Goal: Information Seeking & Learning: Find specific fact

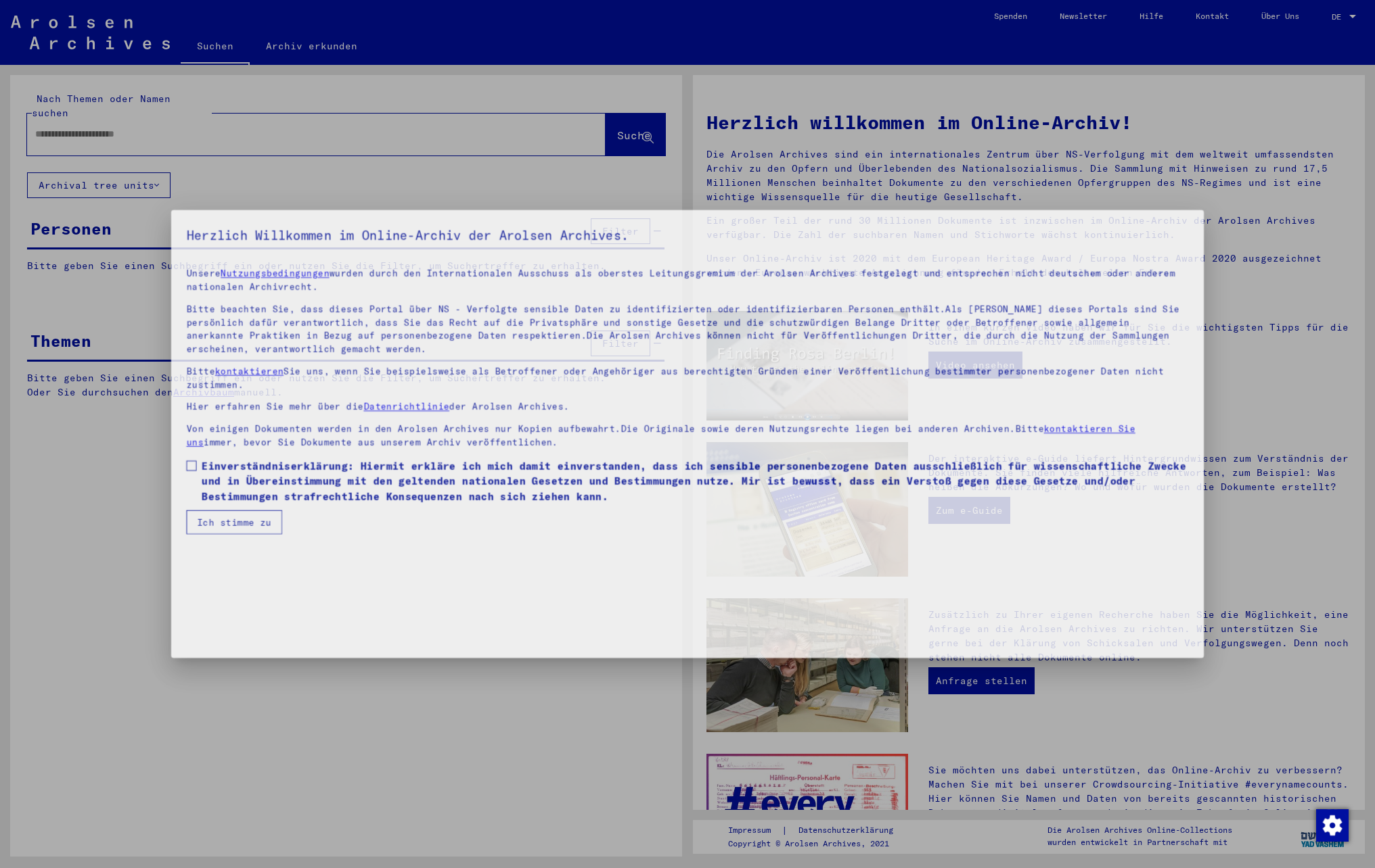
type input "*****"
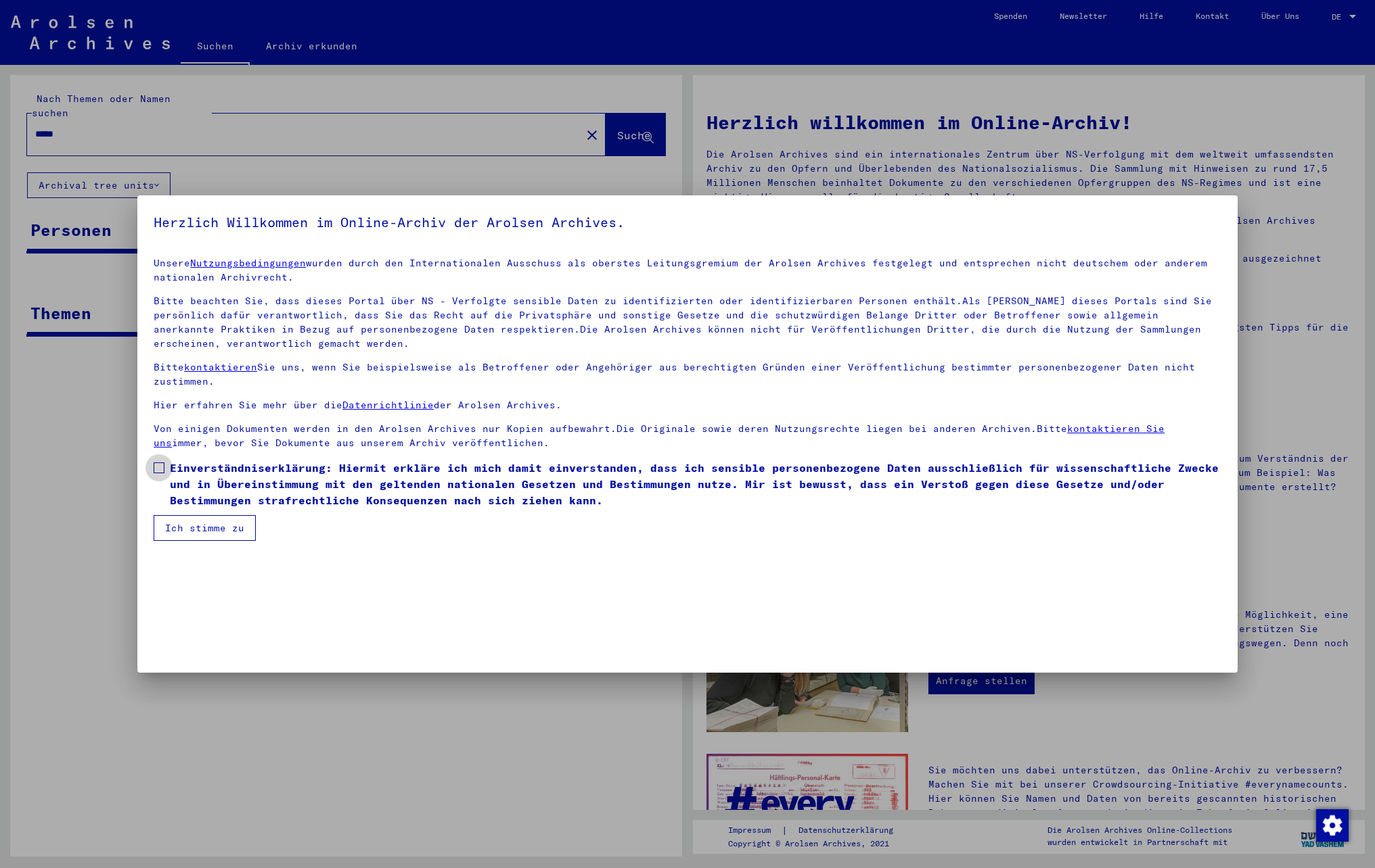
click at [184, 475] on span "Einverständniserklärung: Hiermit erkläre ich mich damit einverstanden, dass ich…" at bounding box center [695, 484] width 1052 height 49
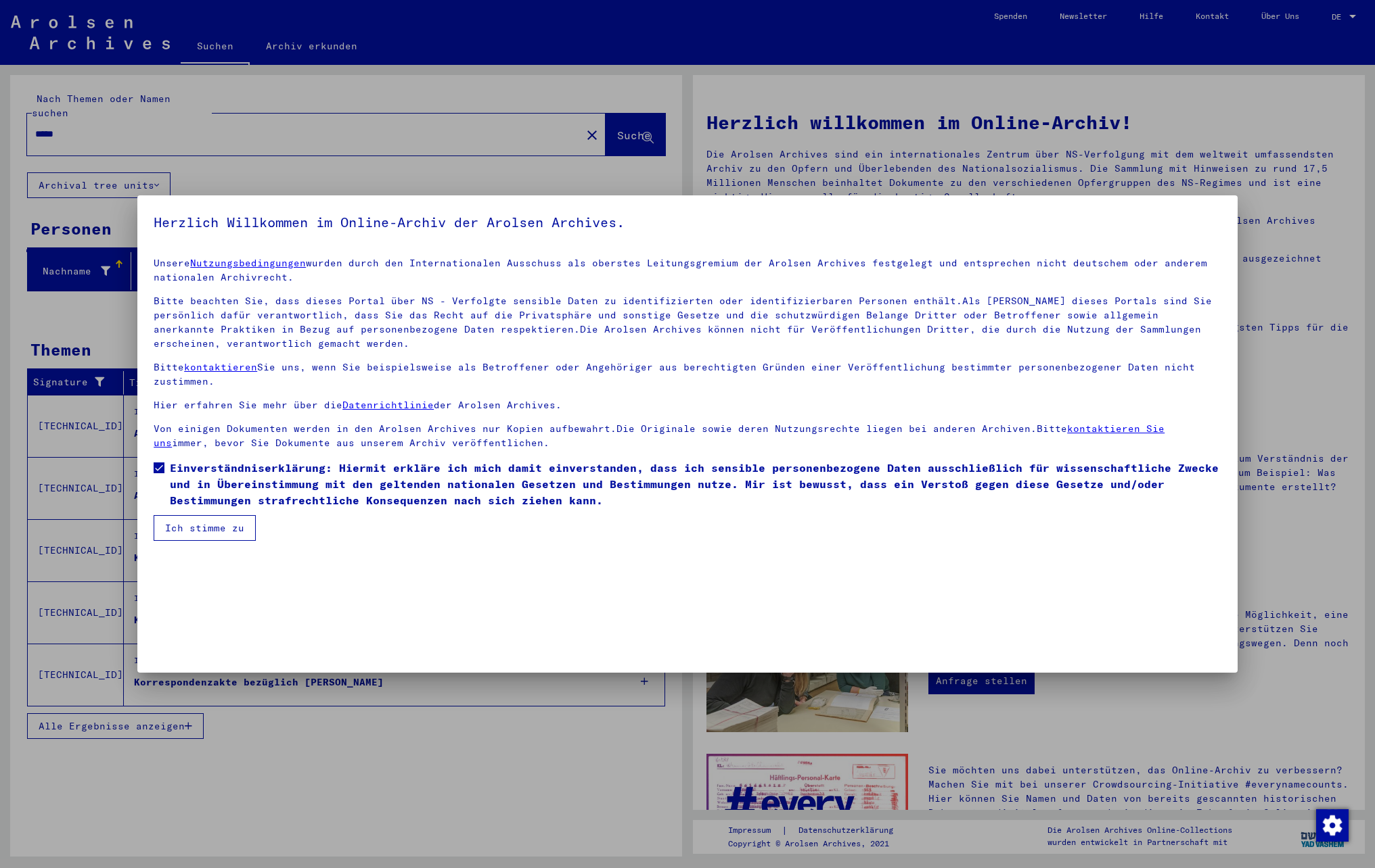
click at [202, 526] on button "Ich stimme zu" at bounding box center [205, 528] width 102 height 26
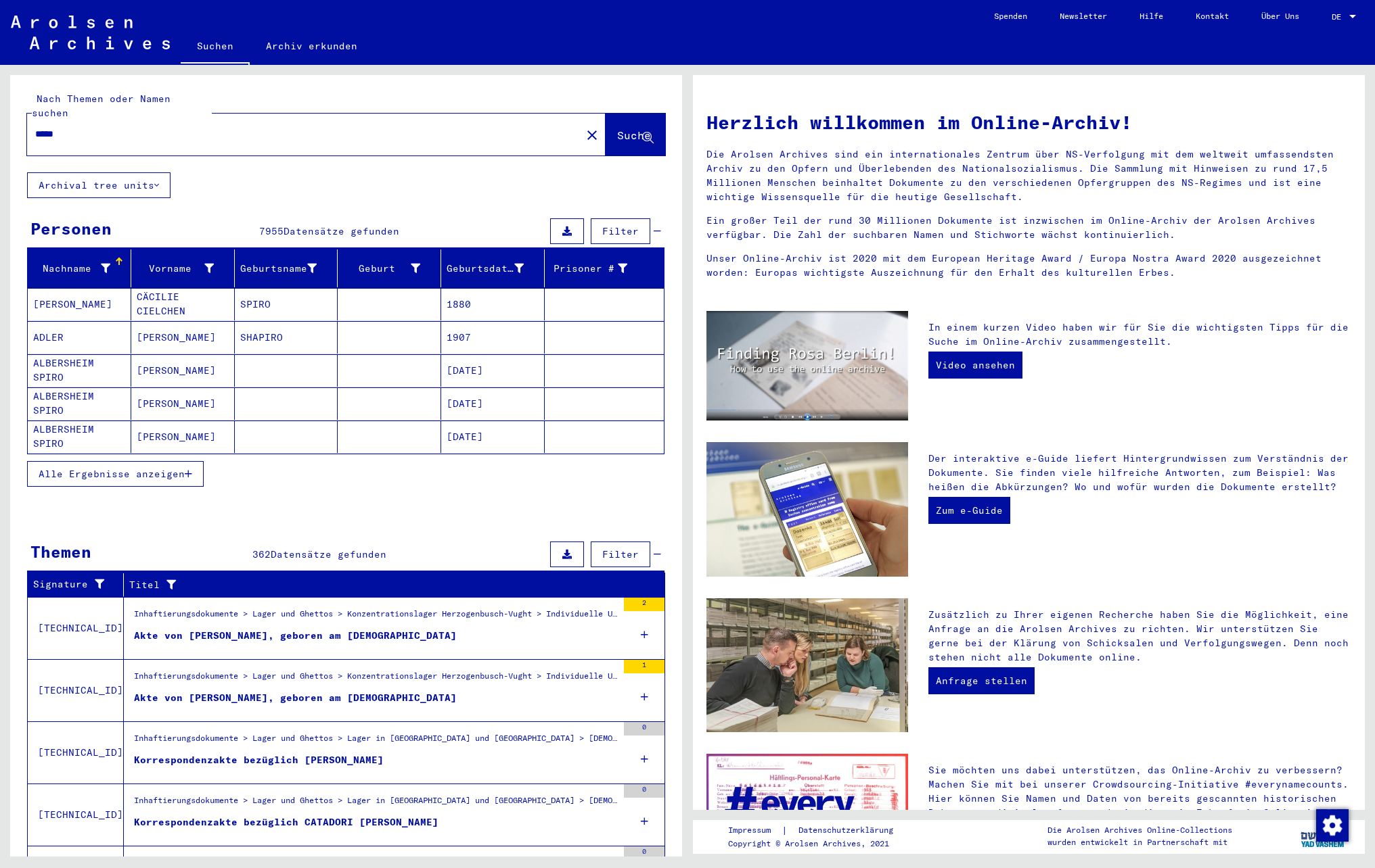
click at [101, 264] on icon at bounding box center [105, 268] width 9 height 9
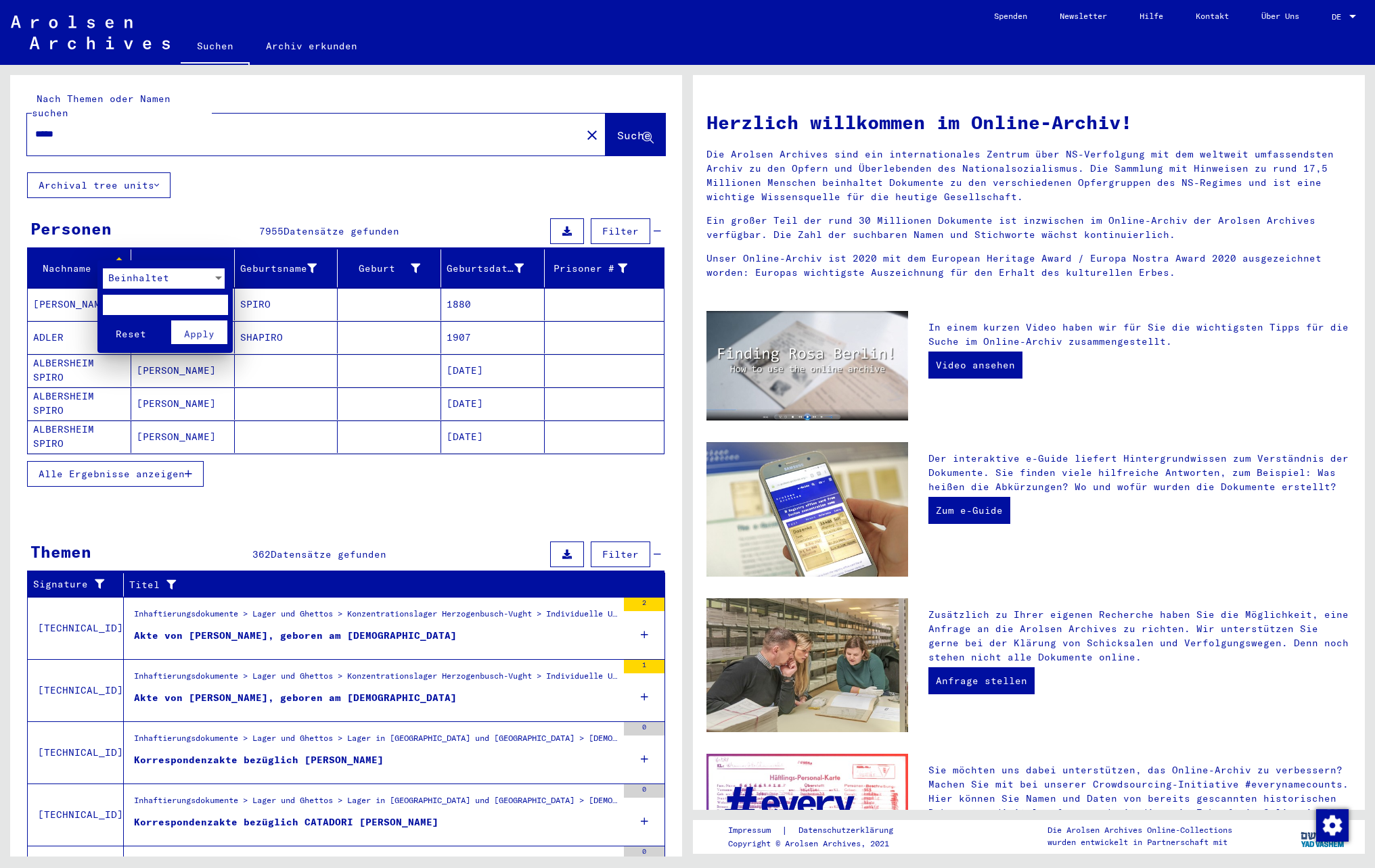
click at [117, 305] on input "text" at bounding box center [165, 305] width 125 height 20
type input "*****"
click at [181, 327] on button "Apply" at bounding box center [199, 332] width 56 height 24
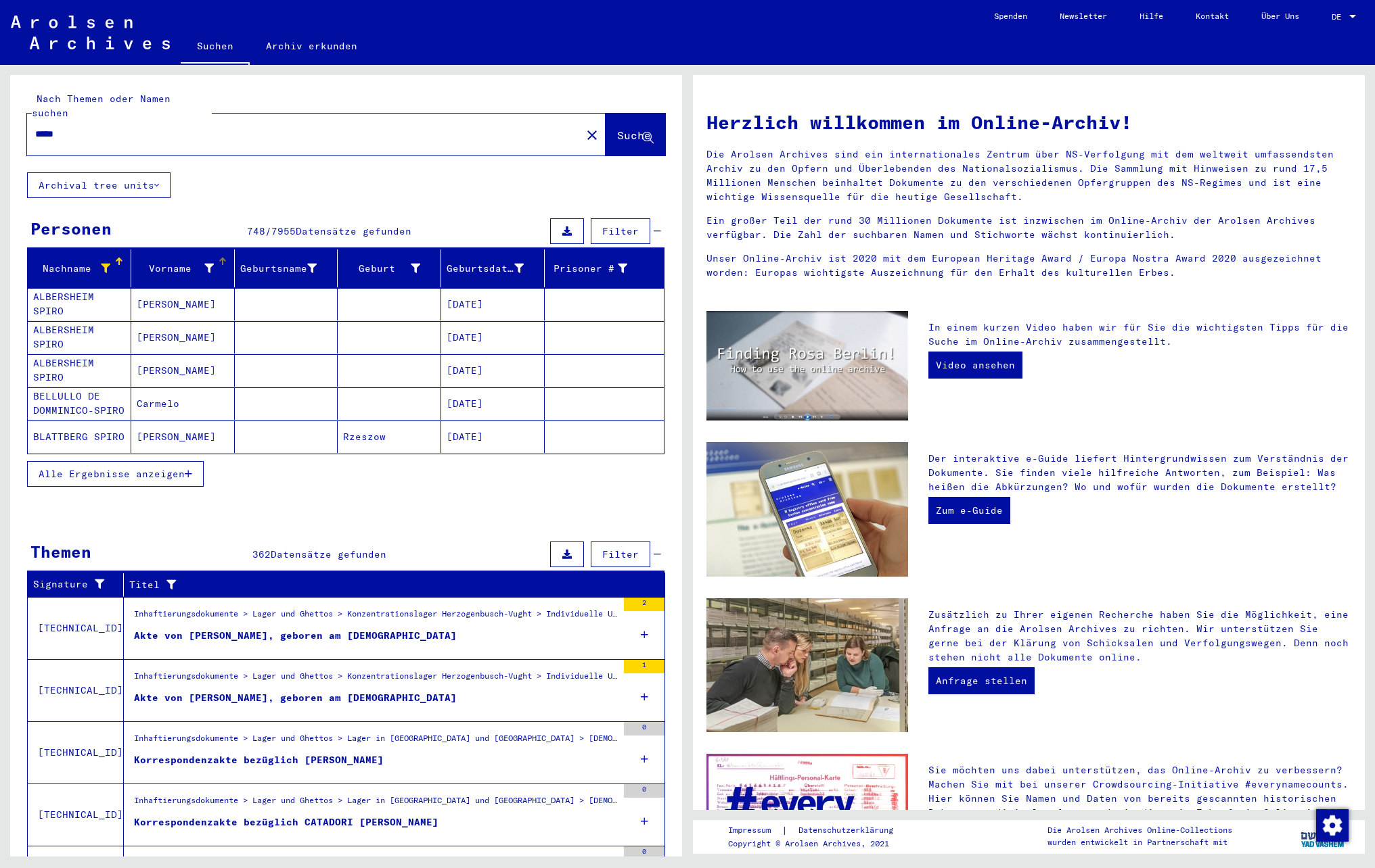
click at [205, 264] on icon at bounding box center [209, 268] width 9 height 9
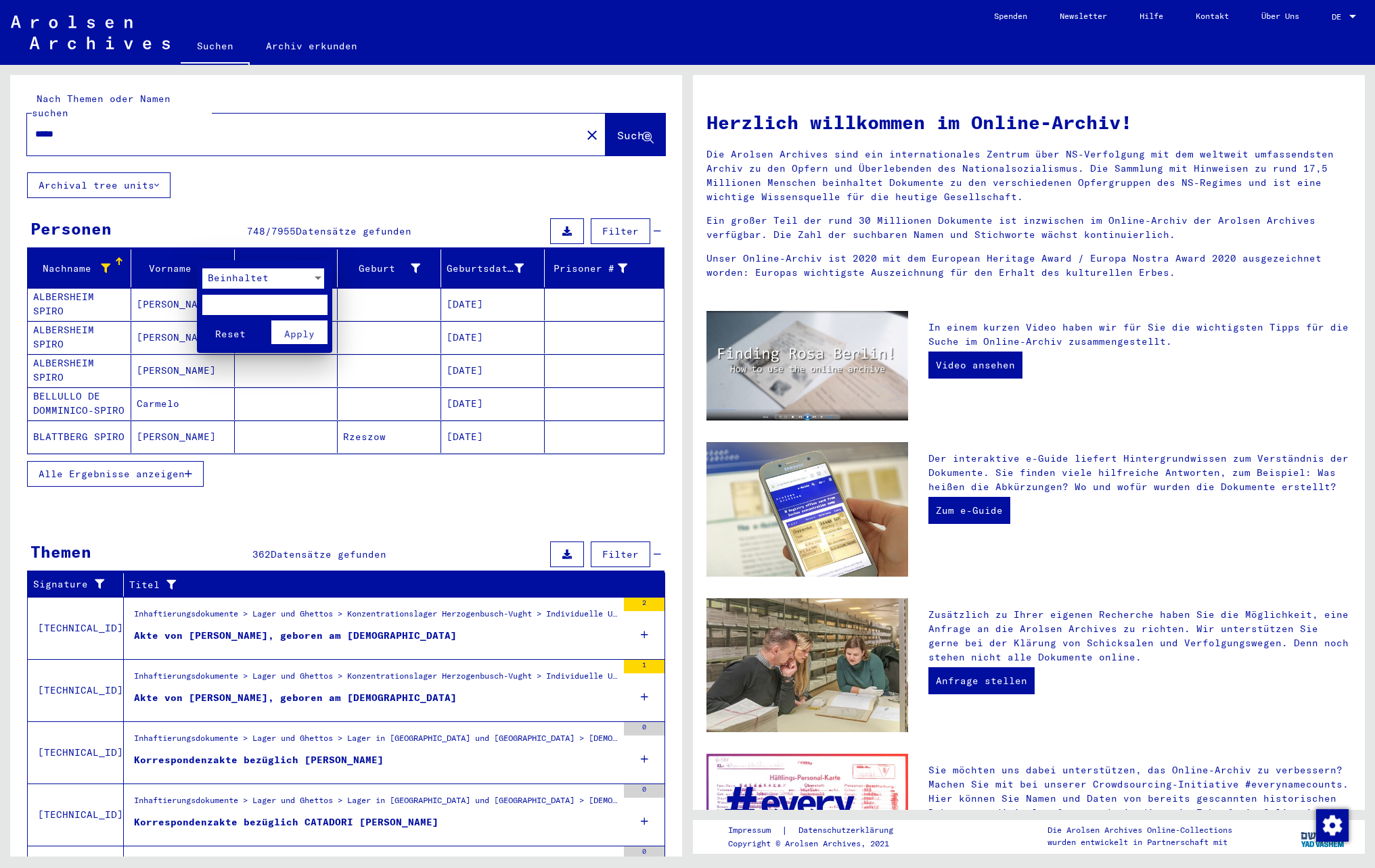
click at [225, 305] on input "text" at bounding box center [265, 305] width 125 height 20
type input "***"
click at [291, 340] on span "Apply" at bounding box center [299, 334] width 31 height 12
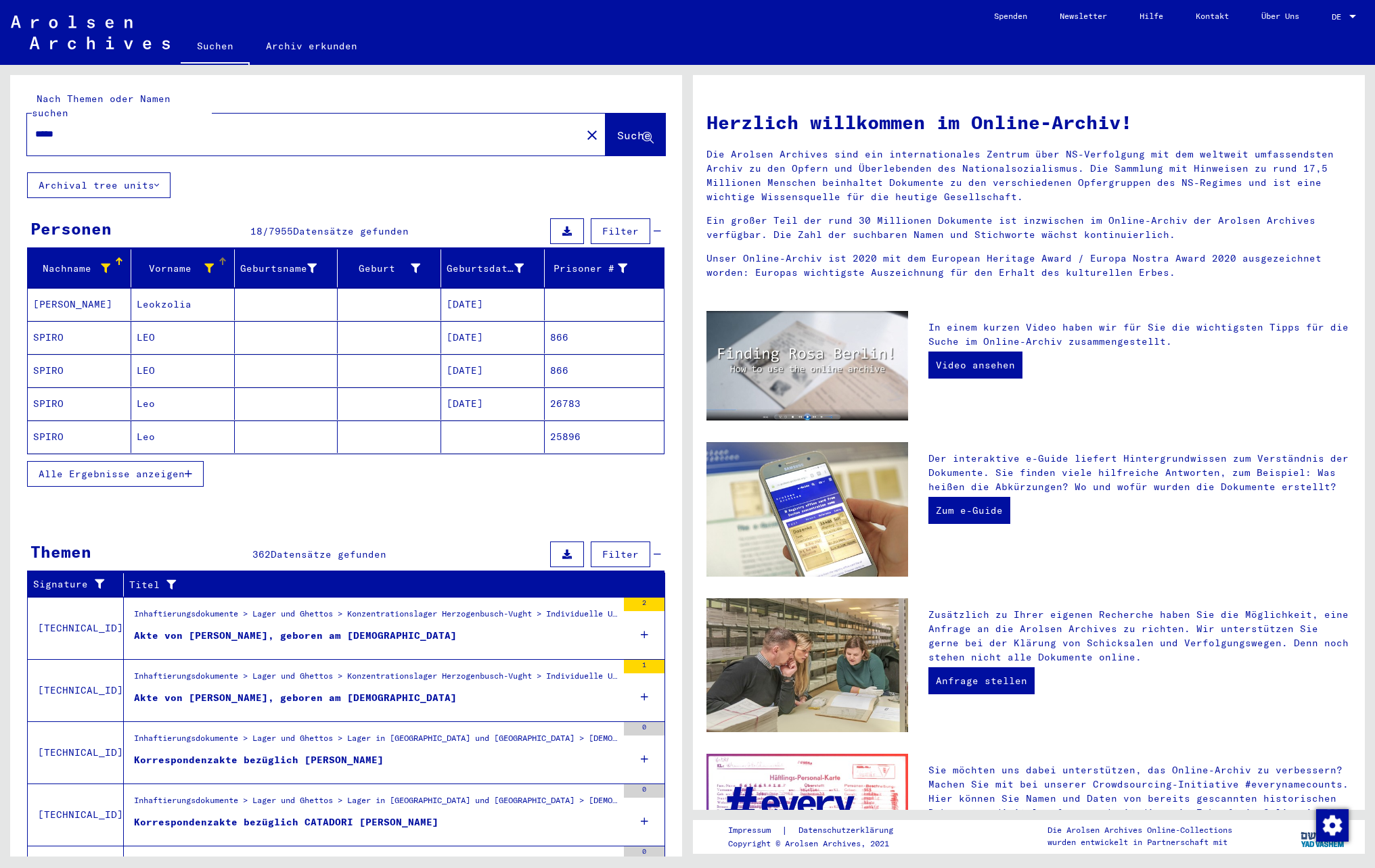
click at [167, 481] on div "Alle Ergebnisse anzeigen" at bounding box center [346, 474] width 637 height 39
click at [160, 469] on span "Alle Ergebnisse anzeigen" at bounding box center [112, 473] width 146 height 12
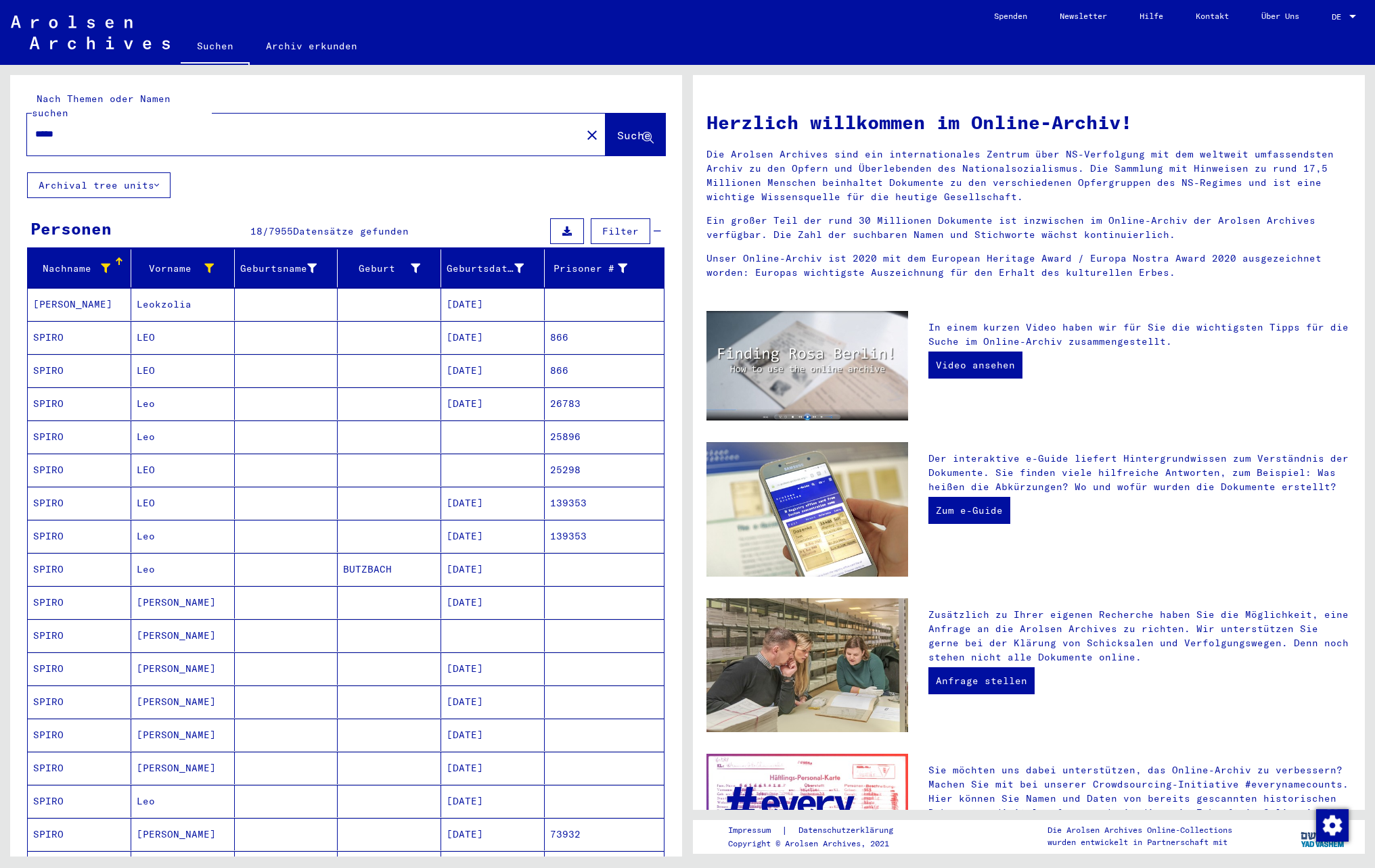
click at [190, 467] on mat-cell "LEO" at bounding box center [182, 470] width 104 height 32
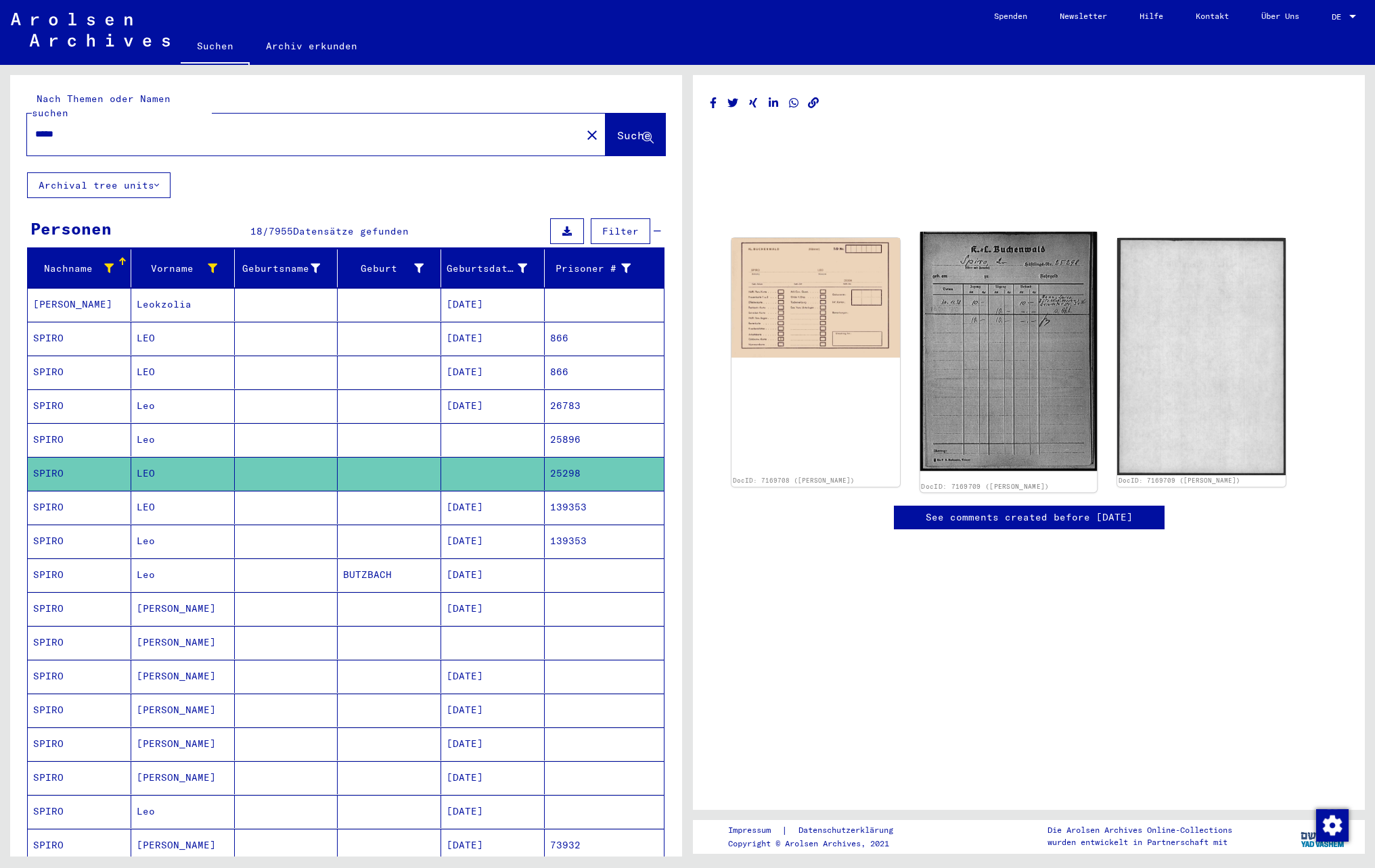
click at [967, 350] on img at bounding box center [1008, 351] width 177 height 240
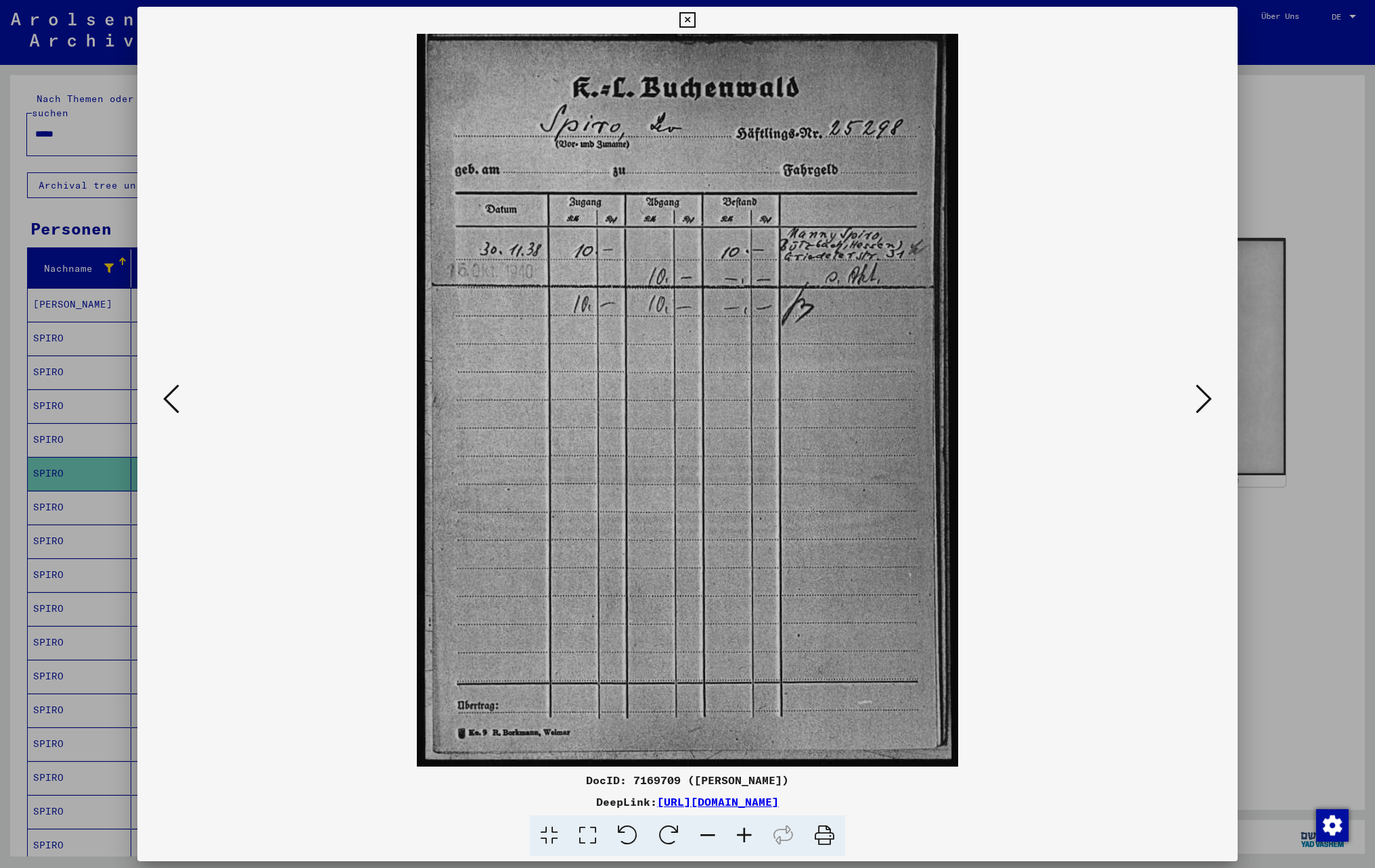
click at [1196, 400] on icon at bounding box center [1203, 398] width 16 height 32
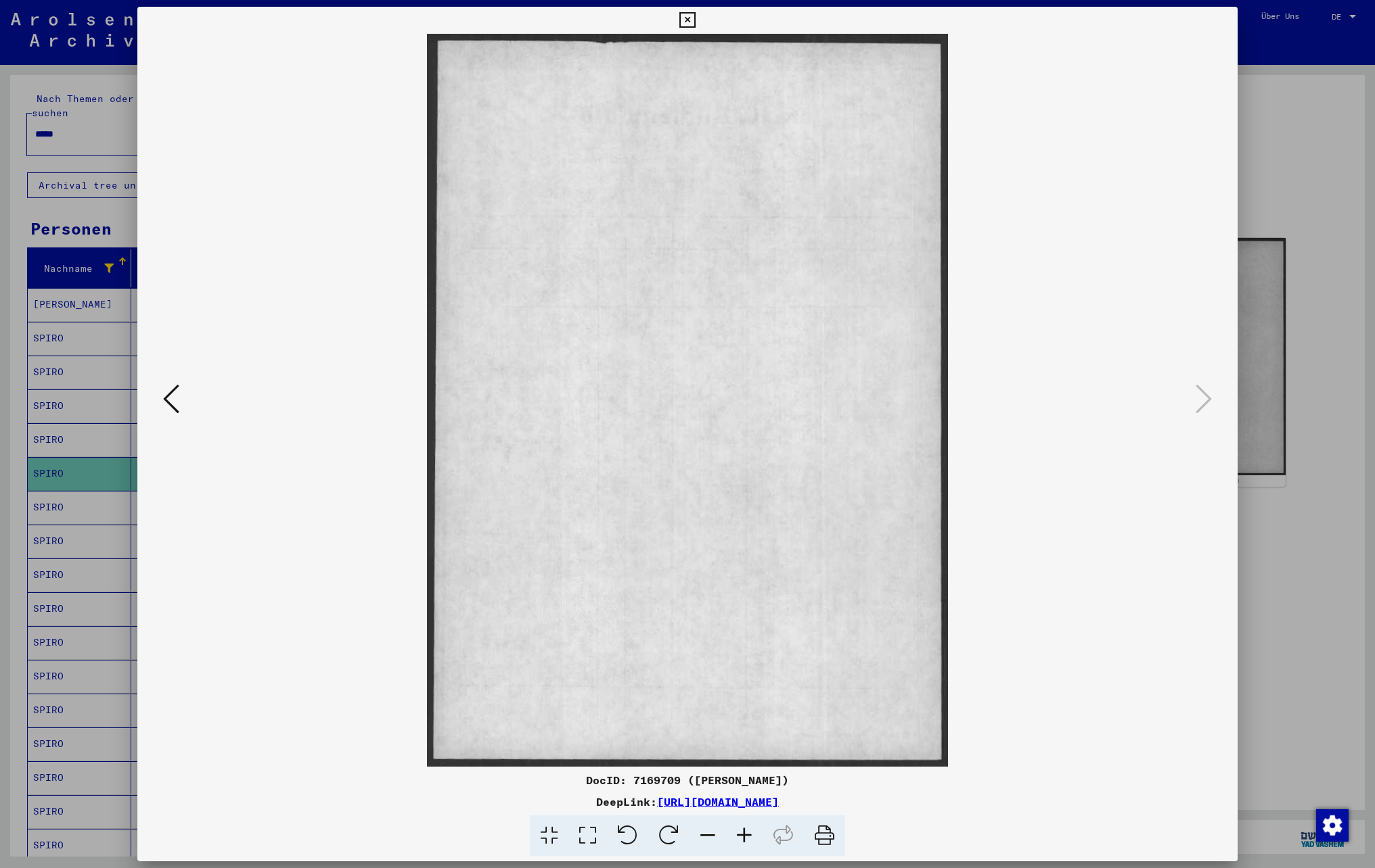
click at [693, 20] on icon at bounding box center [688, 20] width 16 height 16
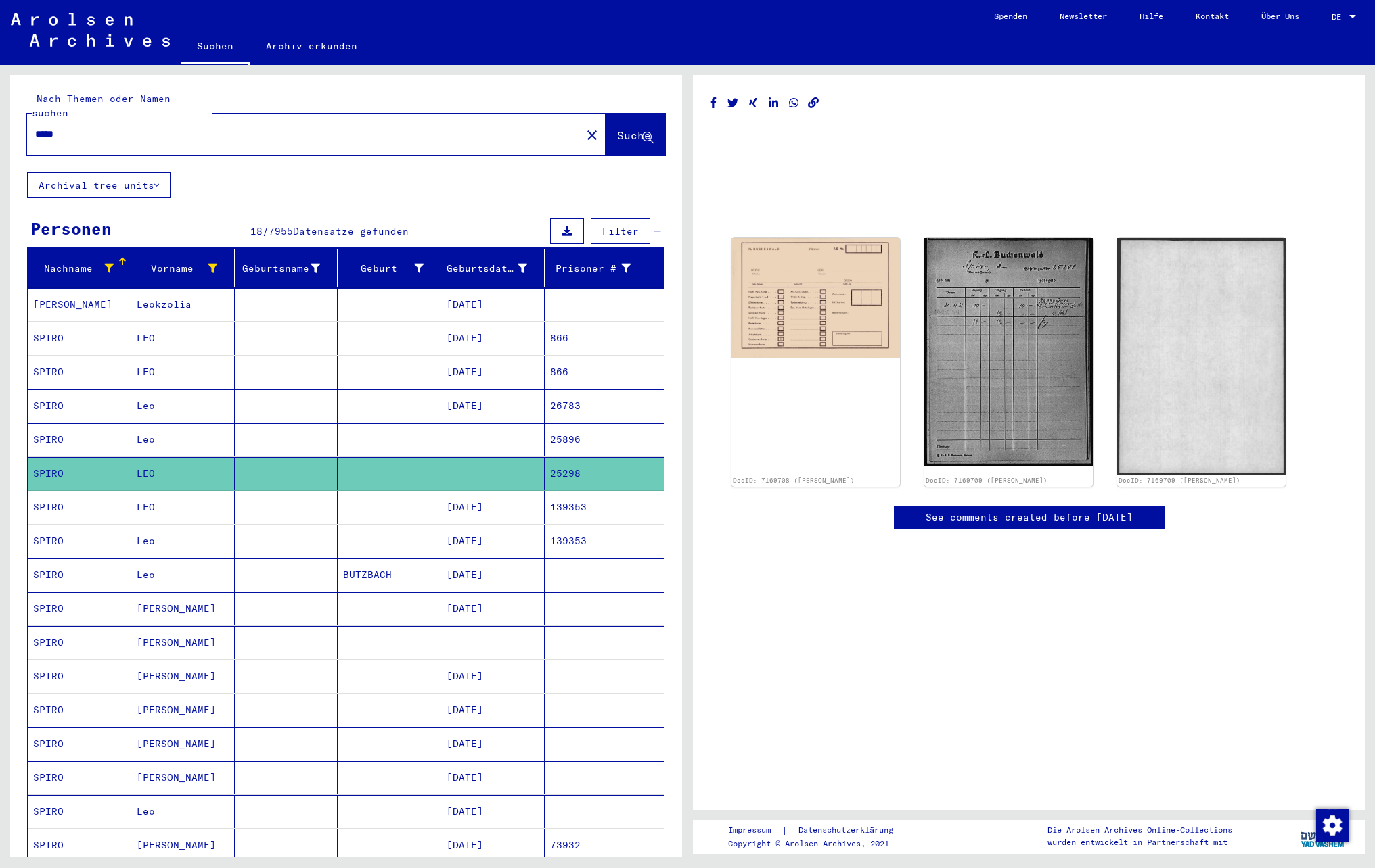
click at [279, 423] on mat-cell at bounding box center [286, 440] width 104 height 33
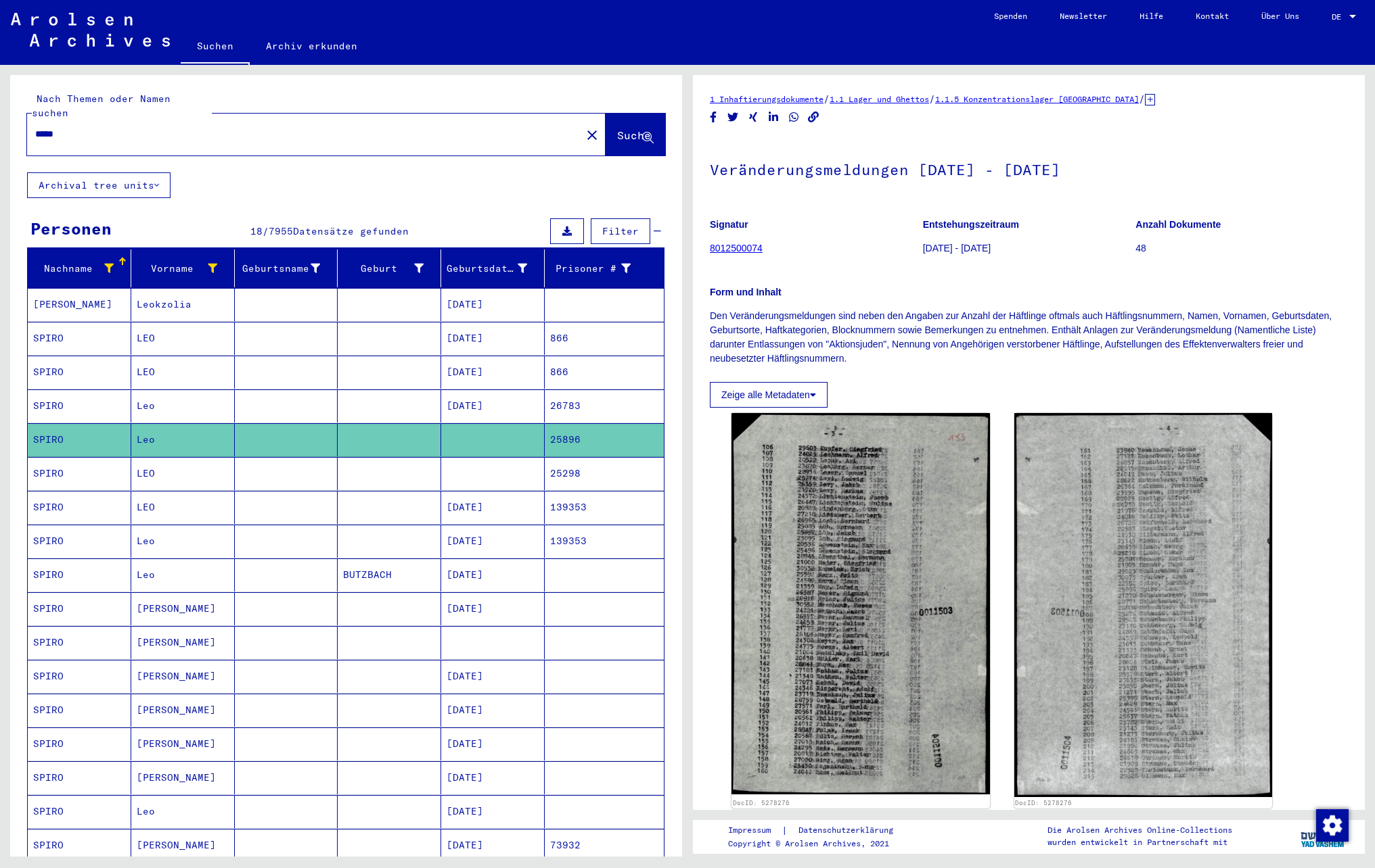
click at [308, 407] on mat-cell at bounding box center [286, 406] width 104 height 33
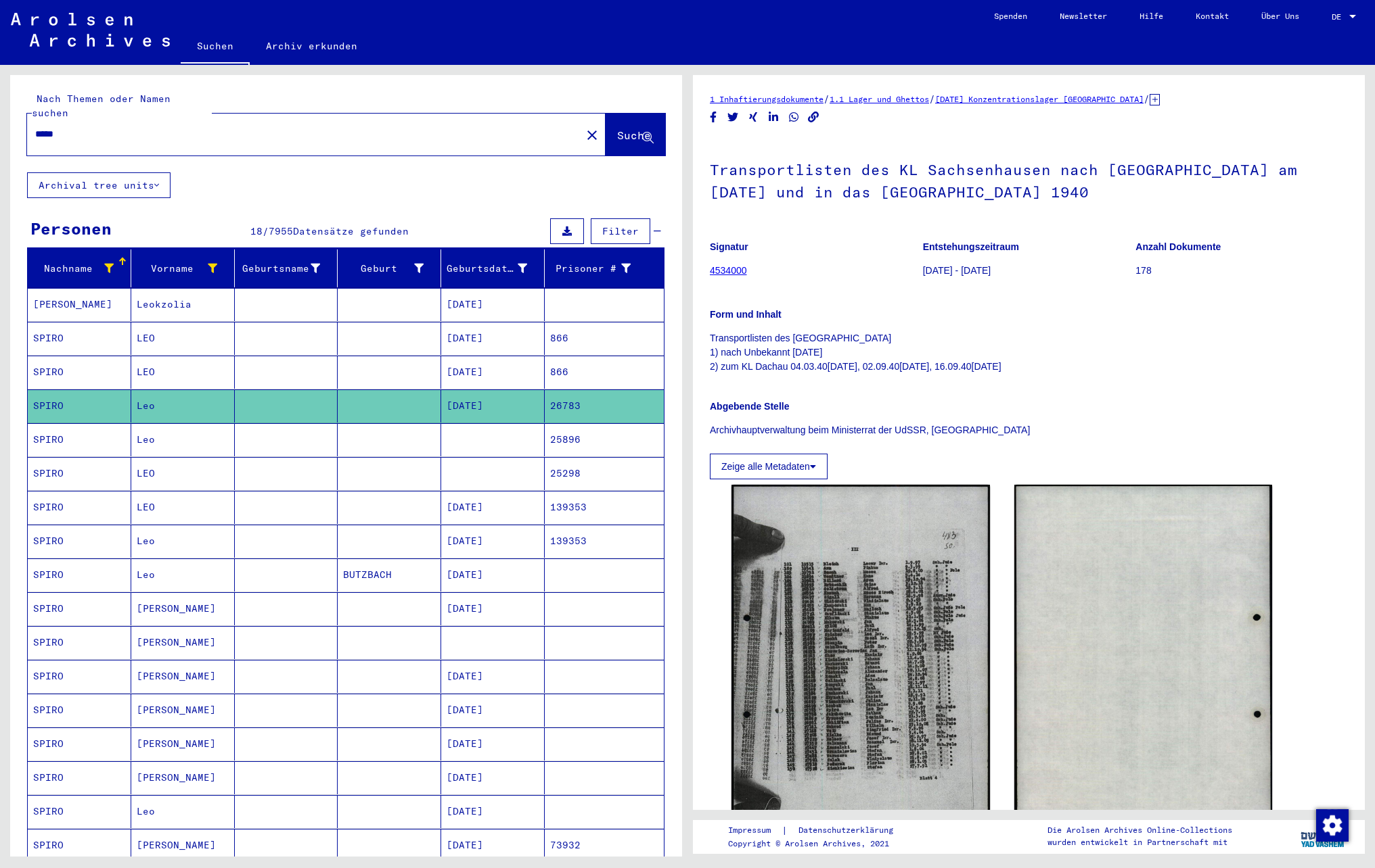
click at [366, 463] on mat-cell at bounding box center [389, 473] width 104 height 33
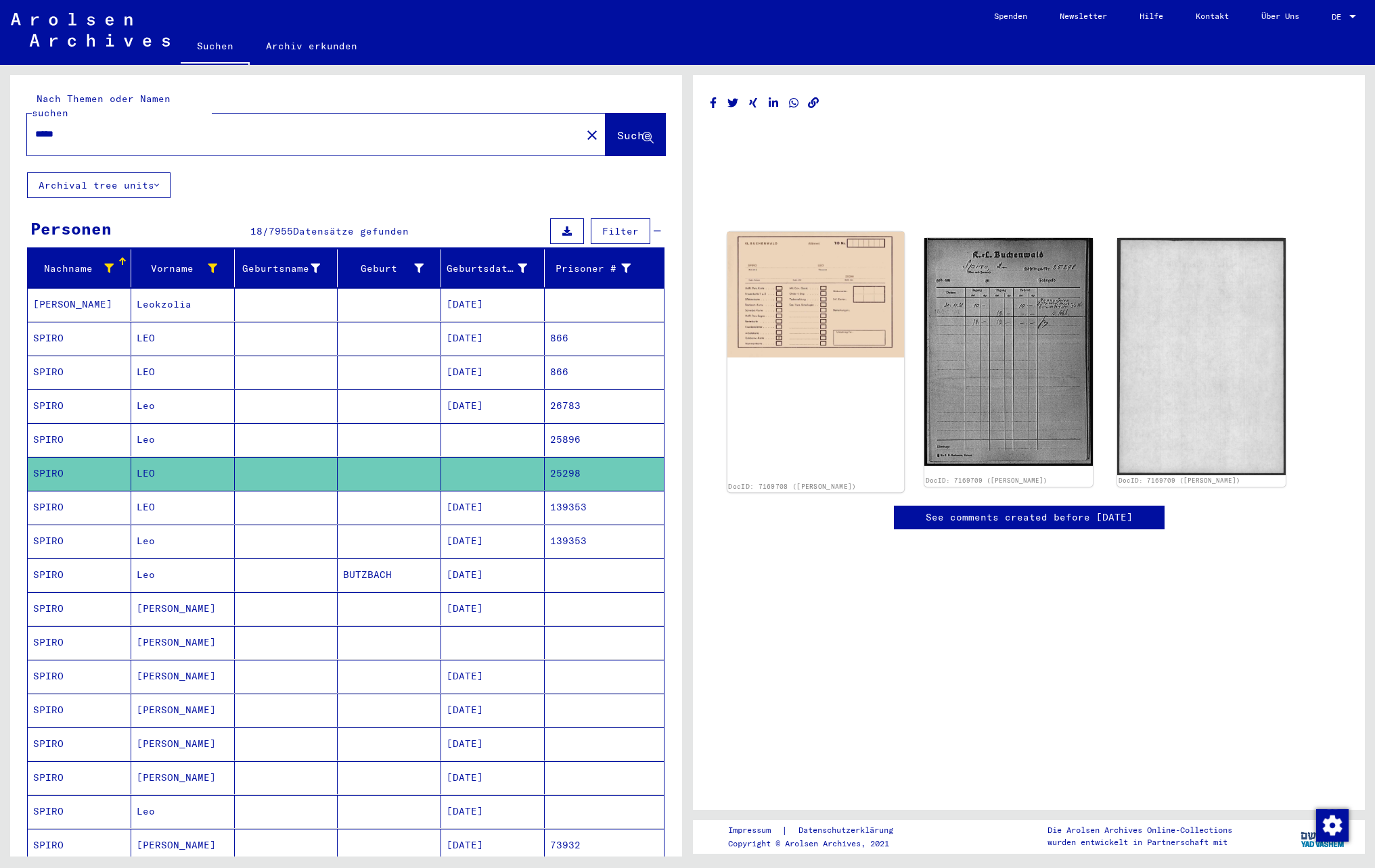
click at [832, 245] on img at bounding box center [816, 295] width 177 height 126
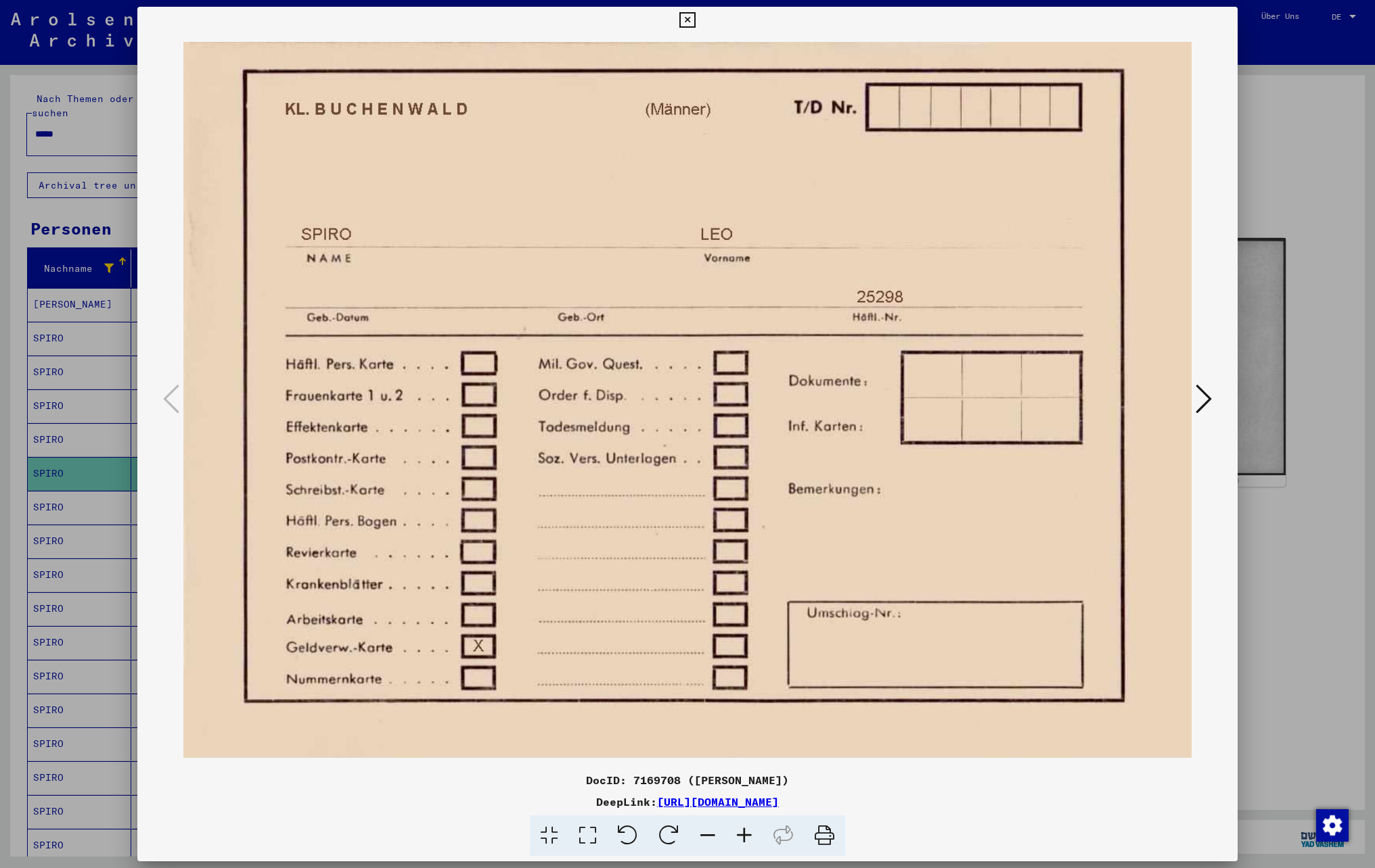
click at [683, 16] on icon at bounding box center [688, 20] width 16 height 16
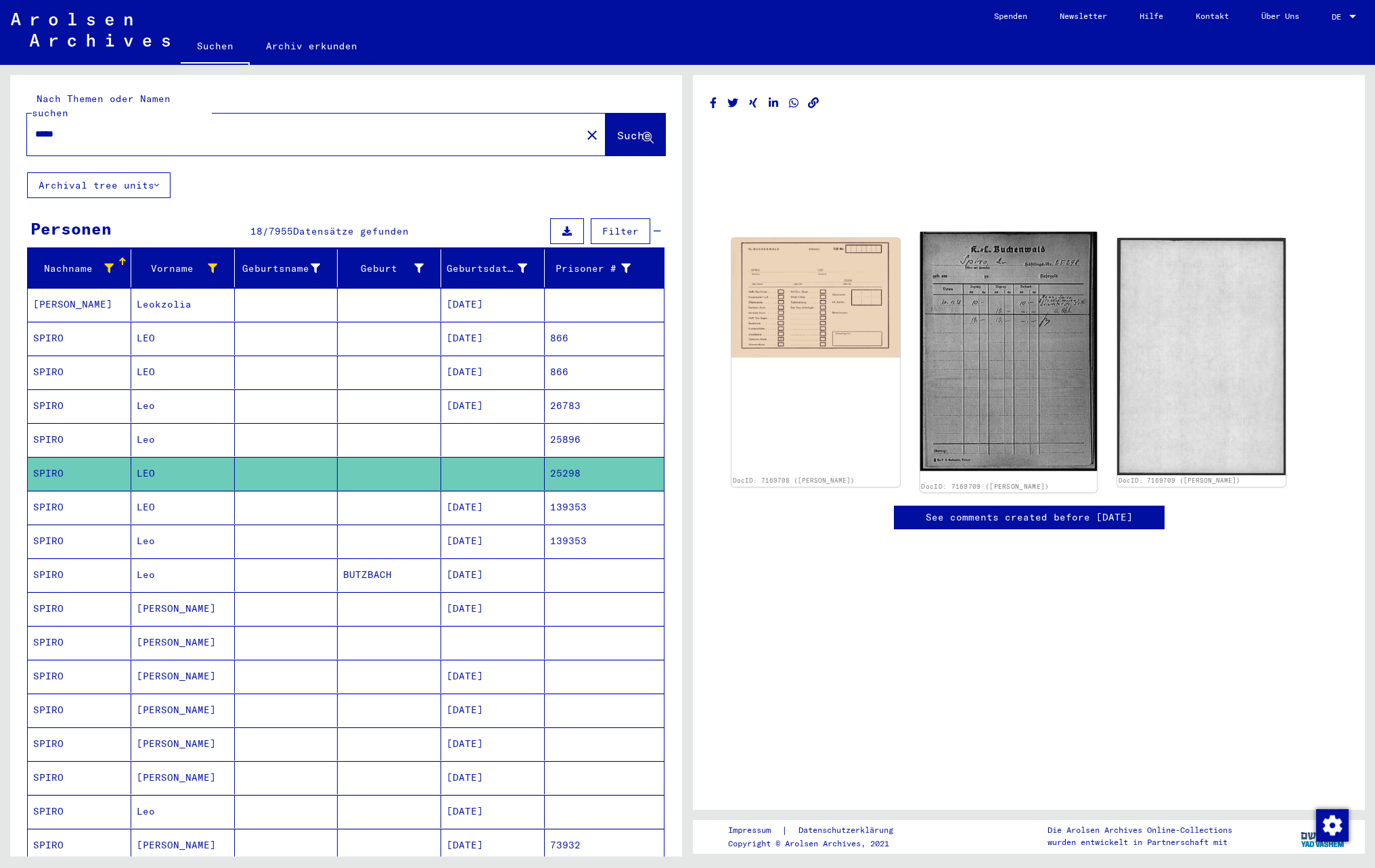
click at [996, 376] on img at bounding box center [1008, 351] width 177 height 240
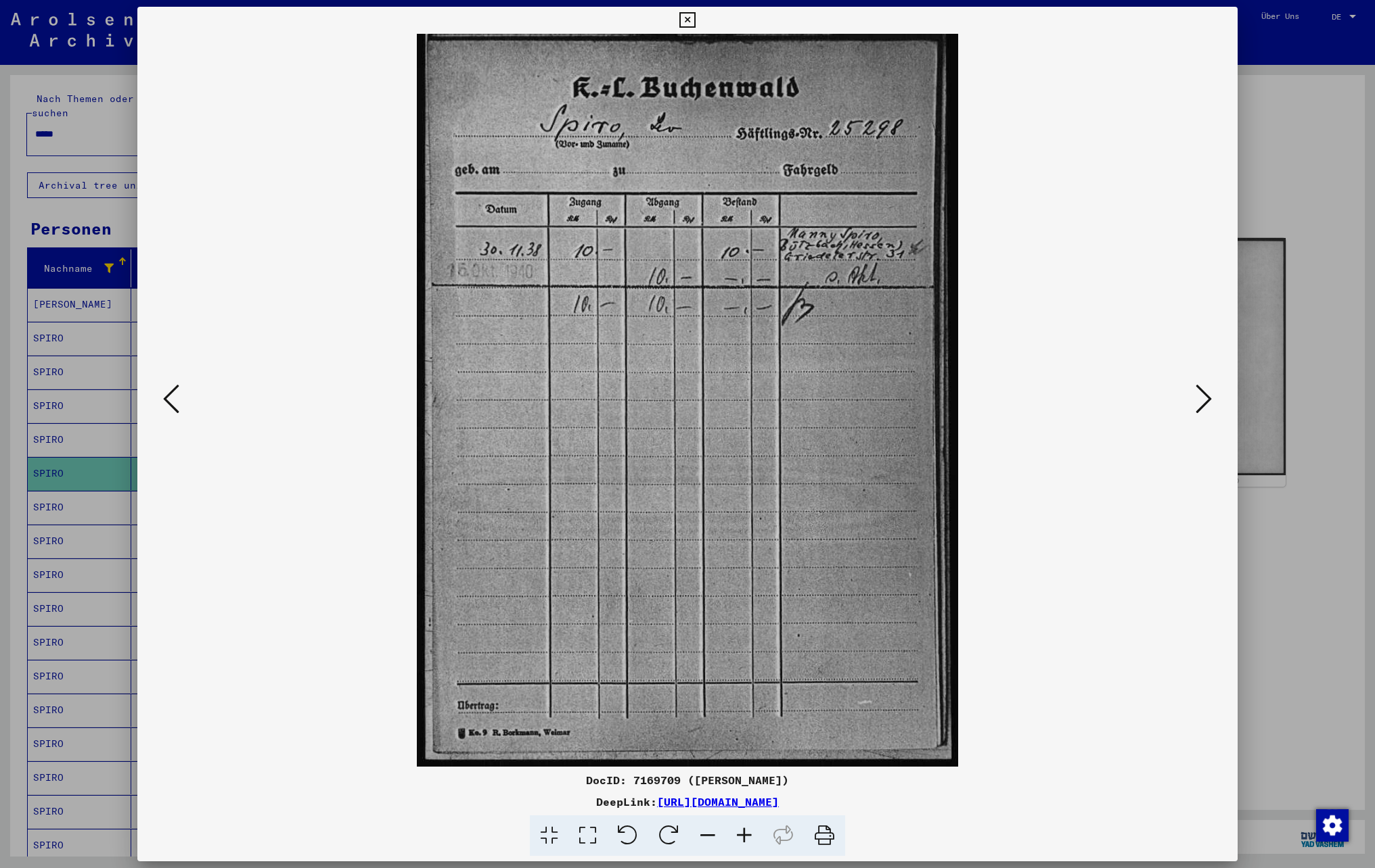
click at [745, 842] on icon at bounding box center [744, 837] width 36 height 41
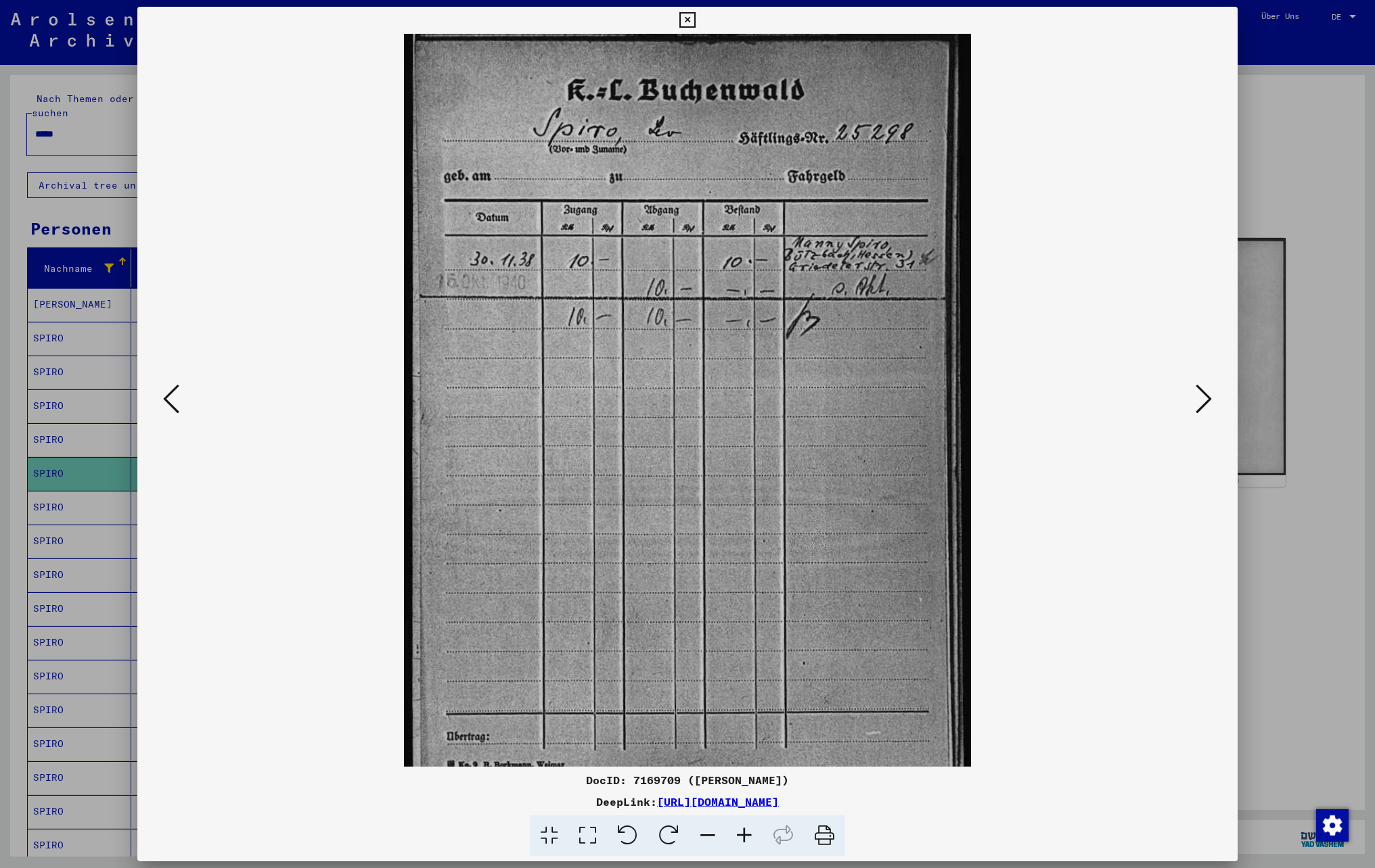
click at [745, 842] on icon at bounding box center [744, 837] width 36 height 41
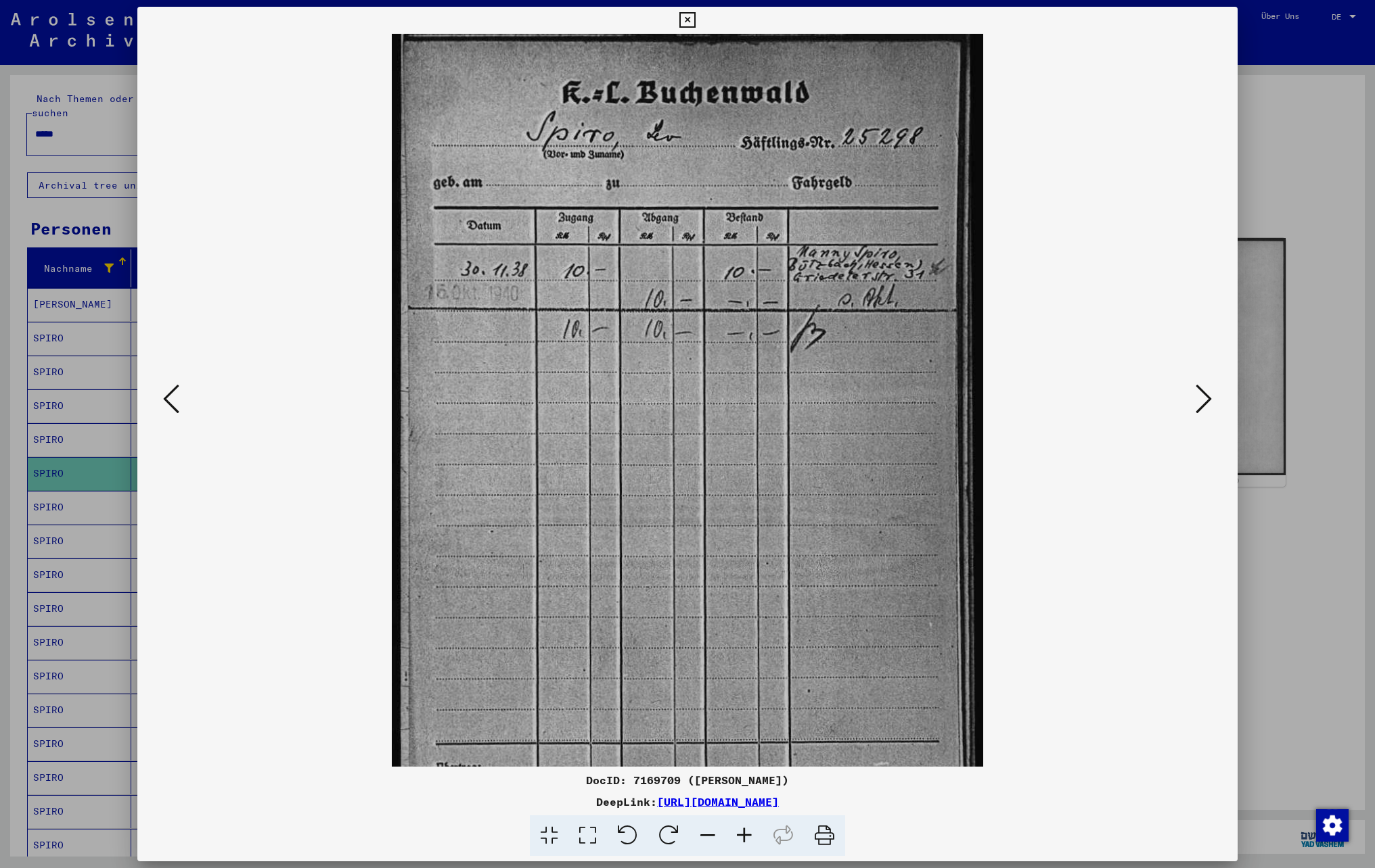
click at [745, 842] on icon at bounding box center [744, 837] width 36 height 41
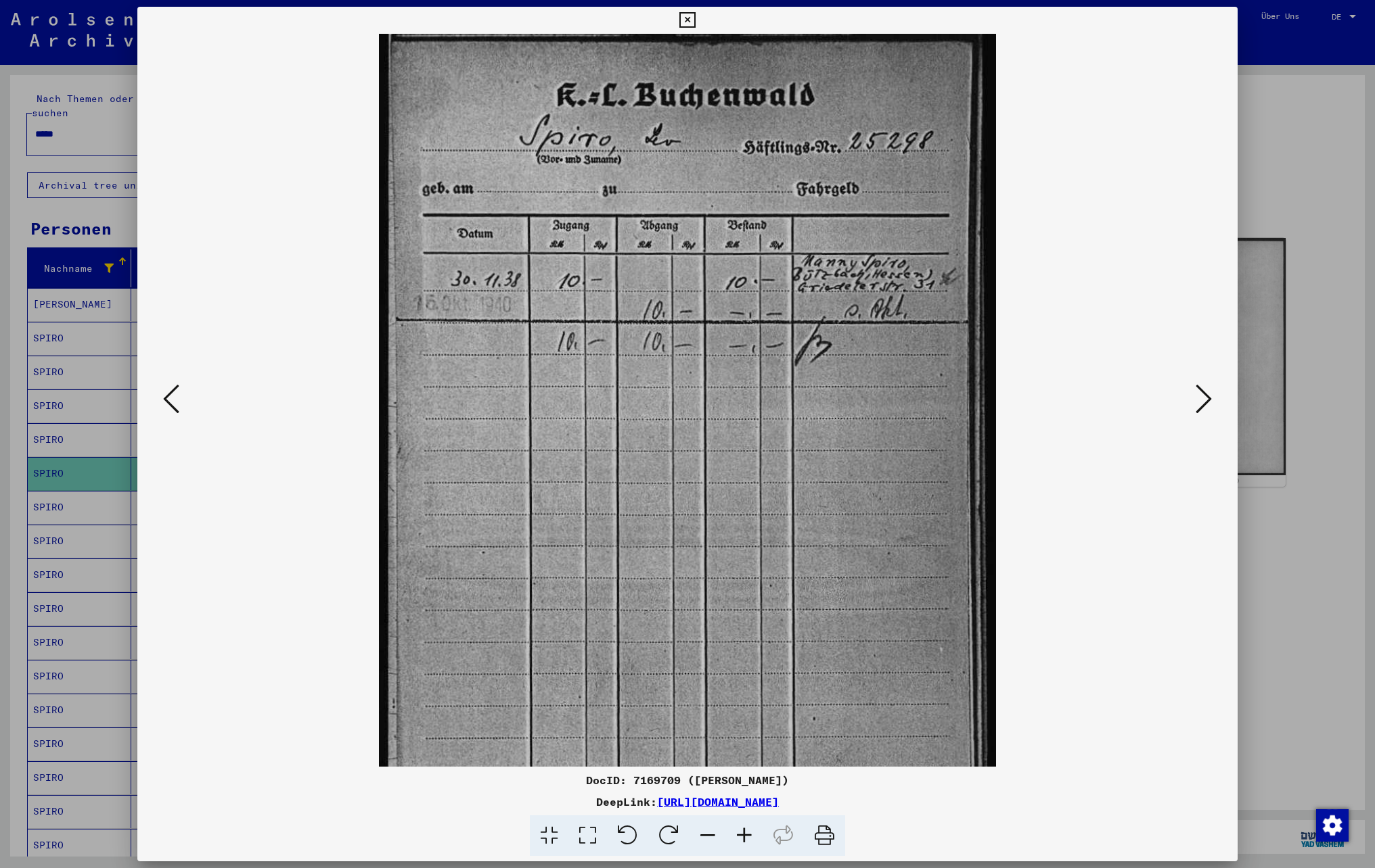
click at [745, 842] on icon at bounding box center [744, 837] width 36 height 41
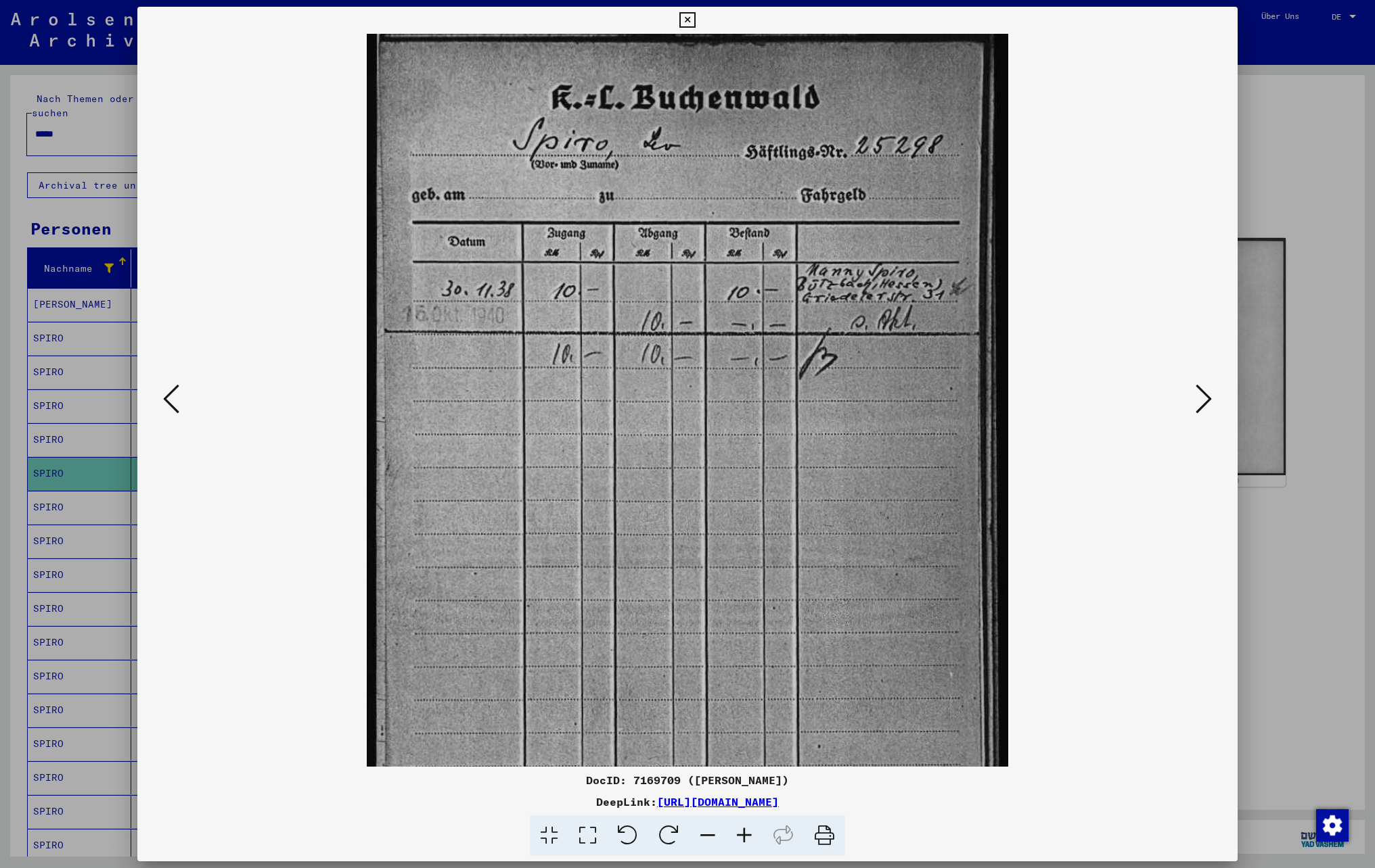
click at [745, 842] on icon at bounding box center [744, 837] width 36 height 41
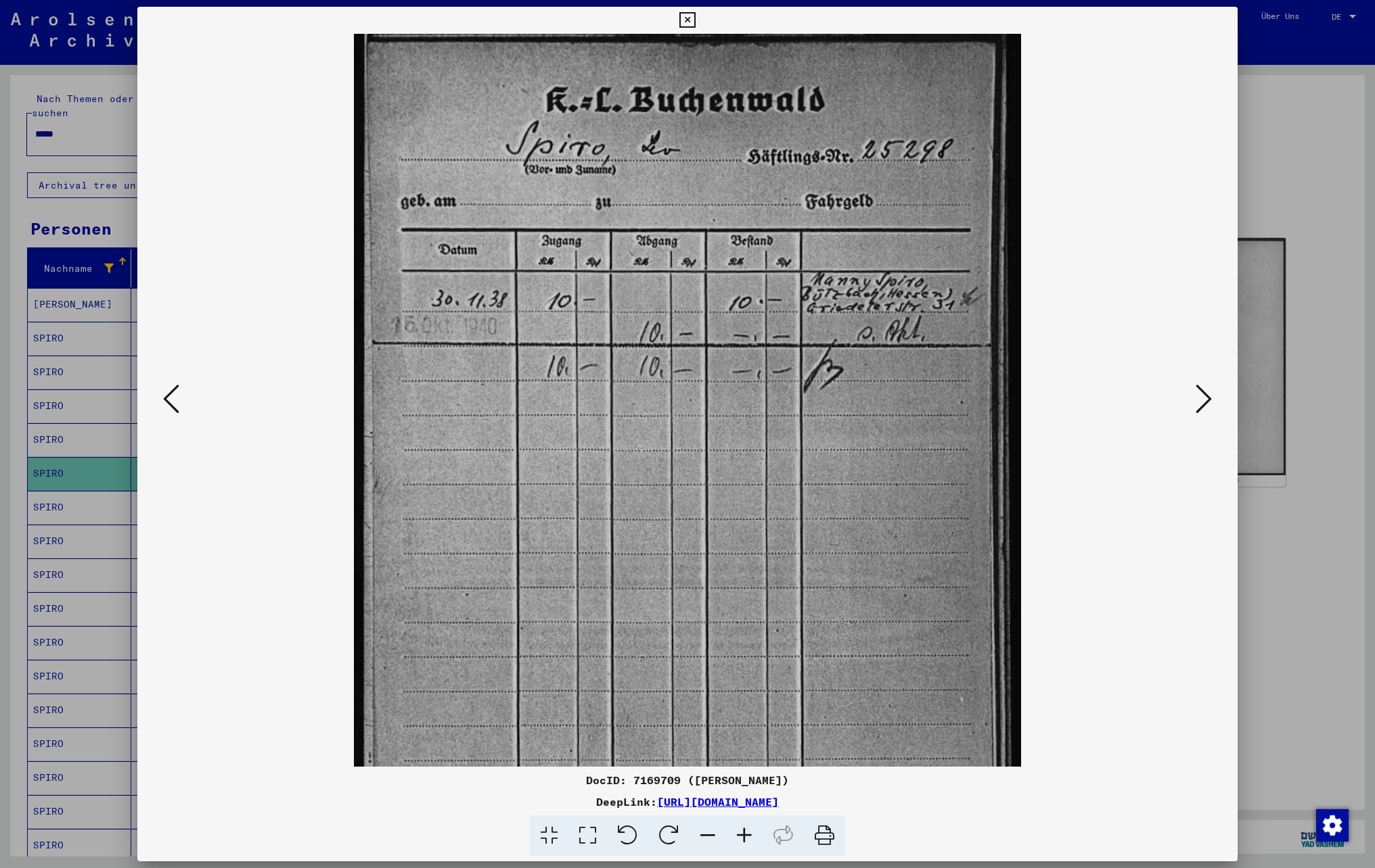
click at [745, 842] on icon at bounding box center [744, 837] width 36 height 41
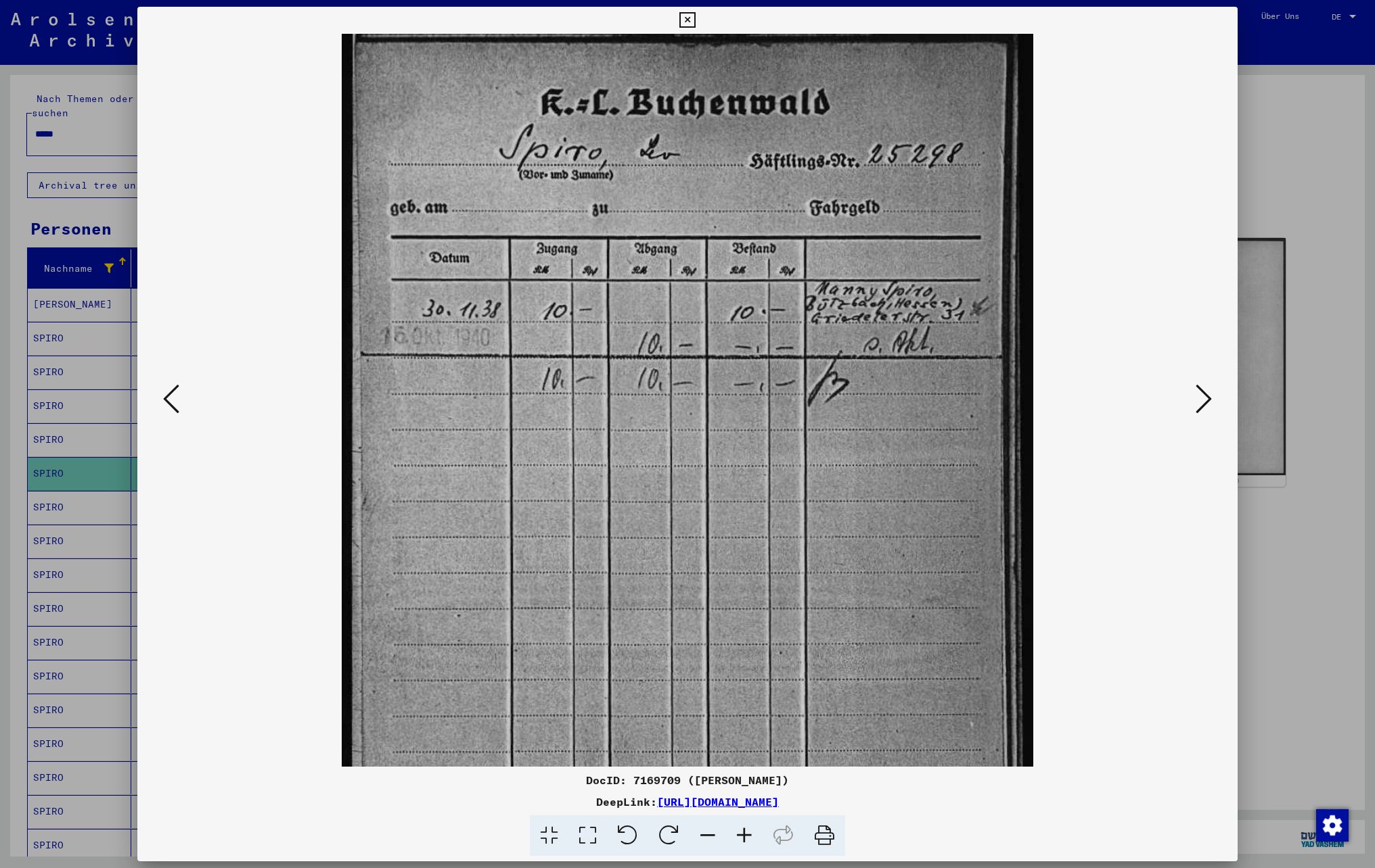
click at [745, 842] on icon at bounding box center [744, 837] width 36 height 41
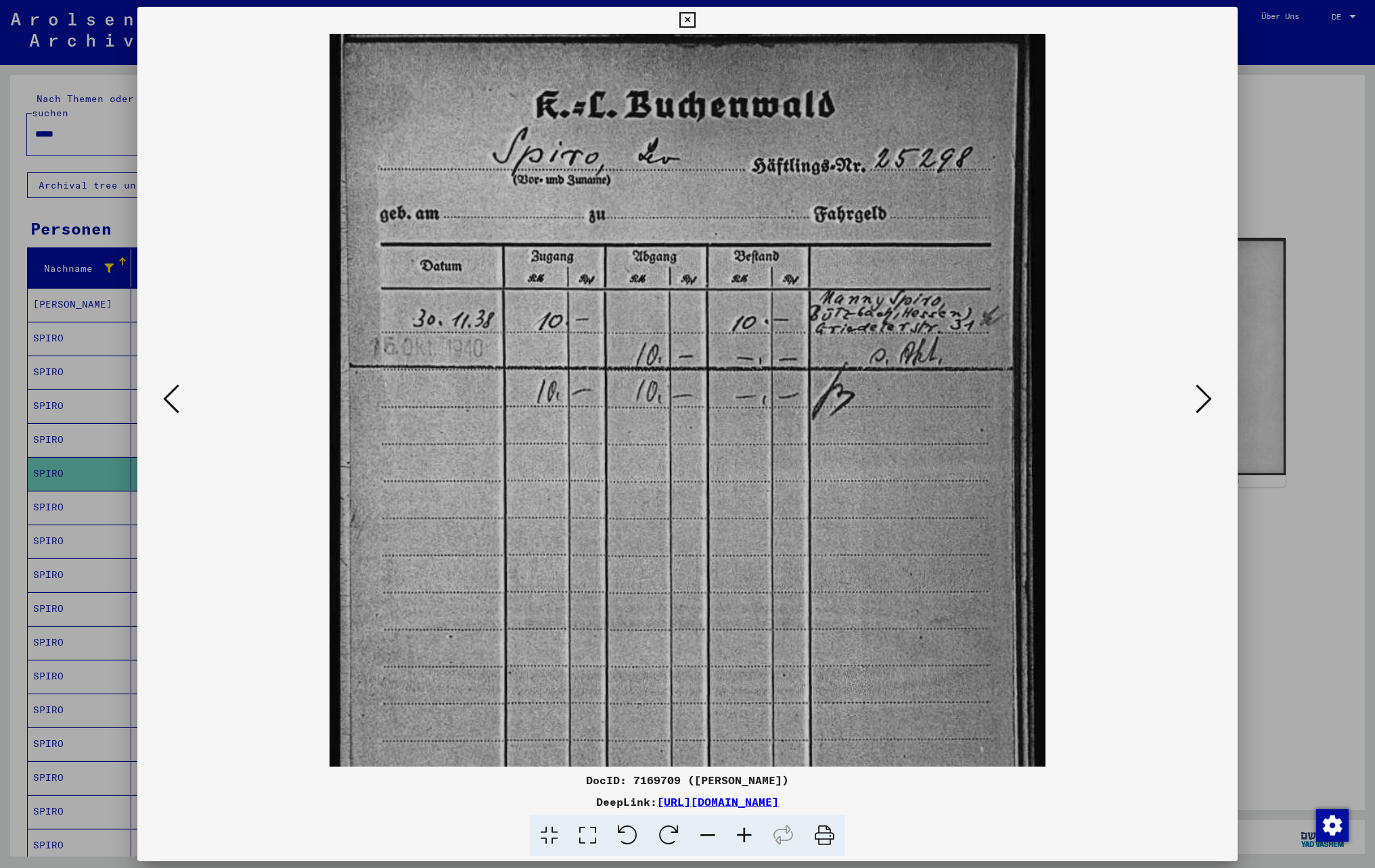
click at [745, 842] on icon at bounding box center [744, 837] width 36 height 41
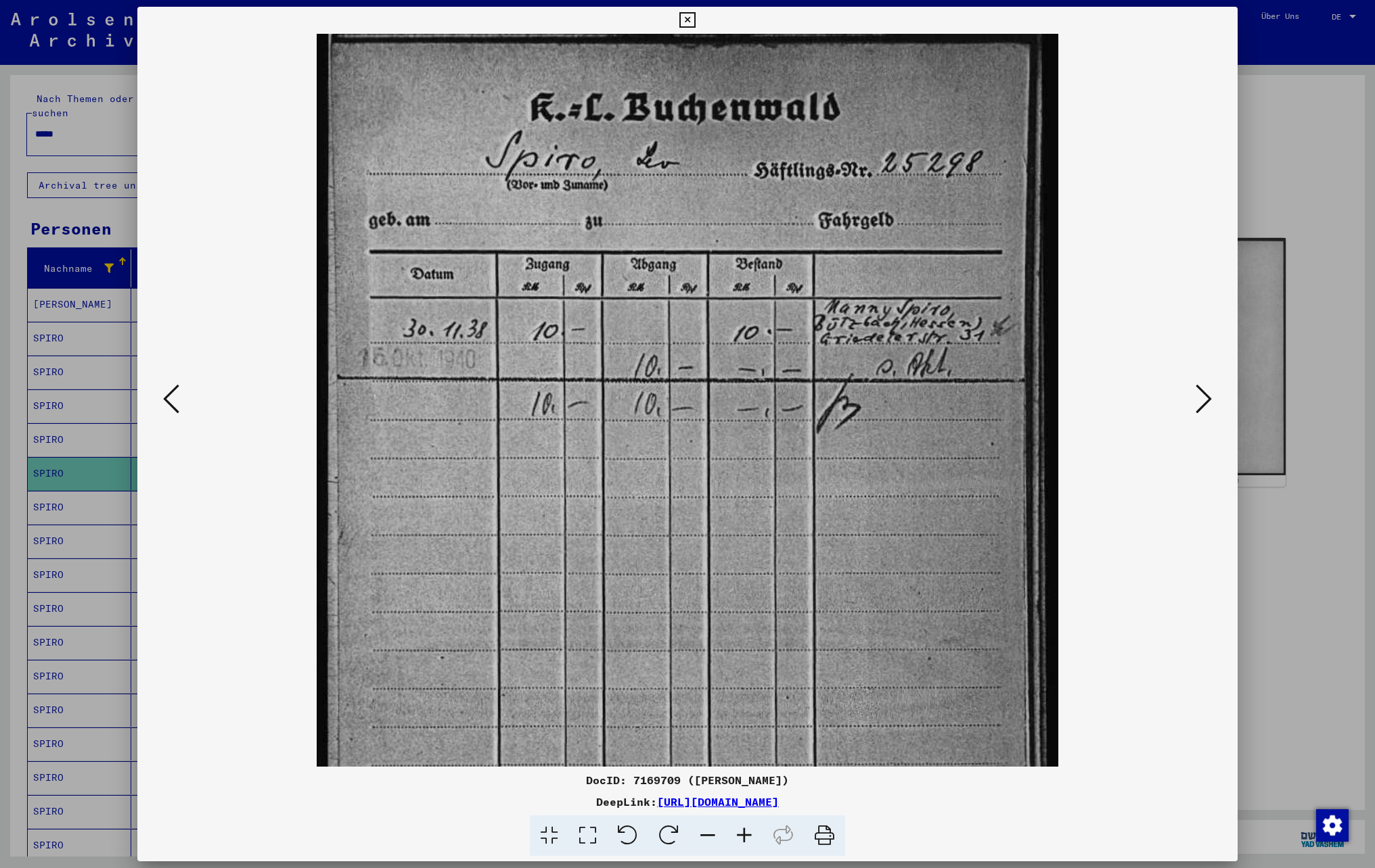
click at [745, 842] on icon at bounding box center [744, 837] width 36 height 41
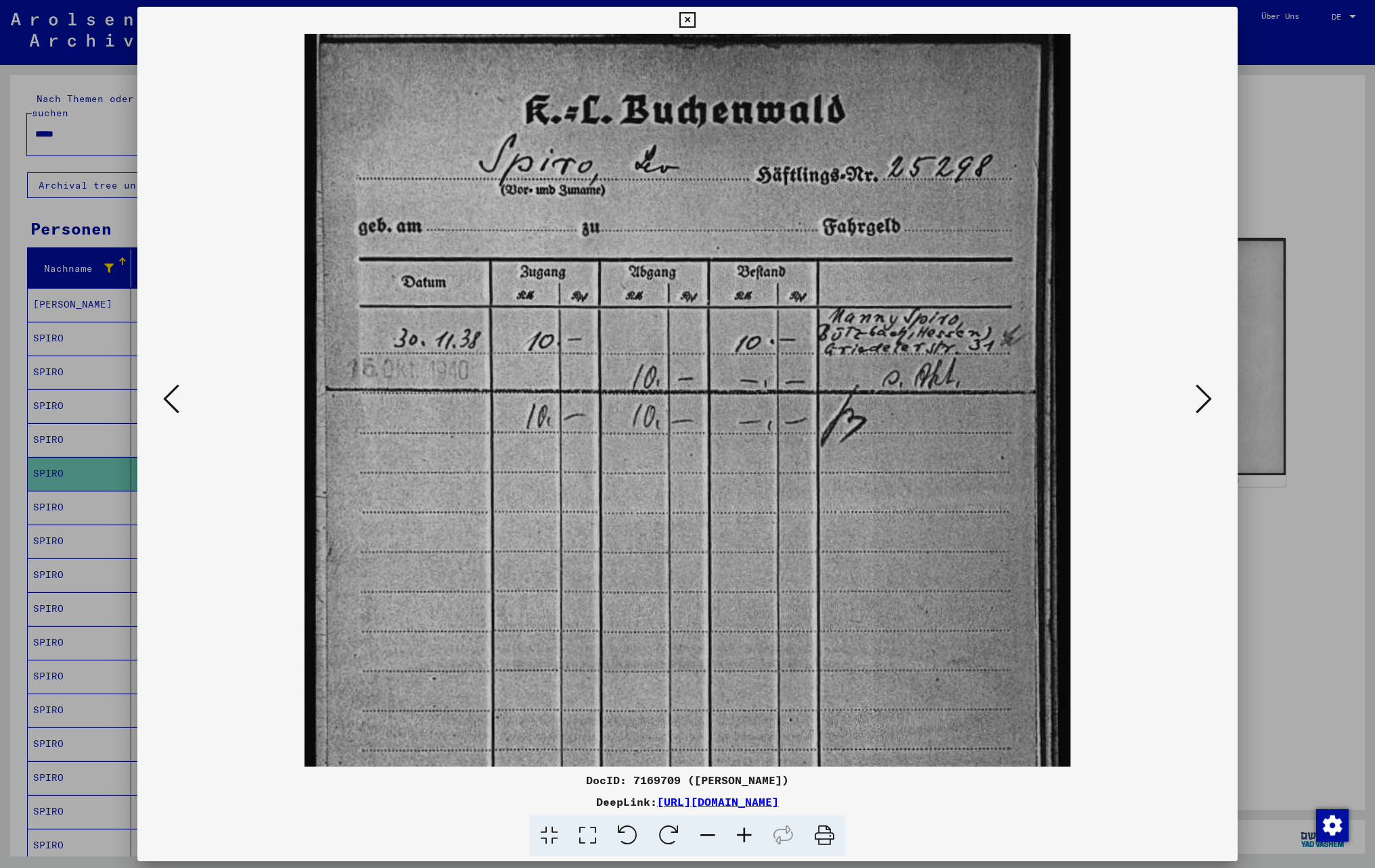
click at [745, 842] on icon at bounding box center [744, 837] width 36 height 41
click at [689, 24] on icon at bounding box center [688, 20] width 16 height 16
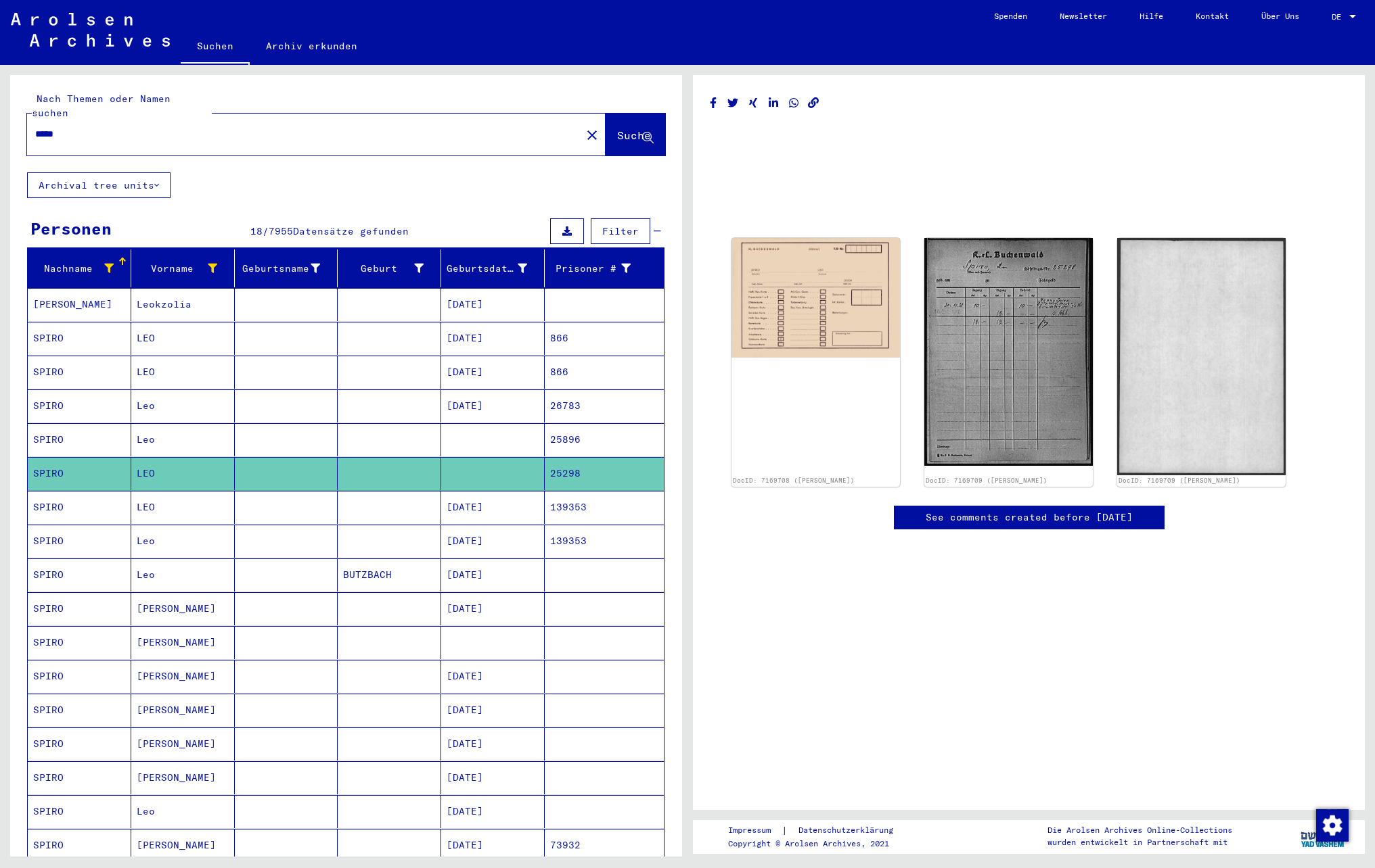
scroll to position [135, 0]
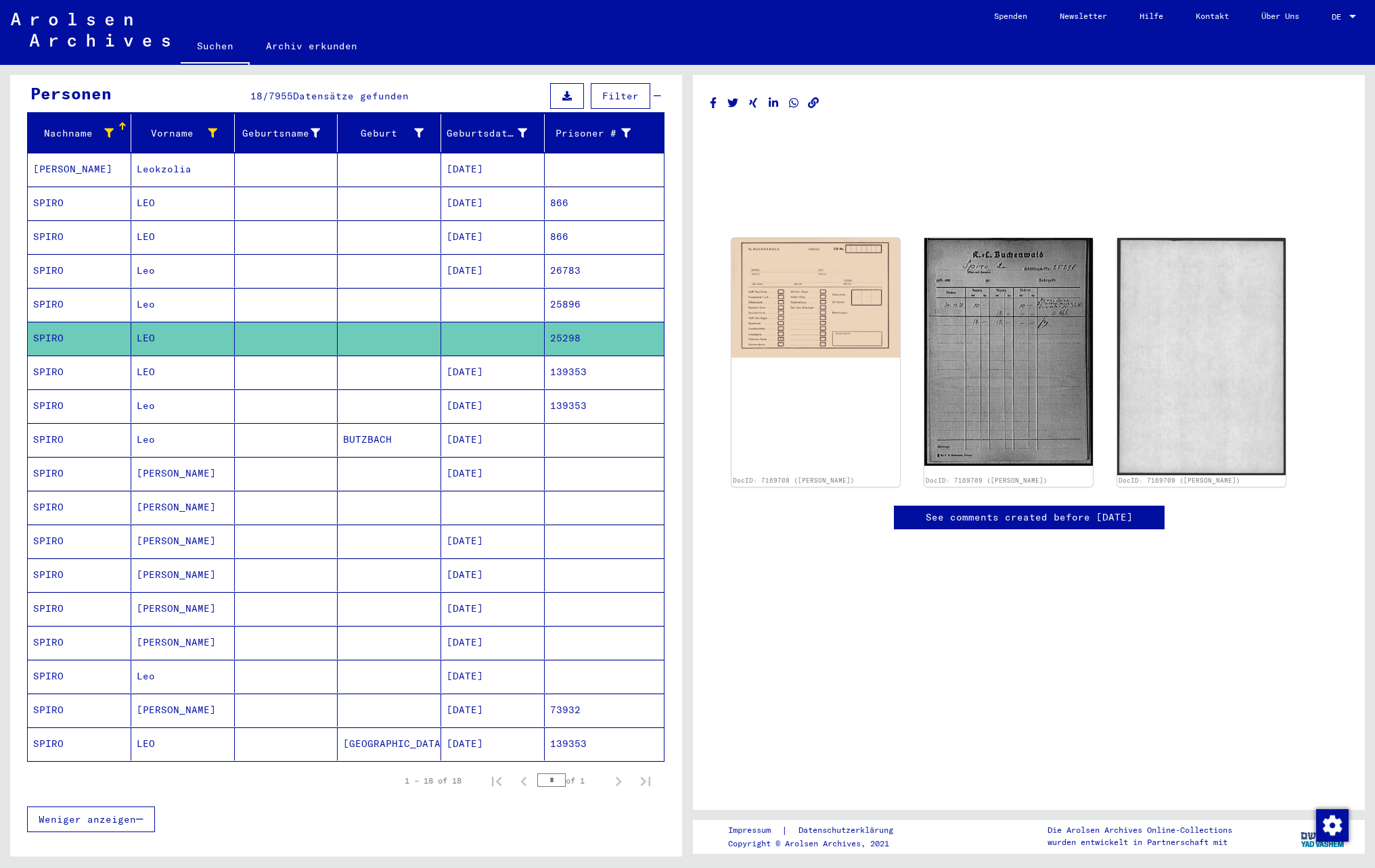
click at [278, 438] on mat-cell at bounding box center [286, 440] width 104 height 33
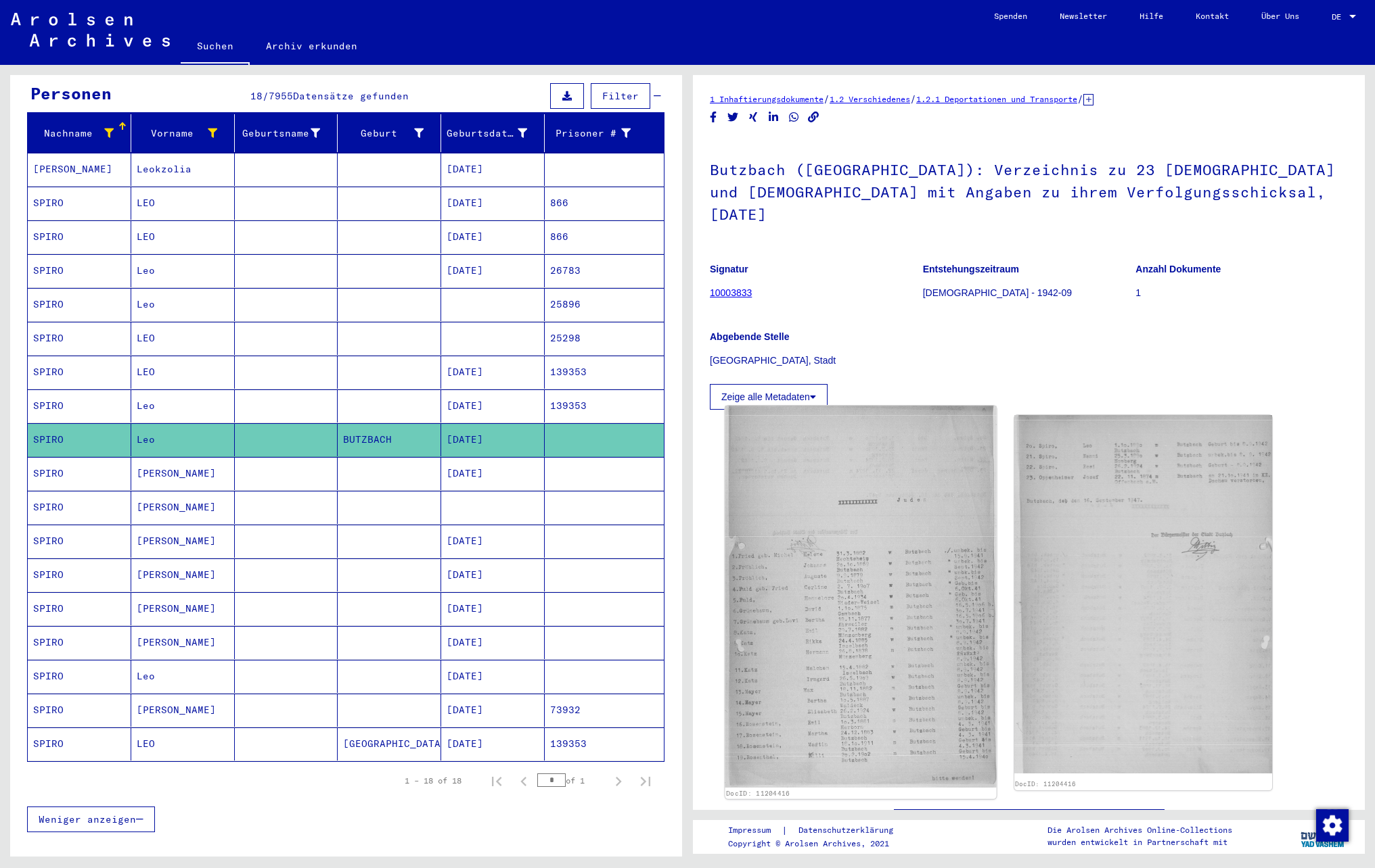
click at [854, 595] on img at bounding box center [860, 596] width 271 height 382
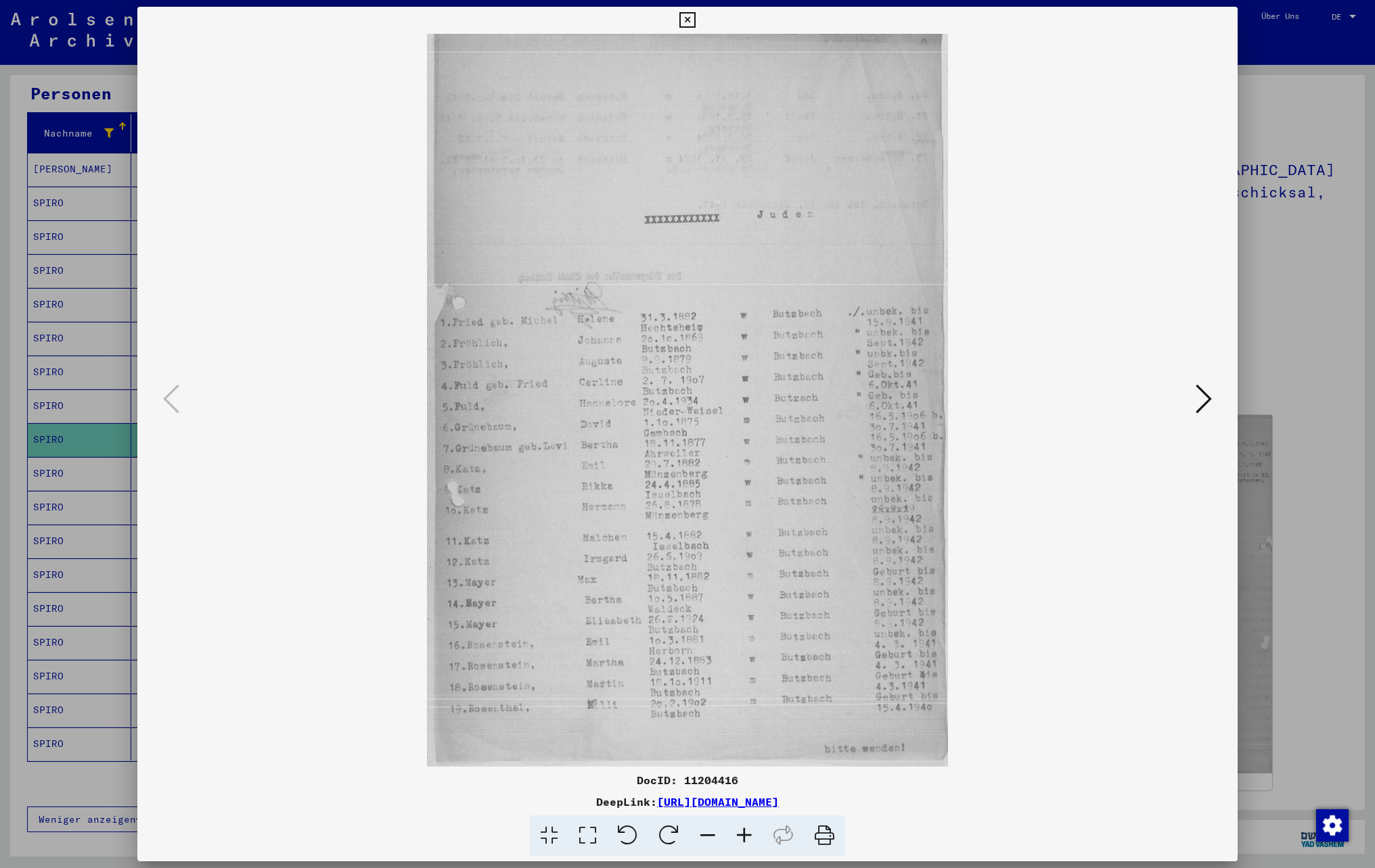
click at [745, 842] on icon at bounding box center [744, 837] width 36 height 41
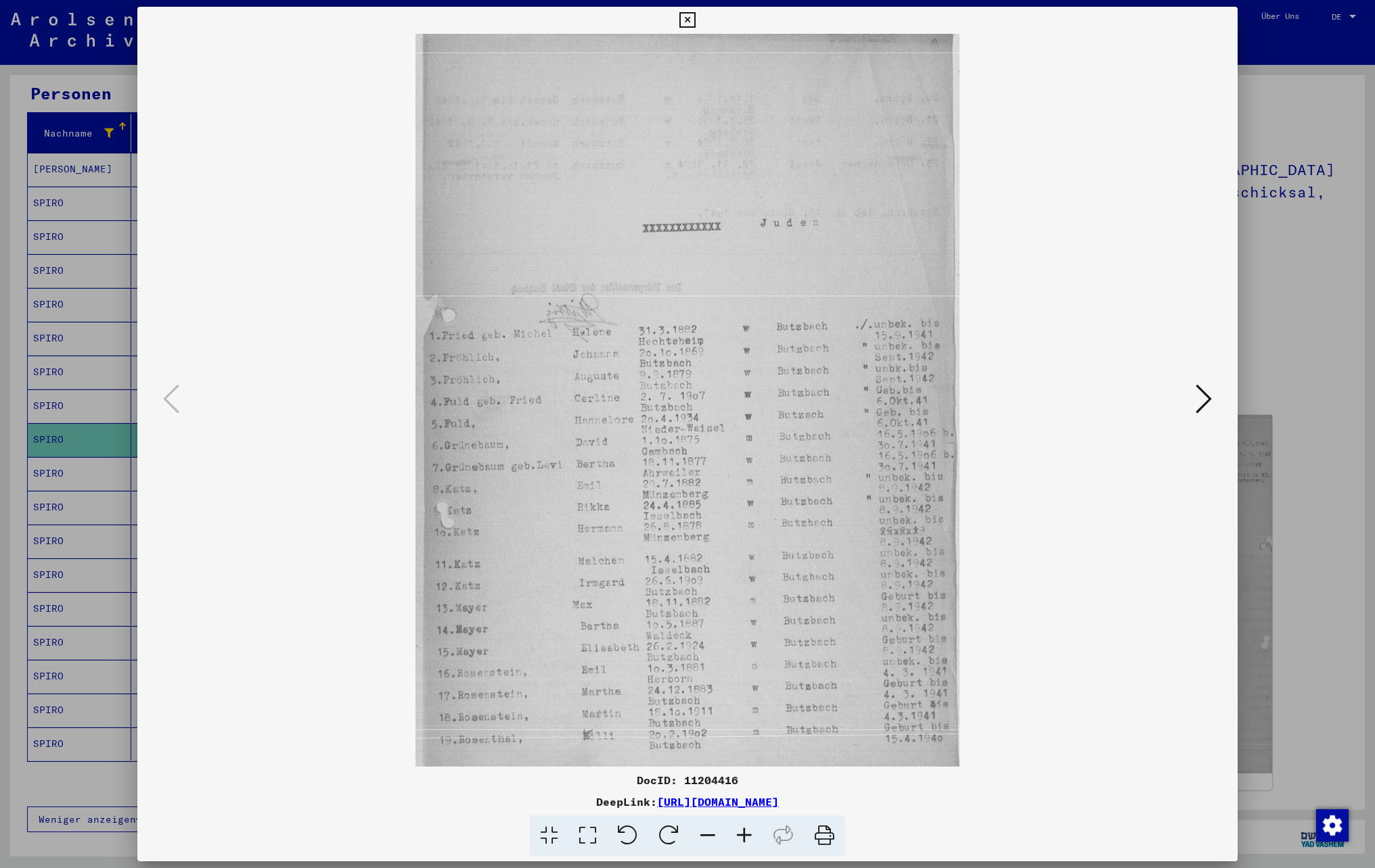
click at [742, 840] on icon at bounding box center [744, 837] width 36 height 41
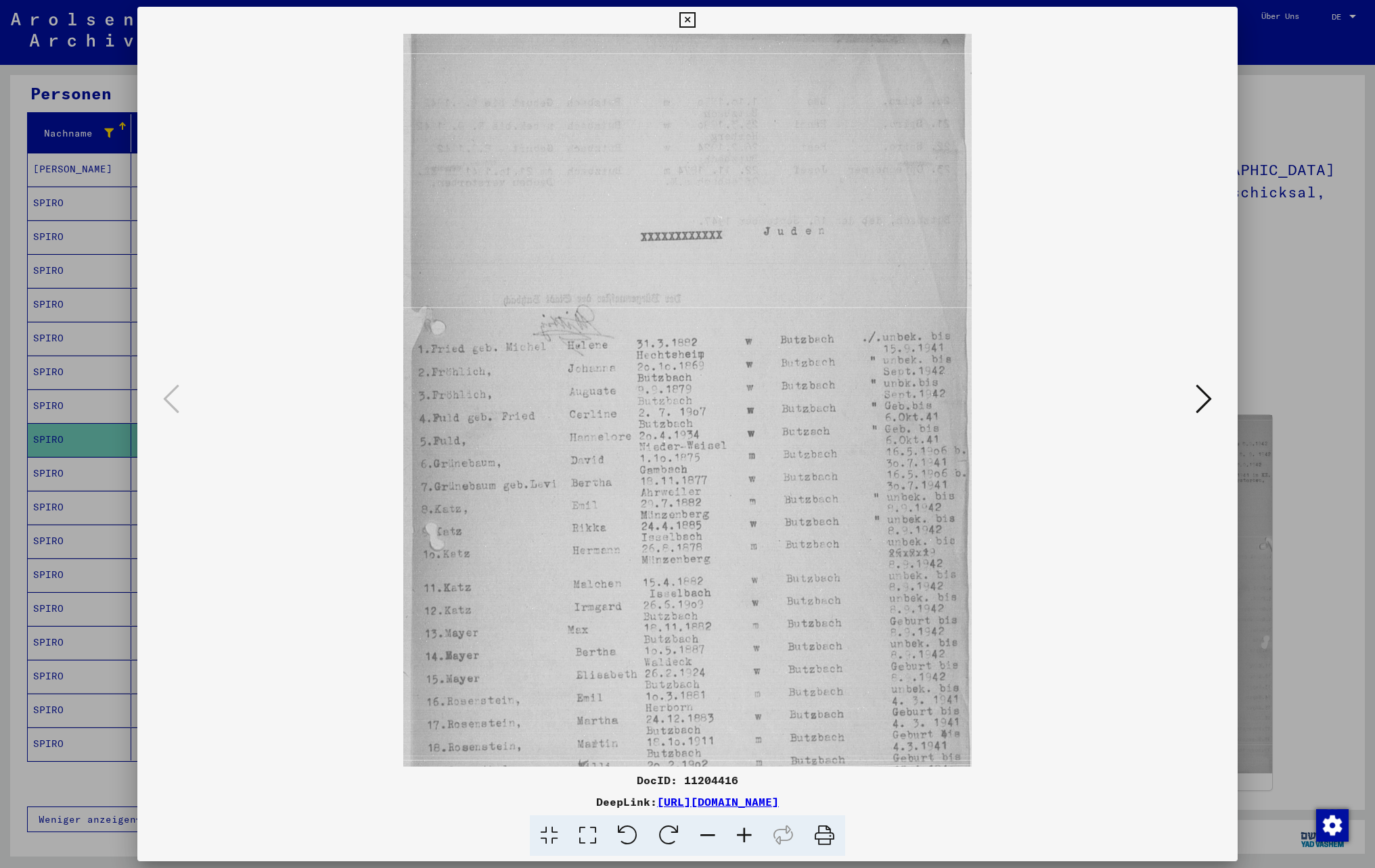
click at [742, 840] on icon at bounding box center [744, 837] width 36 height 41
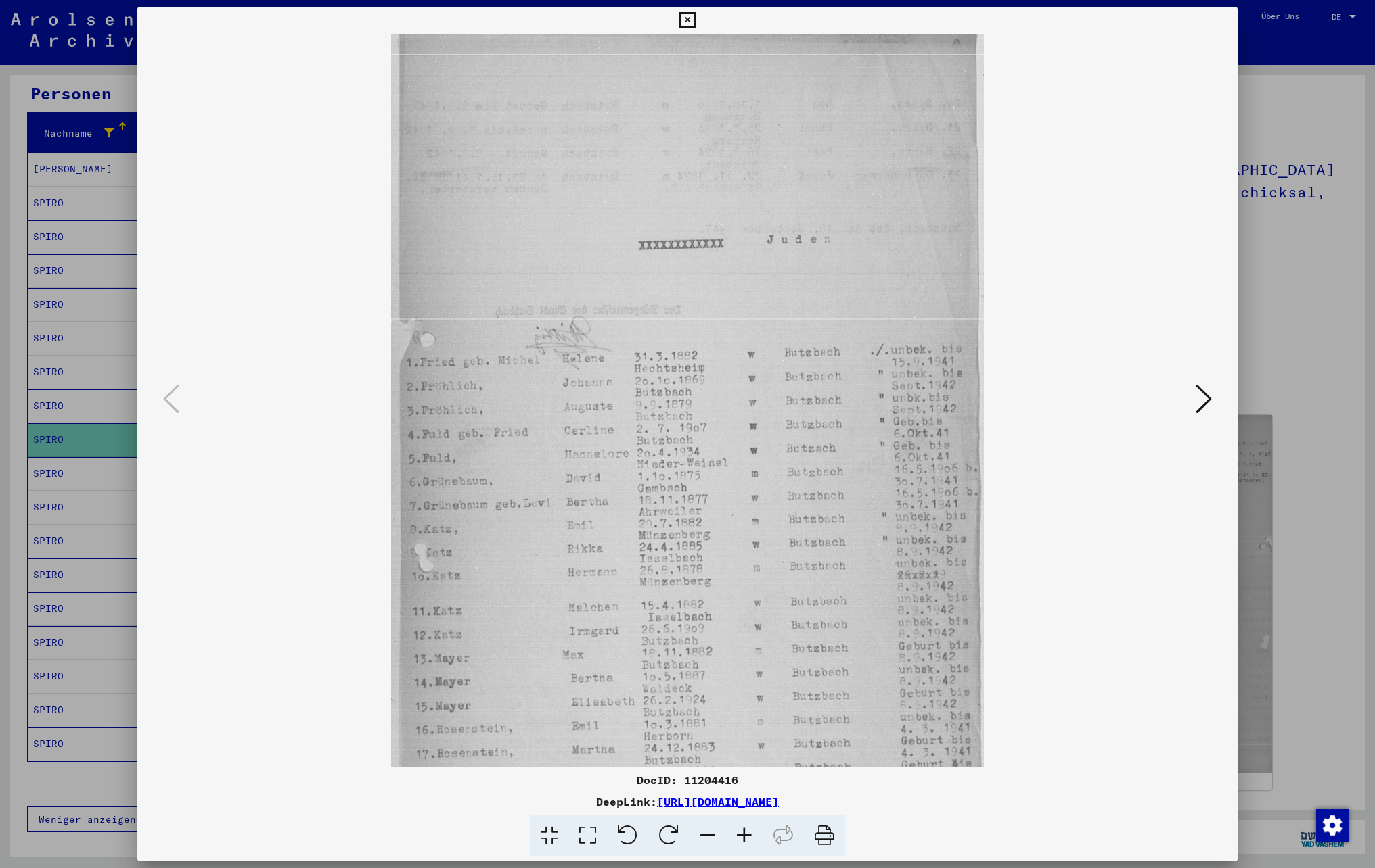
click at [742, 840] on icon at bounding box center [744, 837] width 36 height 41
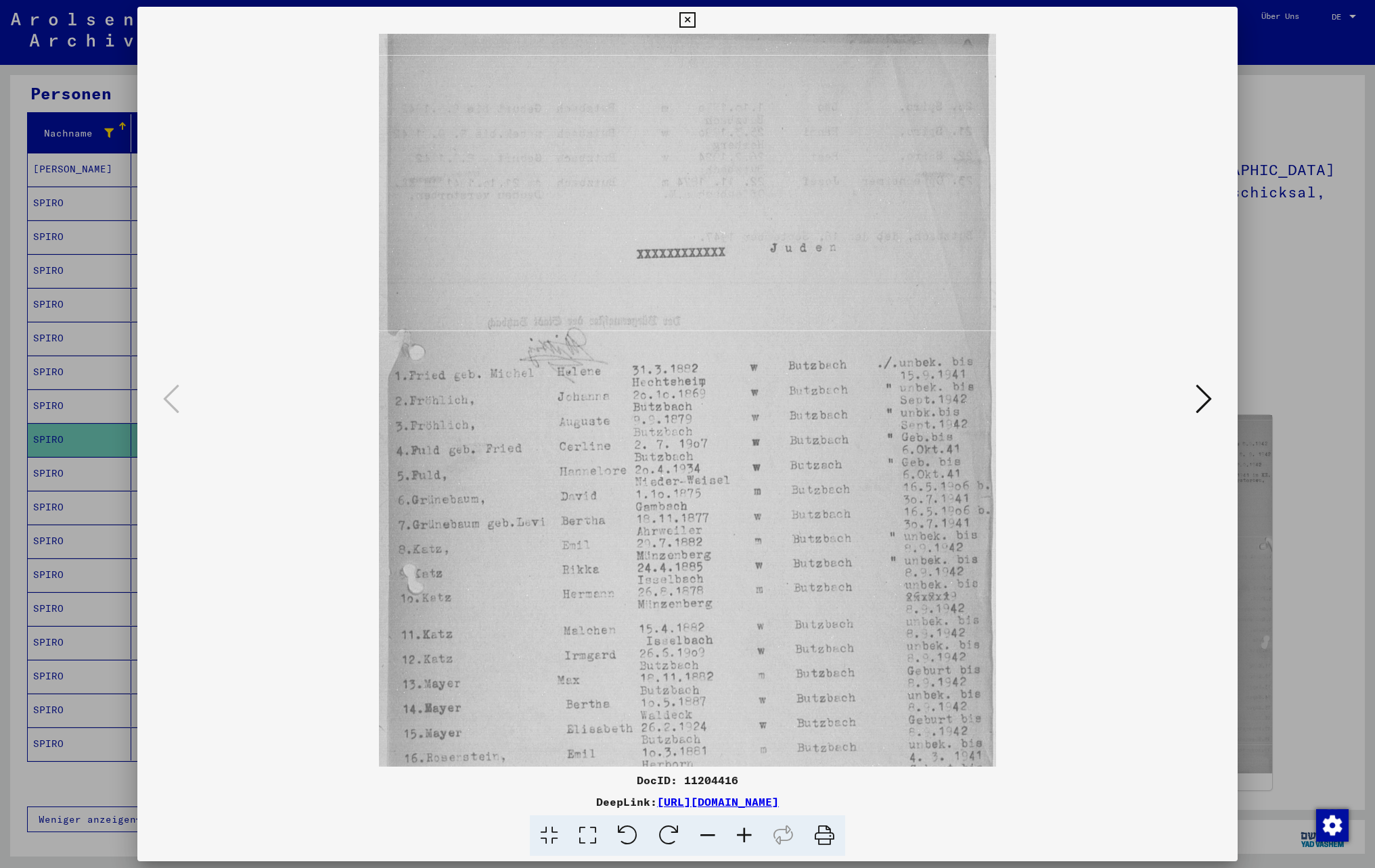
click at [742, 840] on icon at bounding box center [744, 837] width 36 height 41
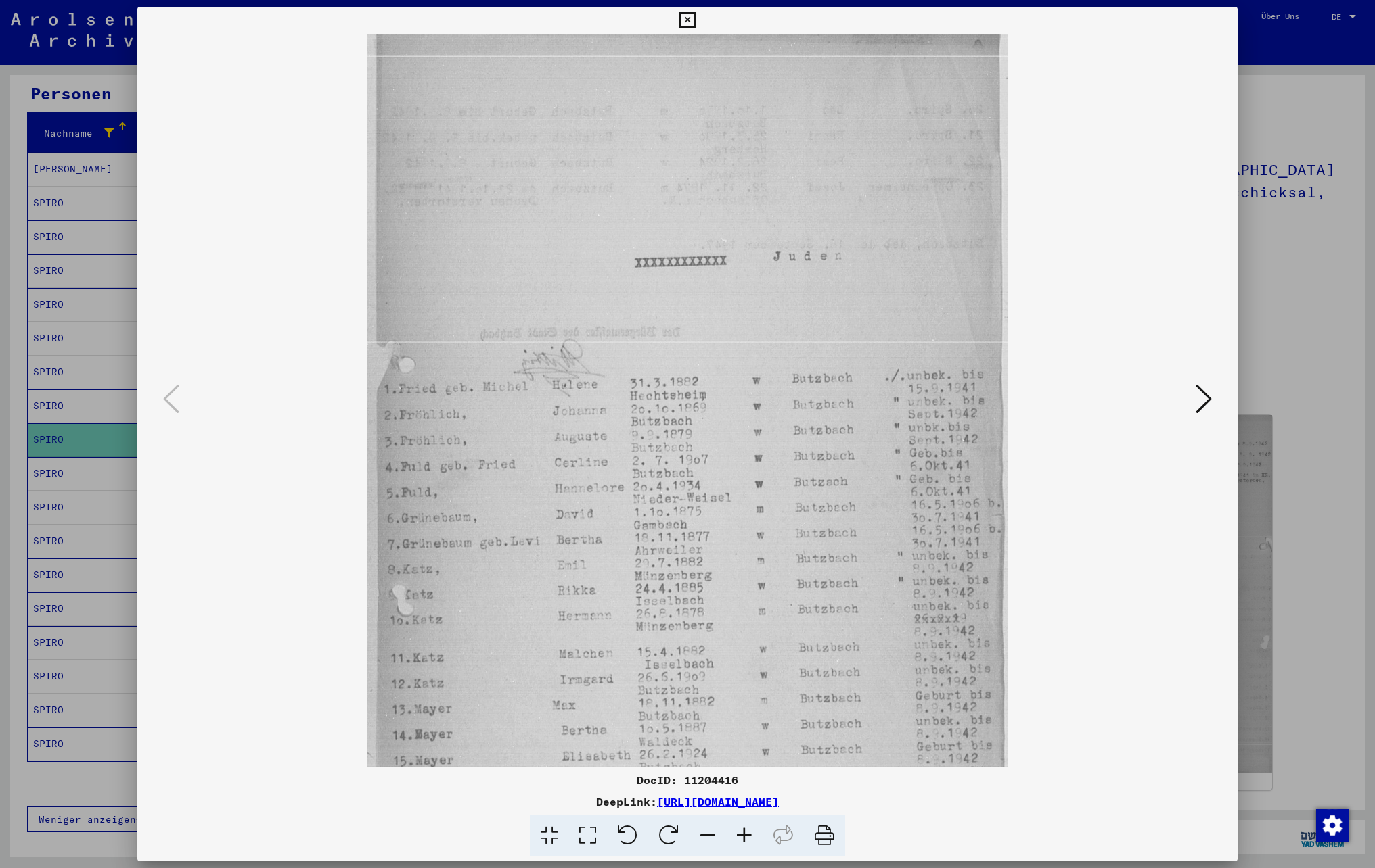
click at [742, 840] on icon at bounding box center [744, 837] width 36 height 41
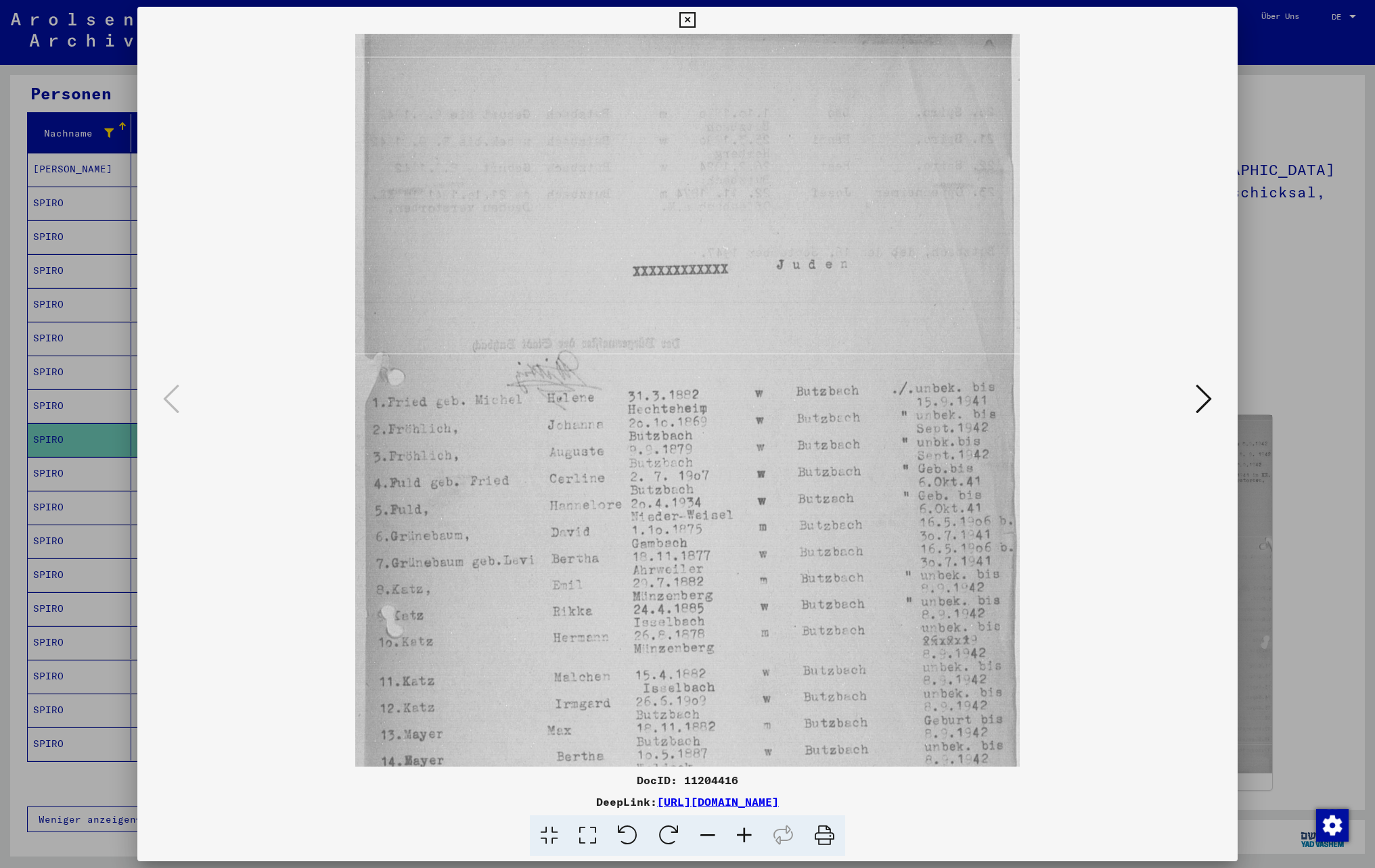
click at [742, 840] on icon at bounding box center [744, 837] width 36 height 41
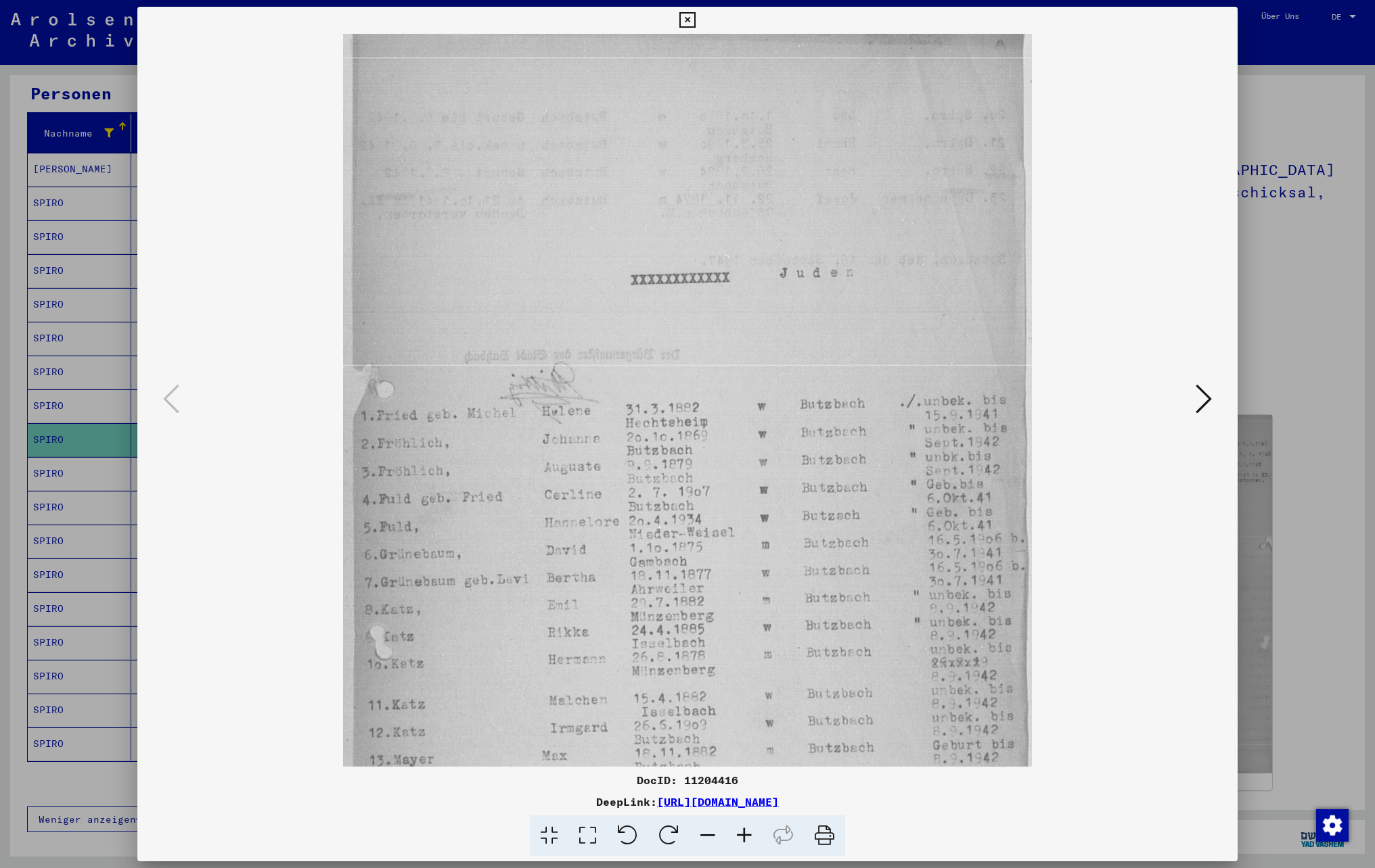
click at [742, 840] on icon at bounding box center [744, 837] width 36 height 41
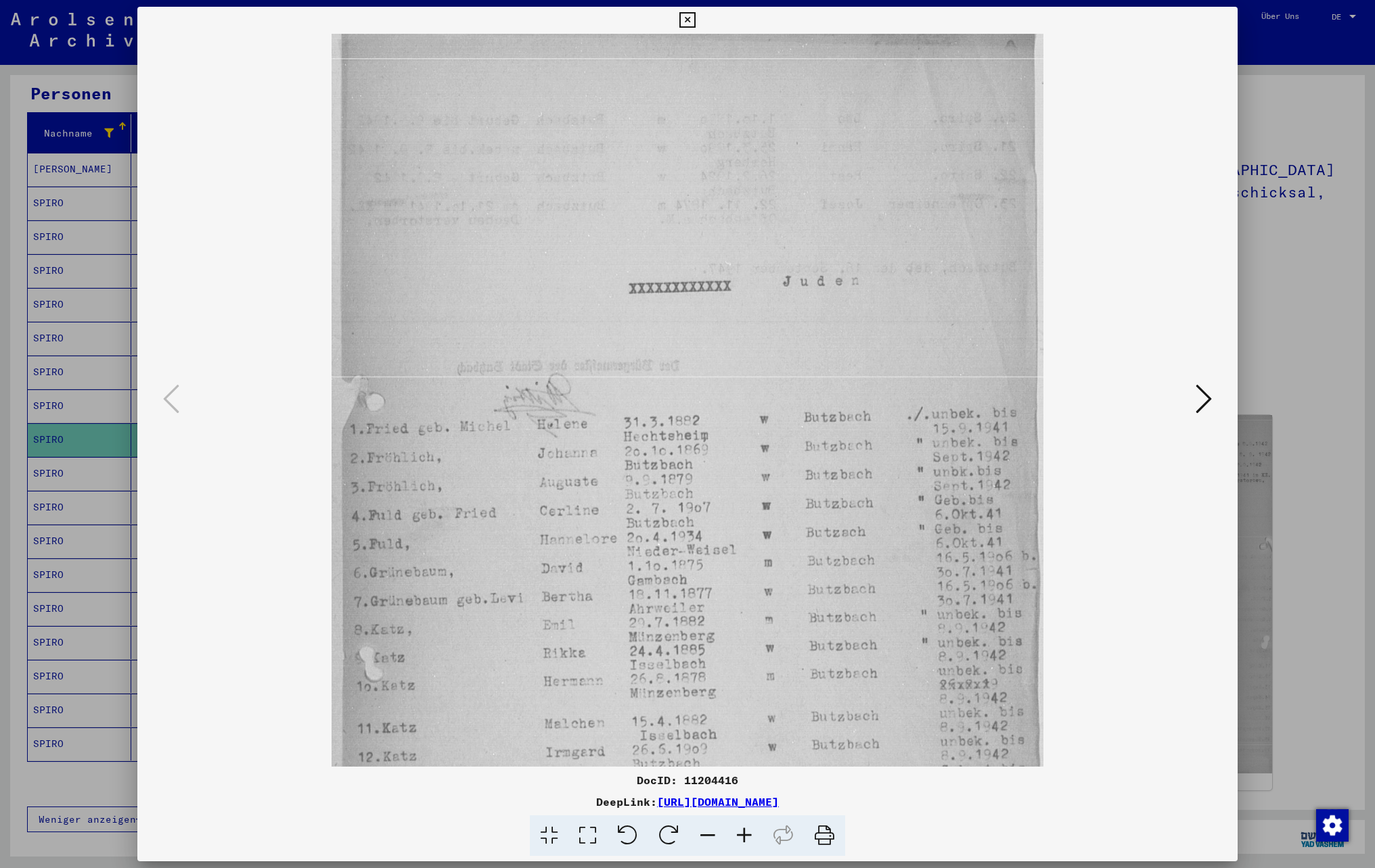
click at [742, 840] on icon at bounding box center [744, 837] width 36 height 41
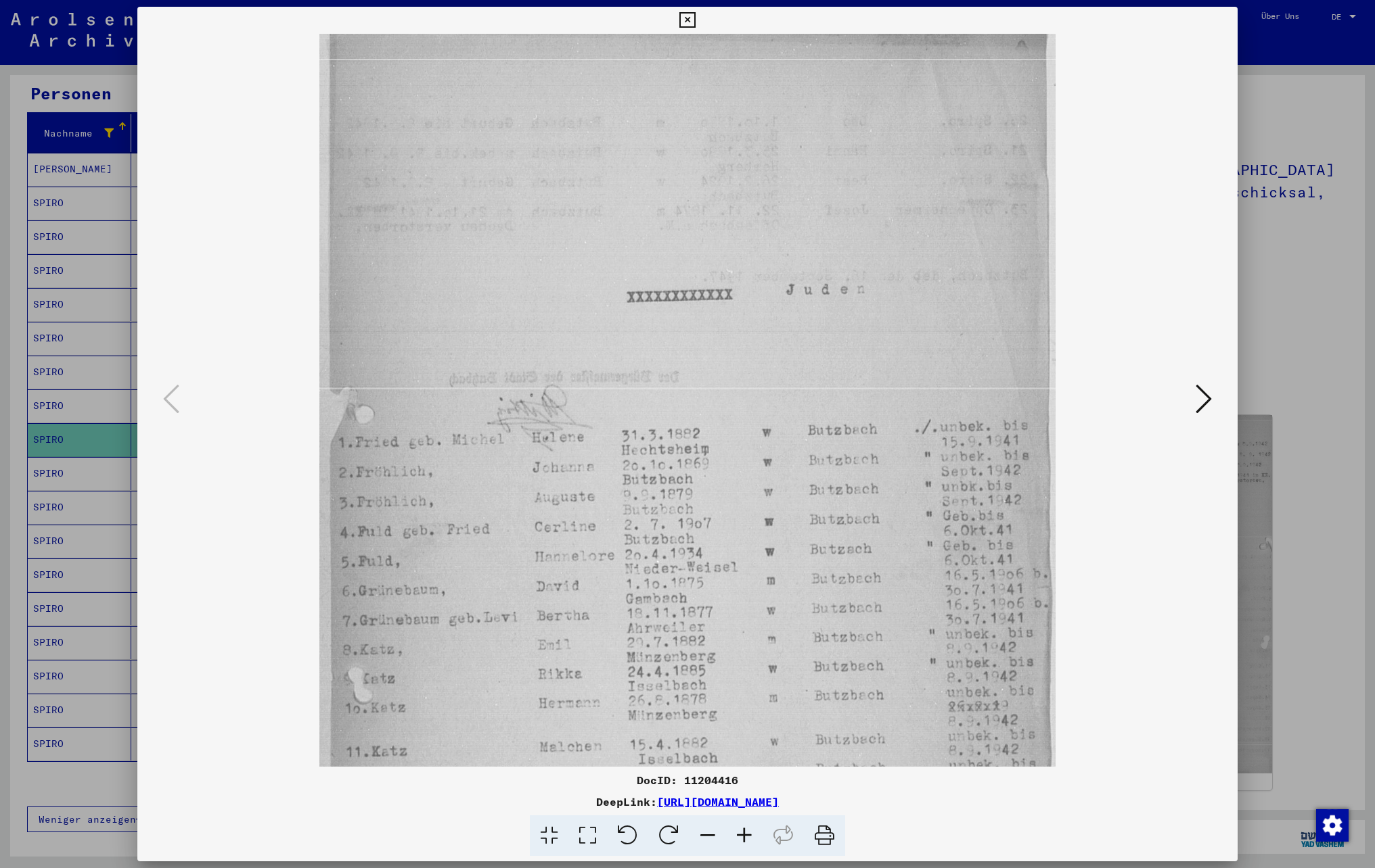
click at [742, 840] on icon at bounding box center [744, 837] width 36 height 41
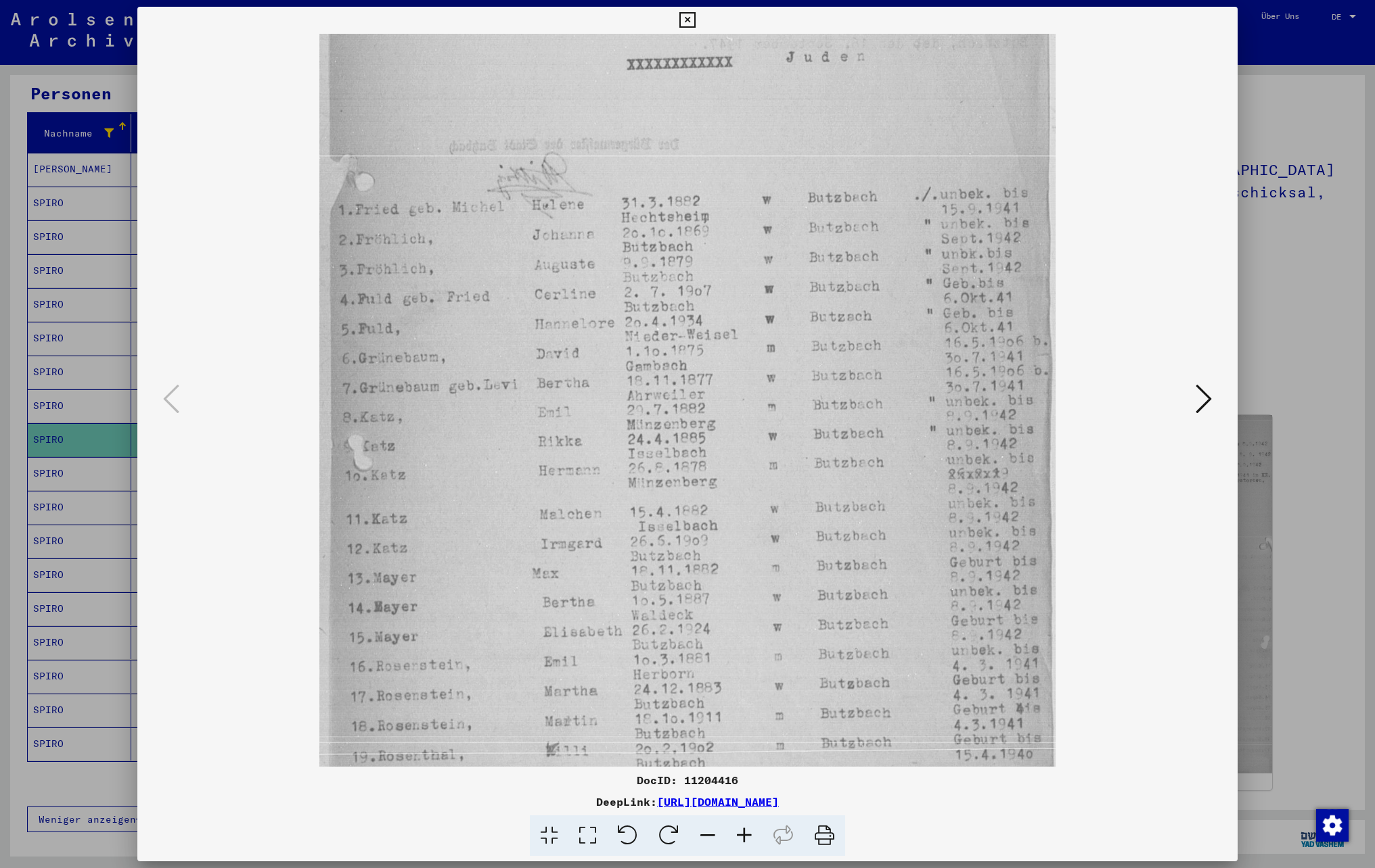
drag, startPoint x: 547, startPoint y: 538, endPoint x: 528, endPoint y: 281, distance: 257.7
click at [528, 285] on img at bounding box center [687, 320] width 736 height 1037
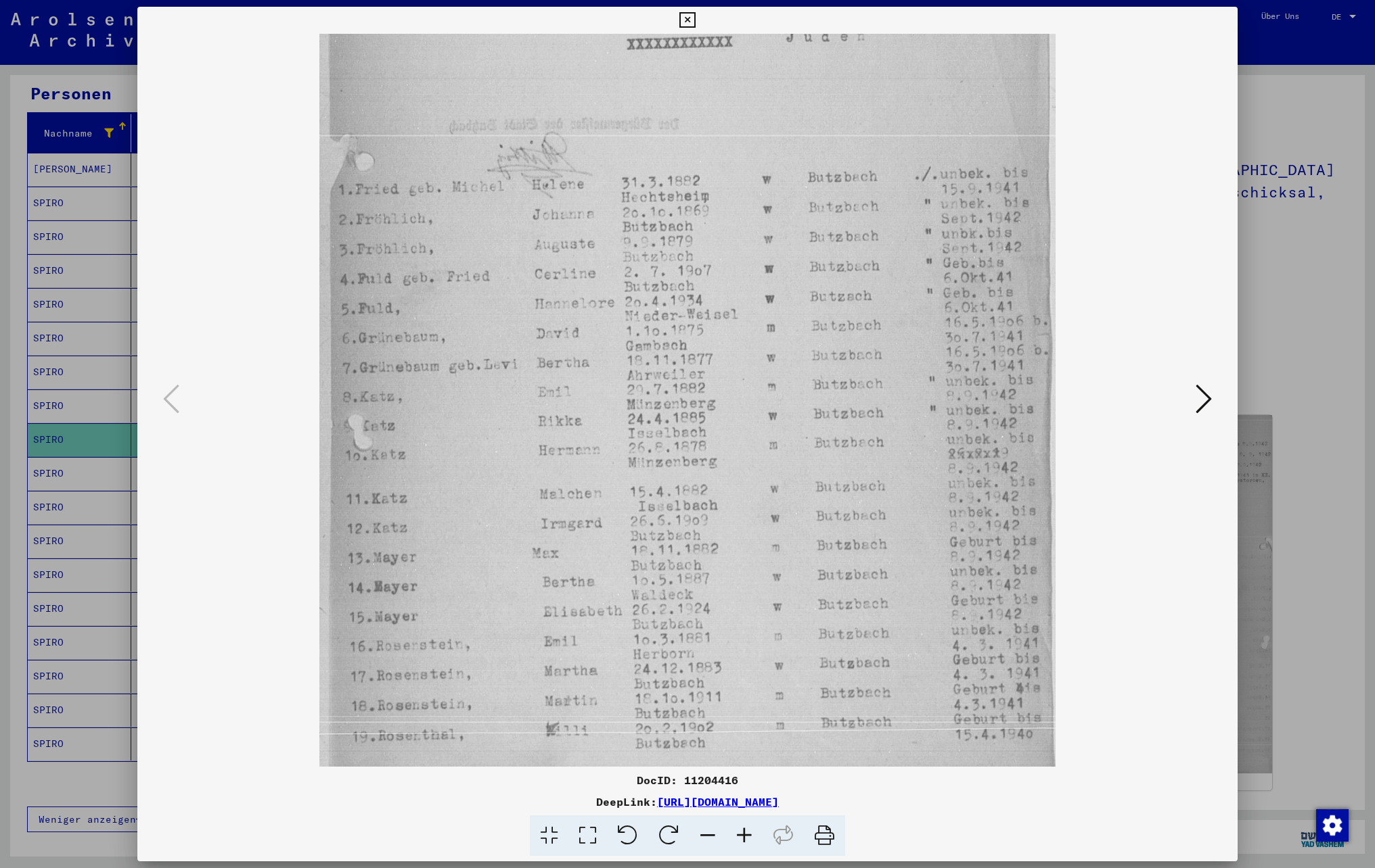
scroll to position [305, 0]
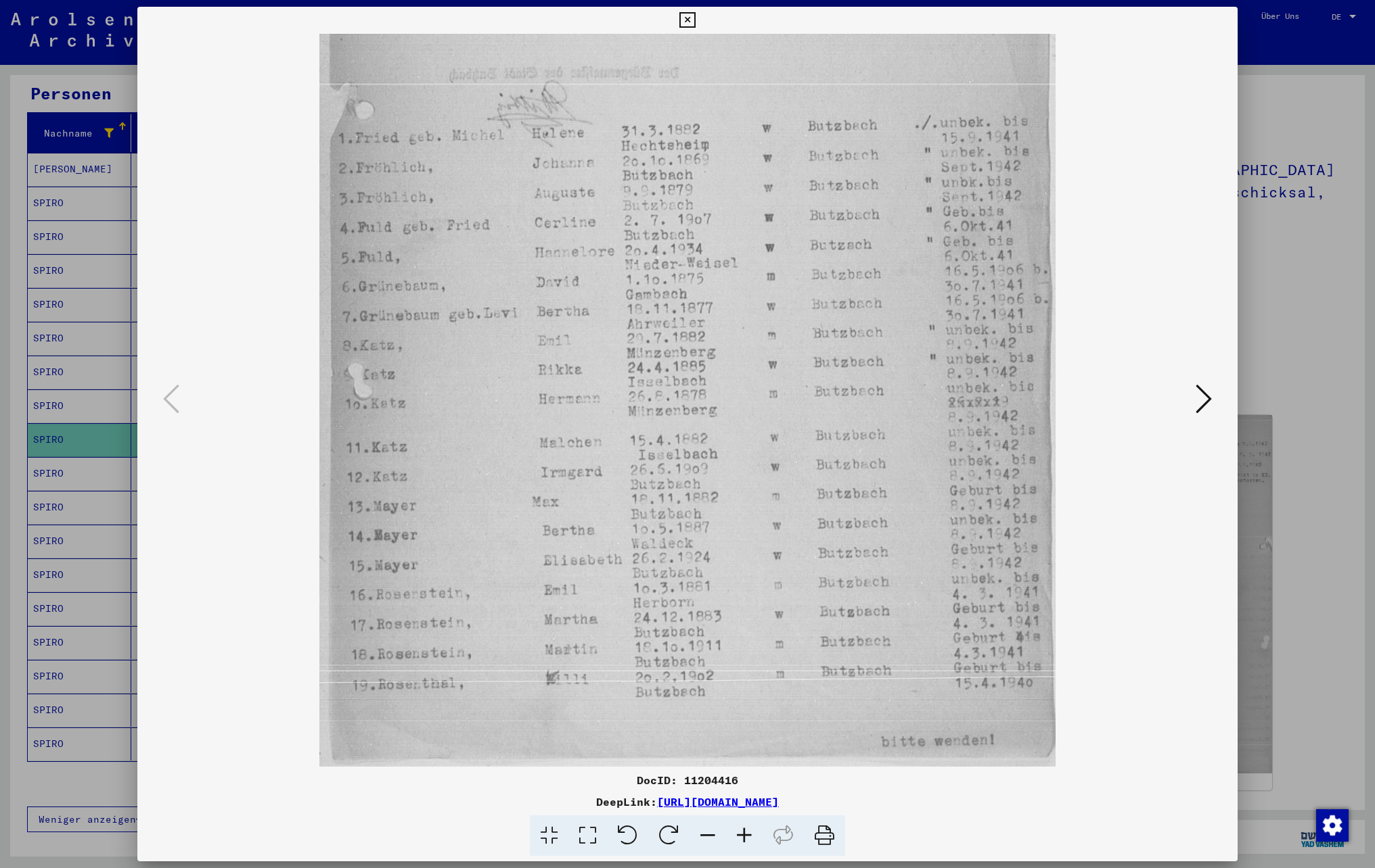
drag, startPoint x: 528, startPoint y: 552, endPoint x: 480, endPoint y: 384, distance: 174.7
click at [480, 385] on img at bounding box center [687, 248] width 736 height 1037
click at [1213, 395] on button at bounding box center [1203, 400] width 24 height 39
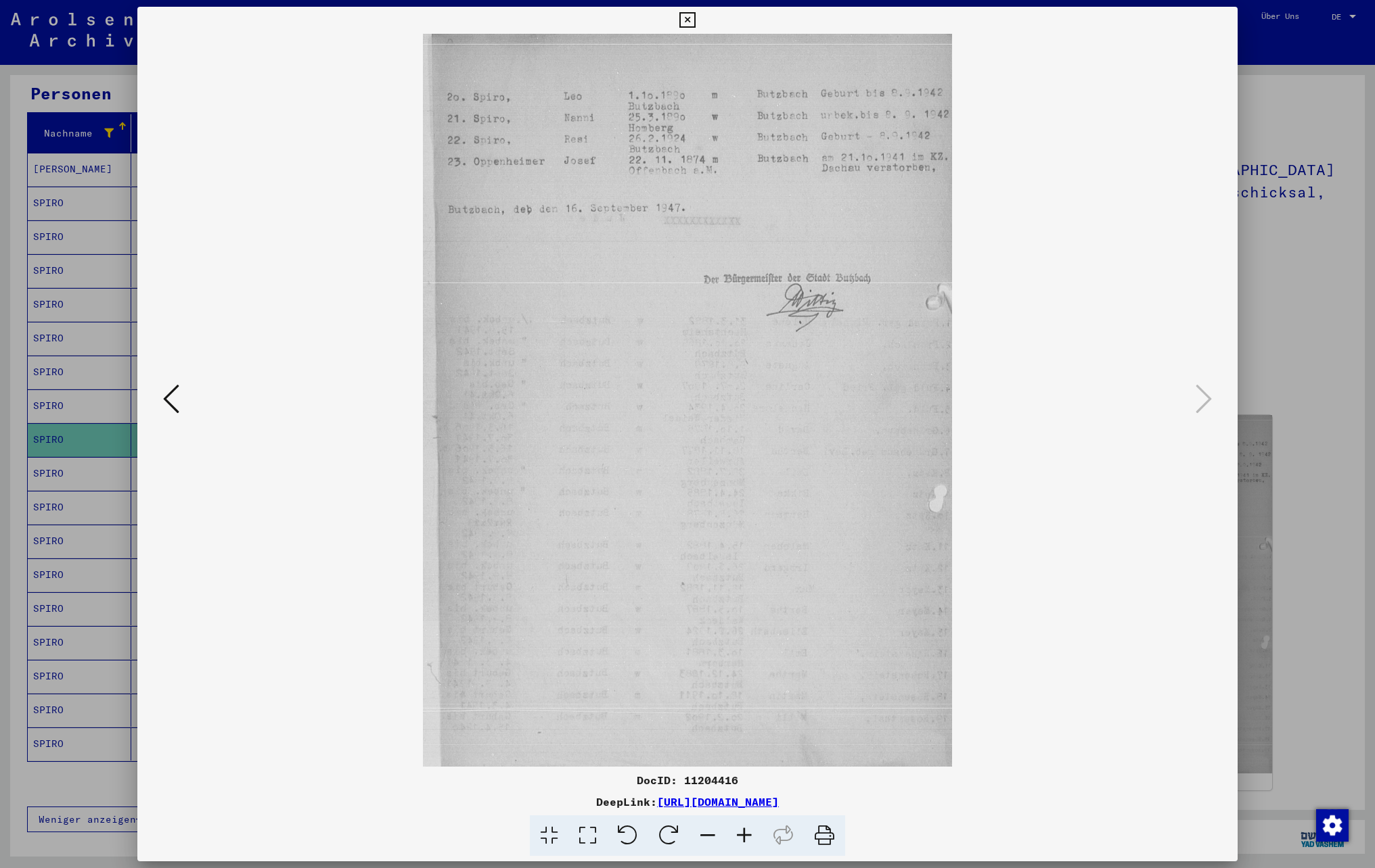
click at [742, 833] on icon at bounding box center [744, 837] width 36 height 41
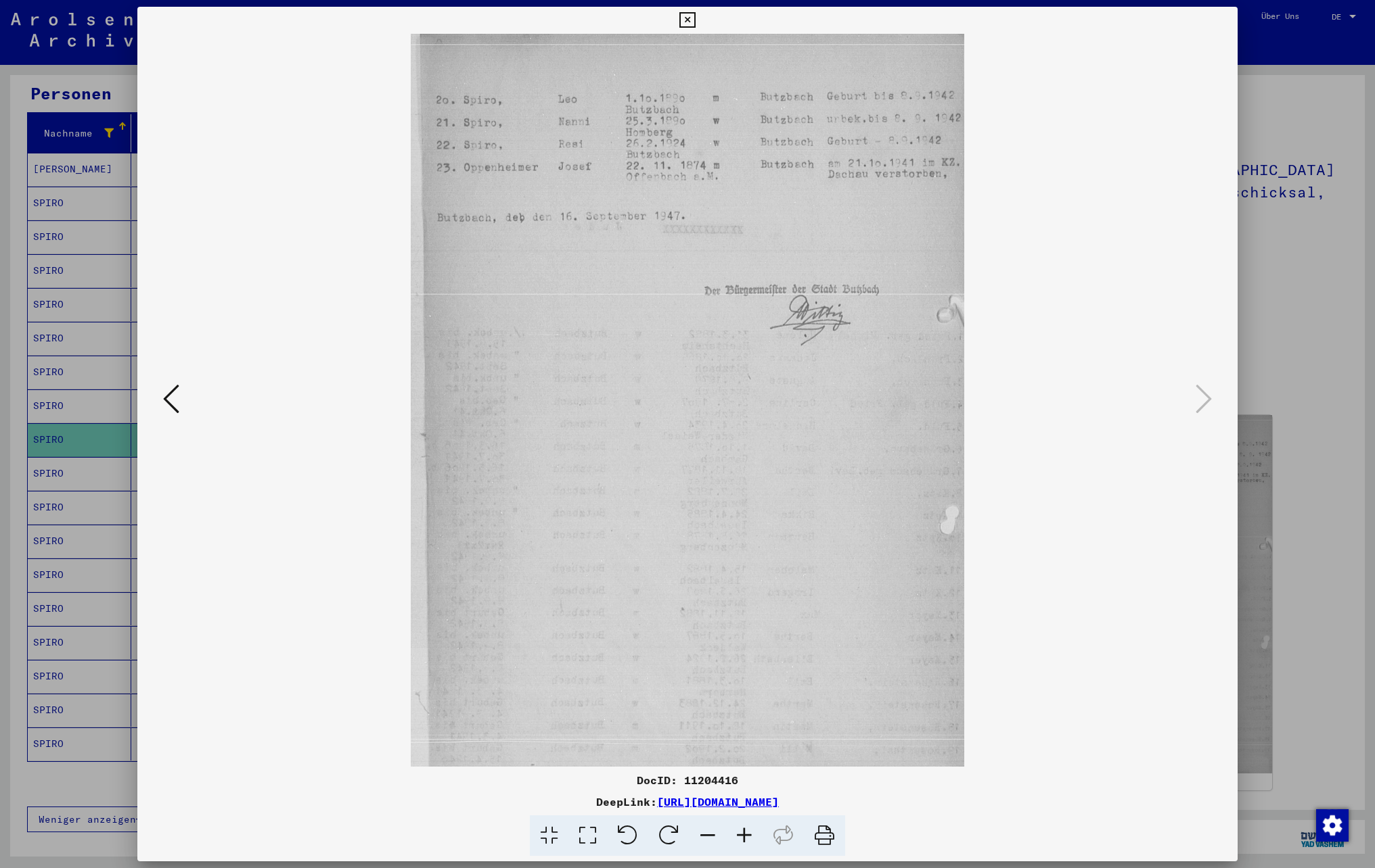
click at [743, 833] on icon at bounding box center [744, 837] width 36 height 41
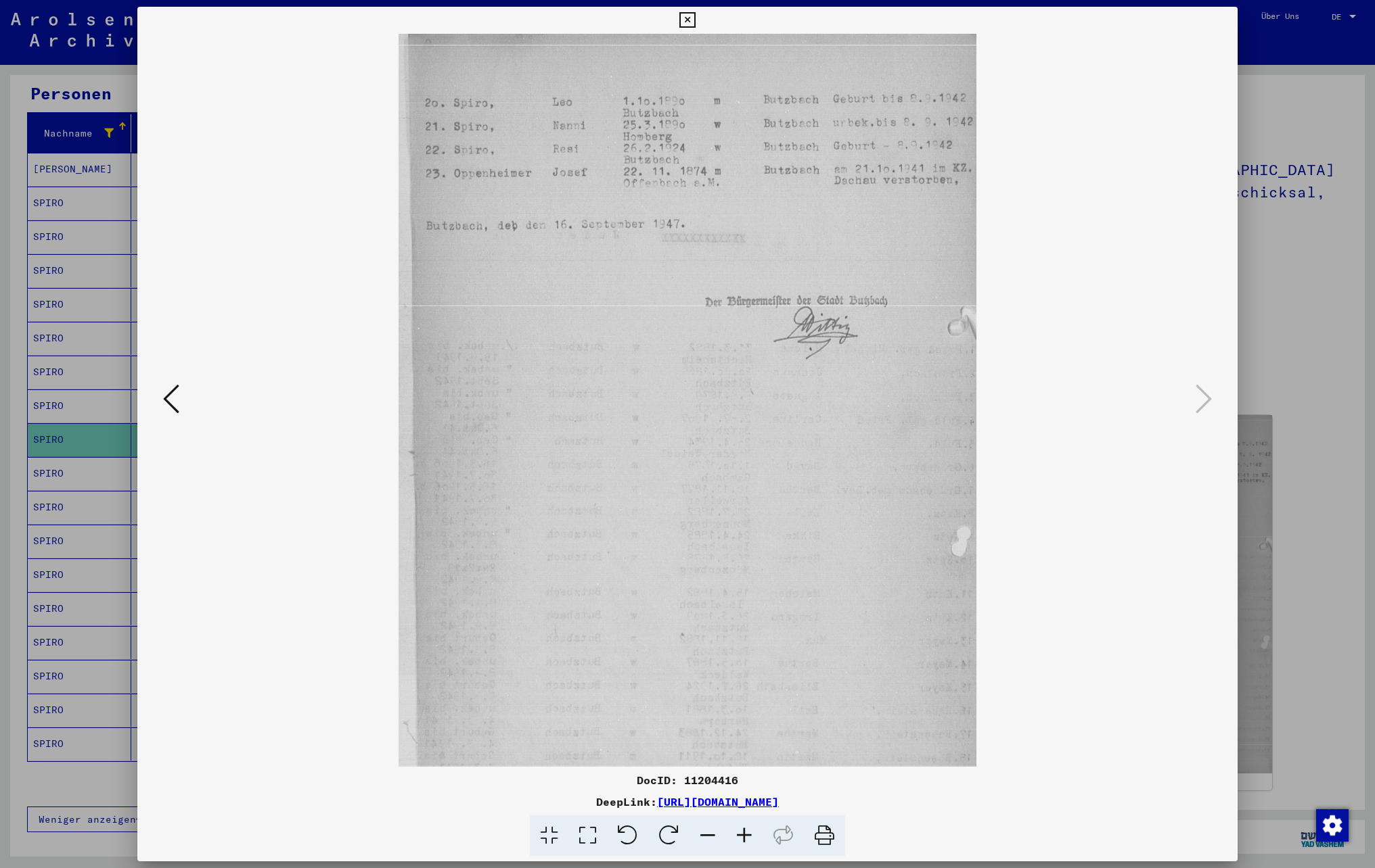
click at [743, 833] on icon at bounding box center [744, 837] width 36 height 41
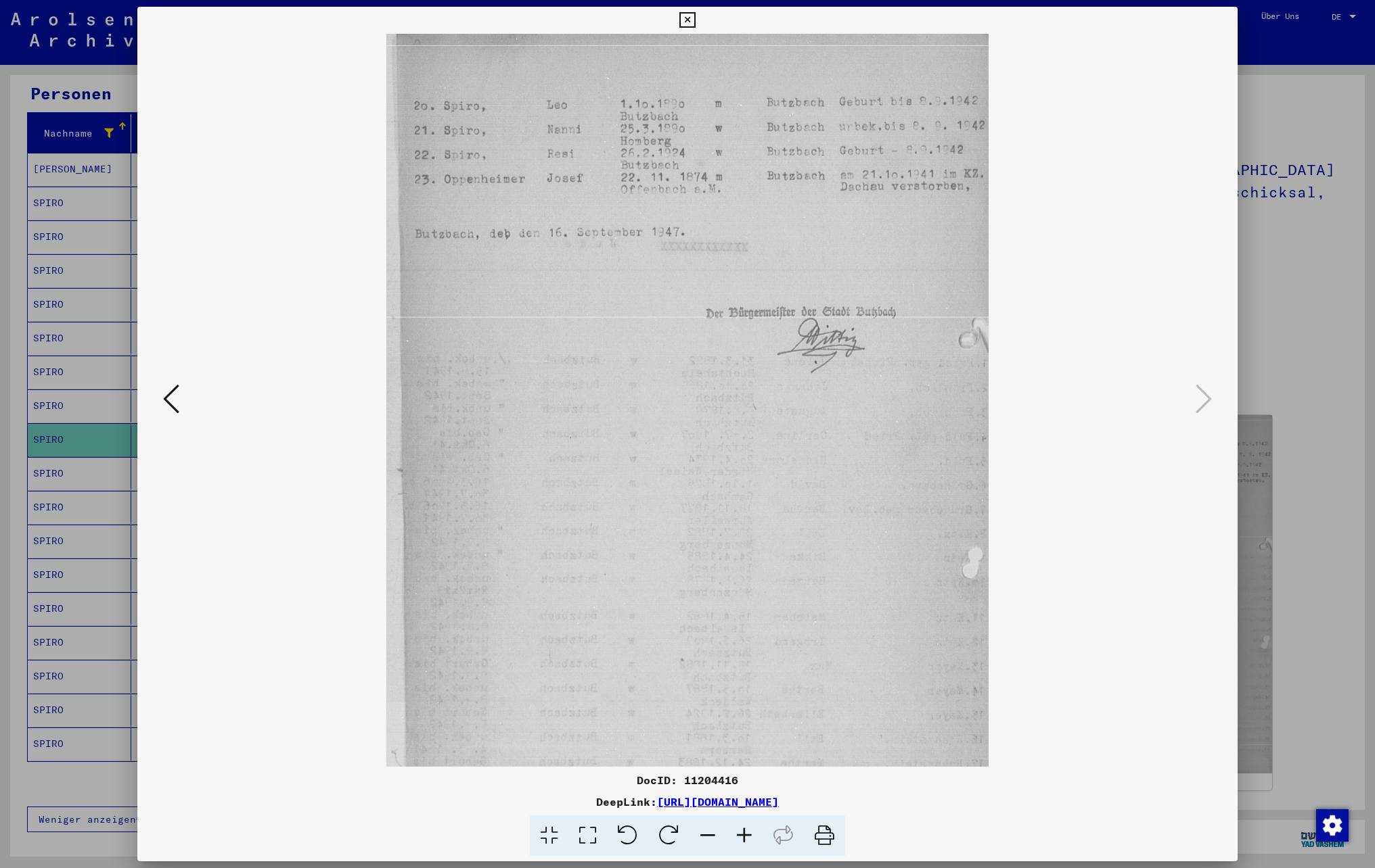
click at [744, 833] on icon at bounding box center [744, 837] width 36 height 41
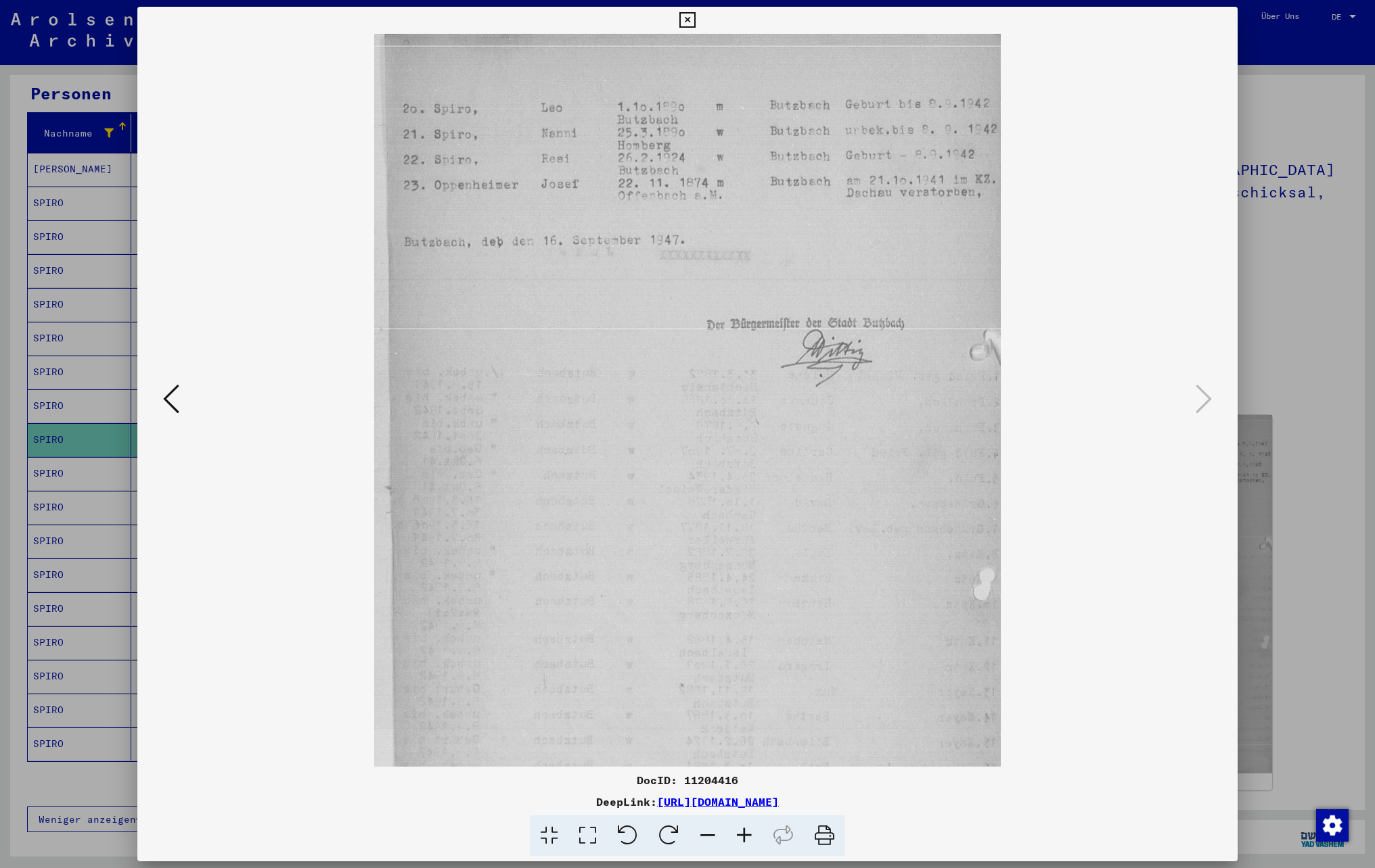
click at [744, 833] on icon at bounding box center [744, 837] width 36 height 41
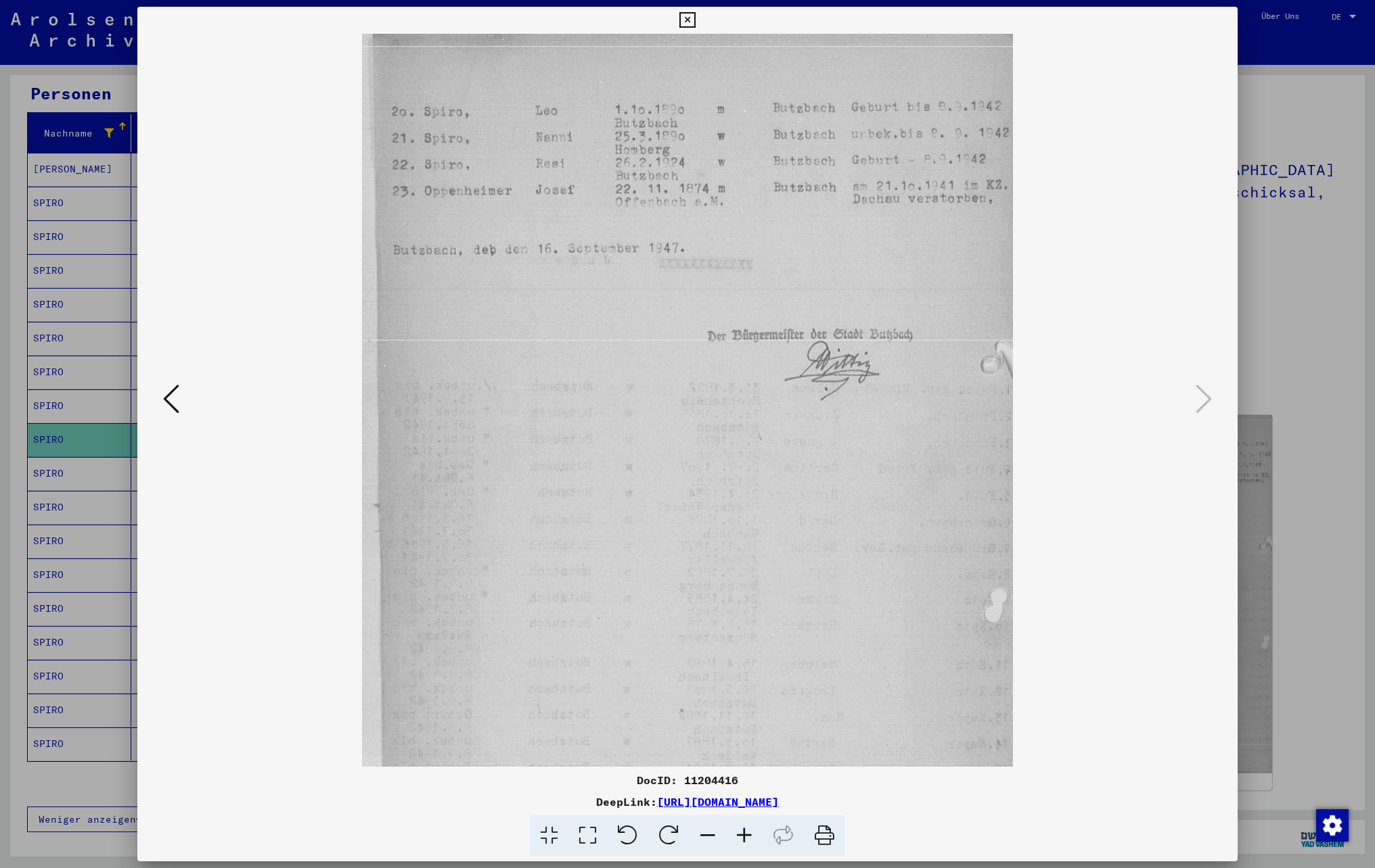
click at [744, 833] on icon at bounding box center [744, 837] width 36 height 41
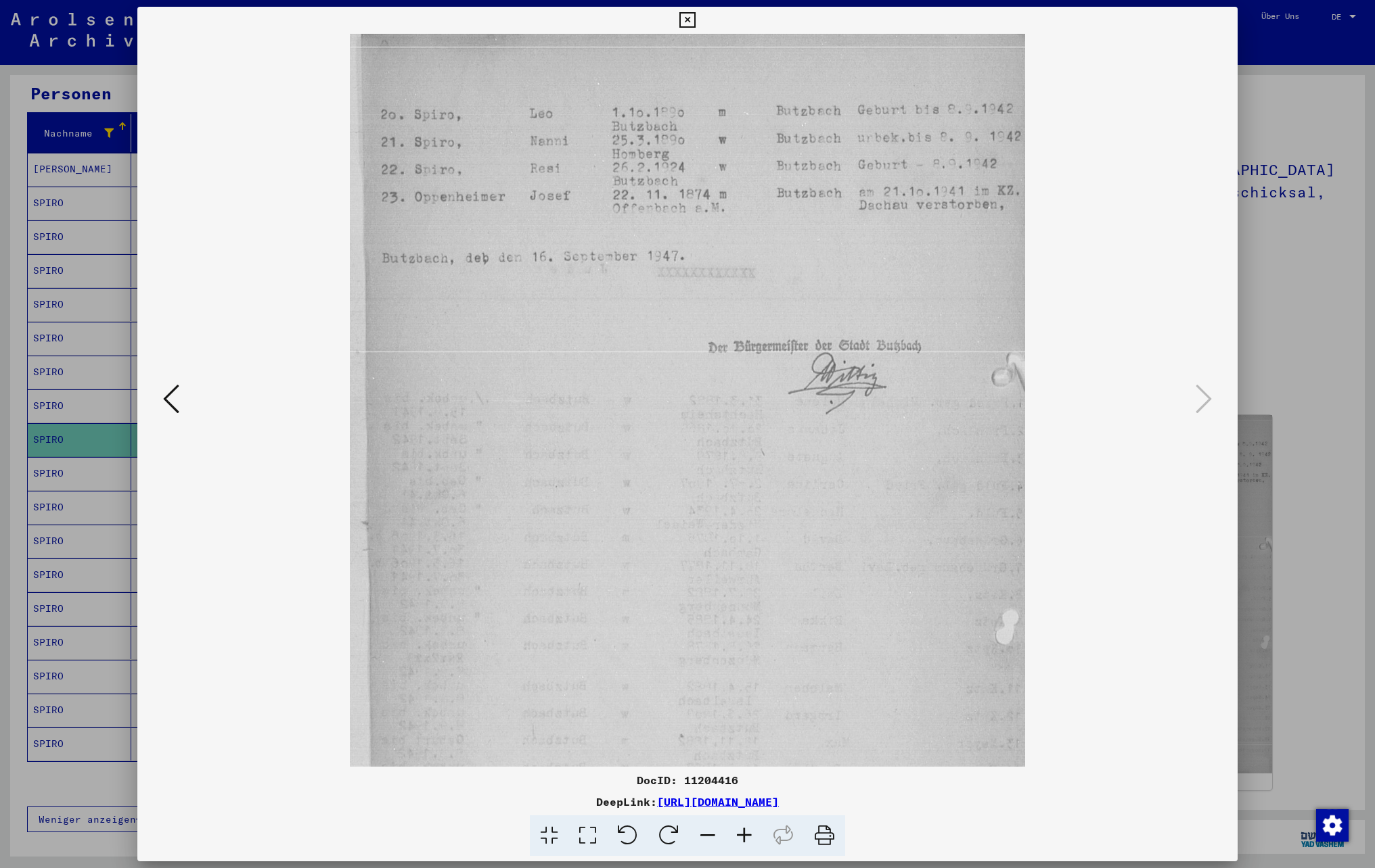
click at [744, 833] on icon at bounding box center [744, 837] width 36 height 41
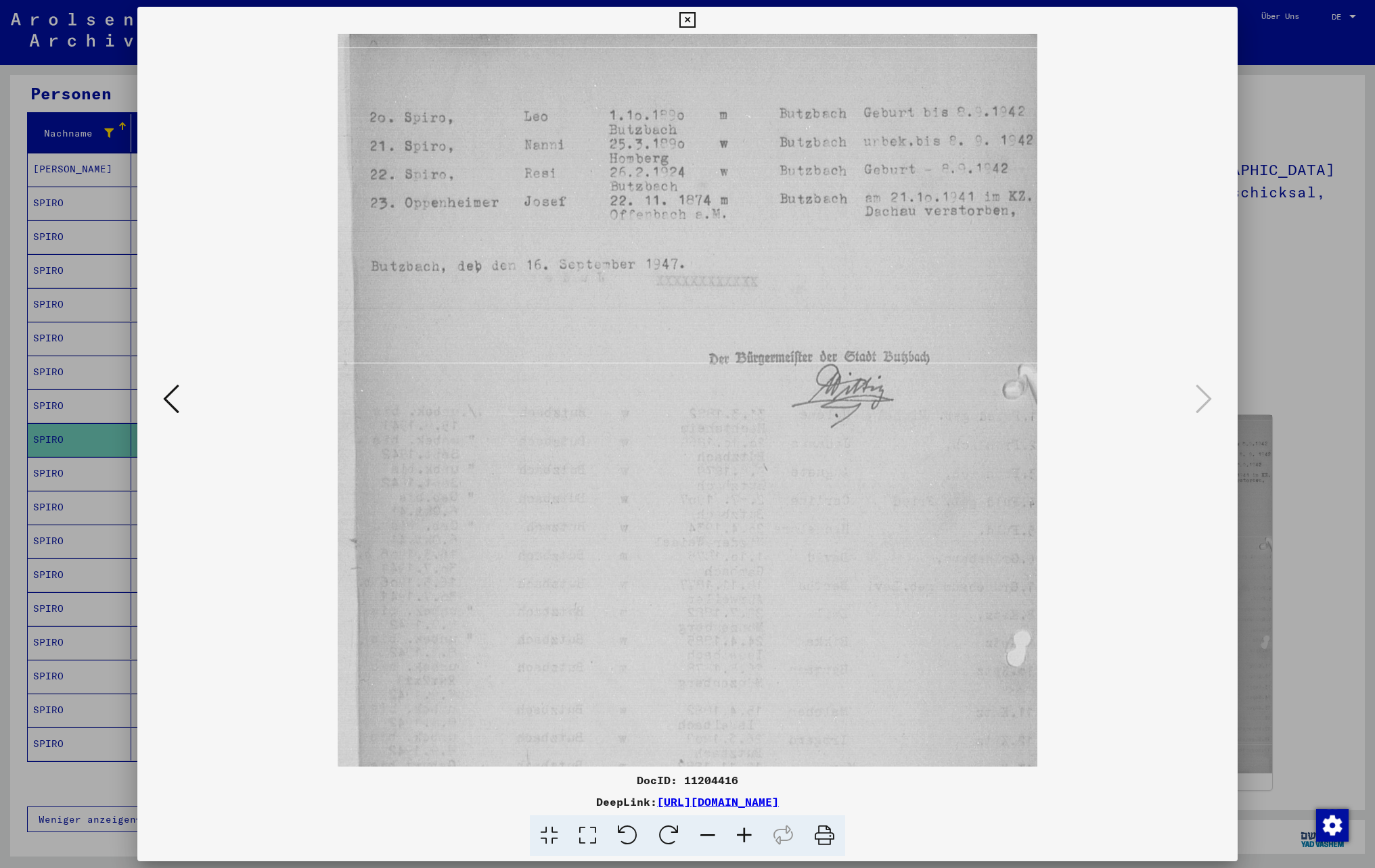
click at [744, 833] on icon at bounding box center [744, 837] width 36 height 41
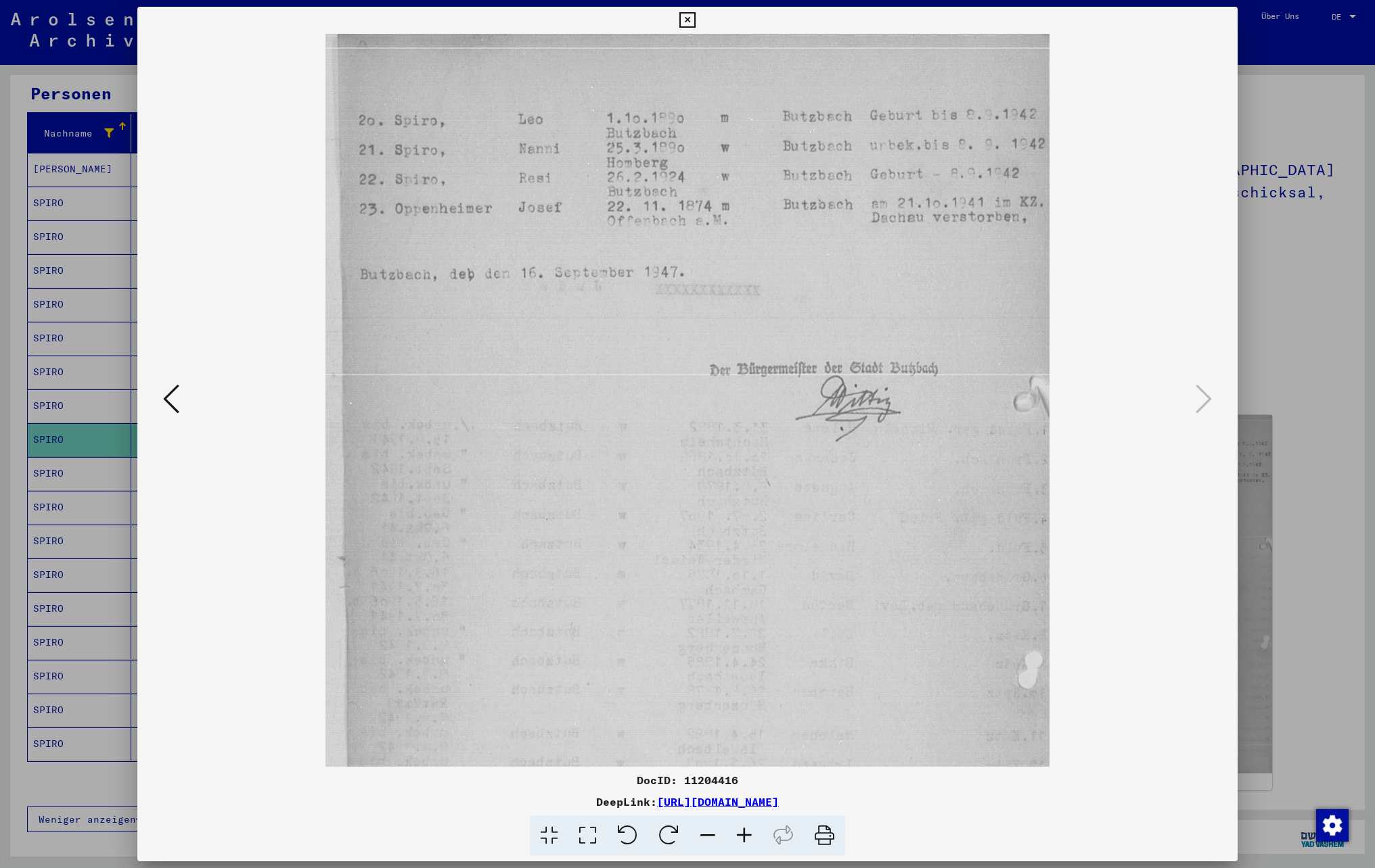
click at [744, 833] on icon at bounding box center [744, 837] width 36 height 41
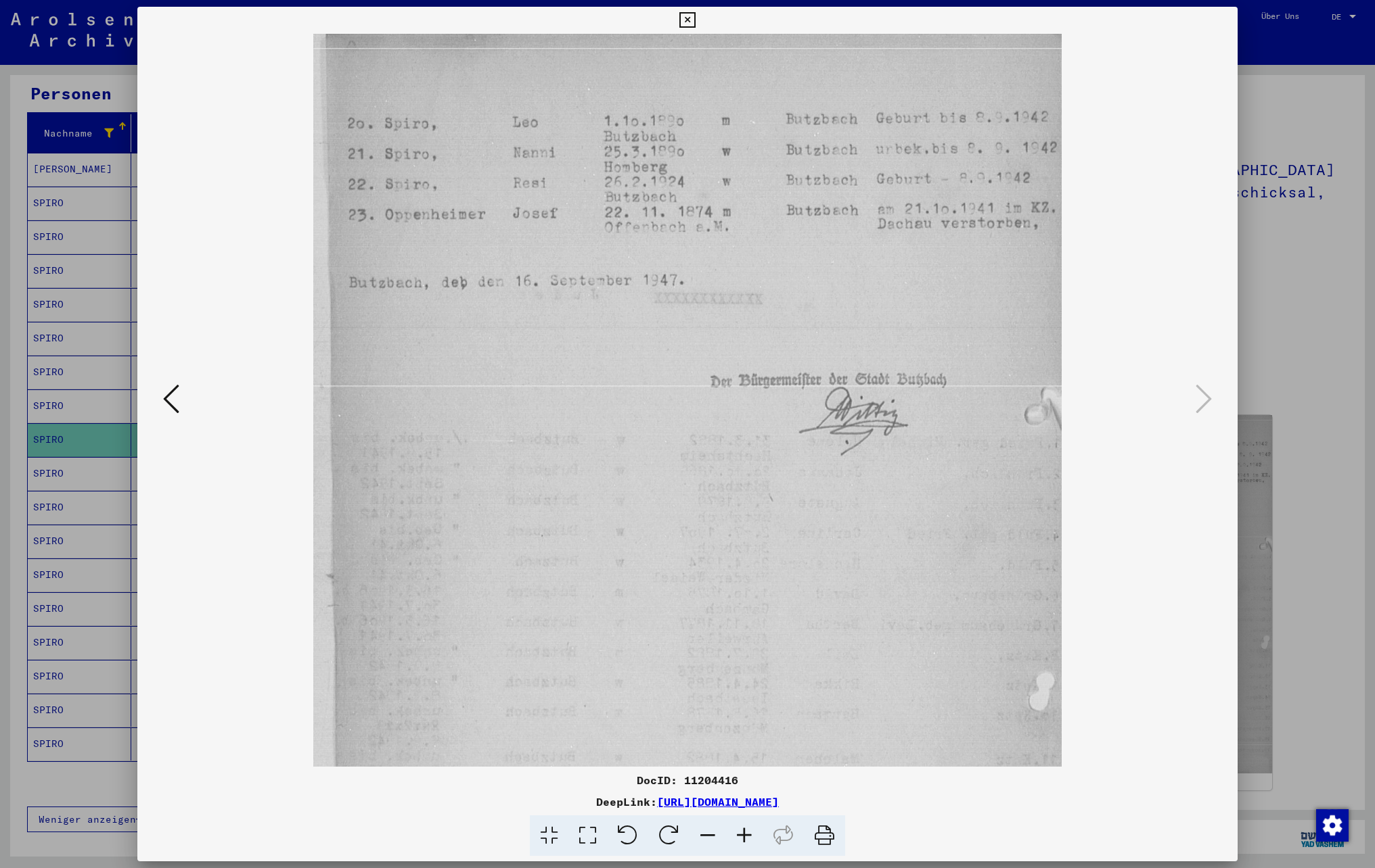
click at [689, 20] on icon at bounding box center [688, 20] width 16 height 16
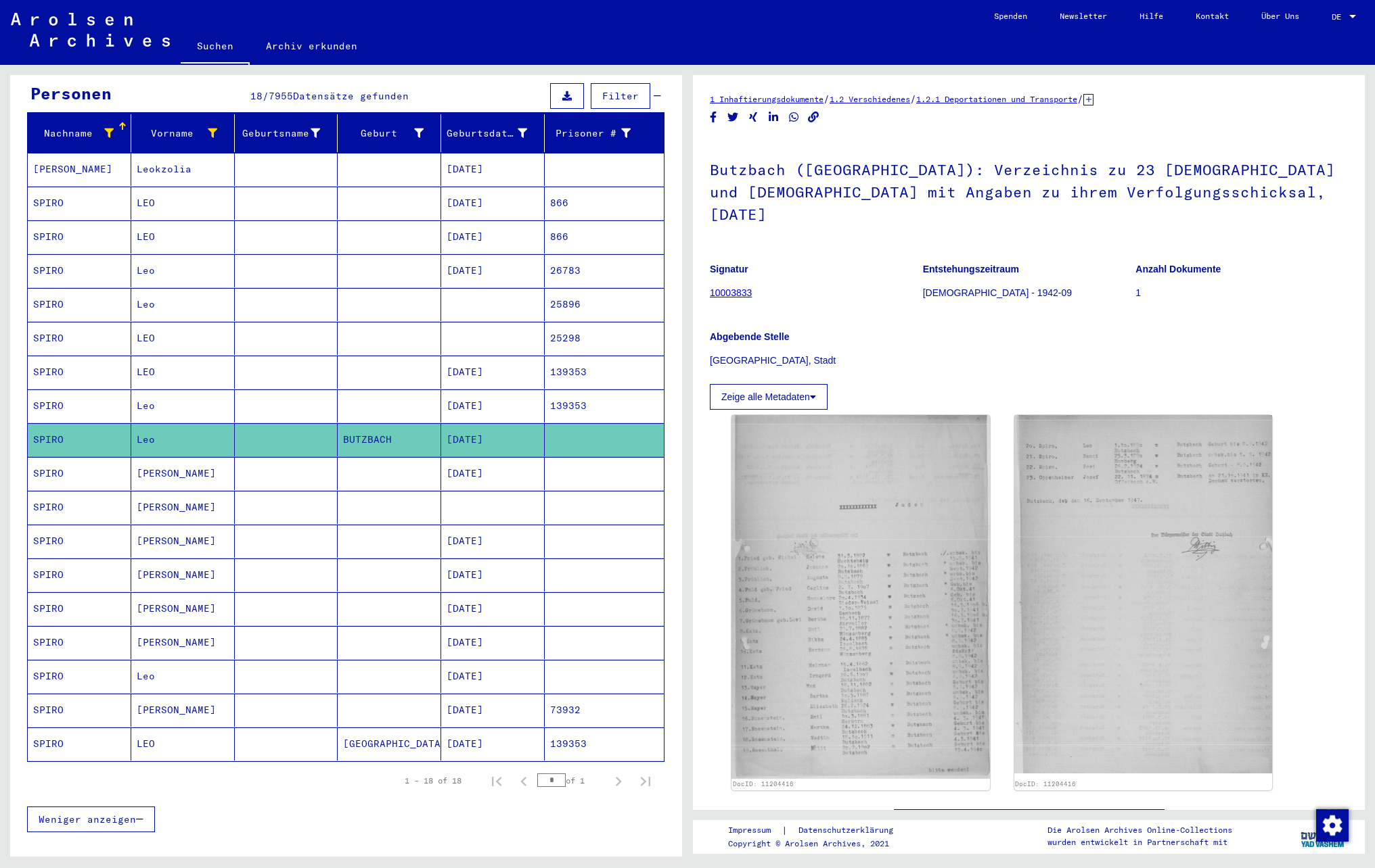
click at [353, 690] on mat-cell at bounding box center [389, 676] width 104 height 33
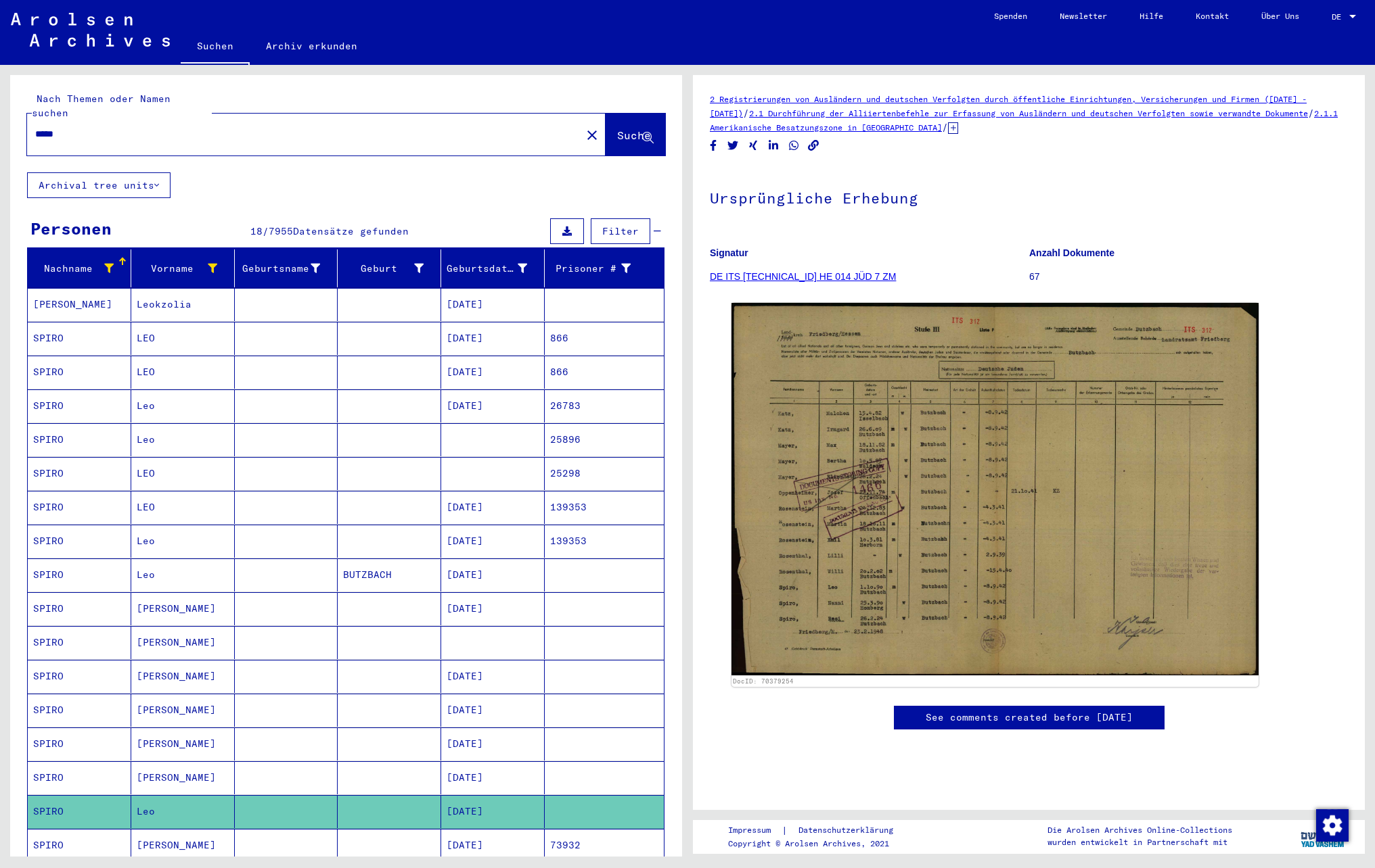
click at [89, 127] on input "*****" at bounding box center [304, 134] width 538 height 14
type input "*****"
click at [617, 129] on span "Suche" at bounding box center [634, 135] width 34 height 14
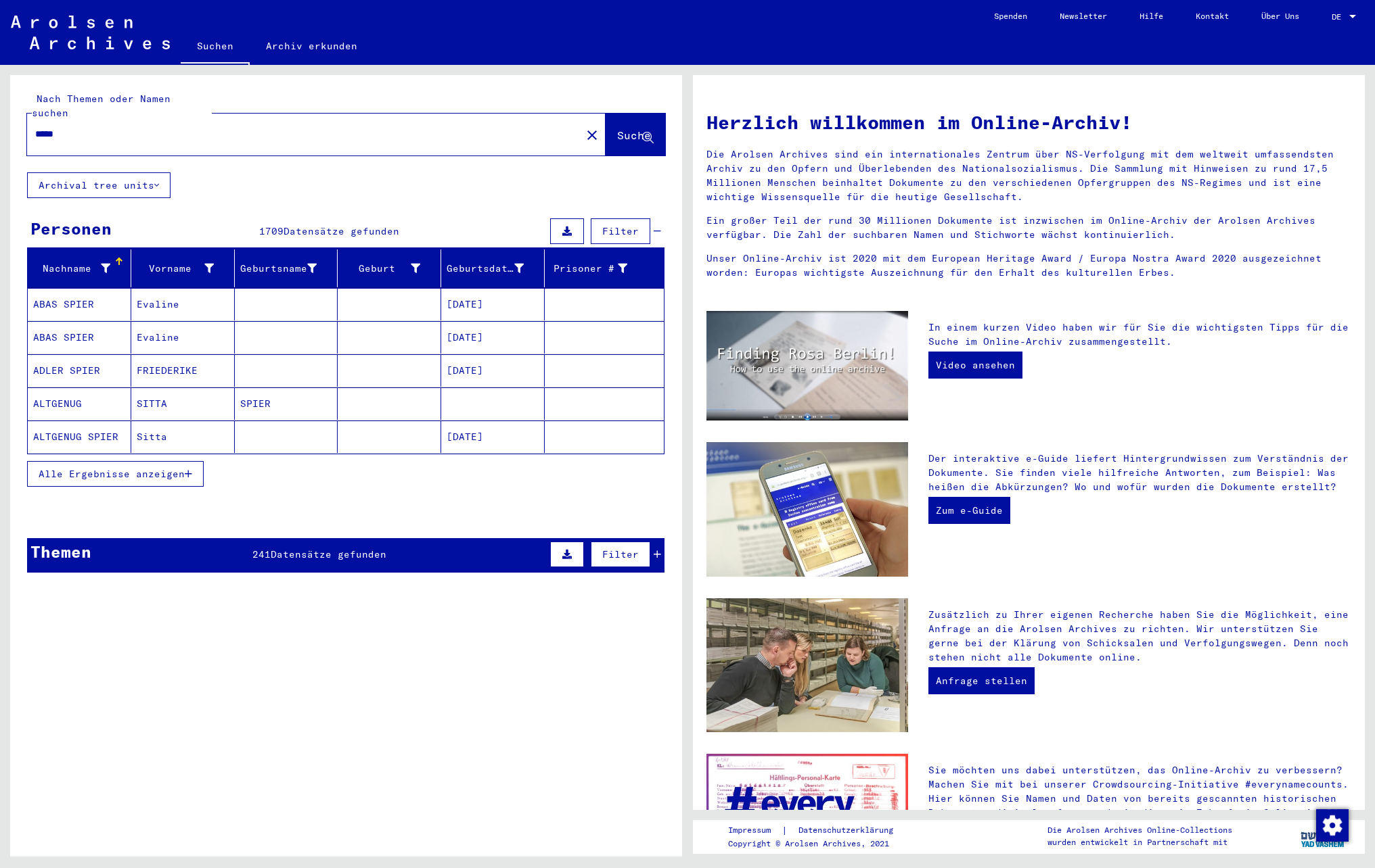
click at [104, 264] on icon at bounding box center [105, 268] width 9 height 9
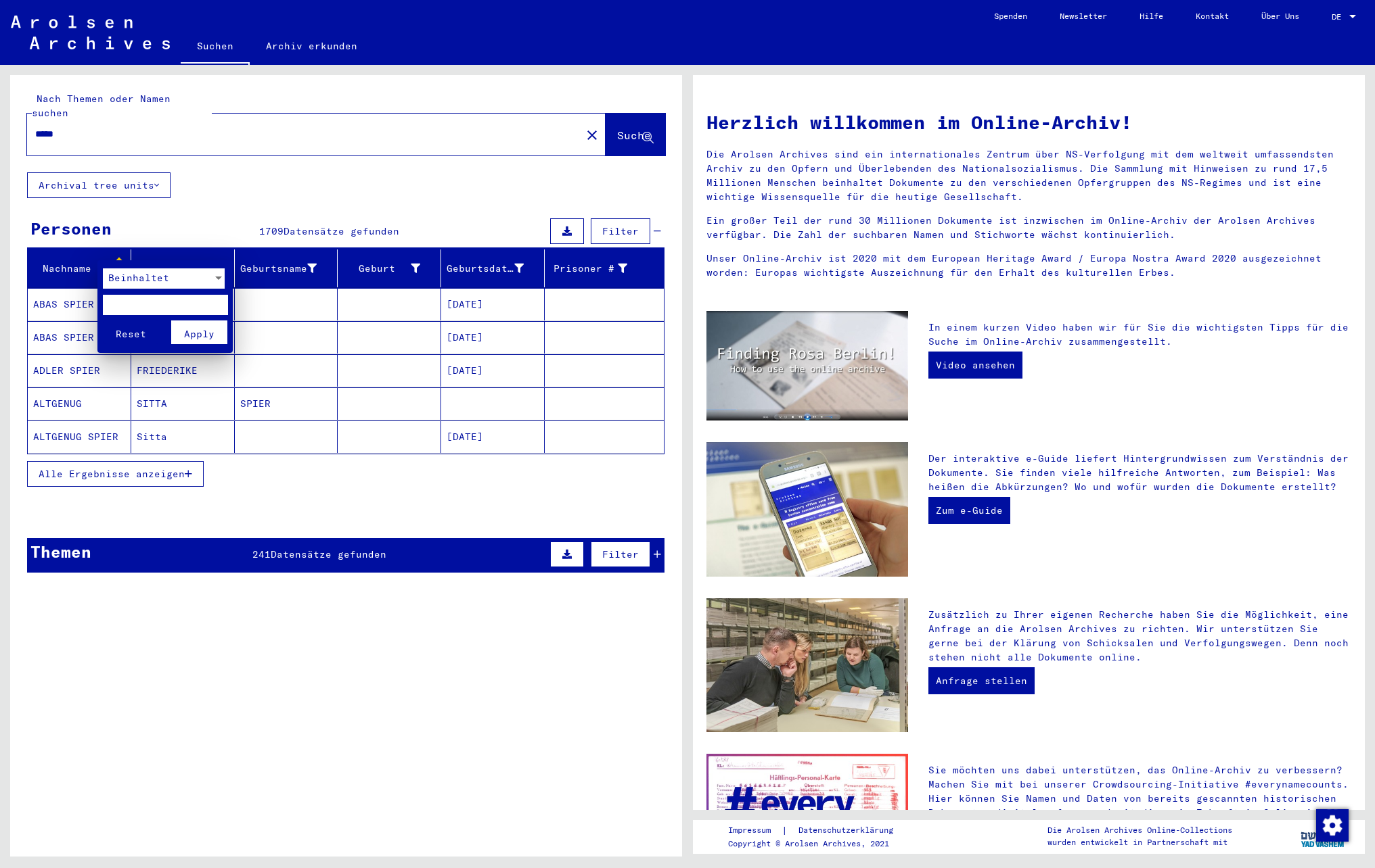
click at [149, 305] on input "text" at bounding box center [165, 305] width 125 height 20
type input "*****"
click at [202, 338] on span "Apply" at bounding box center [199, 334] width 31 height 12
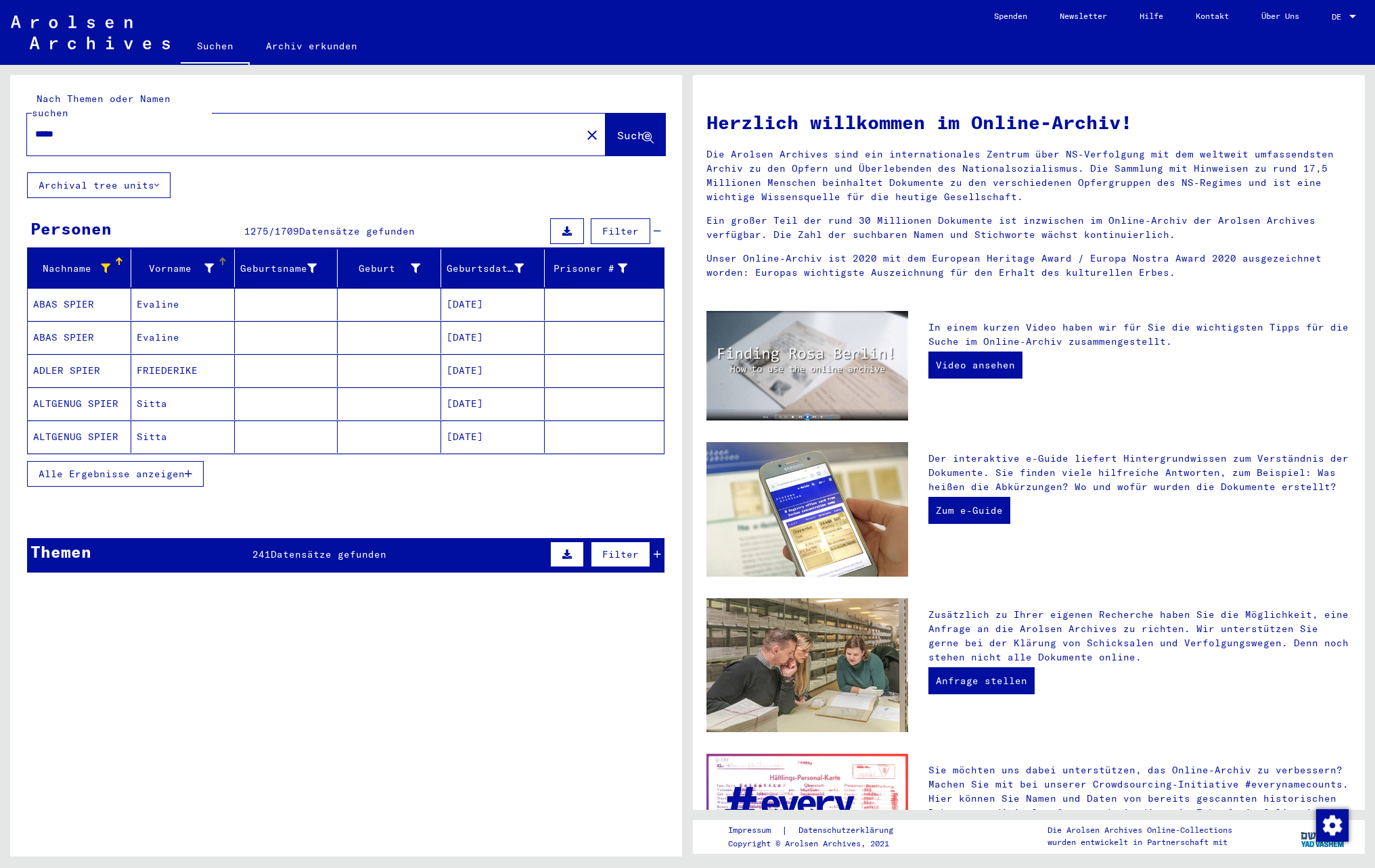
click at [205, 264] on icon at bounding box center [209, 268] width 9 height 9
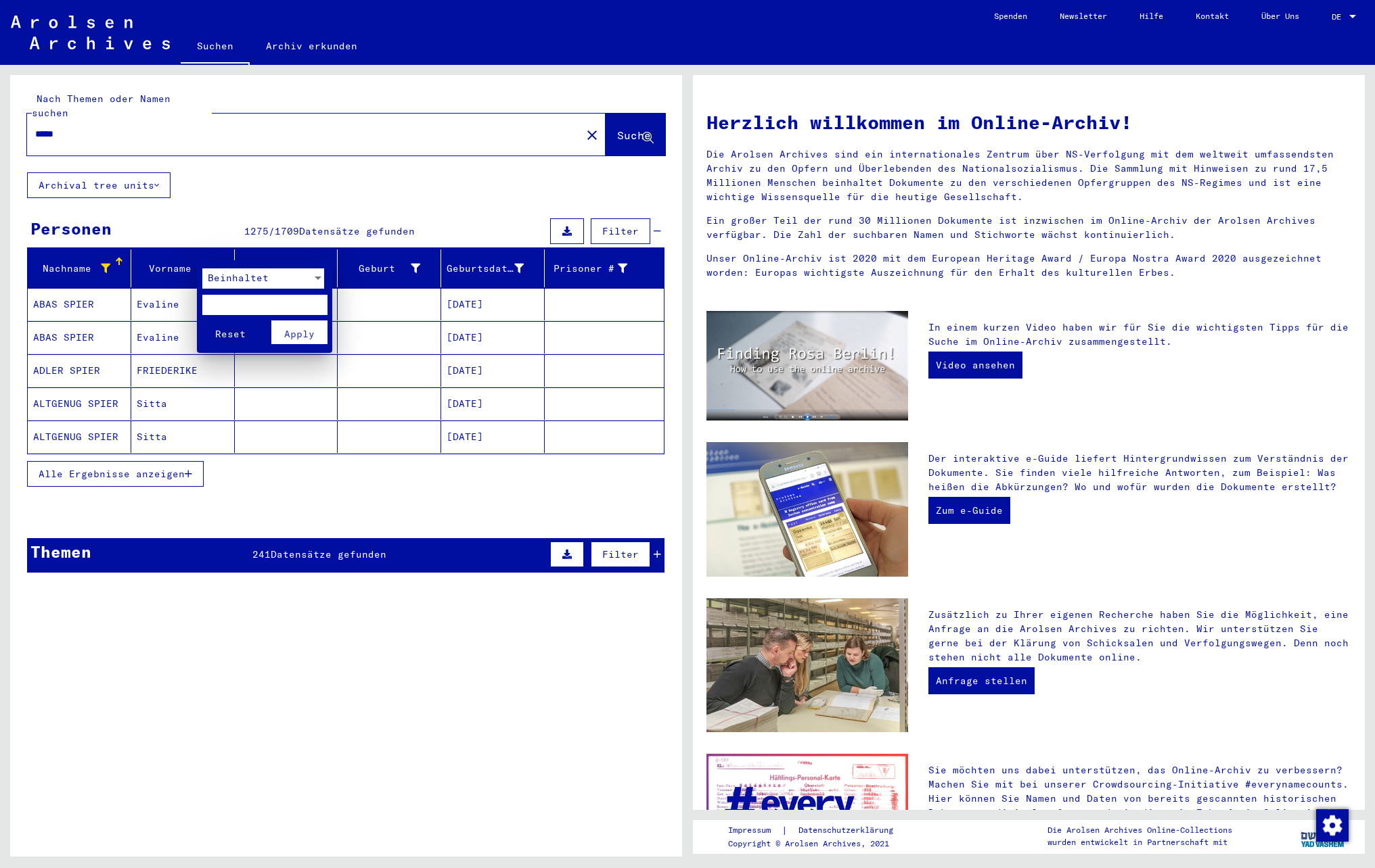
click at [226, 308] on input "text" at bounding box center [265, 305] width 125 height 20
type input "*****"
click at [305, 335] on span "Apply" at bounding box center [299, 334] width 31 height 12
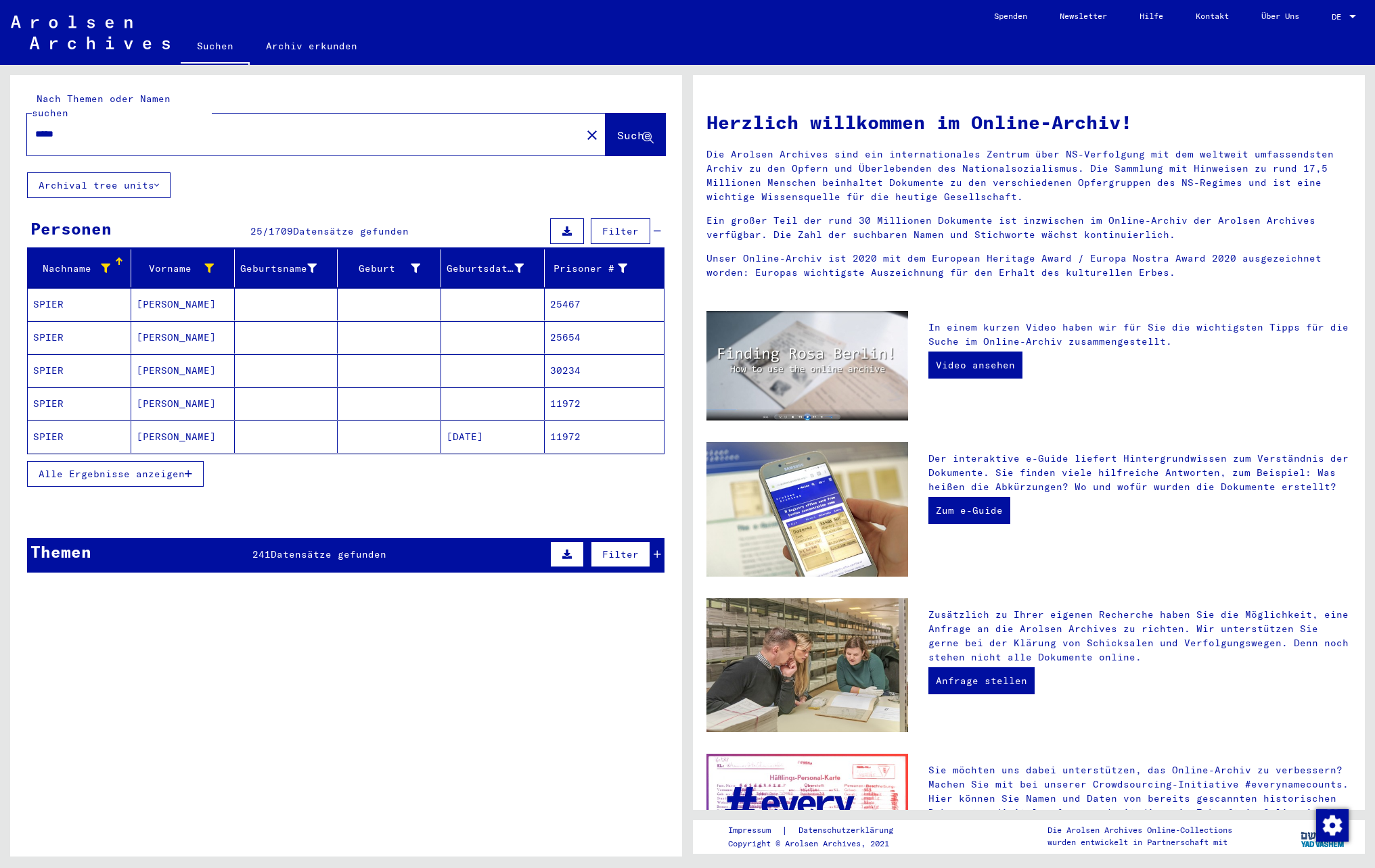
click at [91, 469] on span "Alle Ergebnisse anzeigen" at bounding box center [112, 473] width 146 height 12
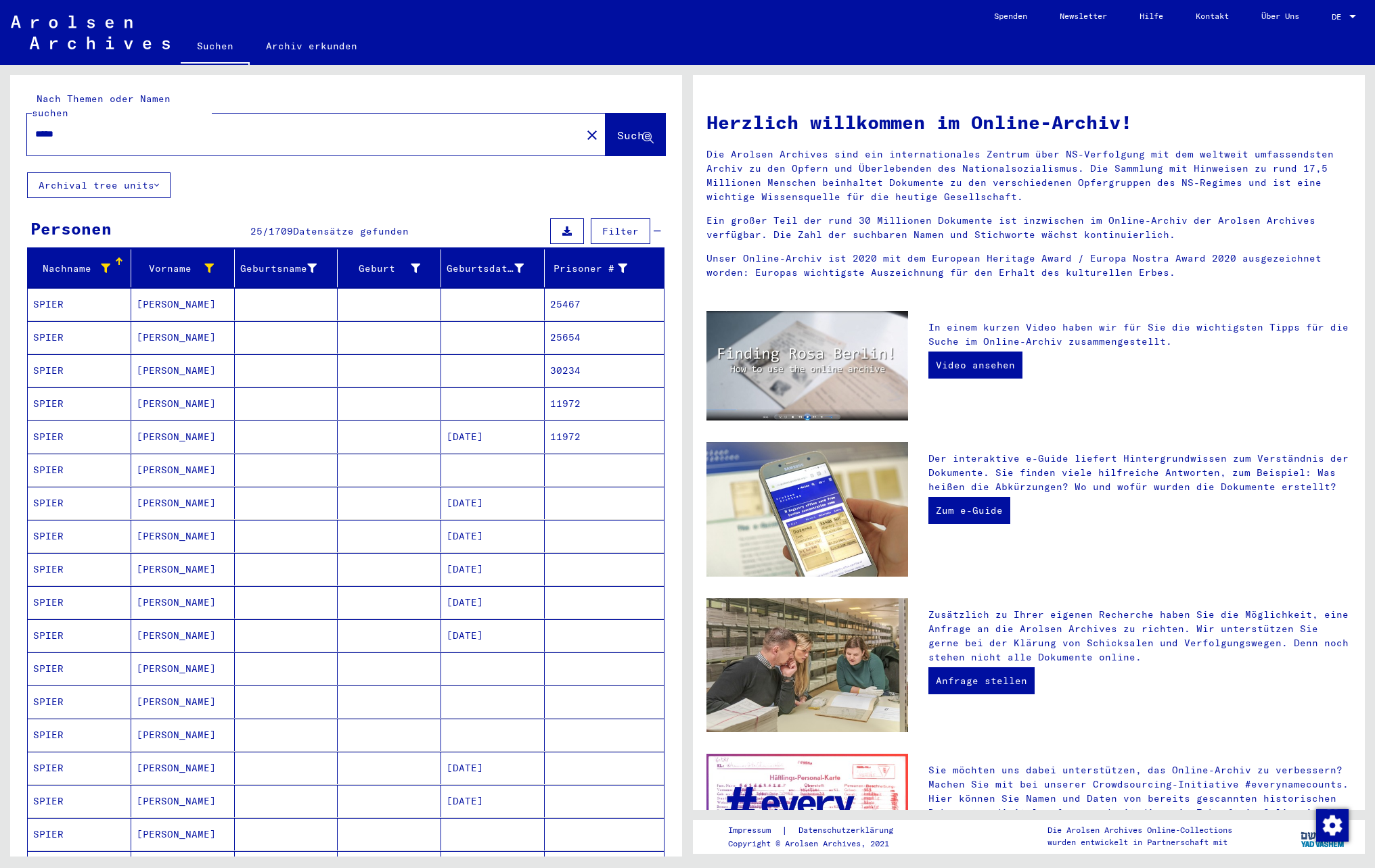
click at [205, 295] on mat-cell "[PERSON_NAME]" at bounding box center [182, 304] width 104 height 32
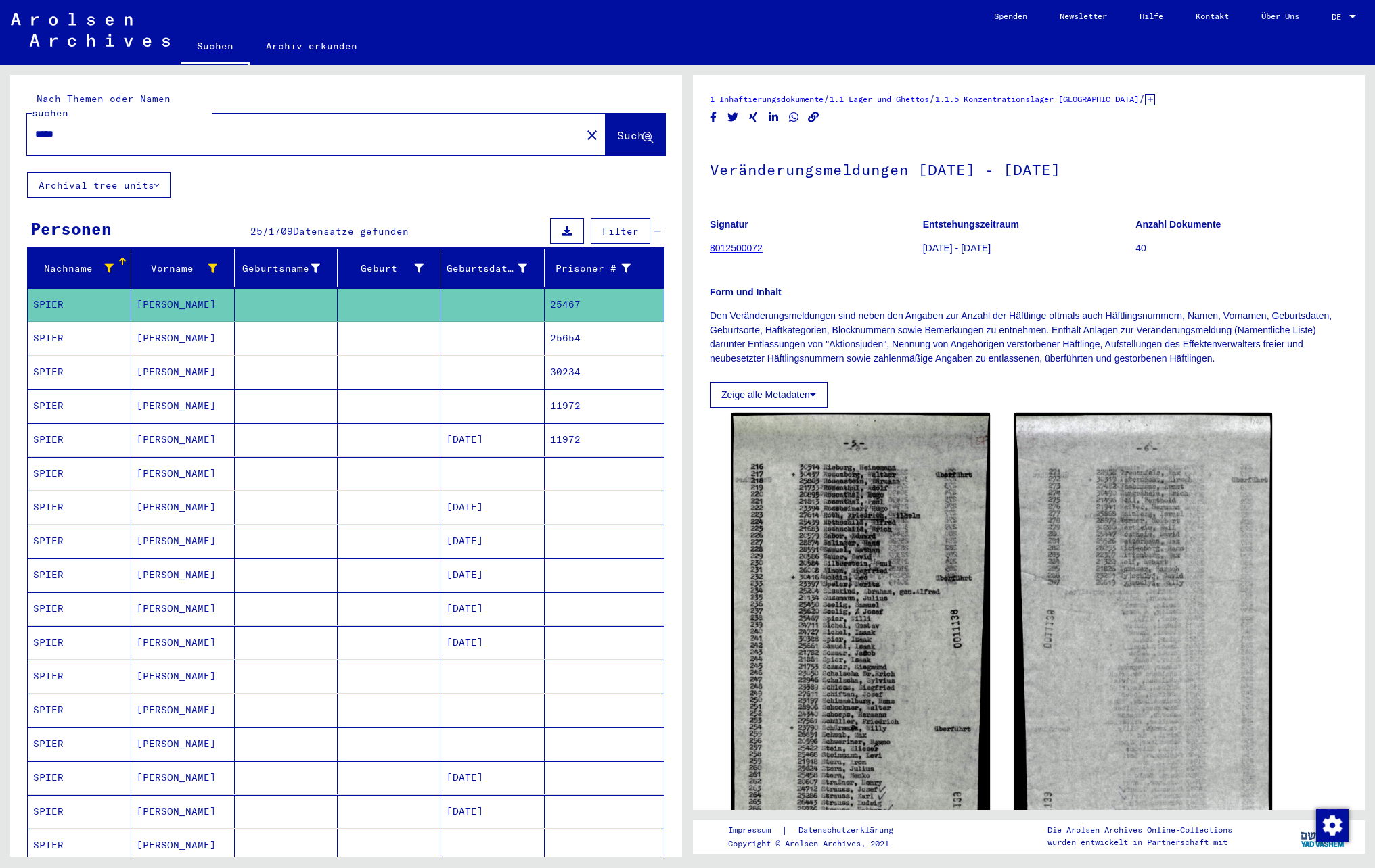
click at [378, 325] on mat-cell at bounding box center [389, 338] width 104 height 33
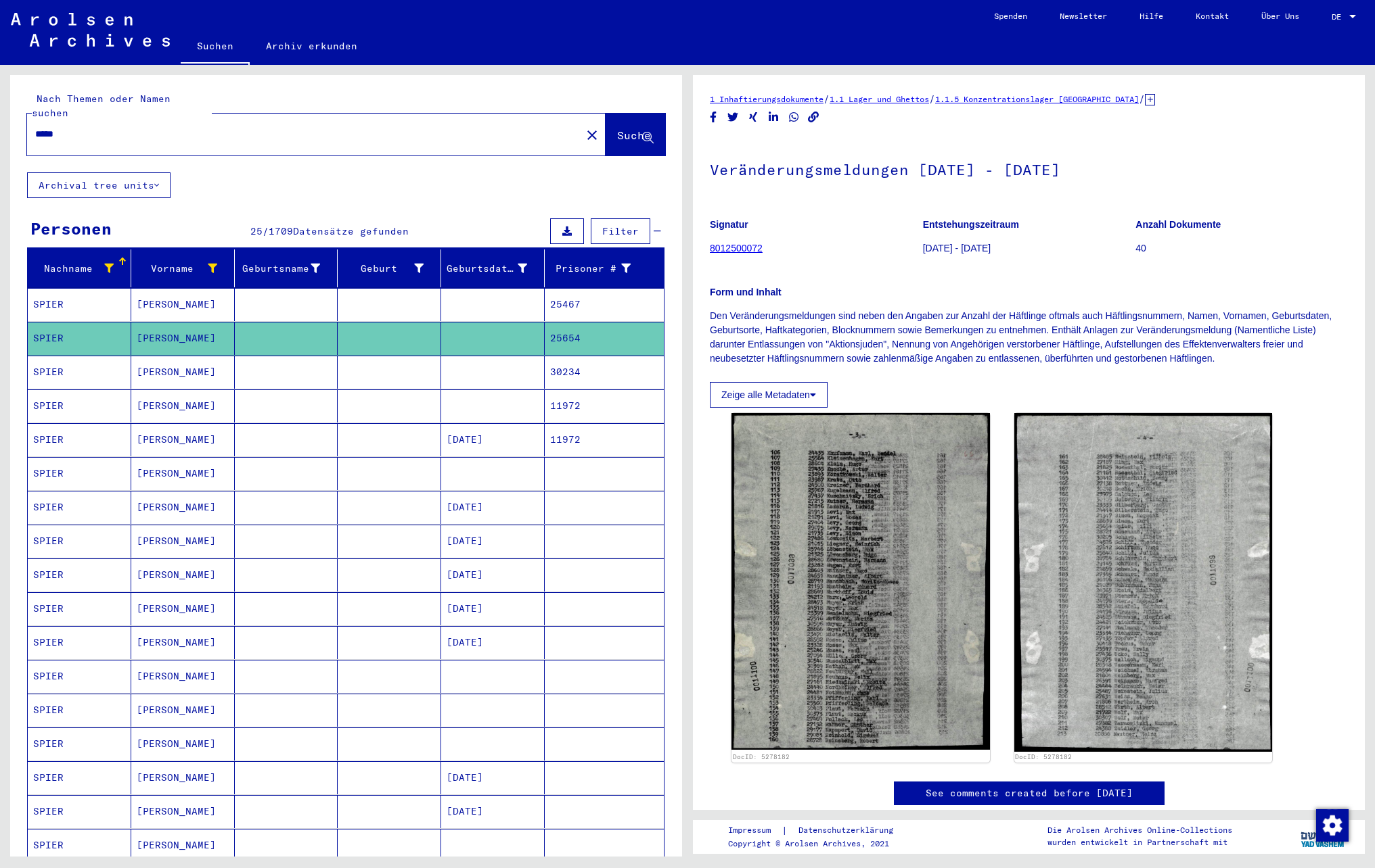
click at [368, 372] on mat-cell at bounding box center [389, 372] width 104 height 33
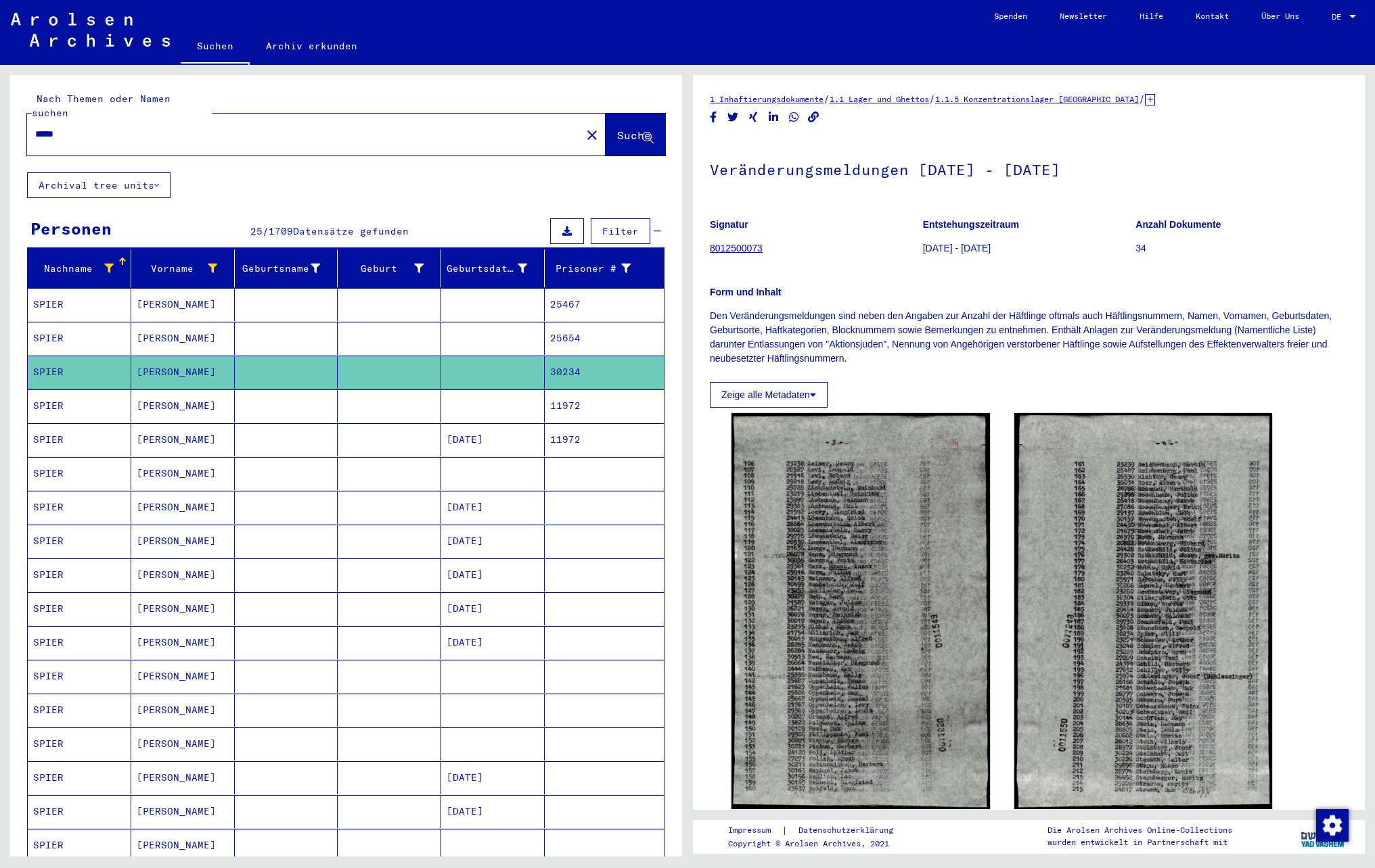
click at [371, 435] on mat-cell at bounding box center [389, 440] width 104 height 33
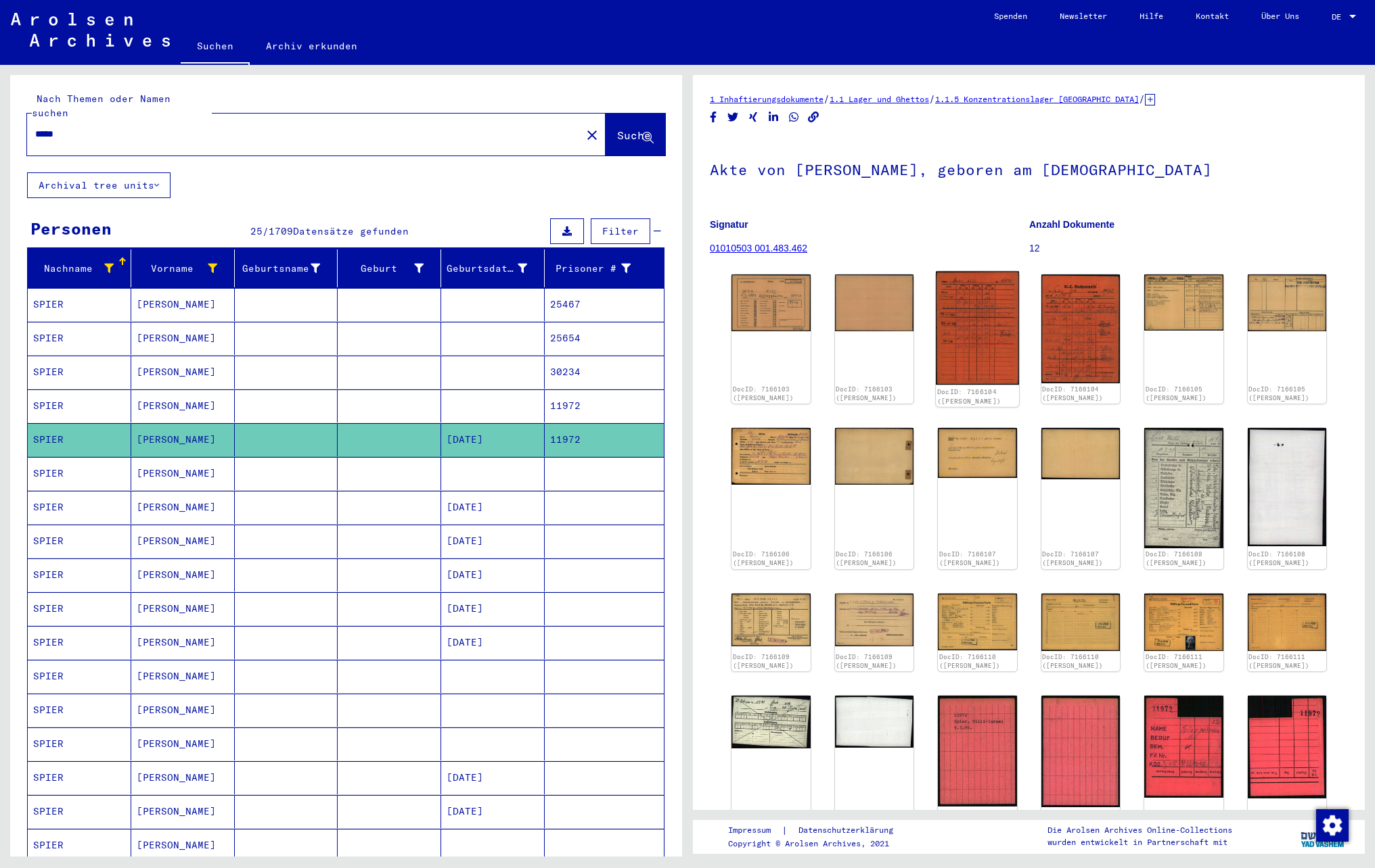
click at [967, 334] on img at bounding box center [977, 327] width 82 height 114
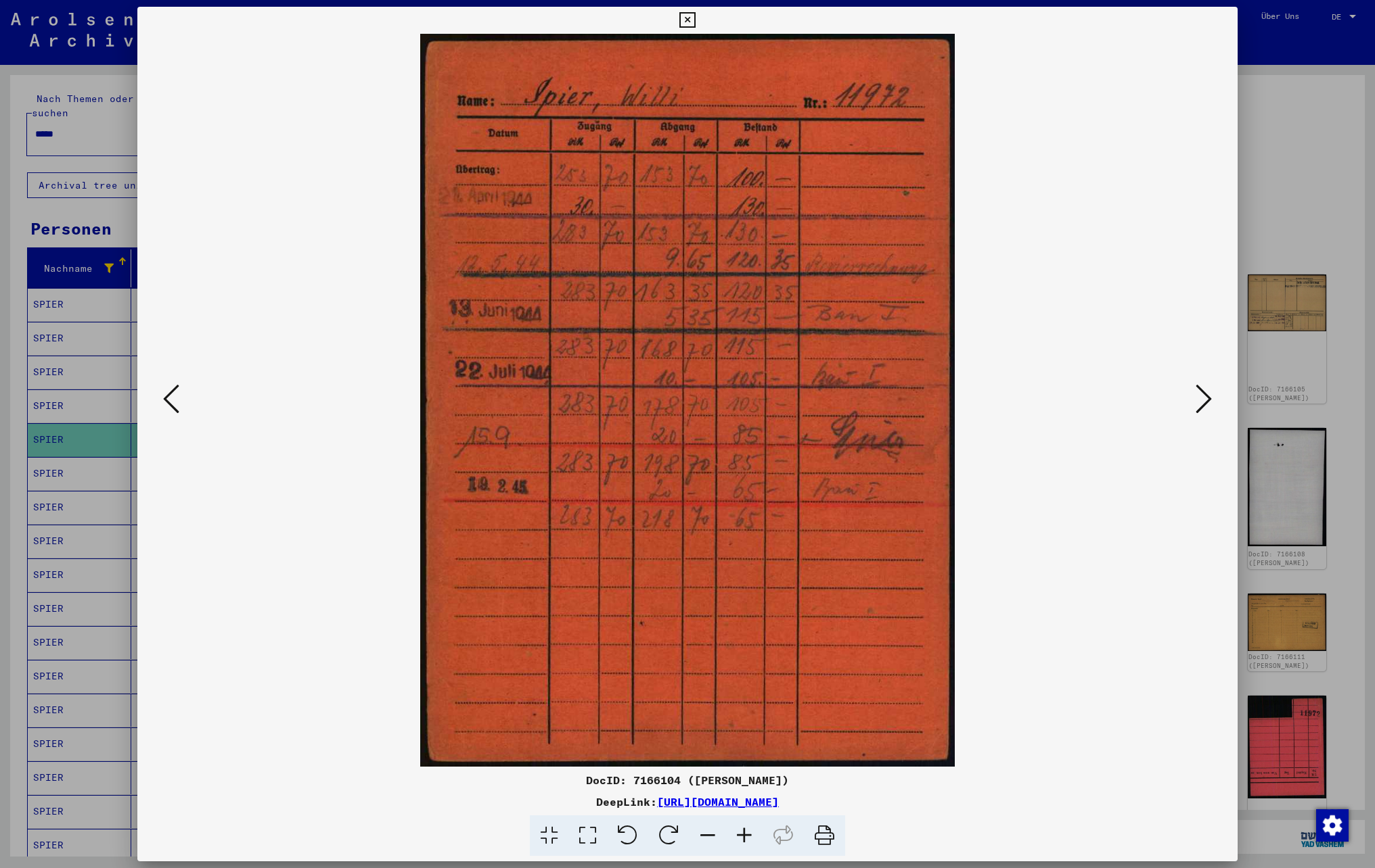
click at [1202, 403] on icon at bounding box center [1203, 398] width 16 height 32
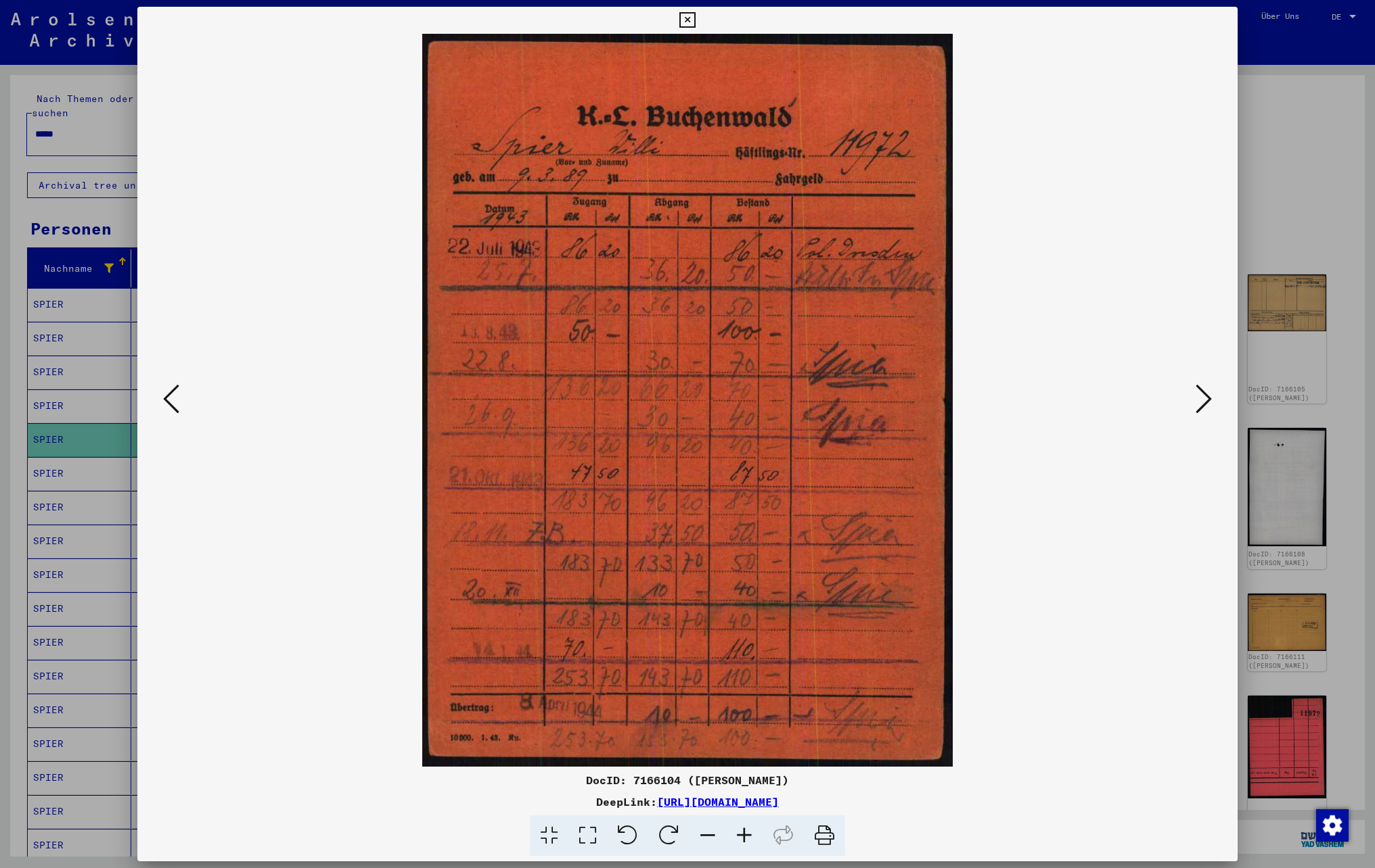
click at [1202, 403] on icon at bounding box center [1203, 398] width 16 height 32
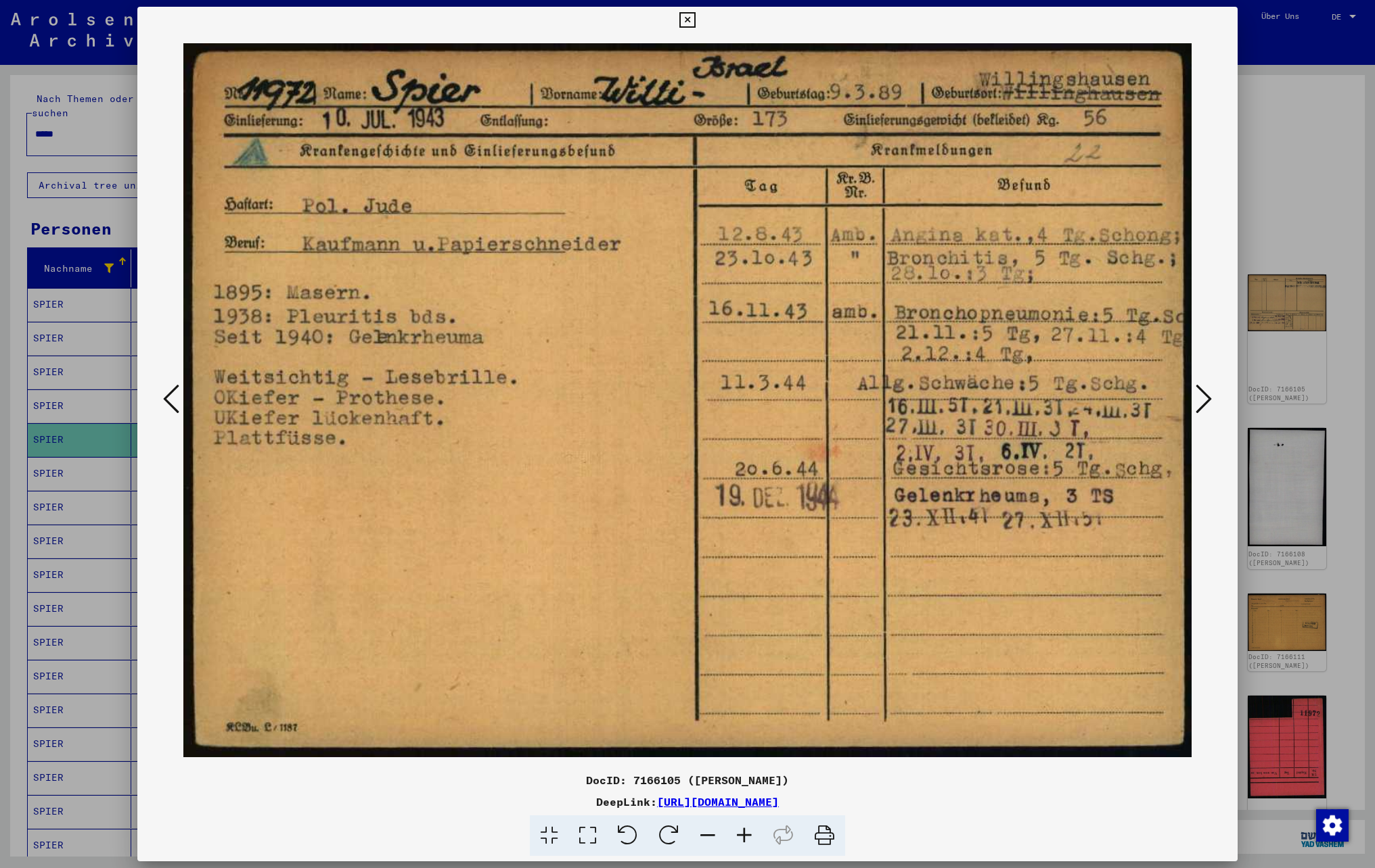
click at [1204, 398] on icon at bounding box center [1203, 398] width 16 height 32
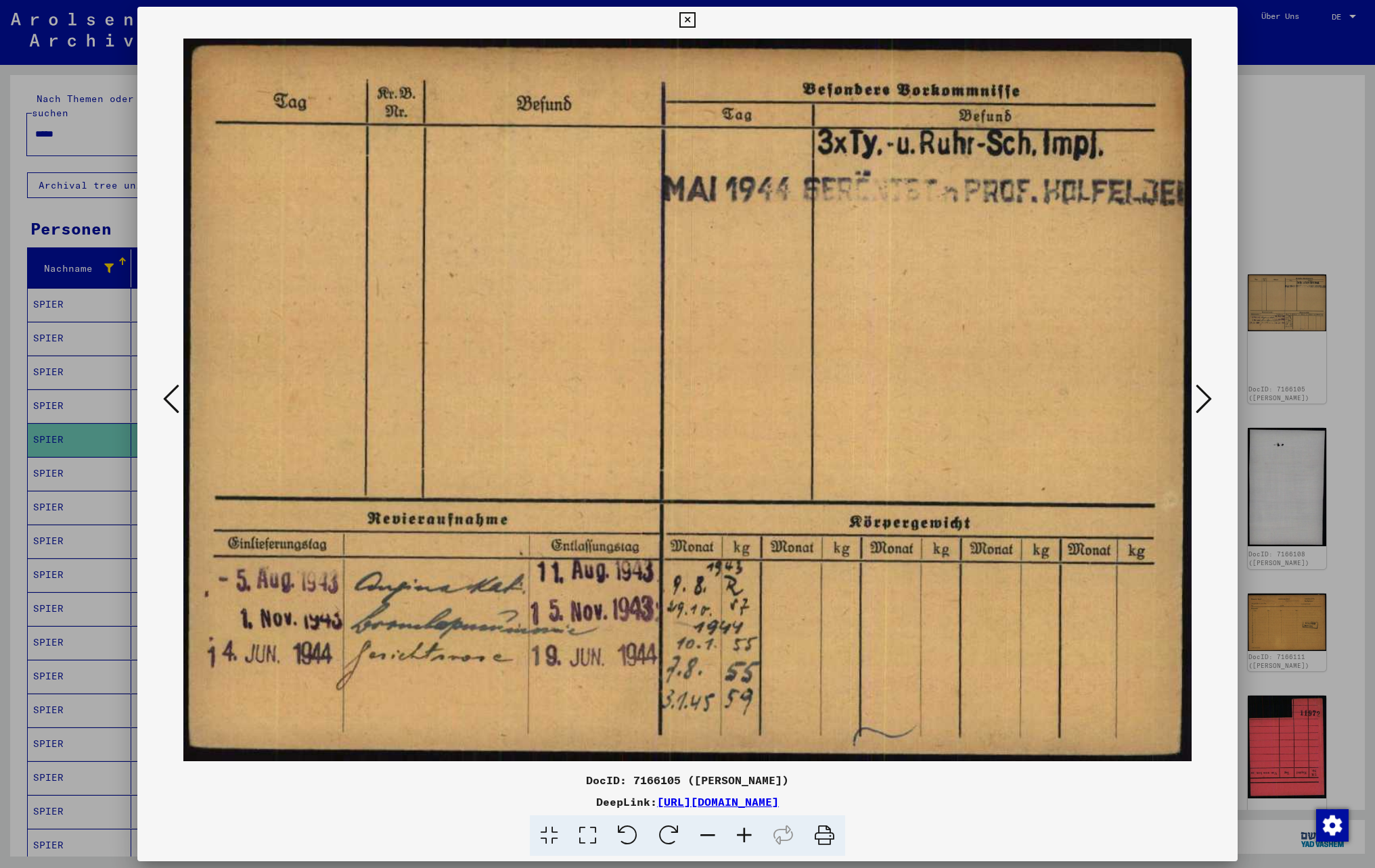
click at [1204, 398] on icon at bounding box center [1203, 398] width 16 height 32
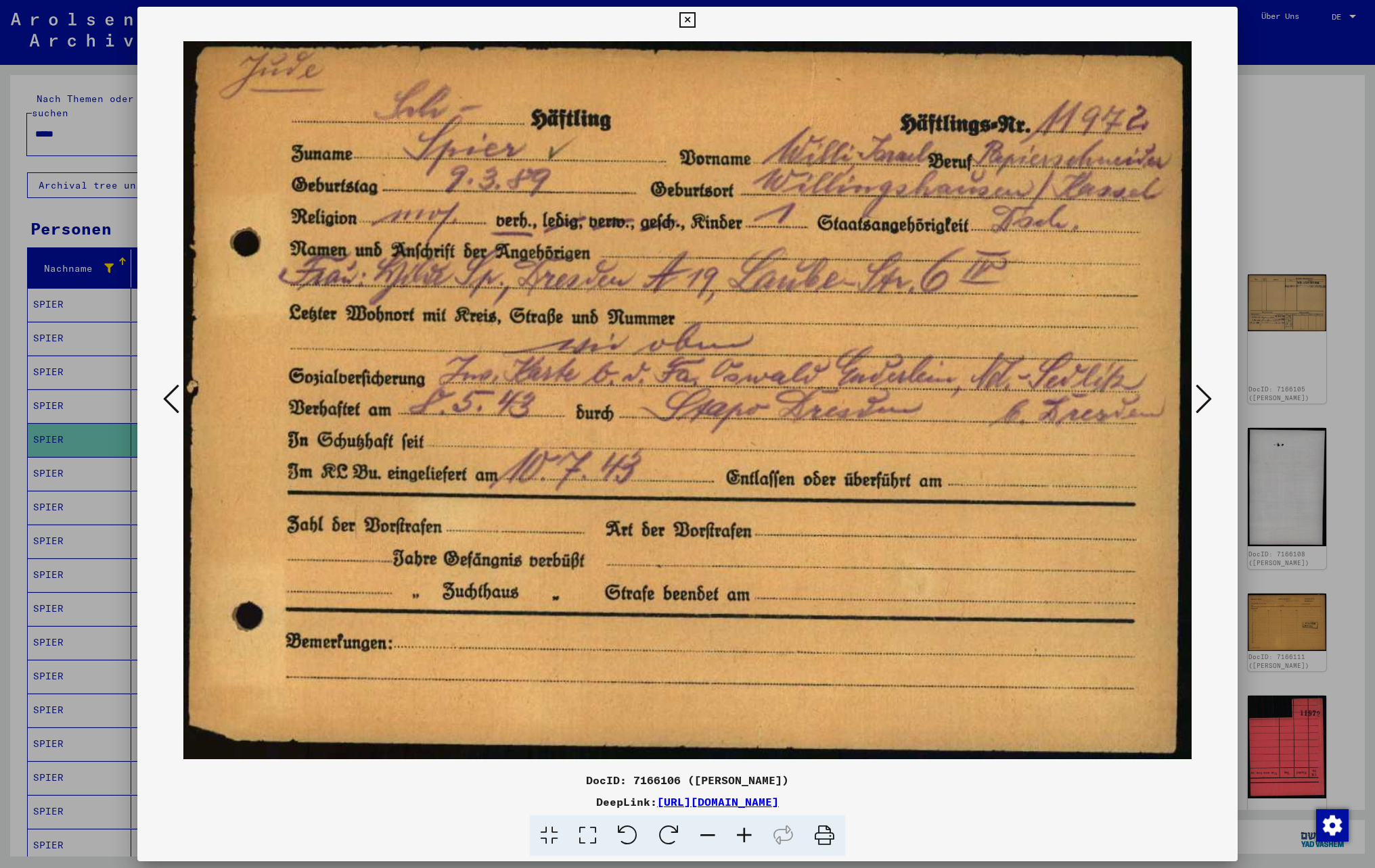
click at [1205, 398] on icon at bounding box center [1203, 398] width 16 height 32
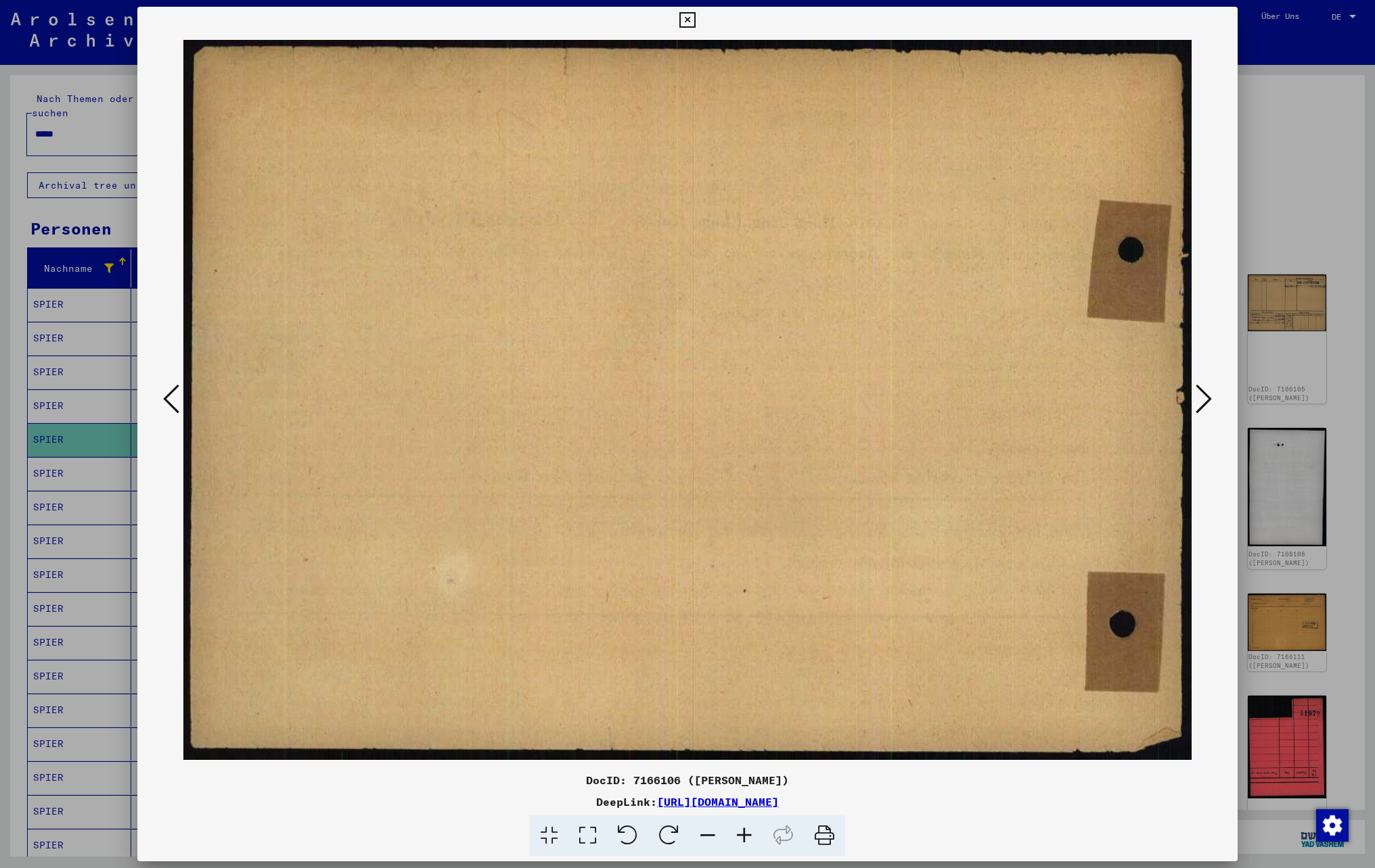
click at [1205, 398] on icon at bounding box center [1203, 398] width 16 height 32
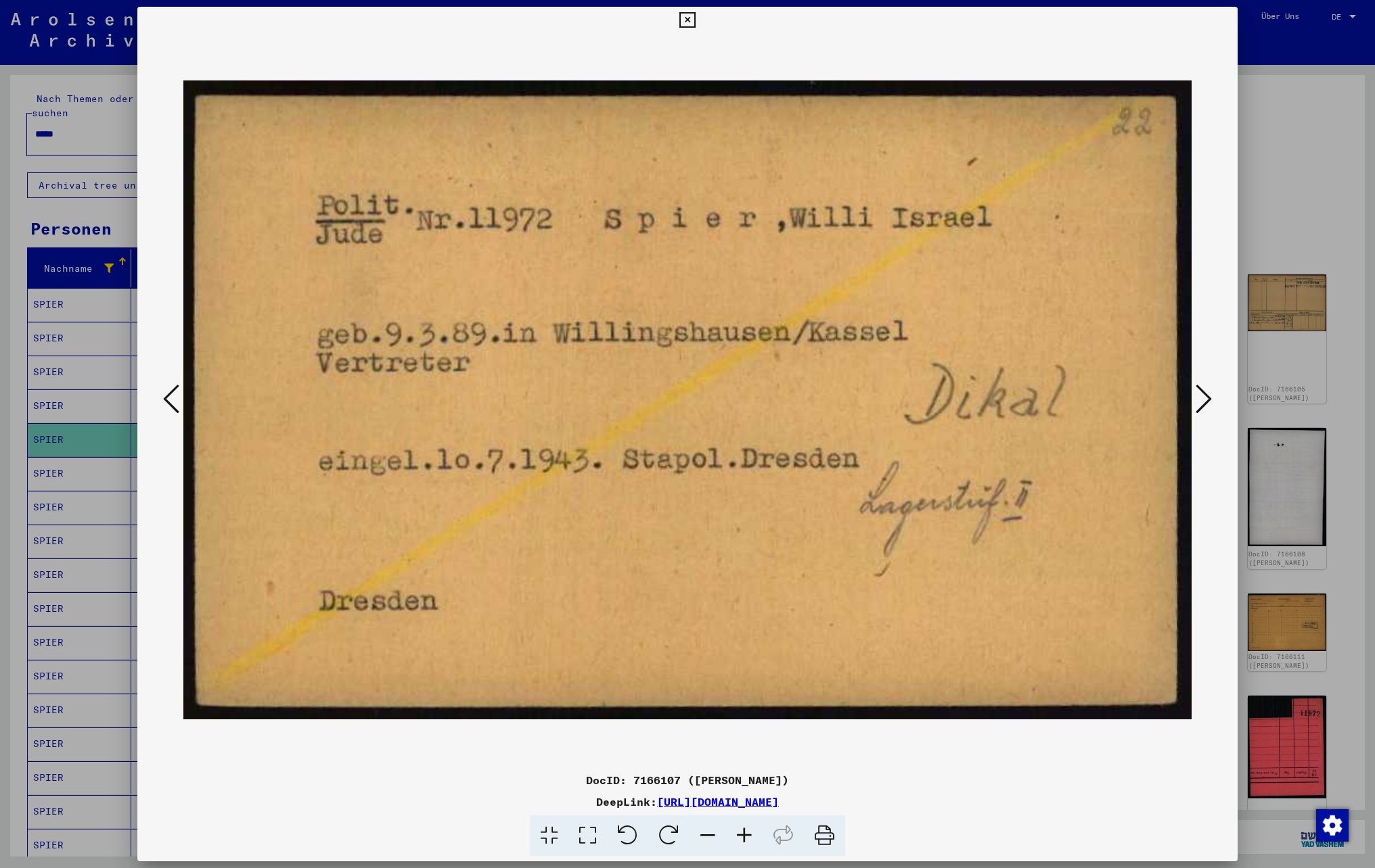
click at [1208, 400] on icon at bounding box center [1203, 398] width 16 height 32
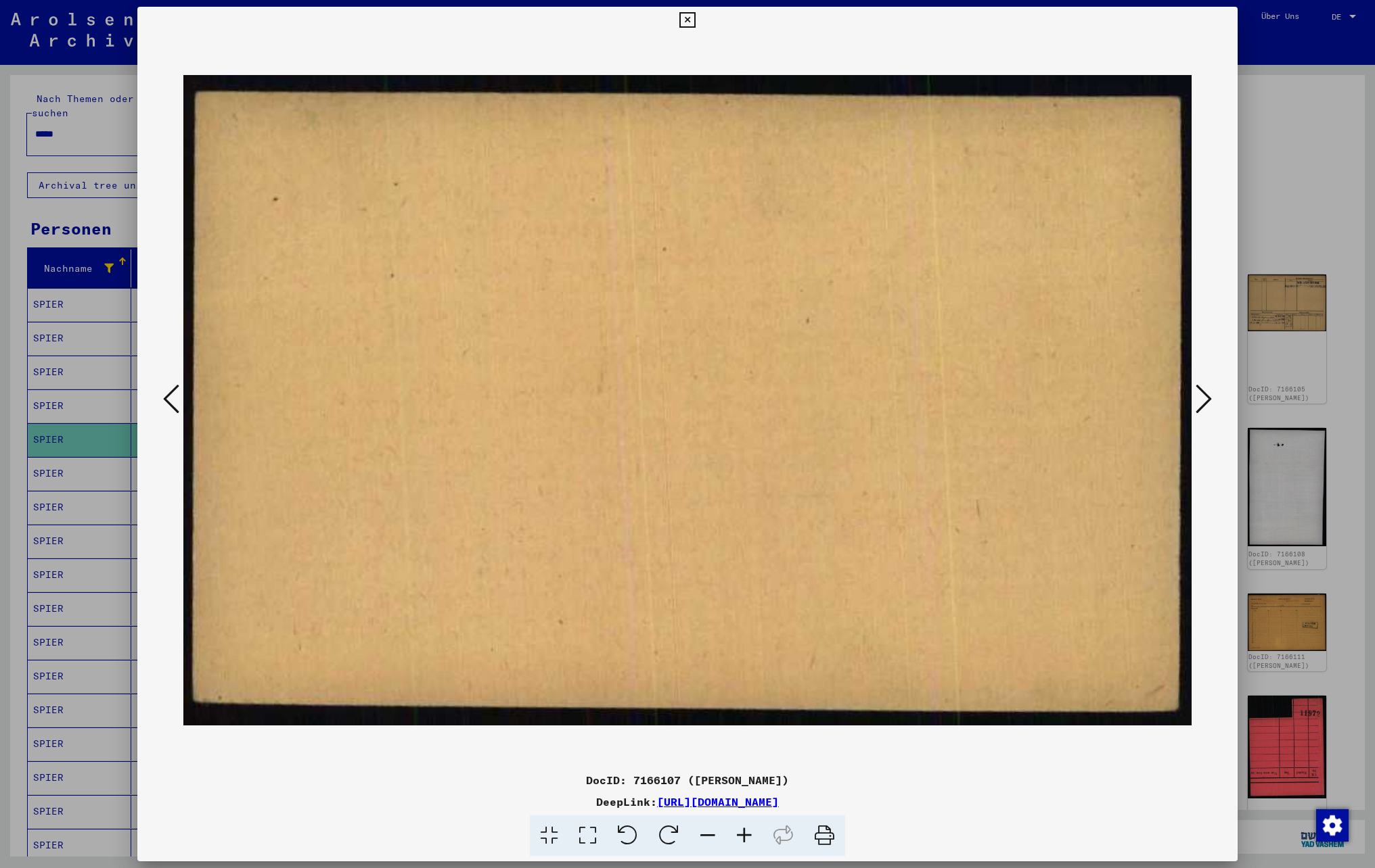
click at [1208, 400] on icon at bounding box center [1203, 398] width 16 height 32
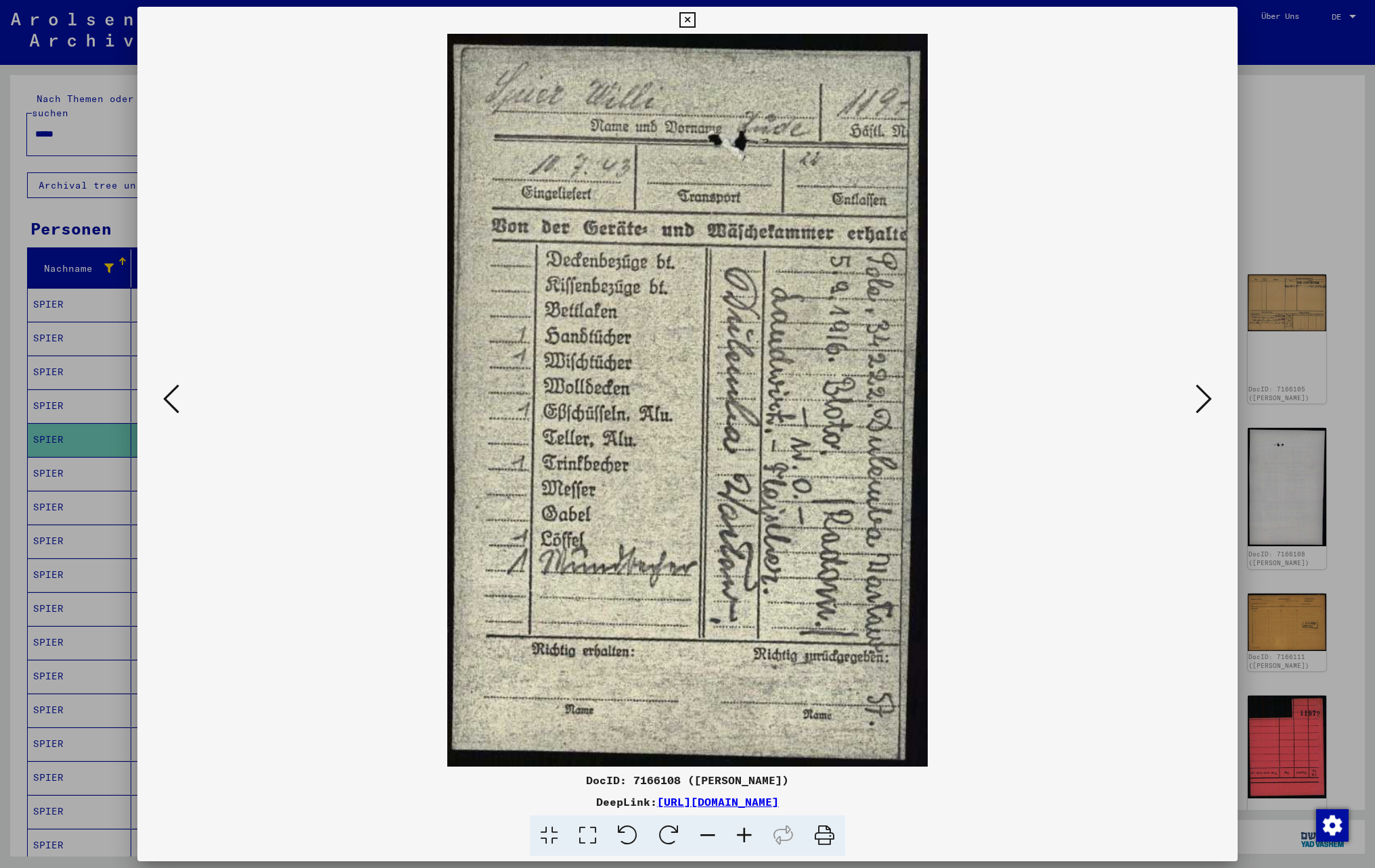
click at [1208, 400] on icon at bounding box center [1203, 398] width 16 height 32
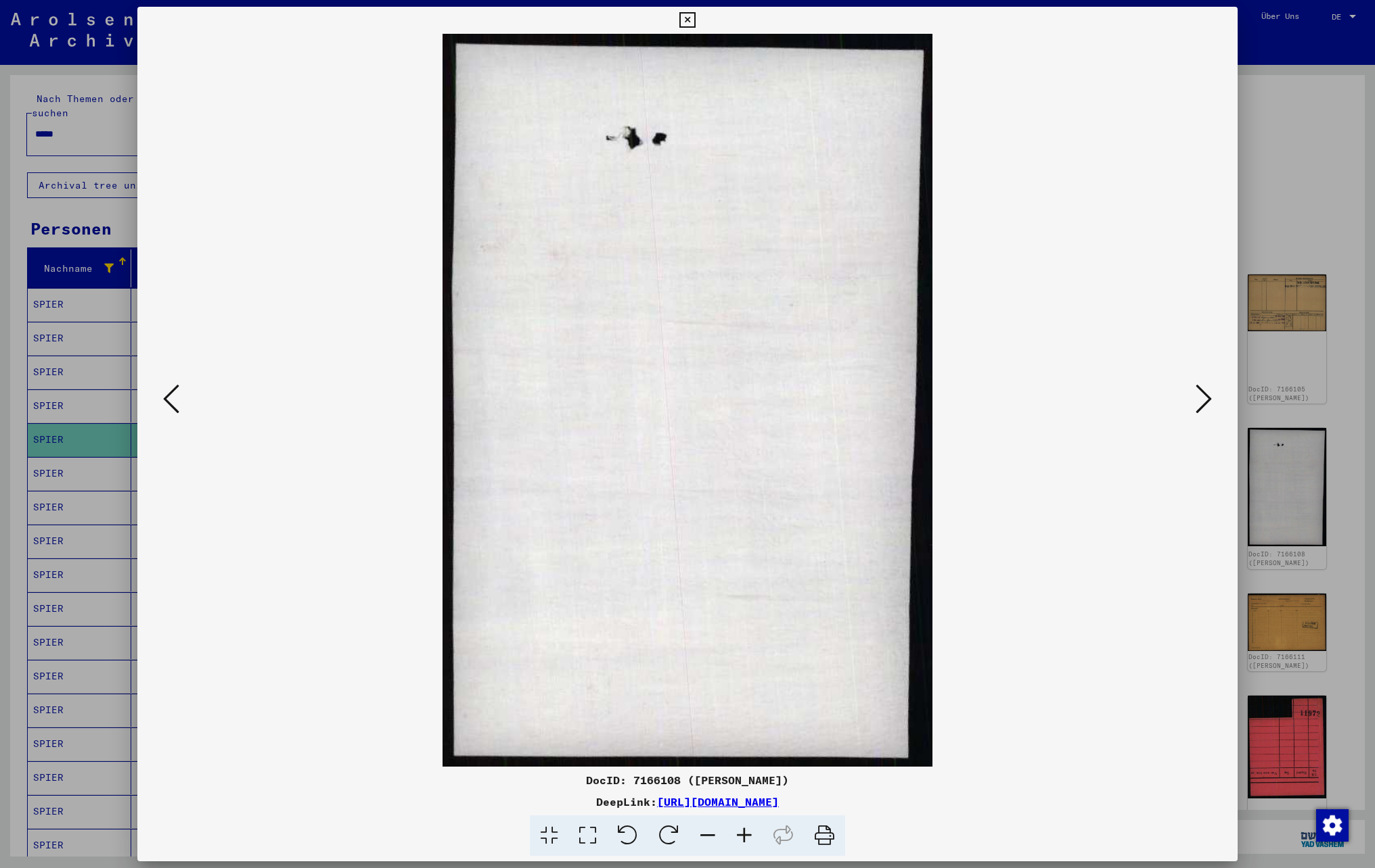
click at [1208, 400] on icon at bounding box center [1203, 398] width 16 height 32
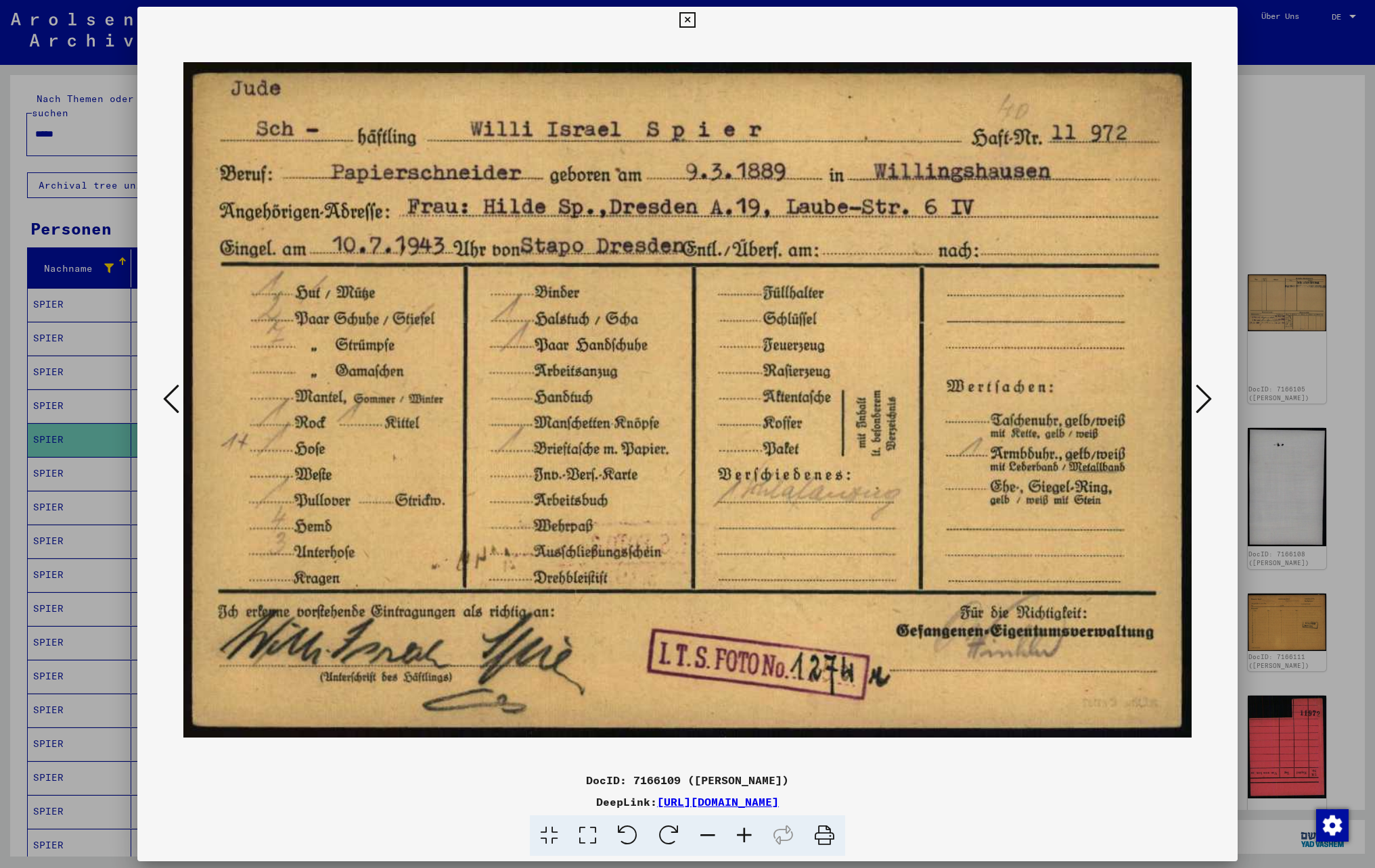
click at [1208, 400] on icon at bounding box center [1203, 398] width 16 height 32
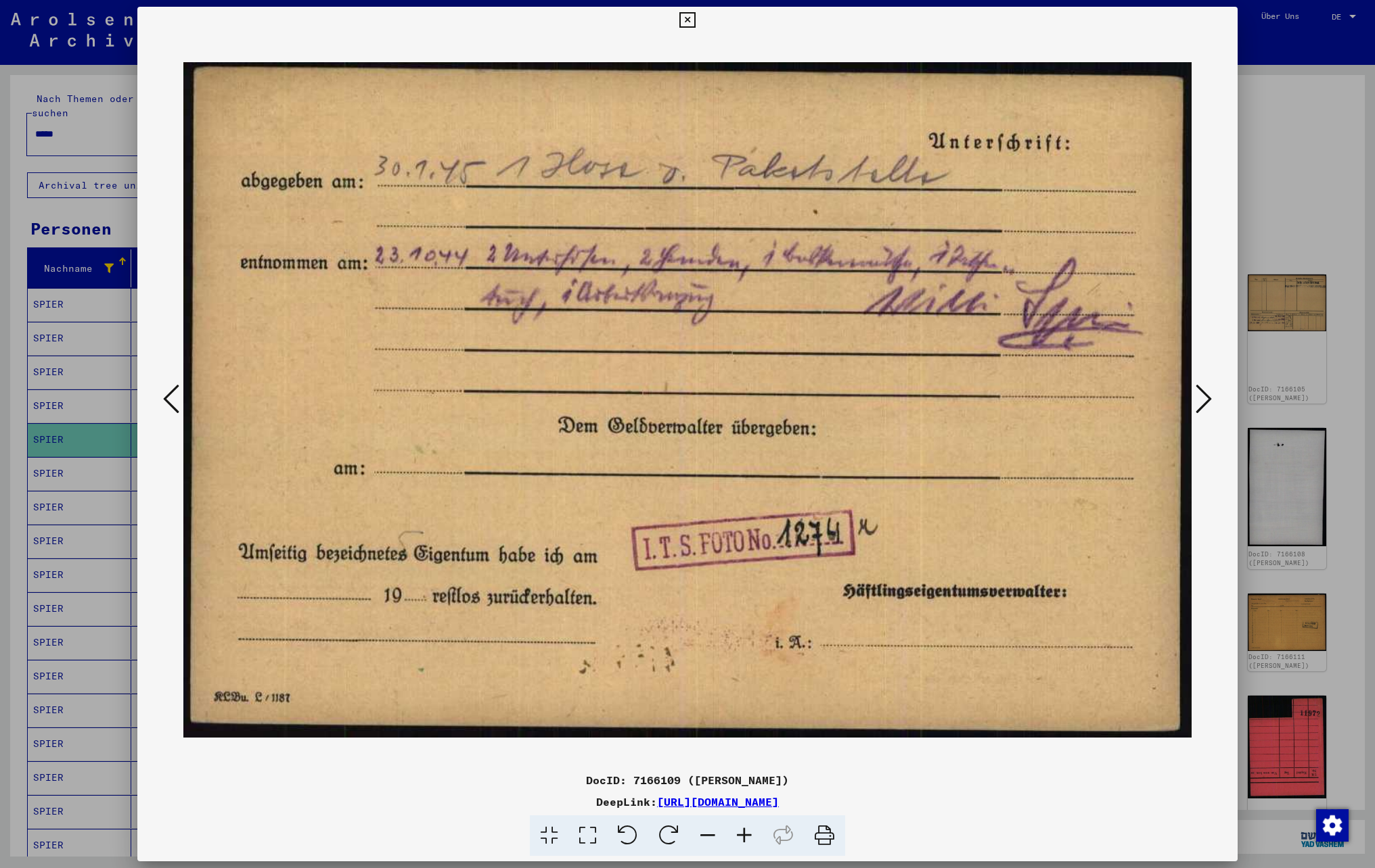
click at [1208, 398] on icon at bounding box center [1203, 398] width 16 height 32
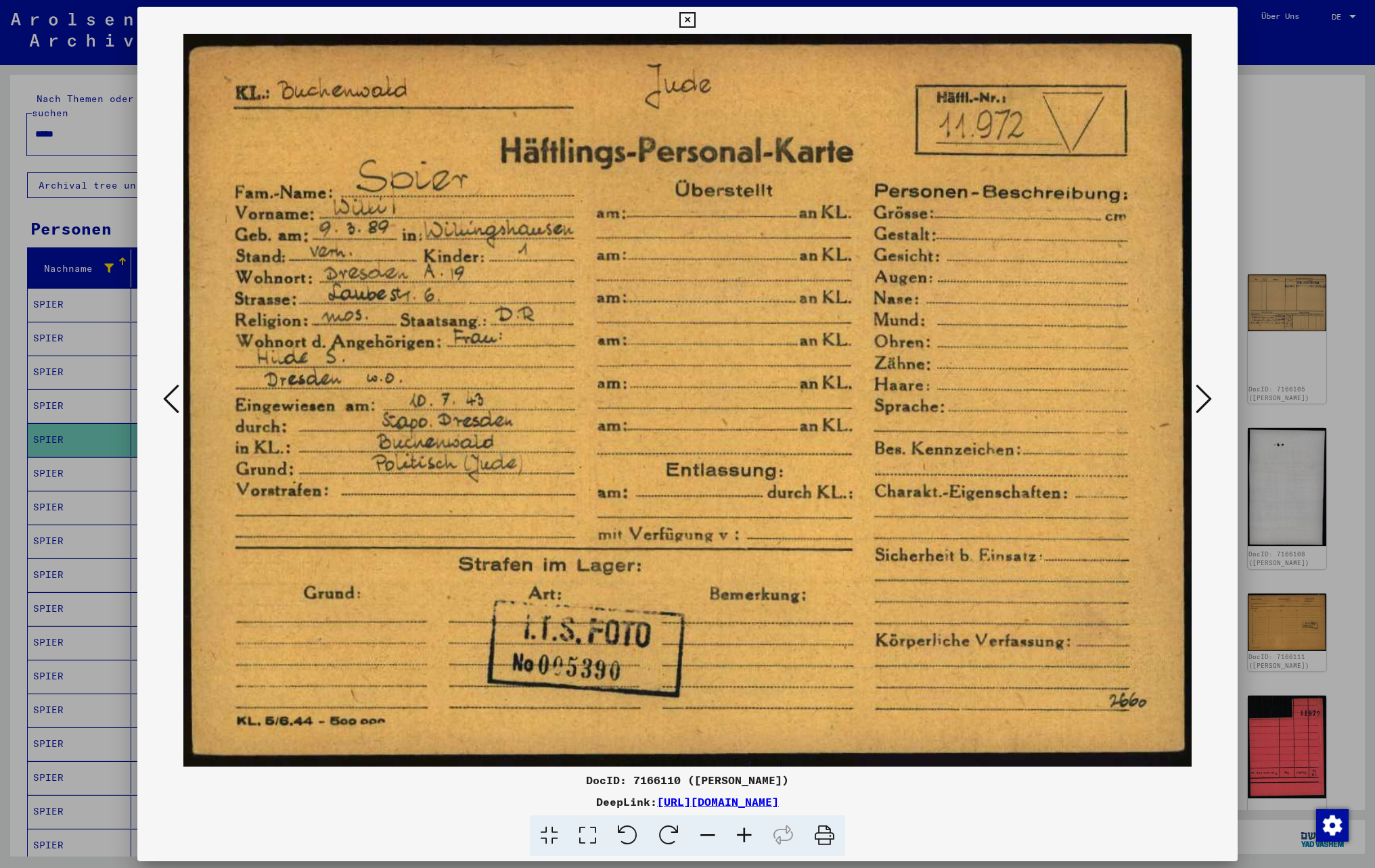
click at [1202, 395] on icon at bounding box center [1203, 398] width 16 height 32
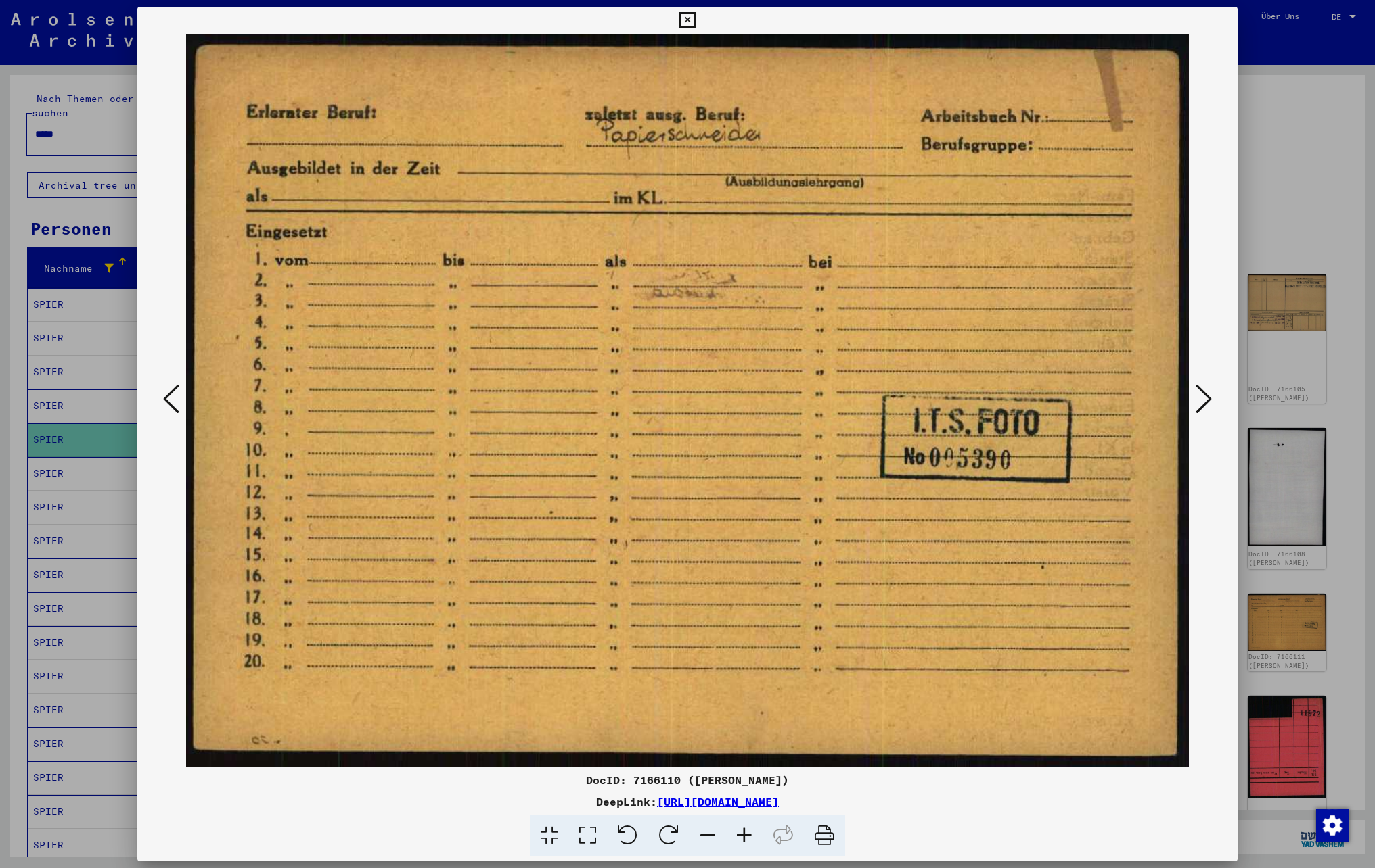
click at [1202, 395] on icon at bounding box center [1203, 398] width 16 height 32
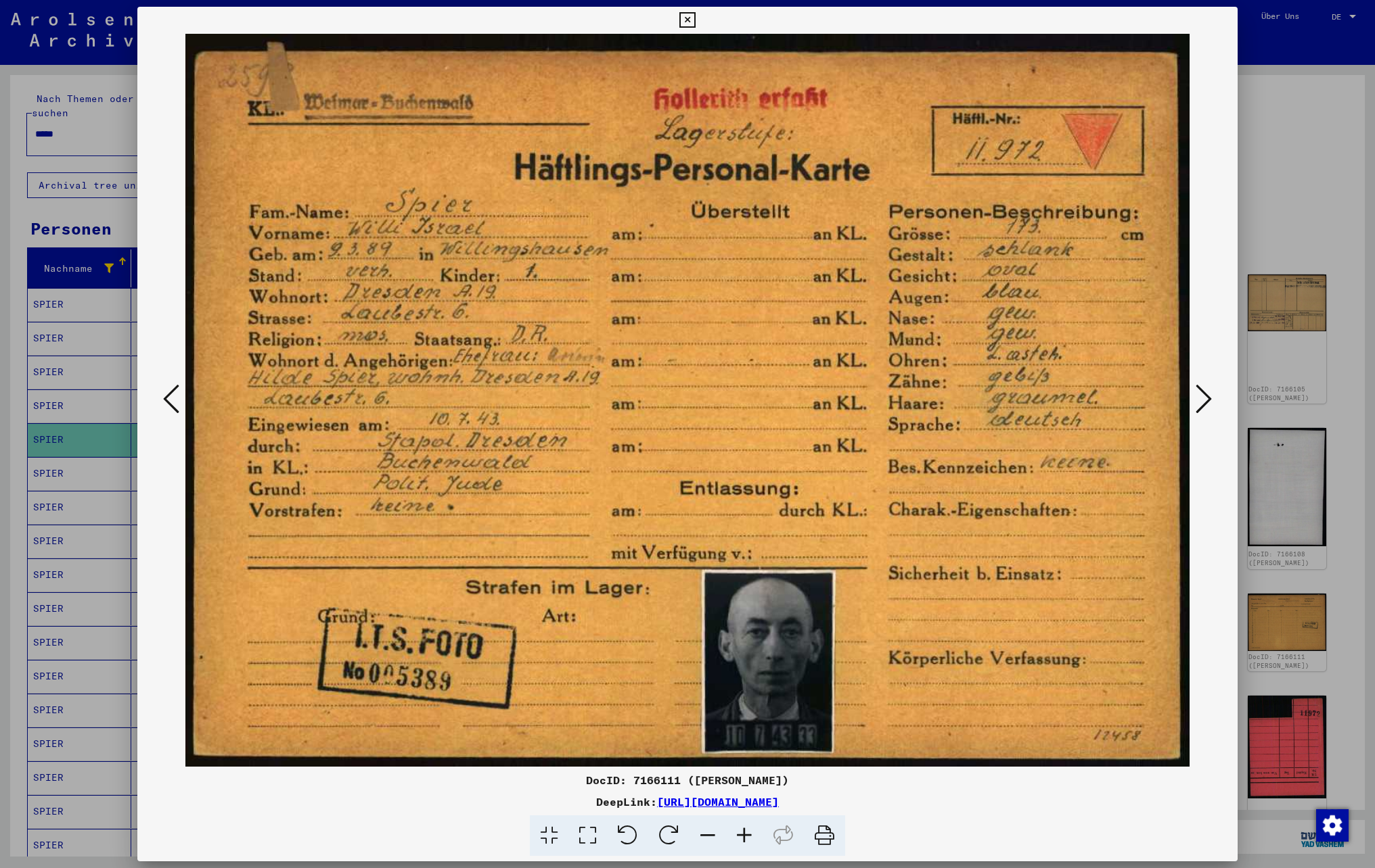
click at [1202, 395] on icon at bounding box center [1203, 398] width 16 height 32
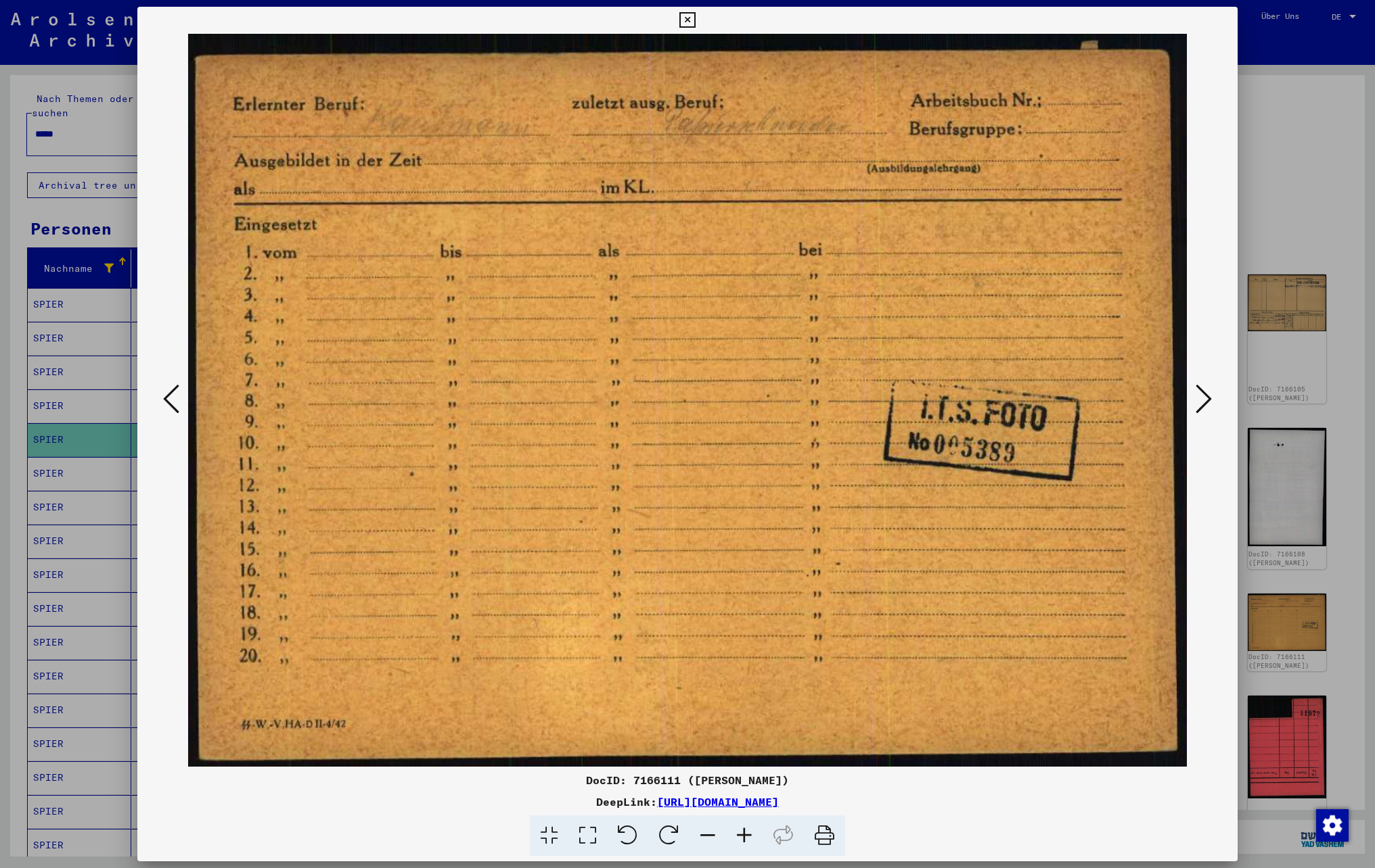
click at [1202, 395] on icon at bounding box center [1203, 398] width 16 height 32
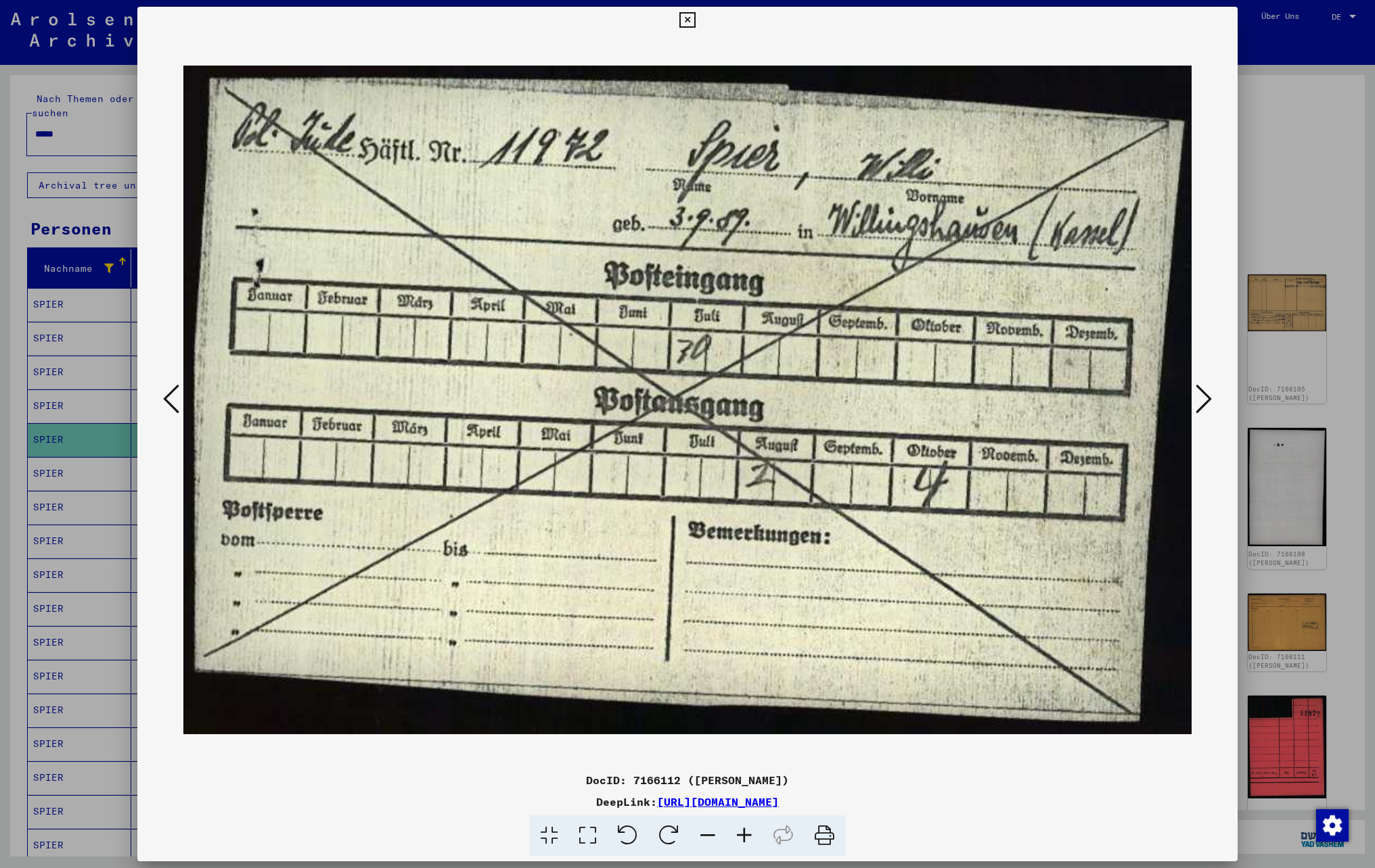
click at [1202, 395] on icon at bounding box center [1203, 398] width 16 height 32
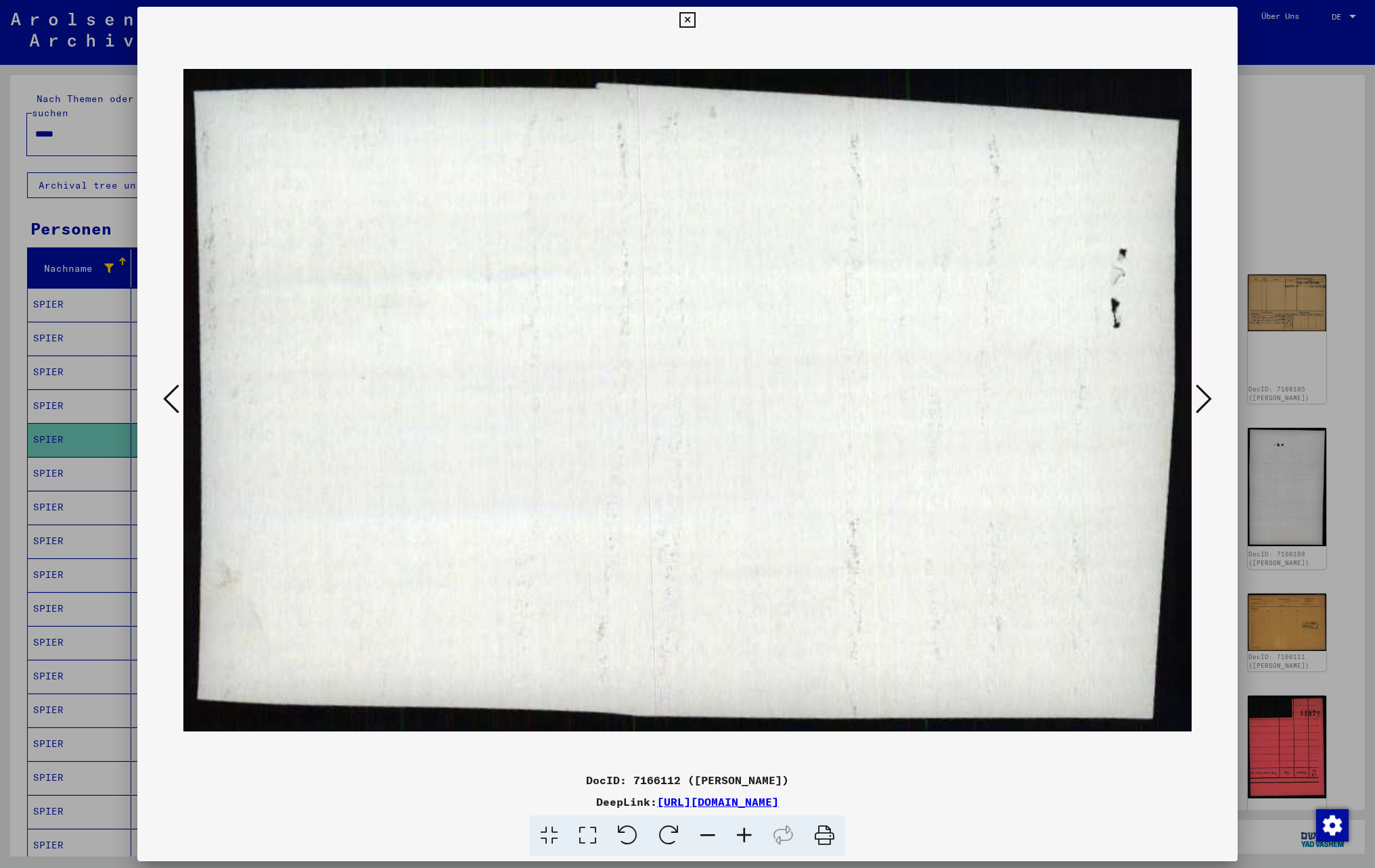
click at [1202, 395] on icon at bounding box center [1203, 398] width 16 height 32
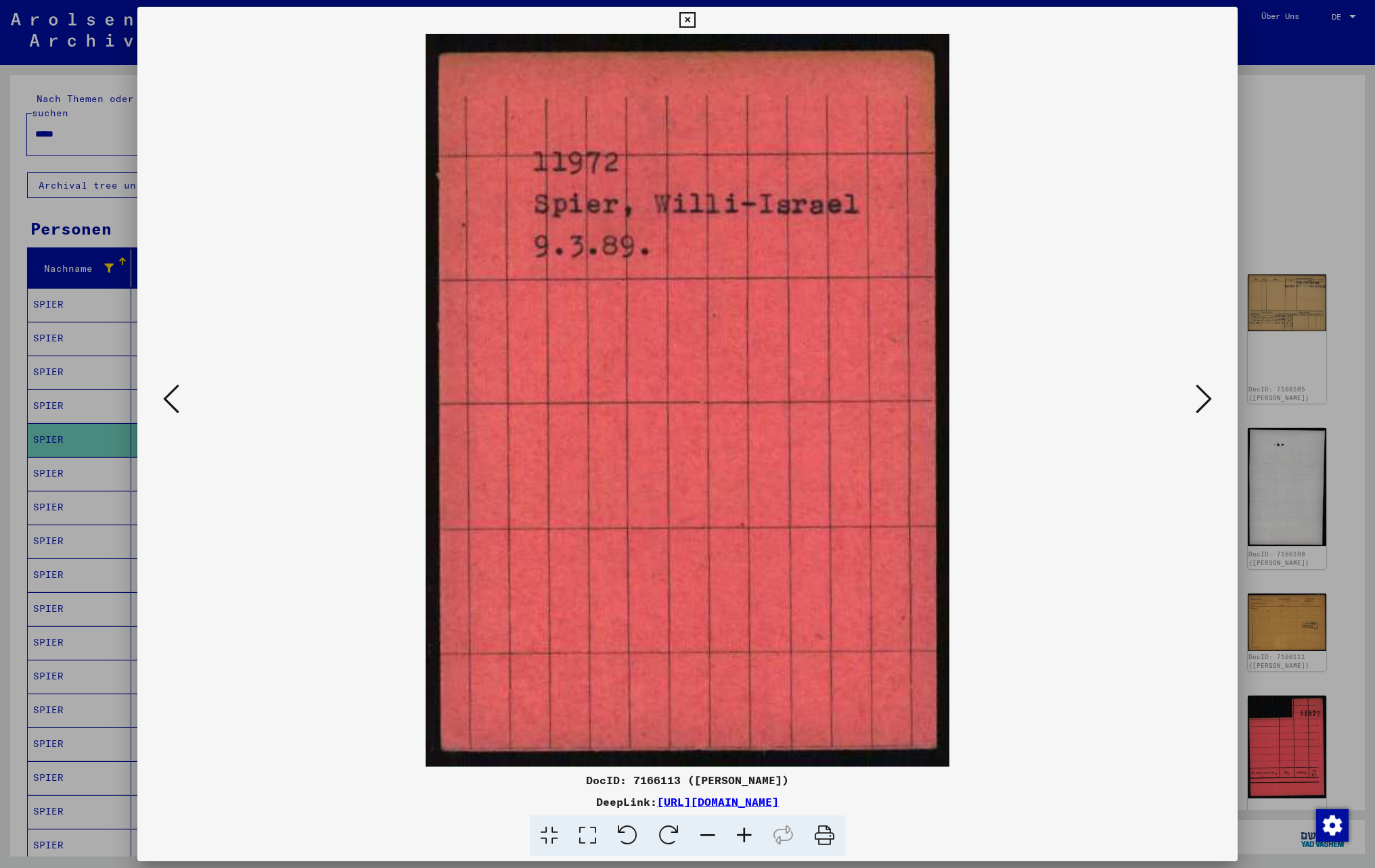
click at [1202, 395] on icon at bounding box center [1203, 398] width 16 height 32
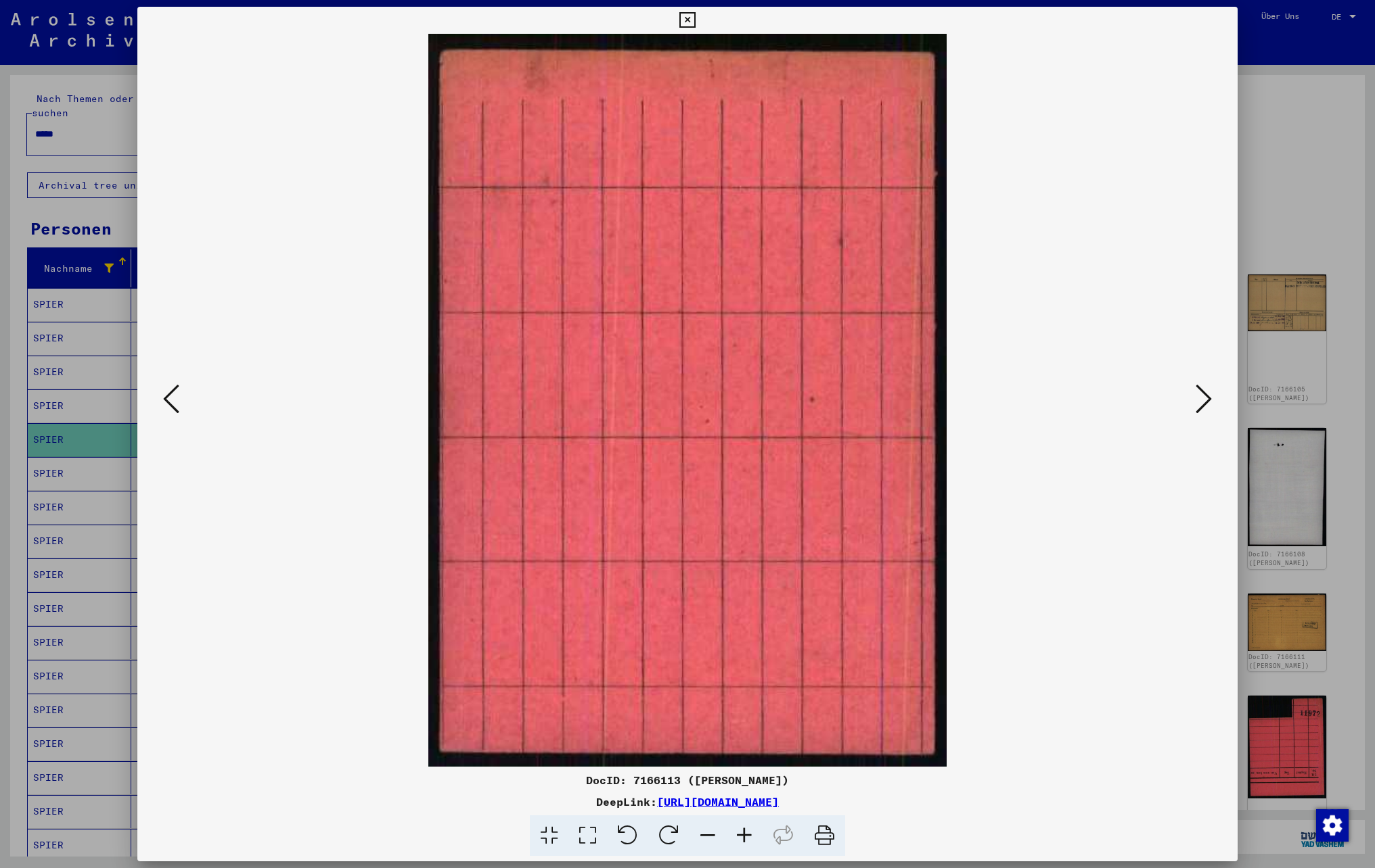
click at [1202, 395] on icon at bounding box center [1203, 398] width 16 height 32
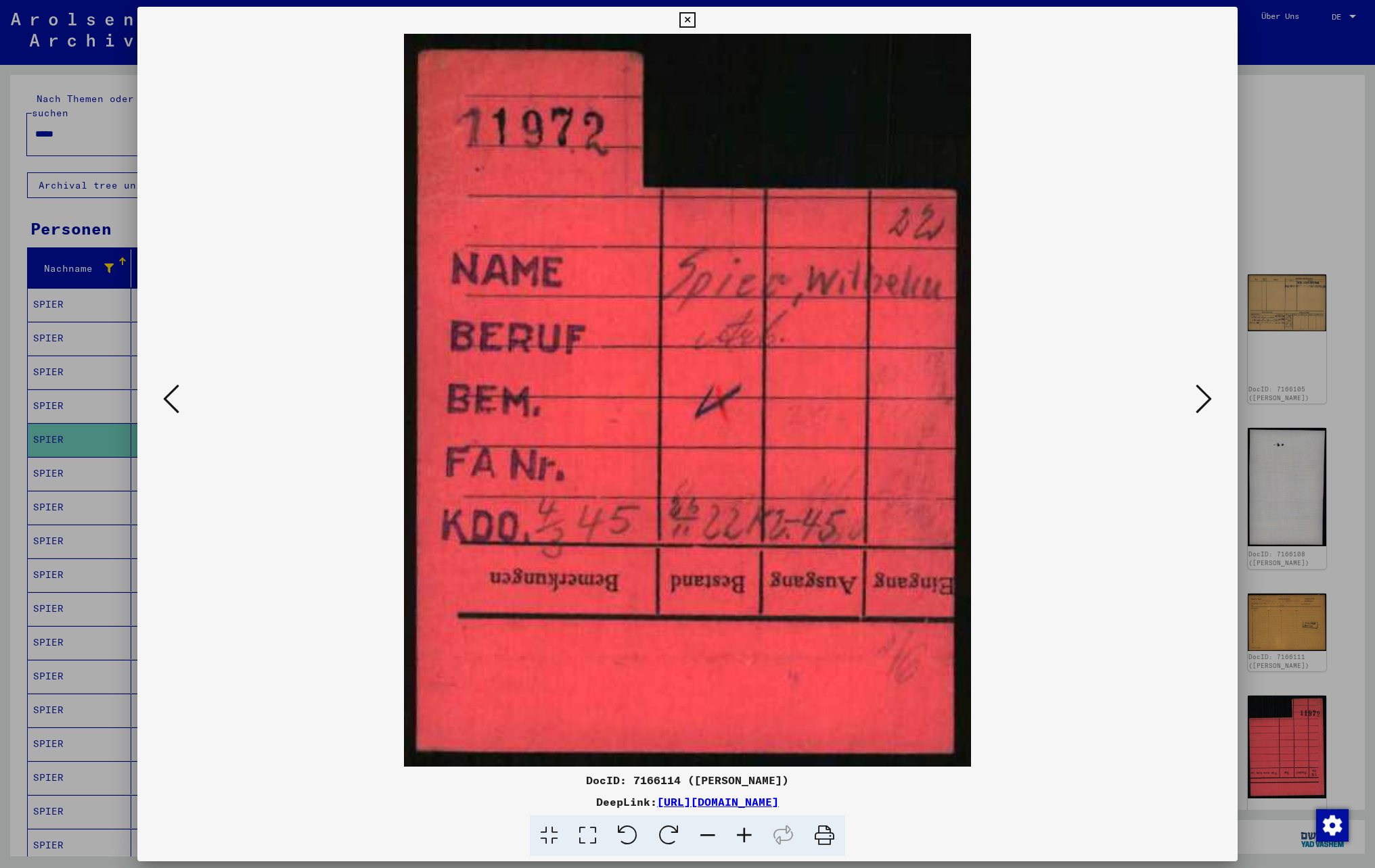
click at [1202, 395] on icon at bounding box center [1203, 398] width 16 height 32
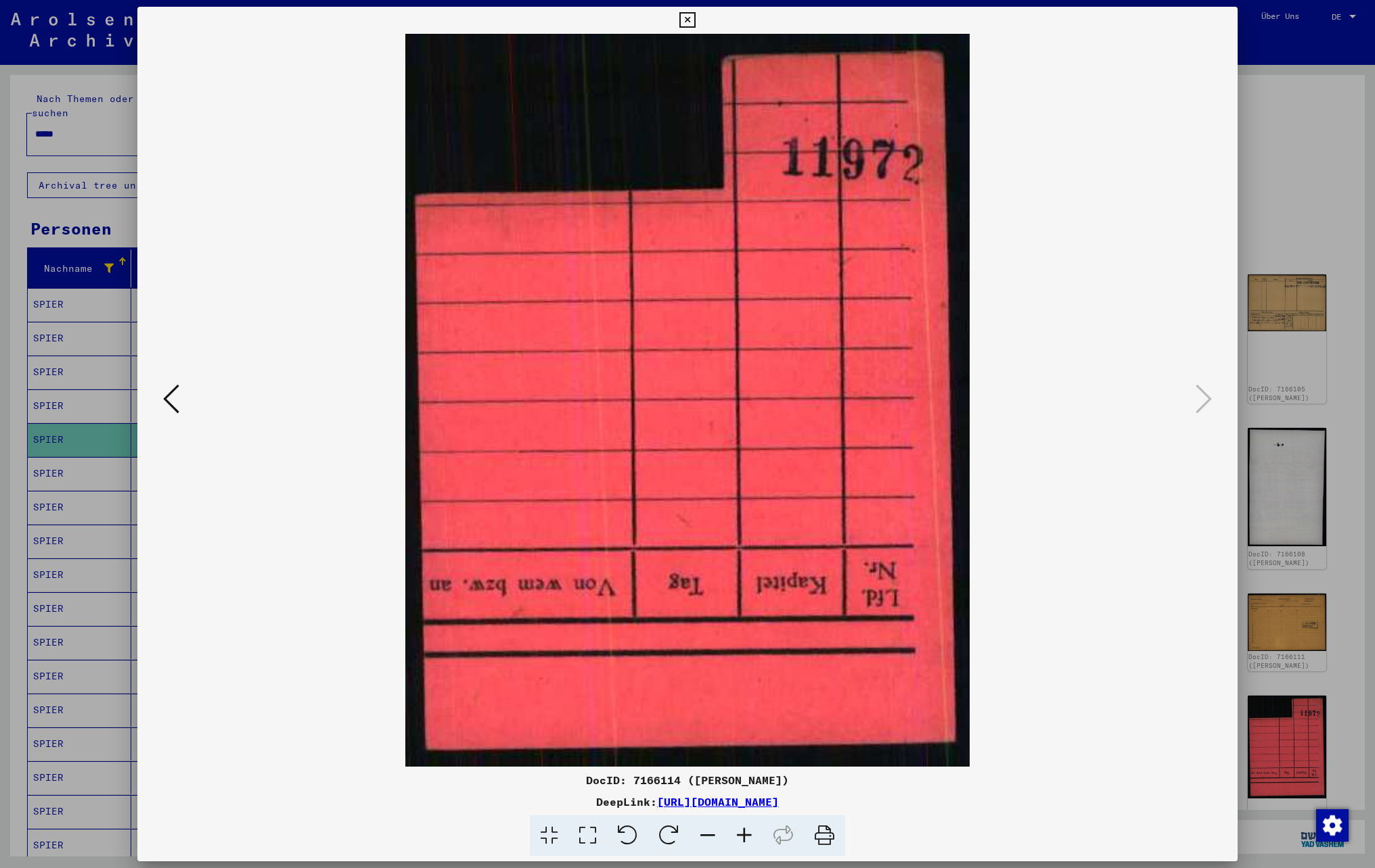
click at [169, 395] on icon at bounding box center [171, 398] width 16 height 32
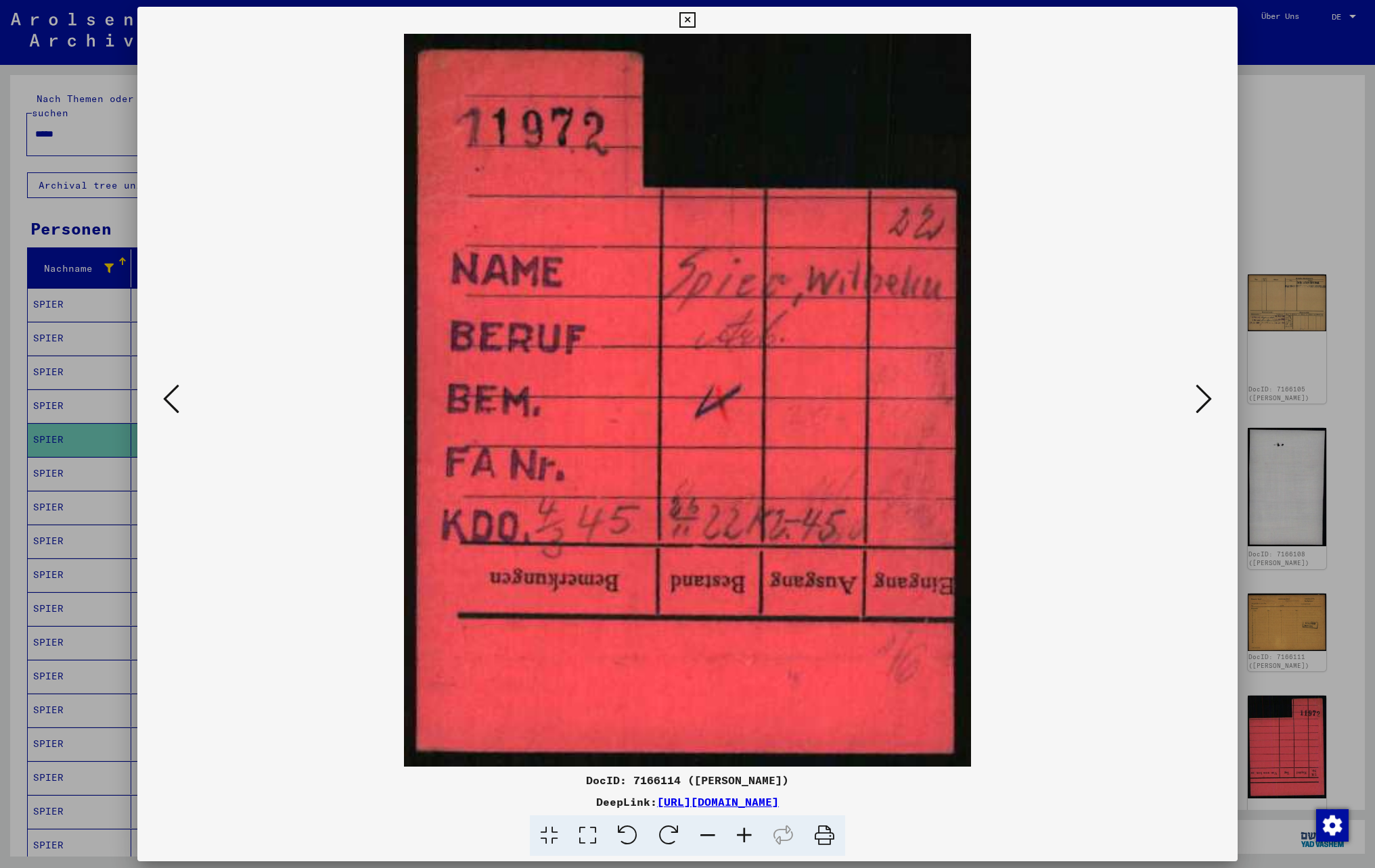
click at [689, 21] on icon at bounding box center [688, 20] width 16 height 16
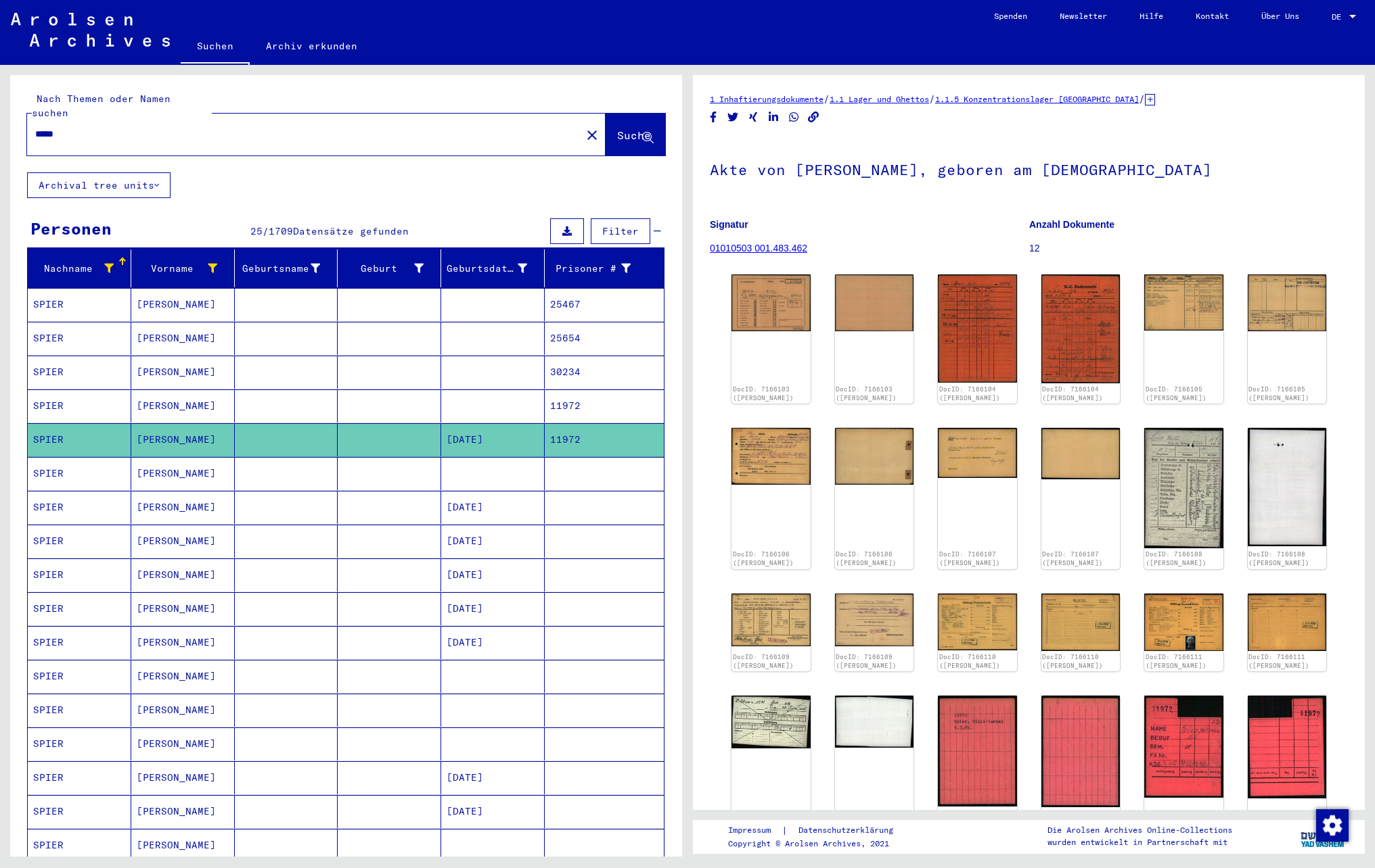
click at [270, 403] on mat-cell at bounding box center [286, 406] width 104 height 33
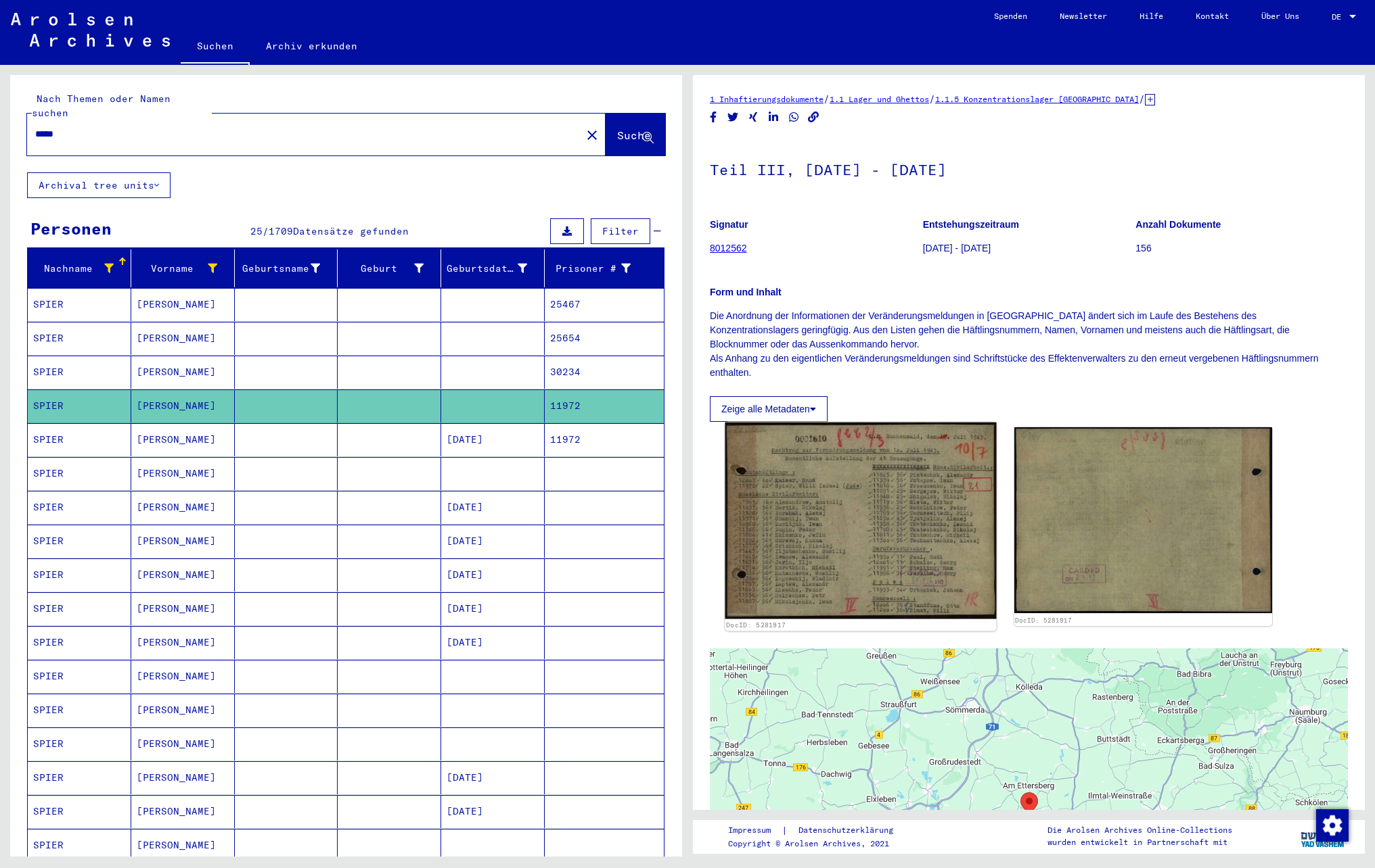
click at [821, 538] on img at bounding box center [860, 521] width 271 height 197
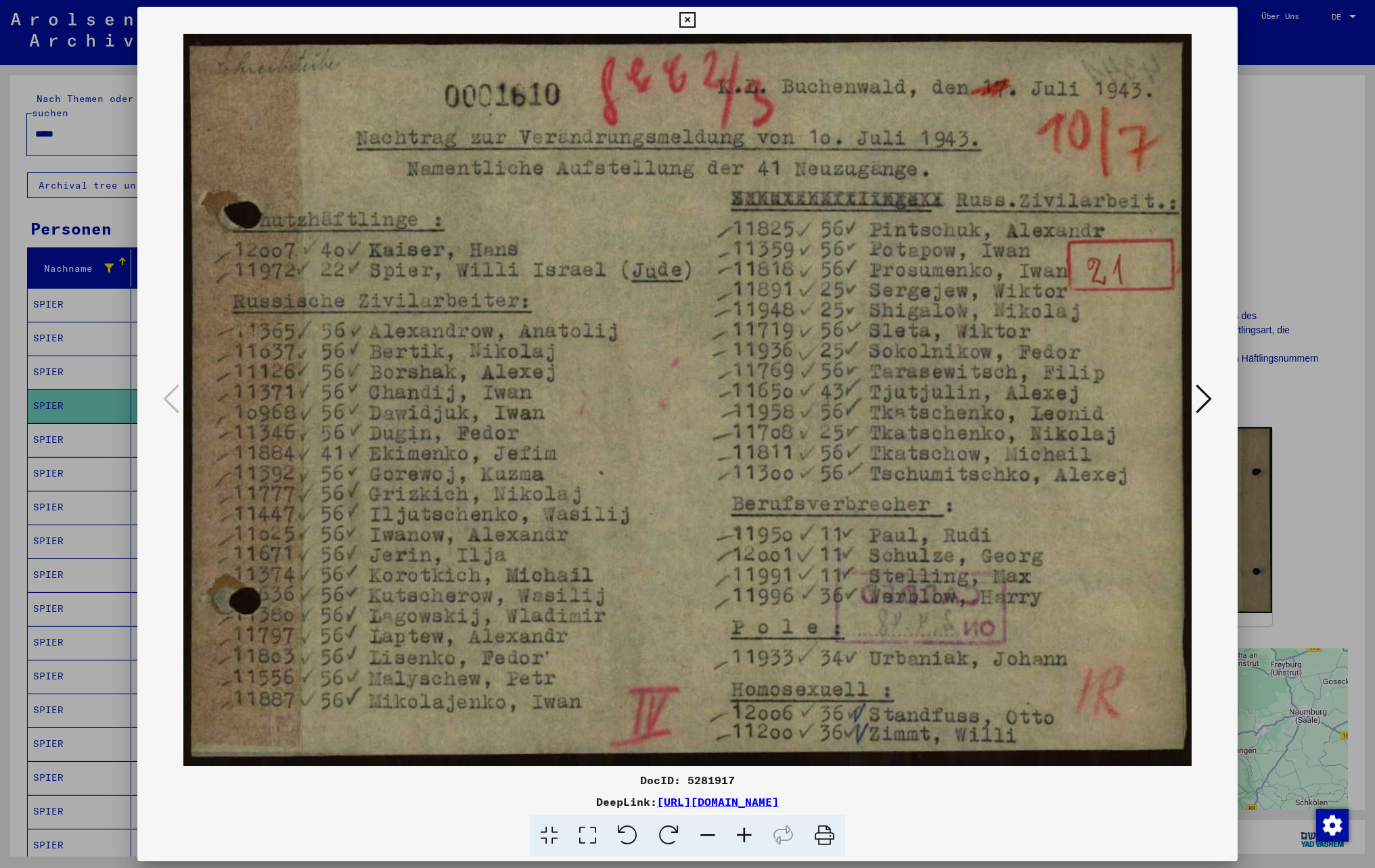
click at [685, 18] on icon at bounding box center [688, 20] width 16 height 16
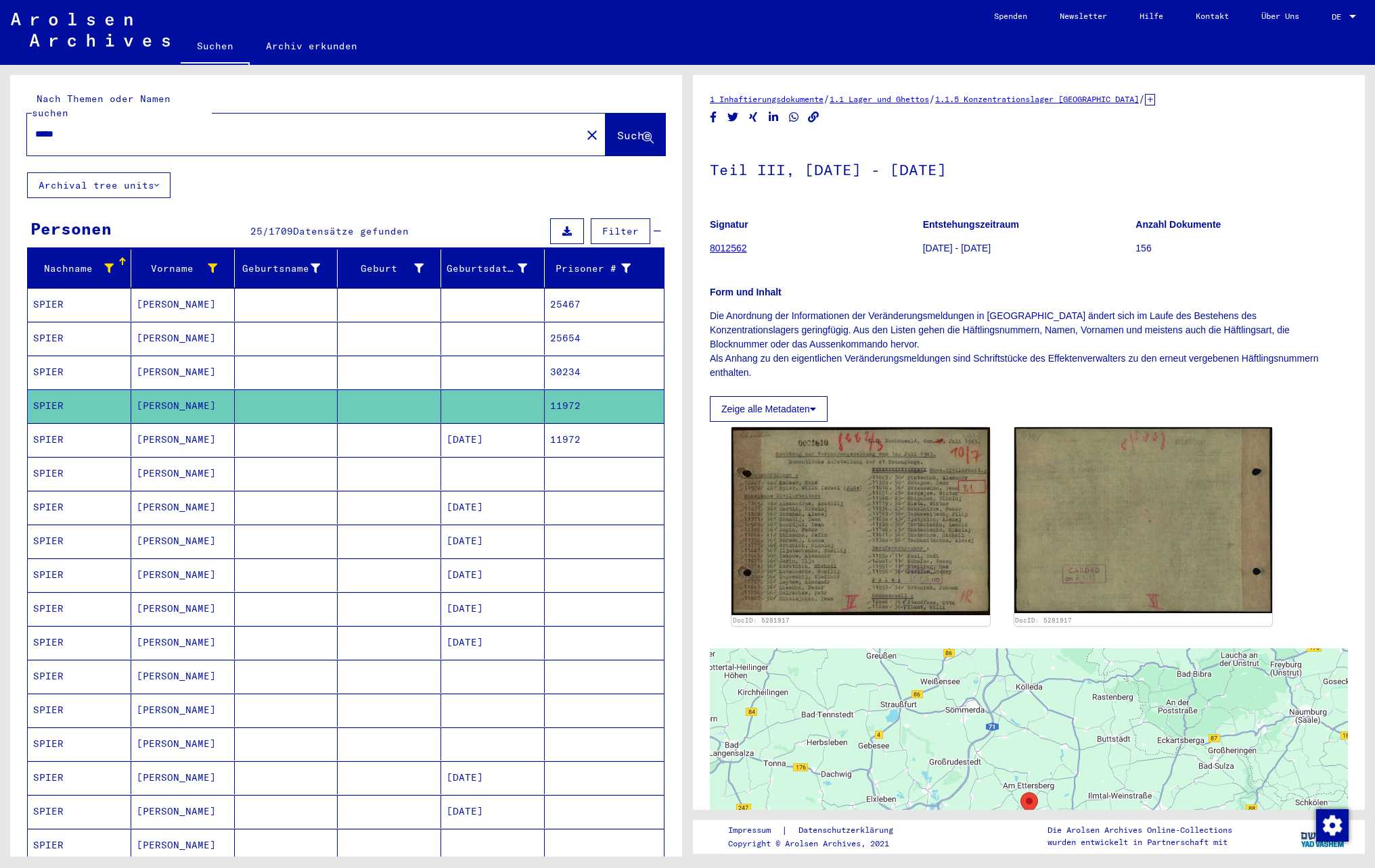
click at [390, 430] on mat-cell at bounding box center [389, 440] width 104 height 33
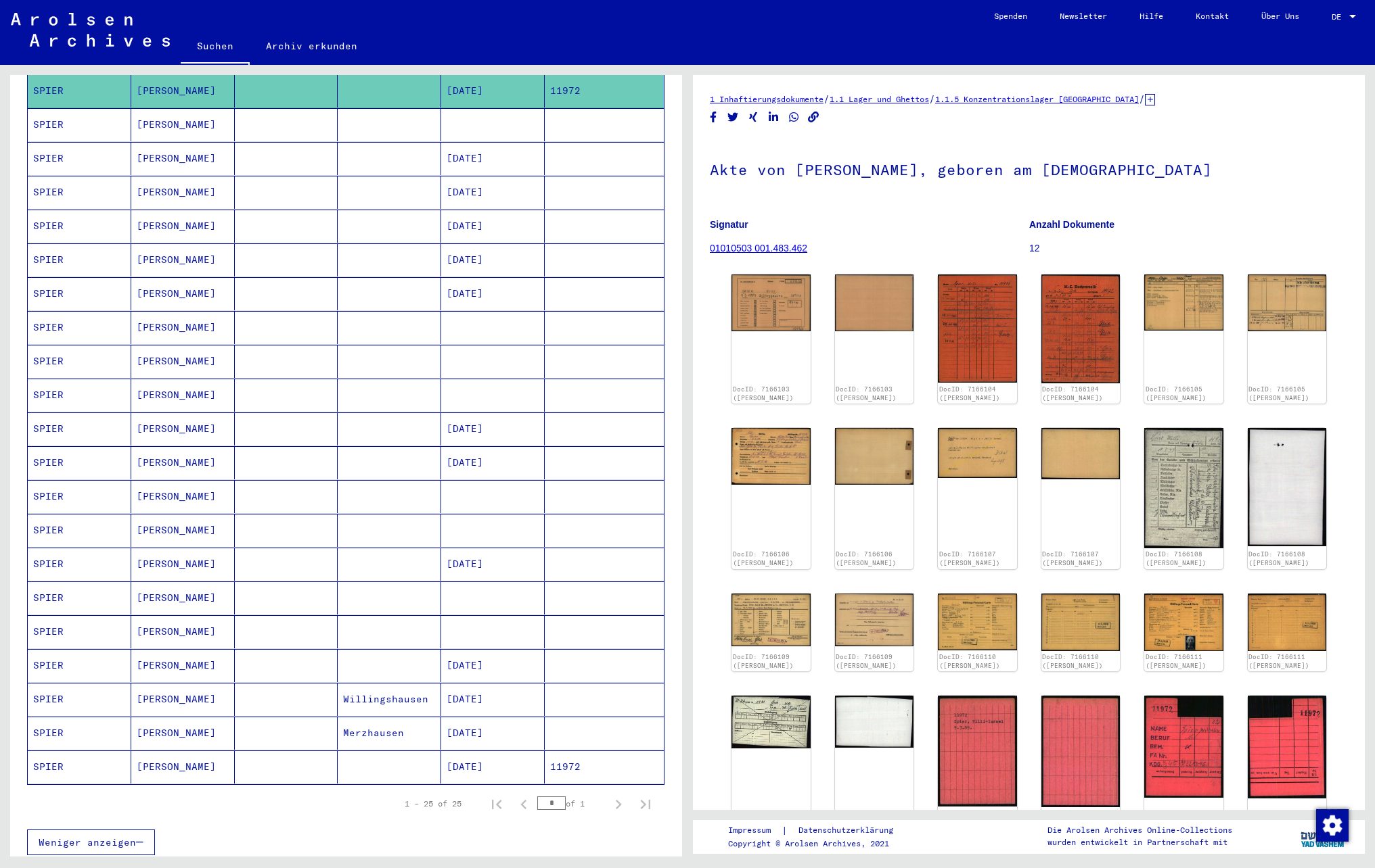
scroll to position [405, 0]
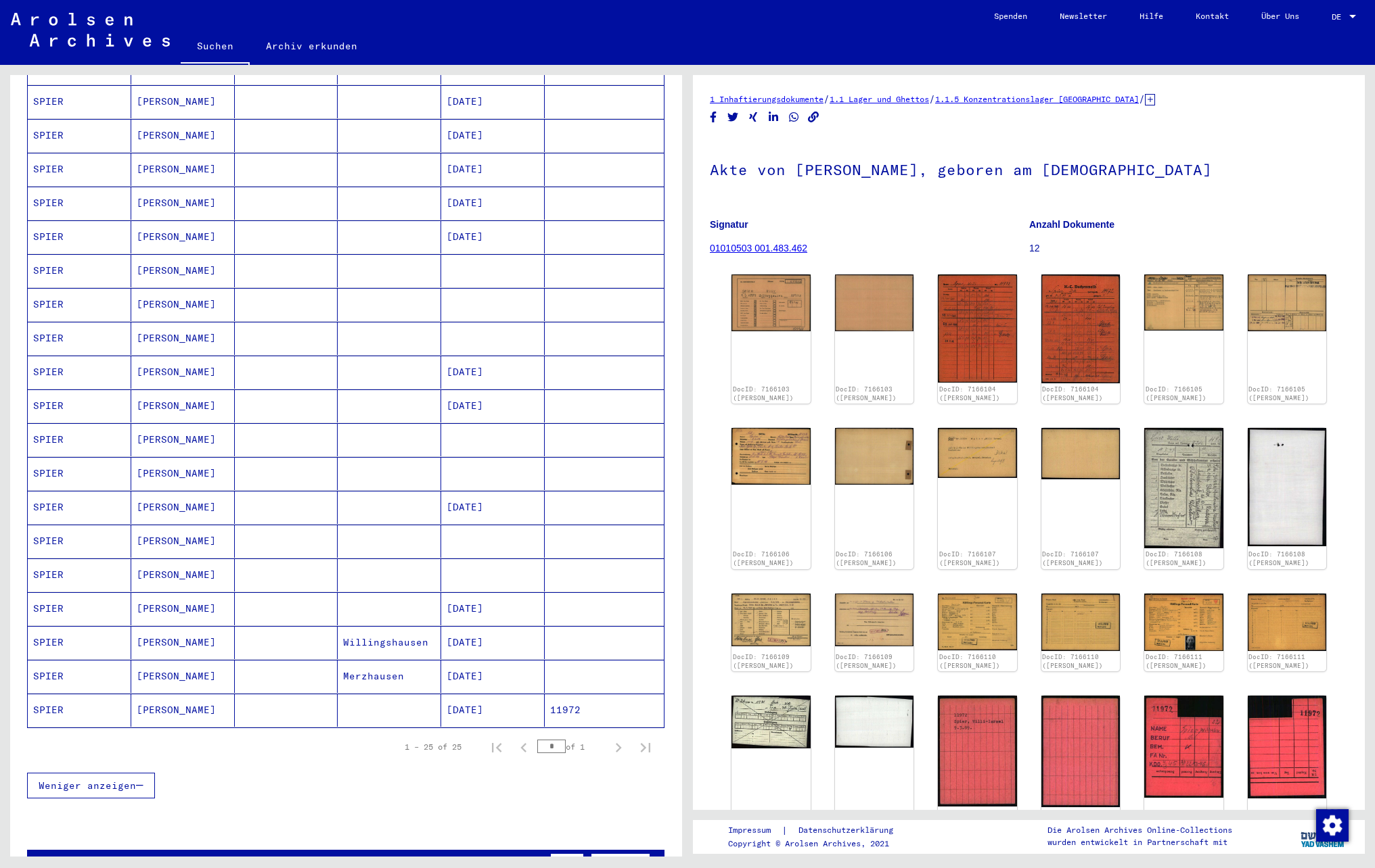
click at [455, 693] on mat-cell "[DATE]" at bounding box center [493, 676] width 104 height 33
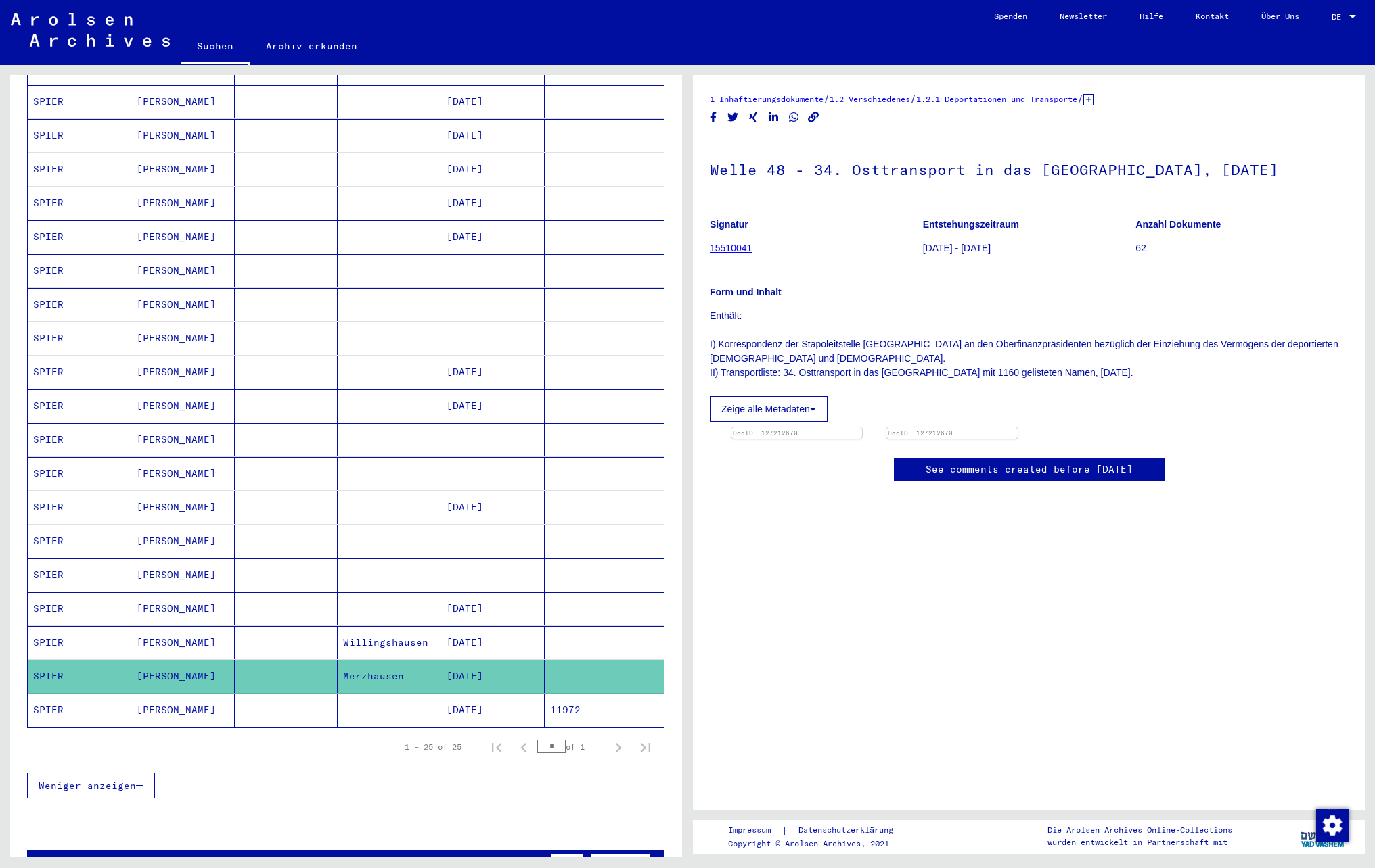
click at [455, 656] on mat-cell "[DATE]" at bounding box center [493, 643] width 104 height 33
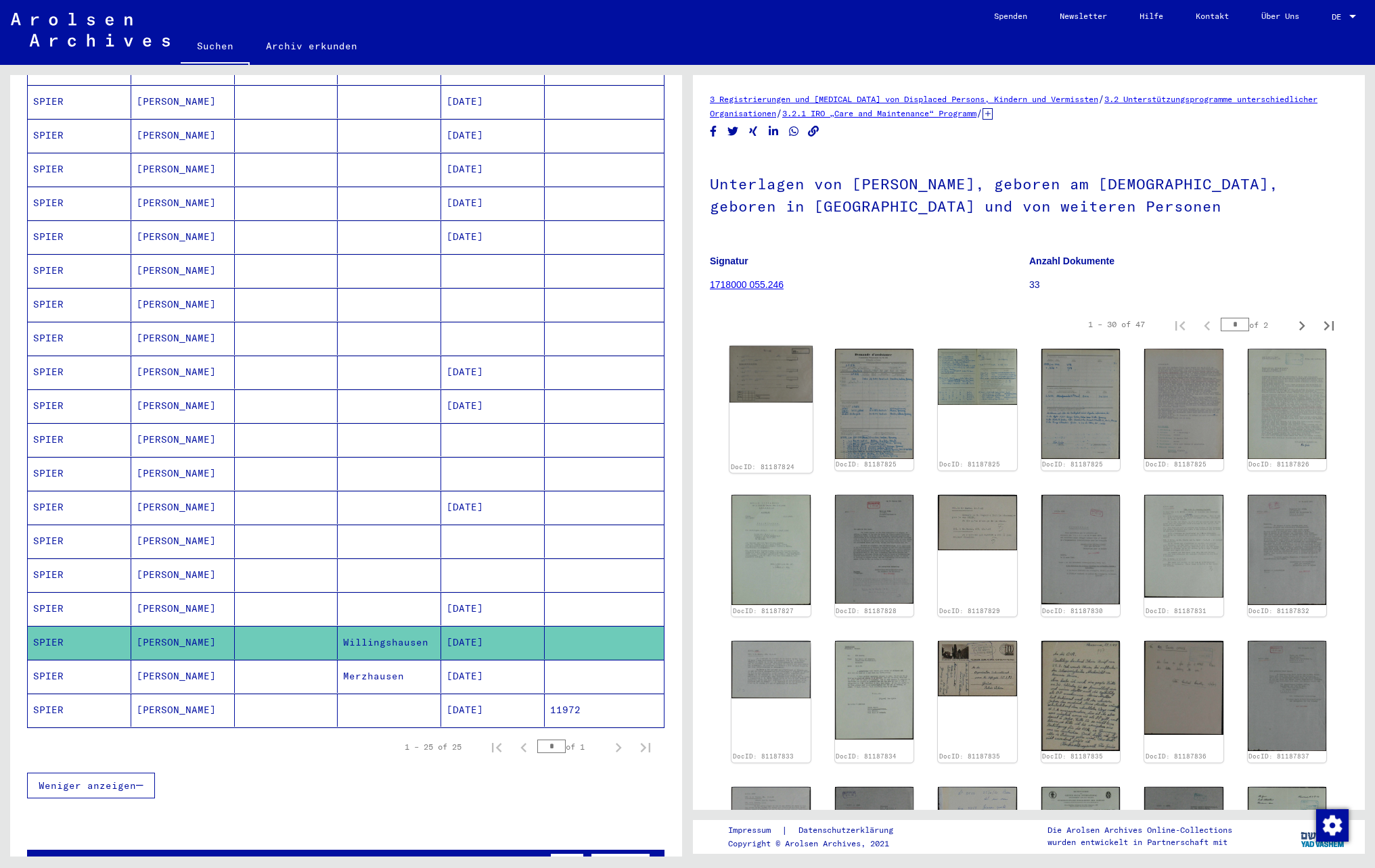
click at [780, 384] on img at bounding box center [770, 374] width 82 height 56
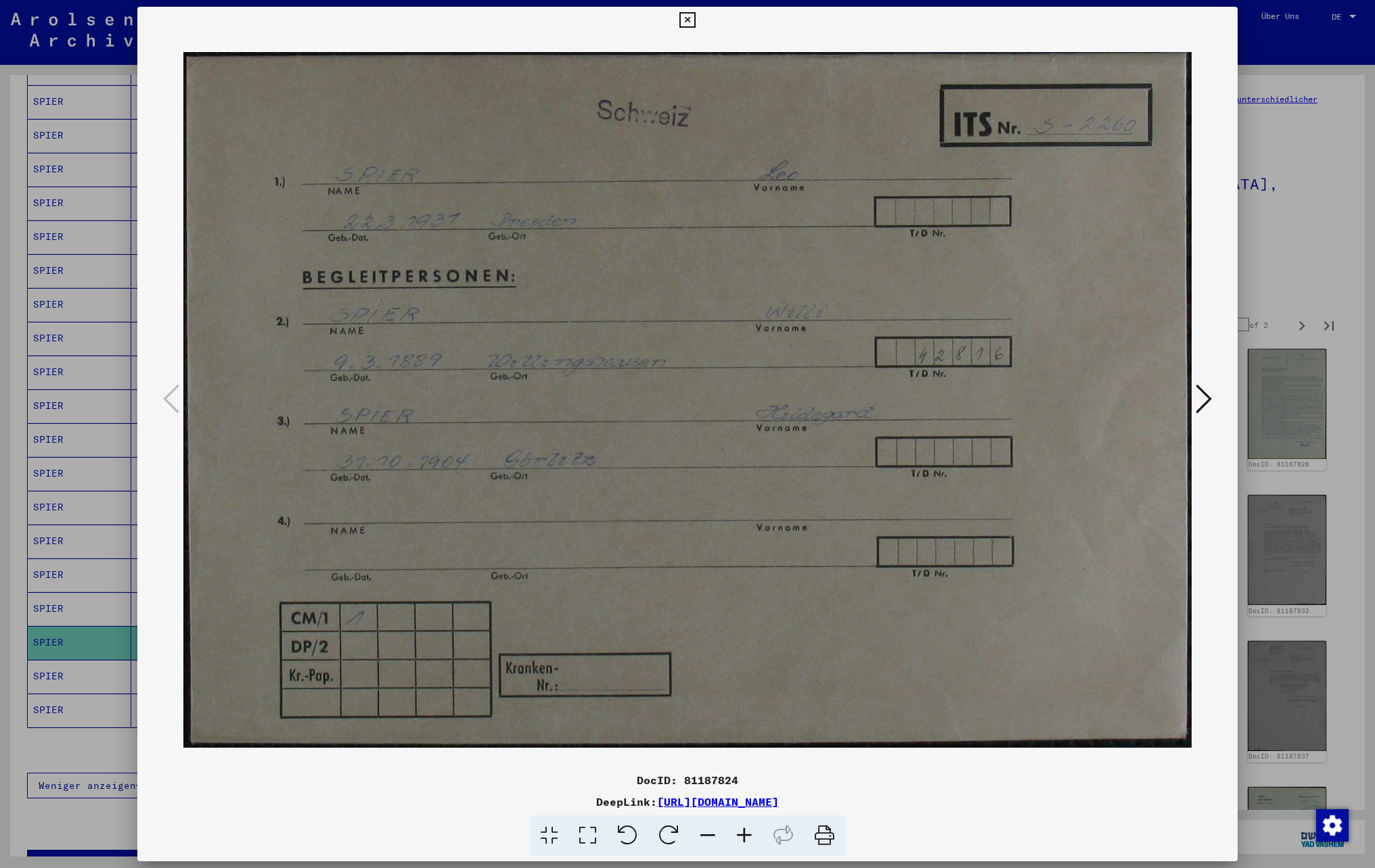
click at [1196, 391] on icon at bounding box center [1203, 398] width 16 height 32
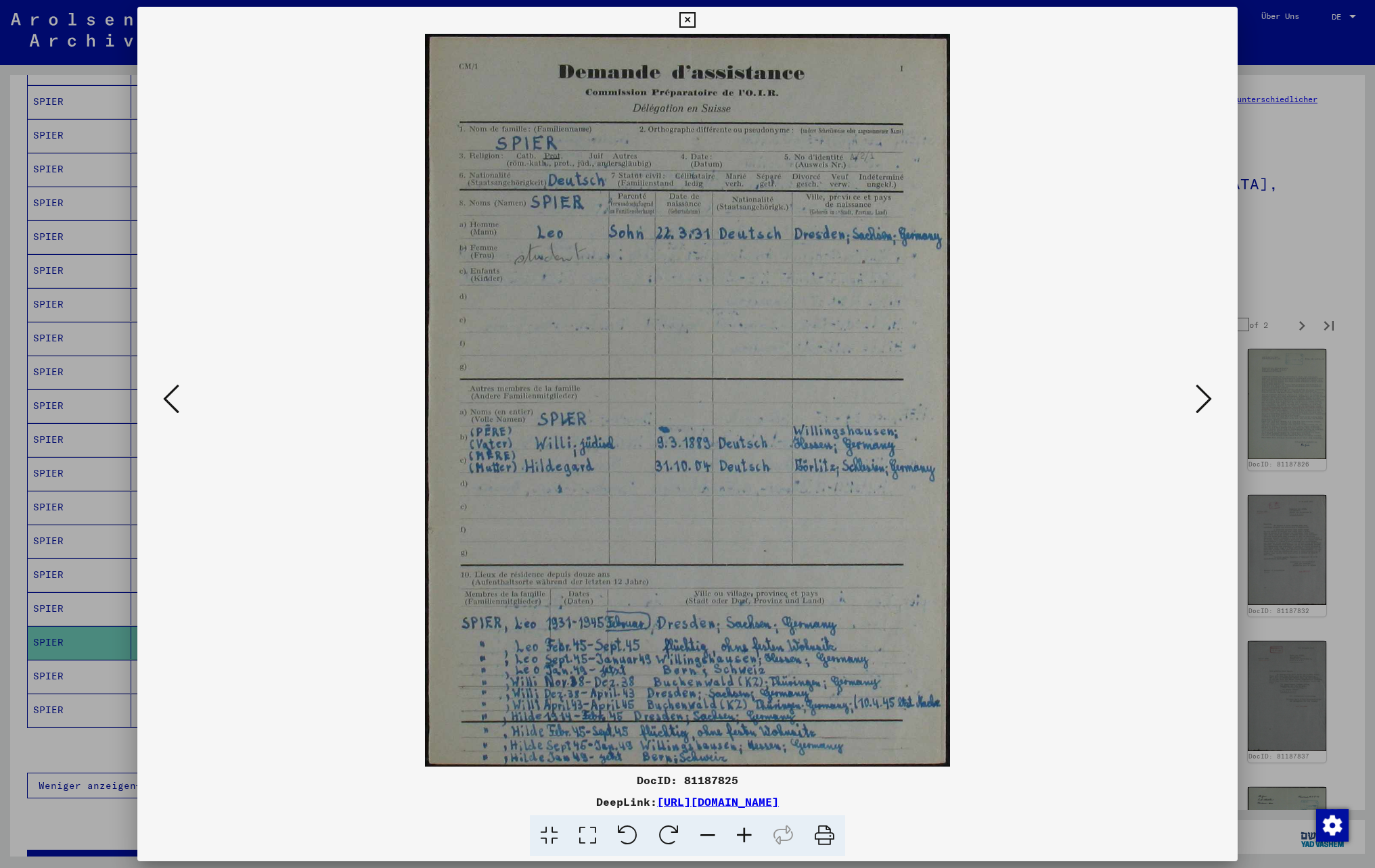
click at [742, 837] on icon at bounding box center [744, 837] width 36 height 41
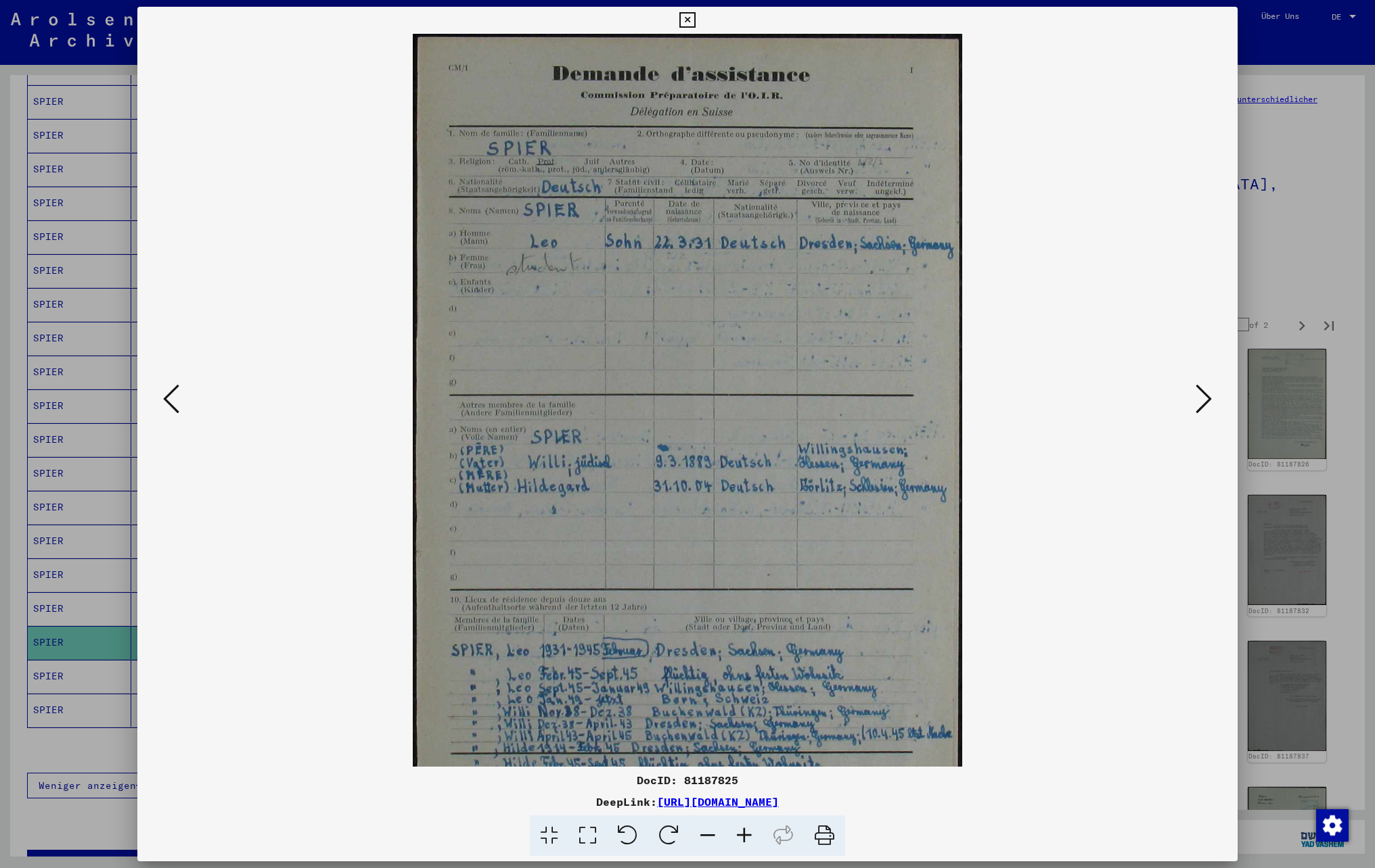
click at [742, 837] on icon at bounding box center [744, 837] width 36 height 41
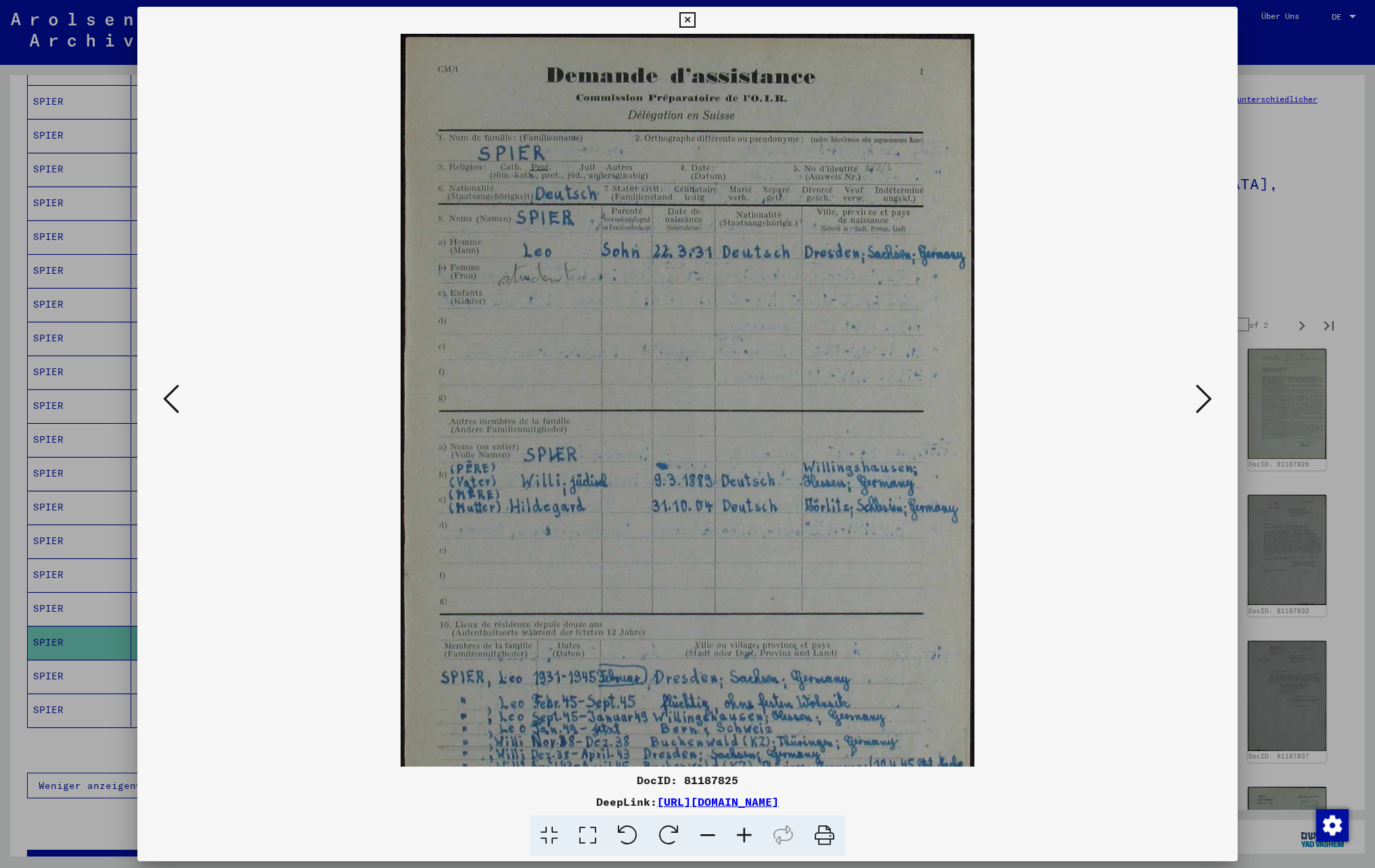
click at [742, 837] on icon at bounding box center [744, 837] width 36 height 41
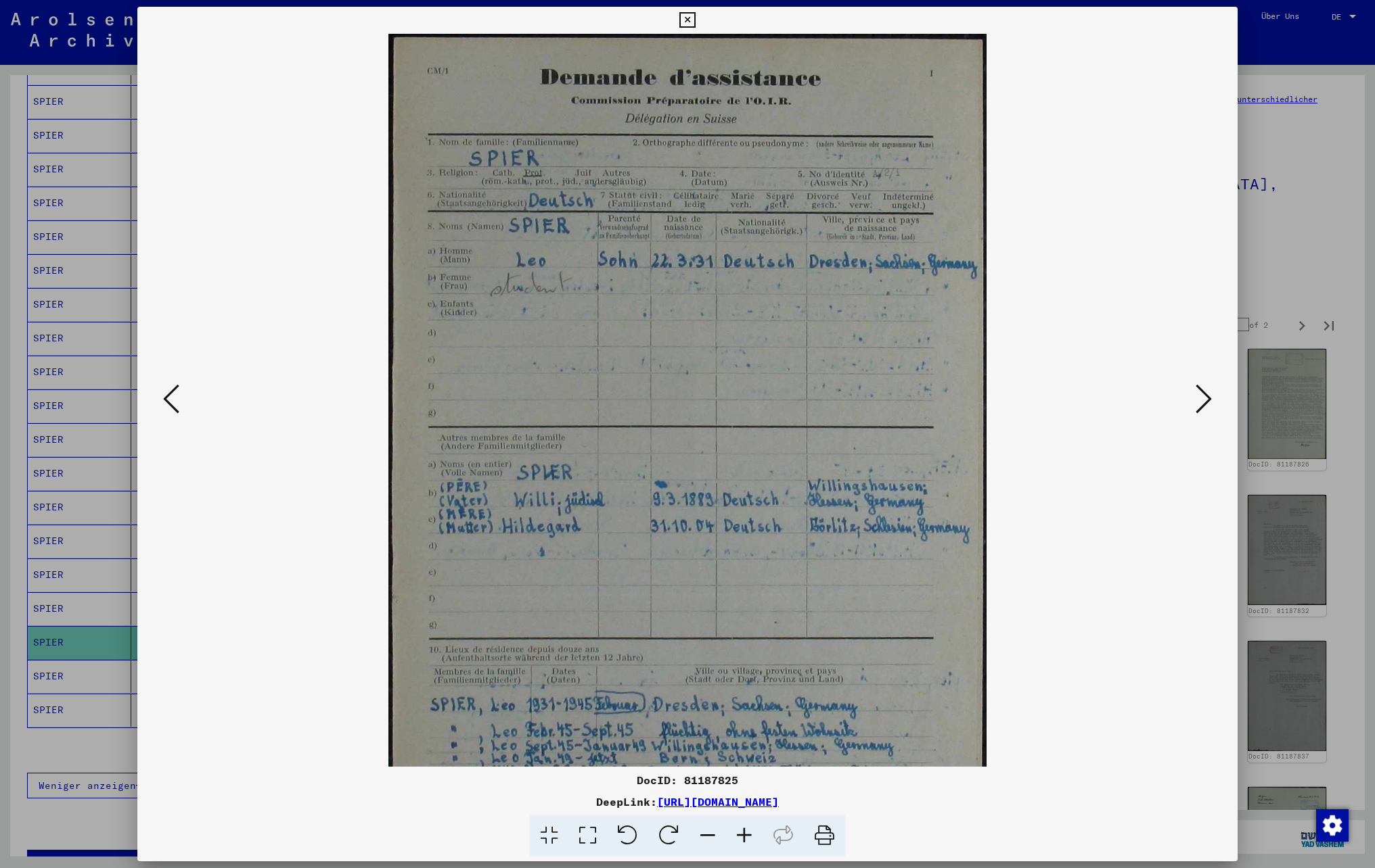
click at [742, 837] on icon at bounding box center [744, 837] width 36 height 41
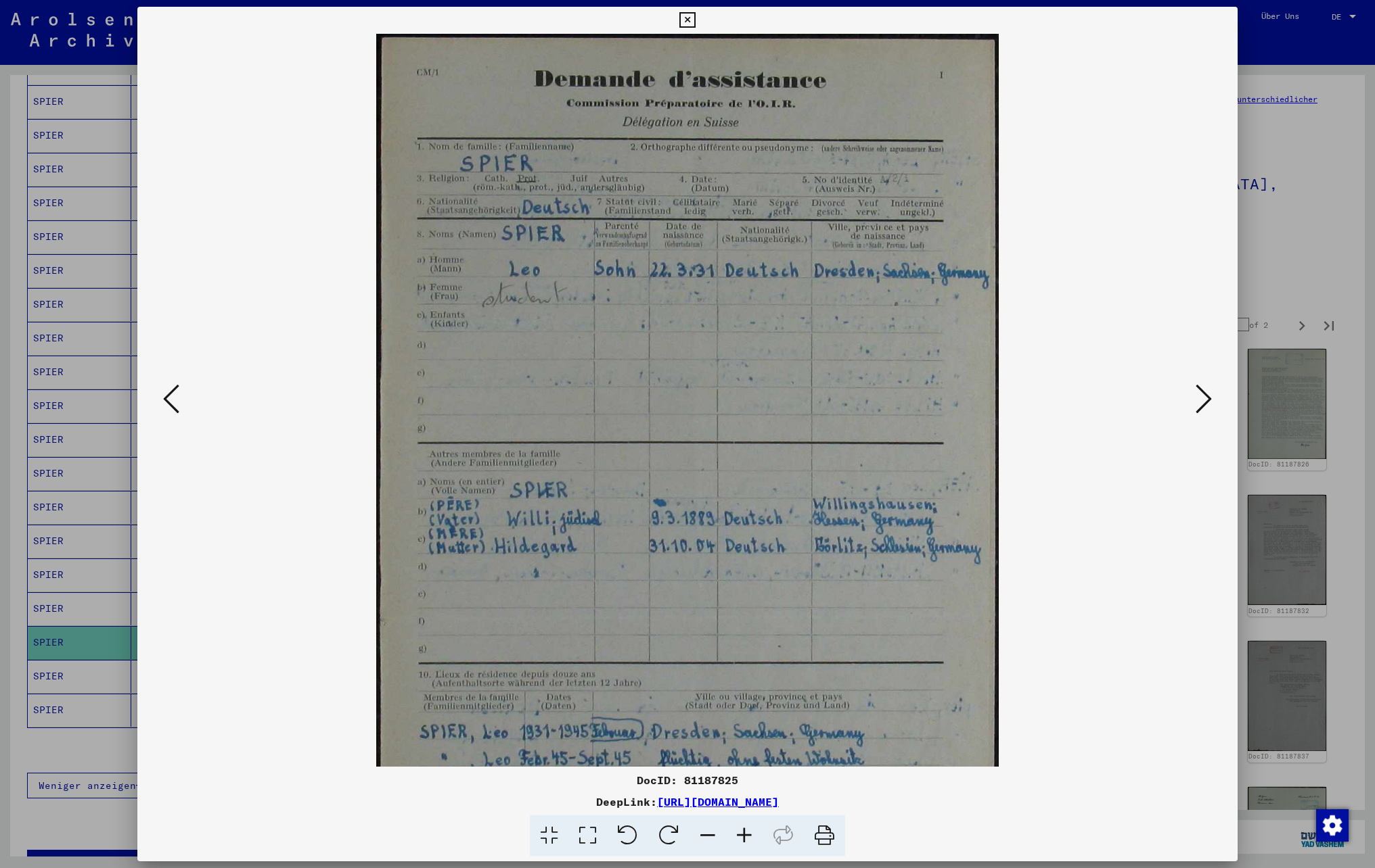
click at [742, 837] on icon at bounding box center [744, 837] width 36 height 41
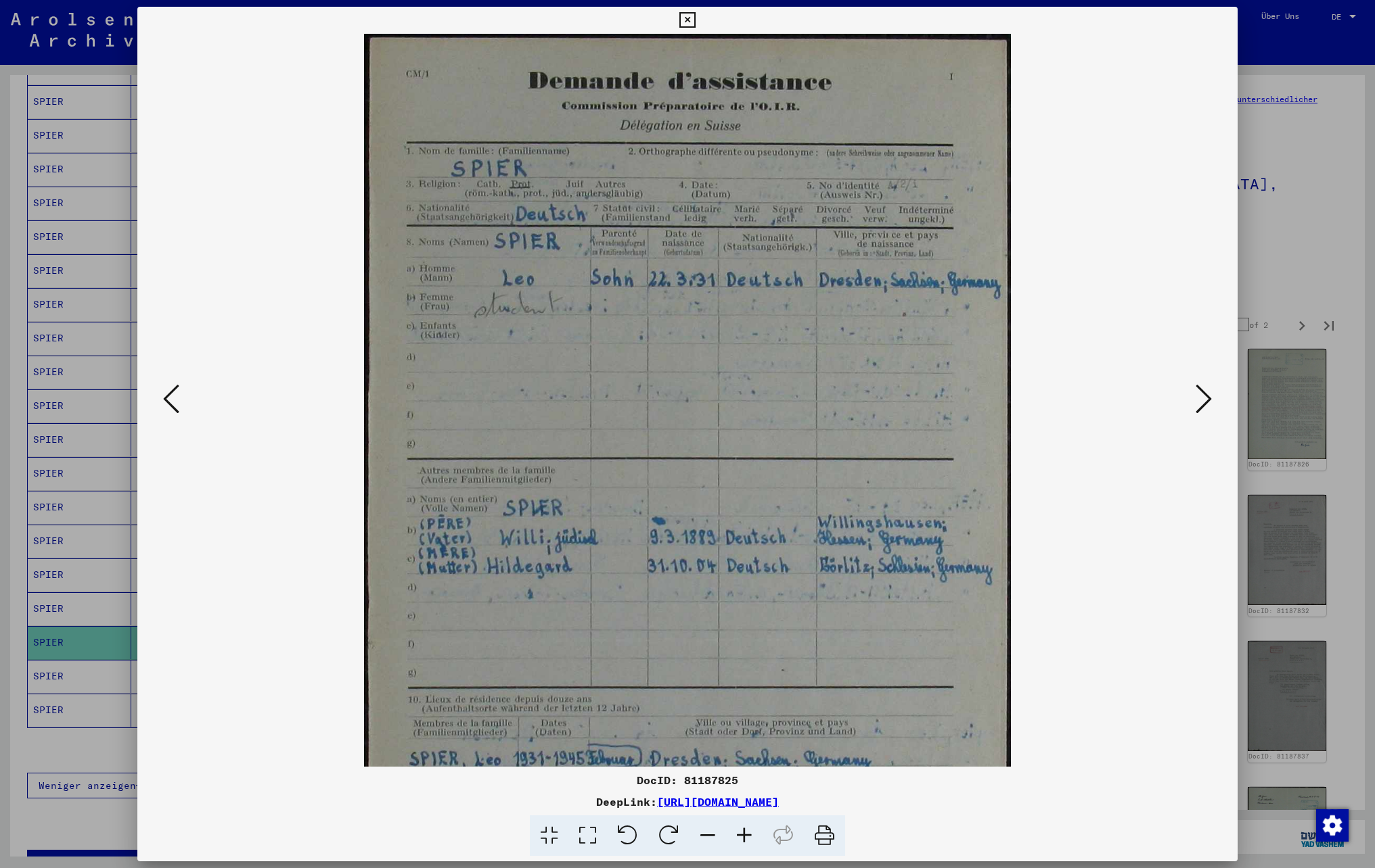
click at [742, 837] on icon at bounding box center [744, 837] width 36 height 41
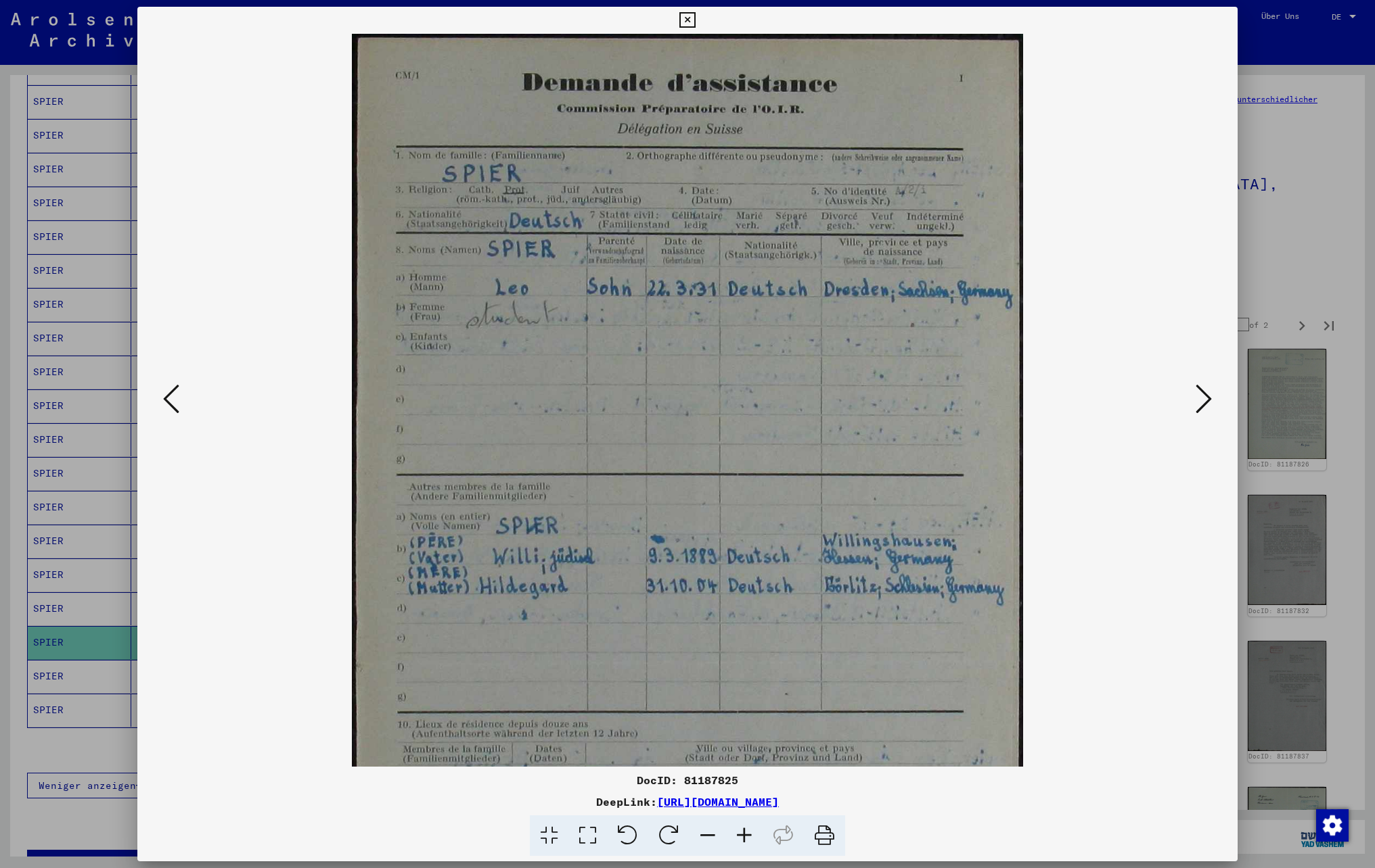
click at [742, 837] on icon at bounding box center [744, 837] width 36 height 41
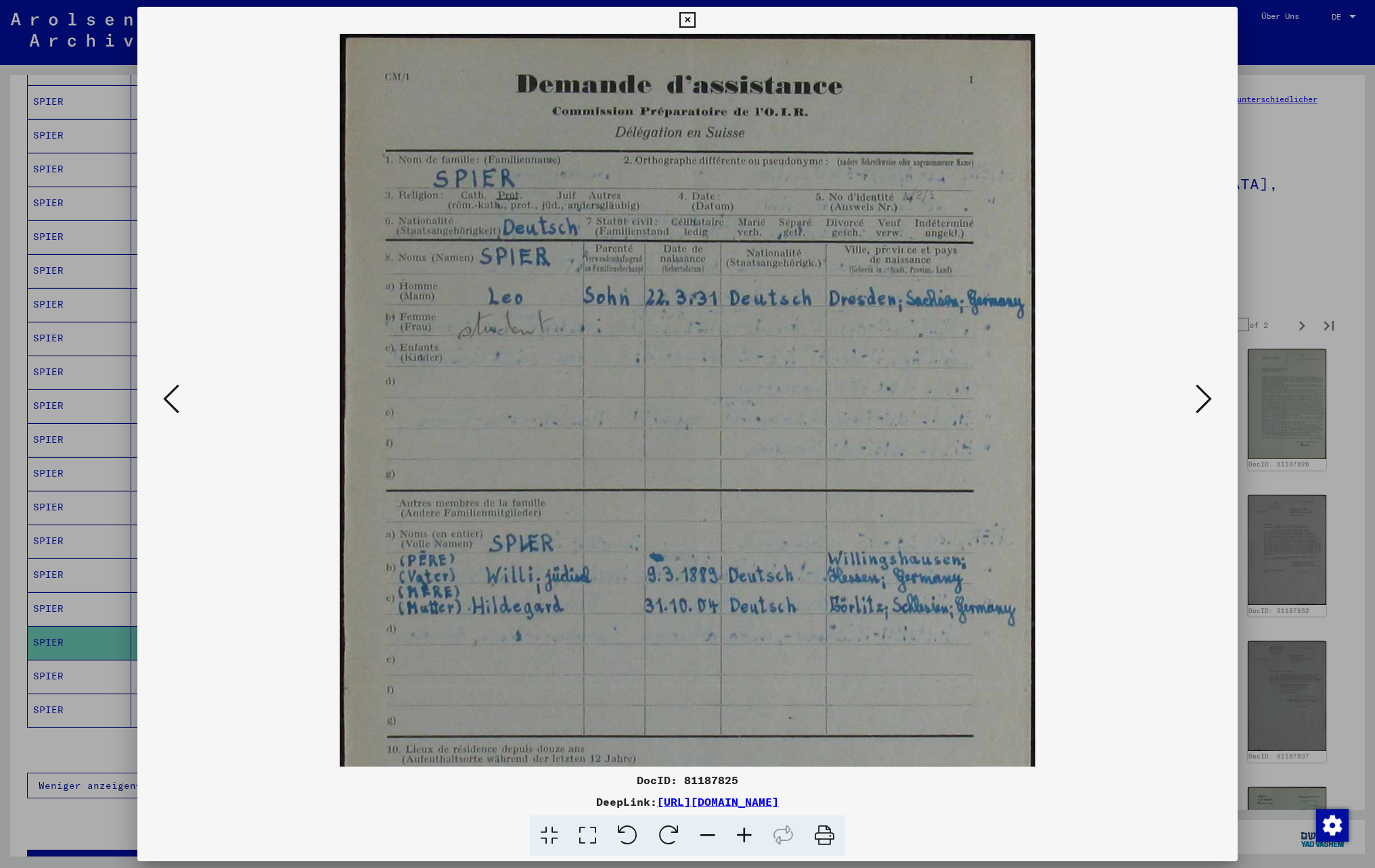
click at [742, 837] on icon at bounding box center [744, 837] width 36 height 41
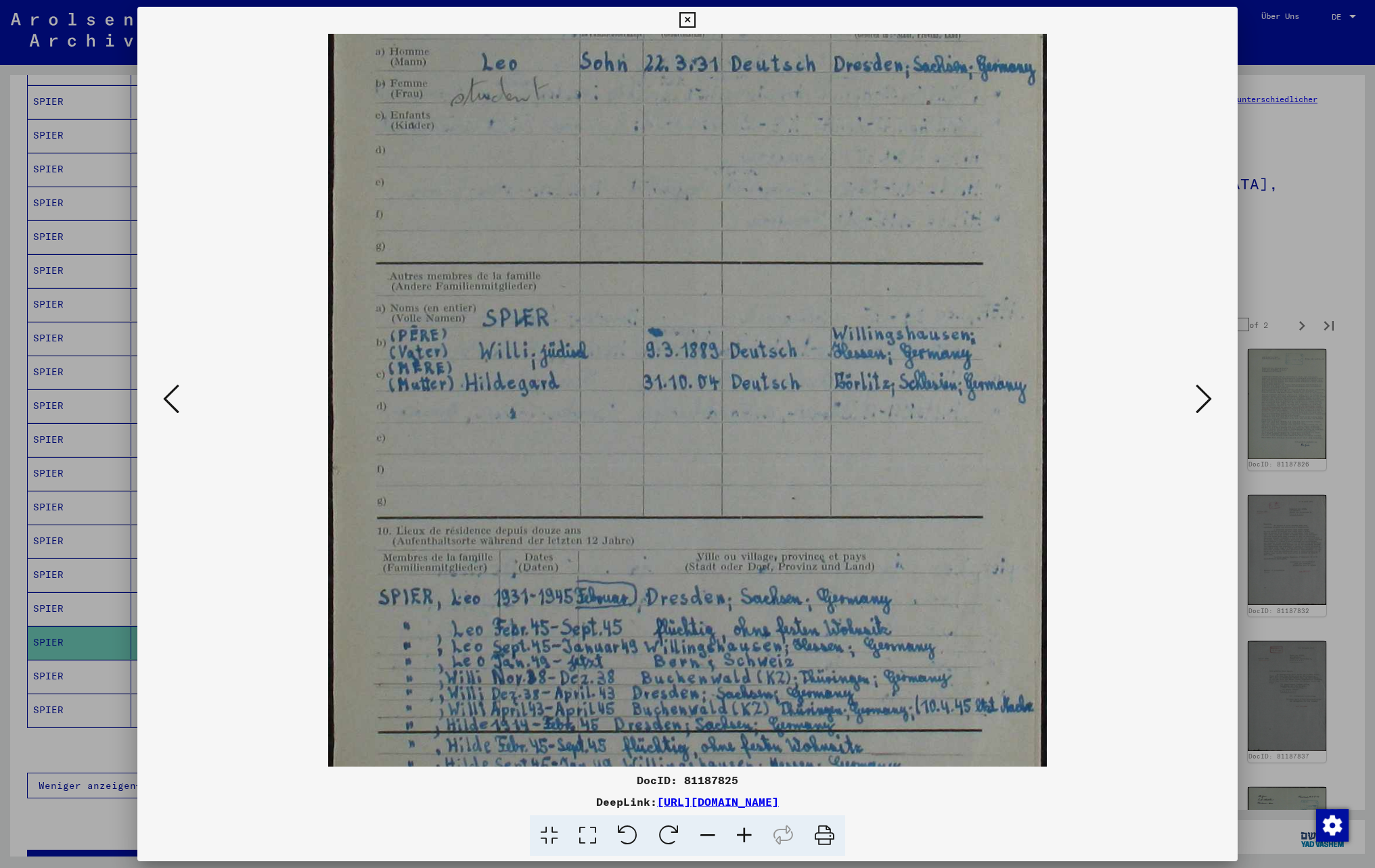
drag, startPoint x: 695, startPoint y: 422, endPoint x: 732, endPoint y: 173, distance: 251.7
click at [732, 173] on img at bounding box center [688, 292] width 719 height 1004
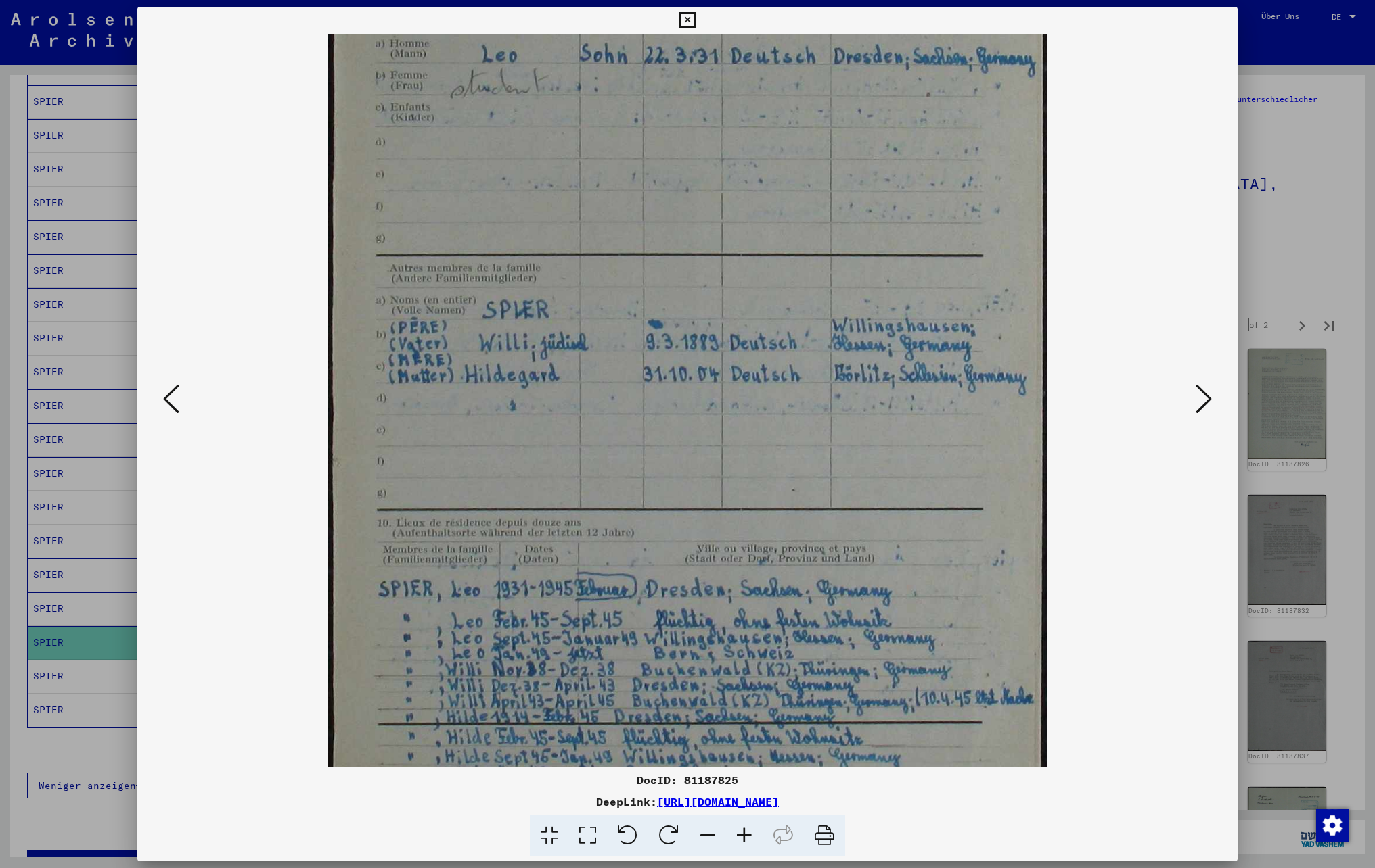
scroll to position [270, 0]
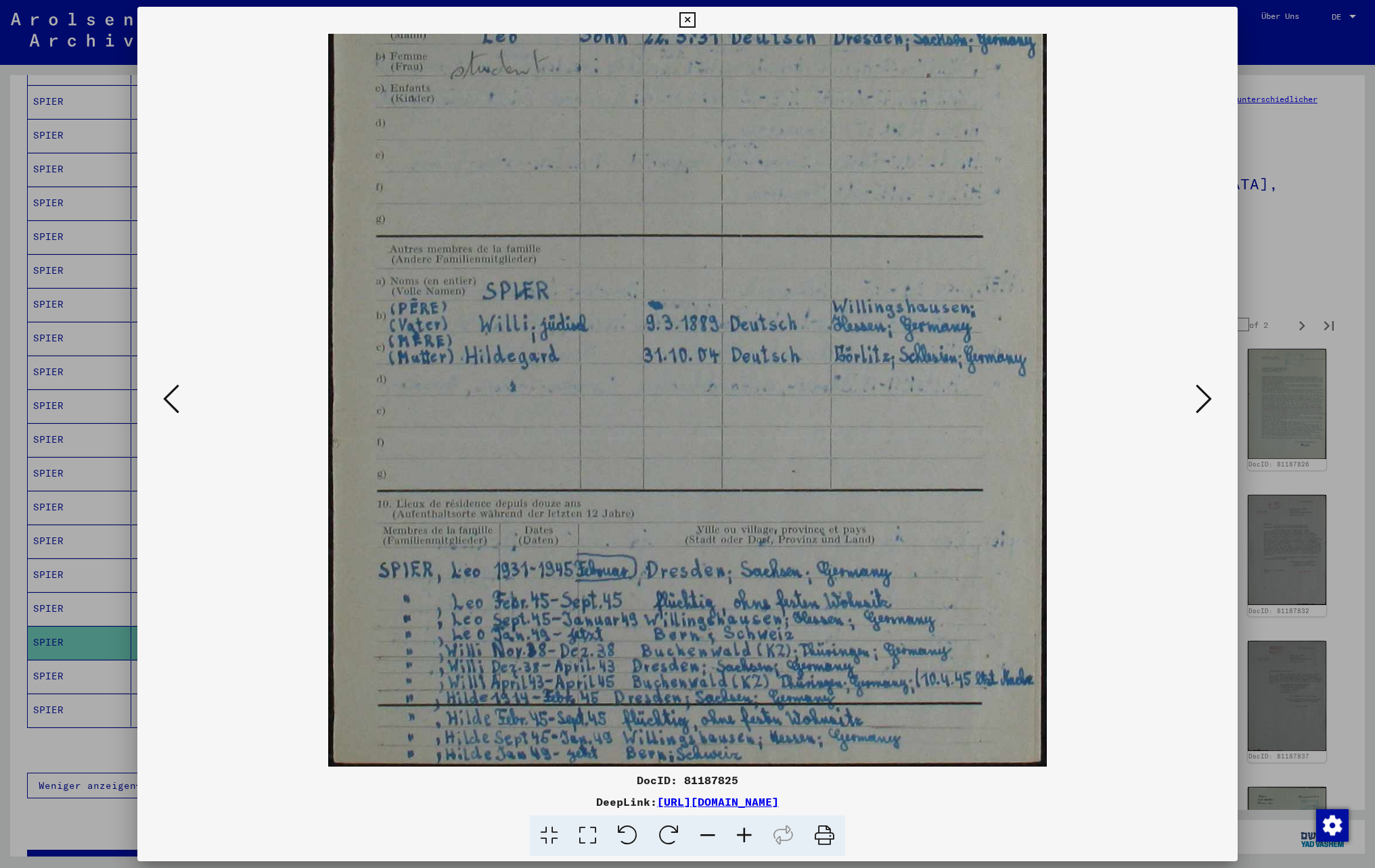
drag, startPoint x: 775, startPoint y: 433, endPoint x: 803, endPoint y: 355, distance: 82.9
click at [803, 355] on img at bounding box center [688, 265] width 719 height 1004
drag, startPoint x: 645, startPoint y: 272, endPoint x: 794, endPoint y: 162, distance: 185.2
click at [785, 158] on img at bounding box center [688, 265] width 719 height 1004
click at [688, 20] on icon at bounding box center [688, 20] width 16 height 16
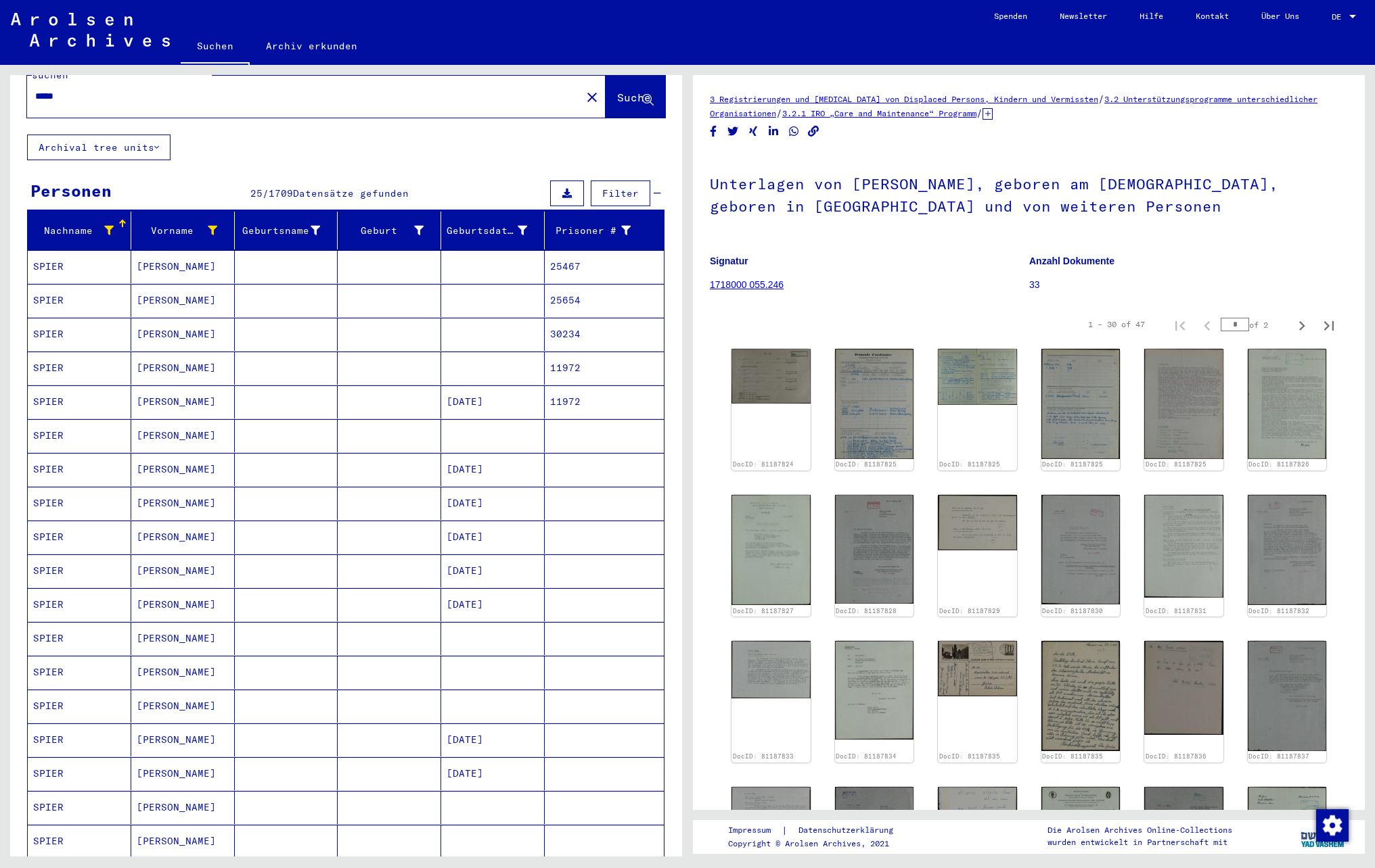
scroll to position [0, 0]
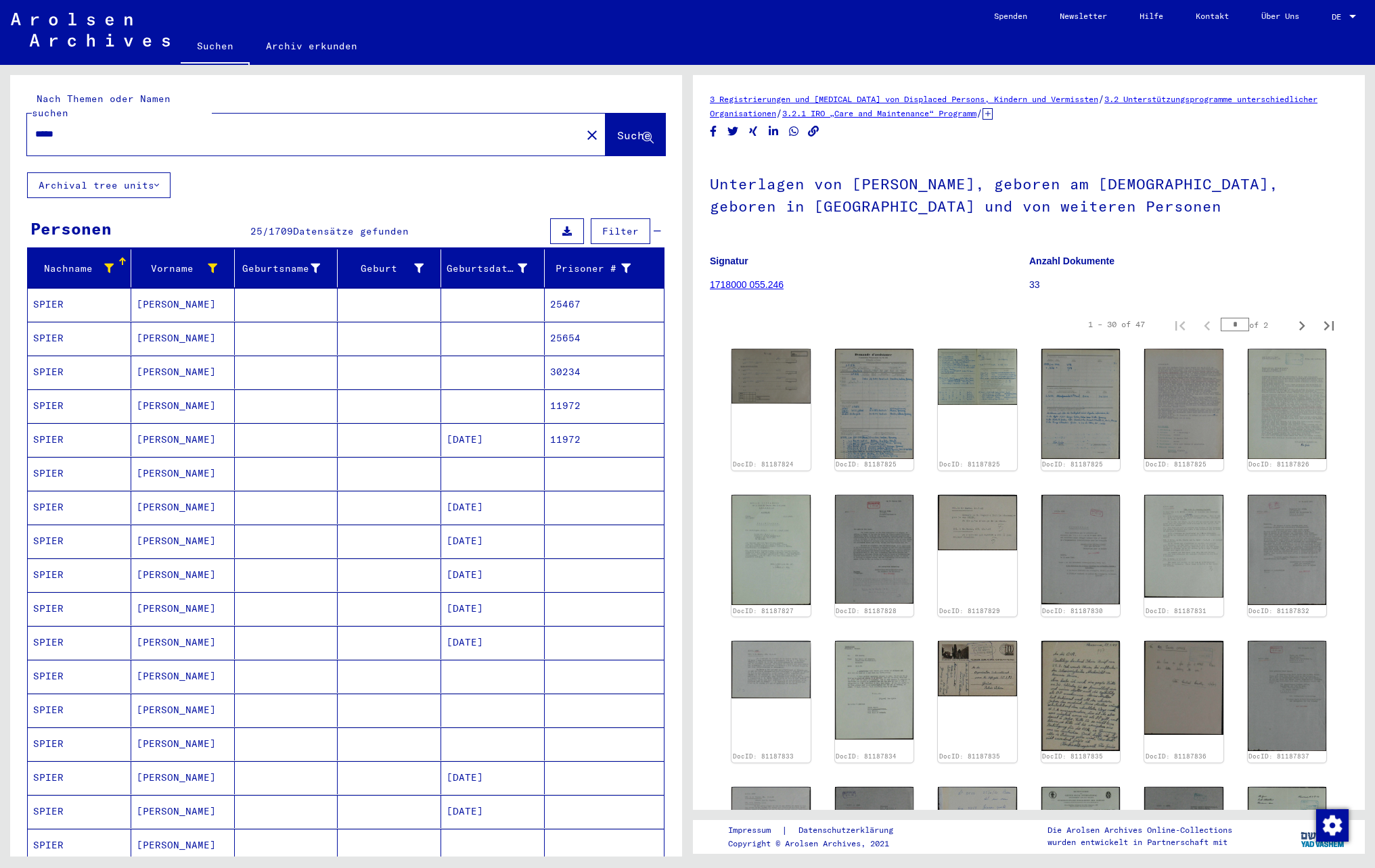
click at [358, 433] on mat-cell at bounding box center [389, 440] width 104 height 33
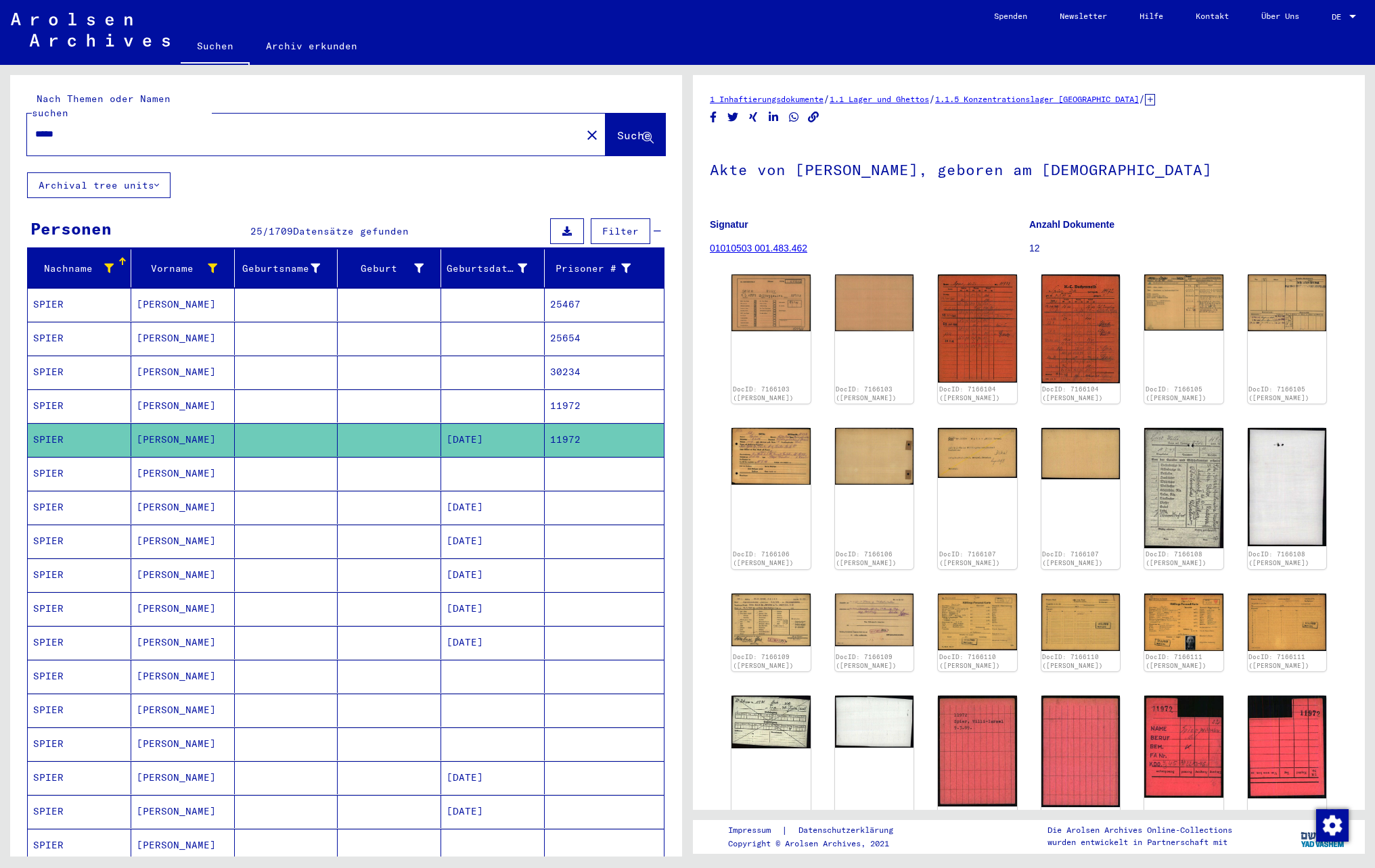
drag, startPoint x: 96, startPoint y: 122, endPoint x: 0, endPoint y: 102, distance: 98.1
click at [0, 102] on html "Suchen Archiv erkunden Spenden Newsletter Hilfe Kontakt Über Uns Suchen Archiv …" at bounding box center [688, 434] width 1375 height 868
type input "********"
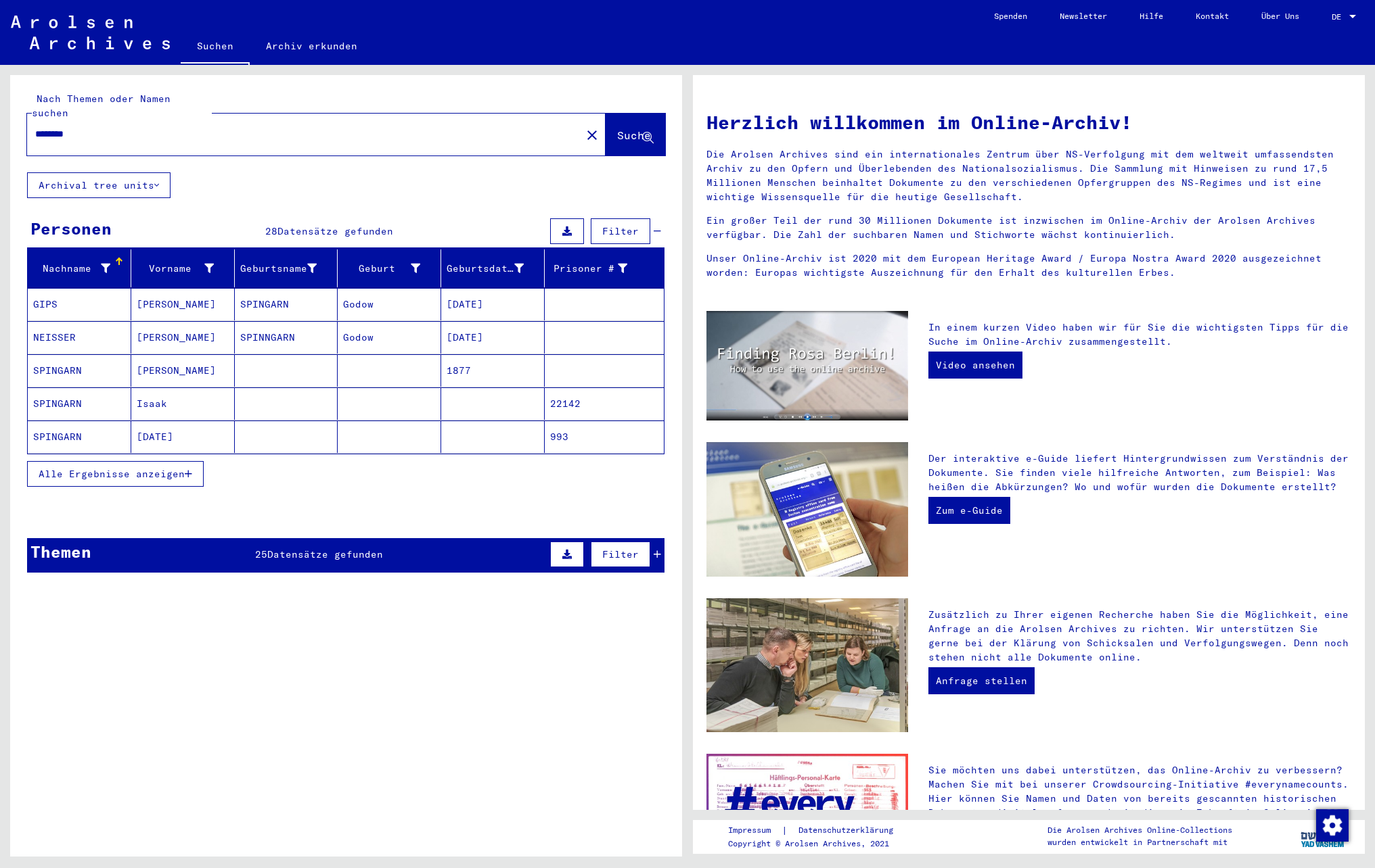
click at [134, 472] on span "Alle Ergebnisse anzeigen" at bounding box center [112, 473] width 146 height 12
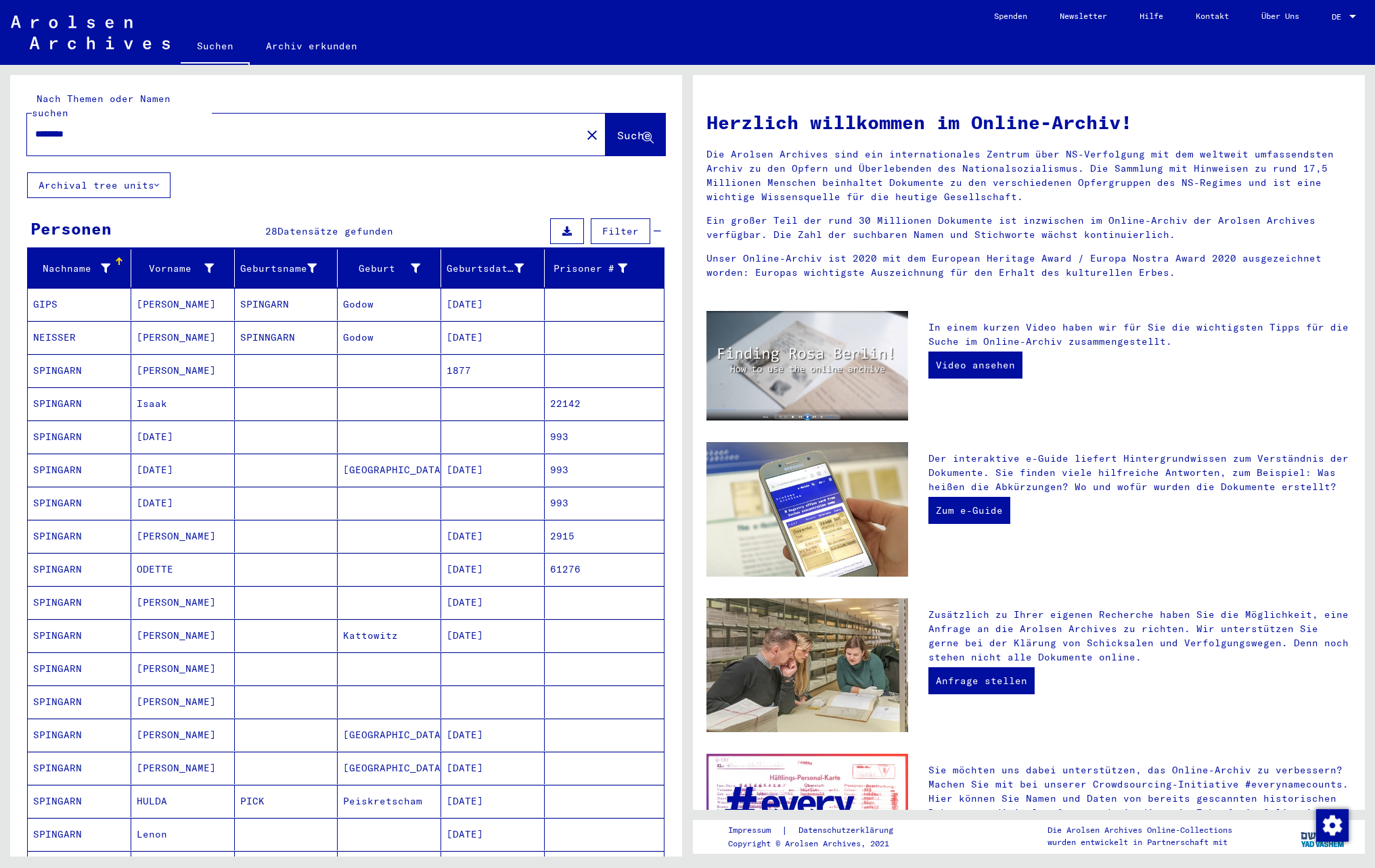
click at [346, 396] on mat-cell at bounding box center [389, 403] width 104 height 32
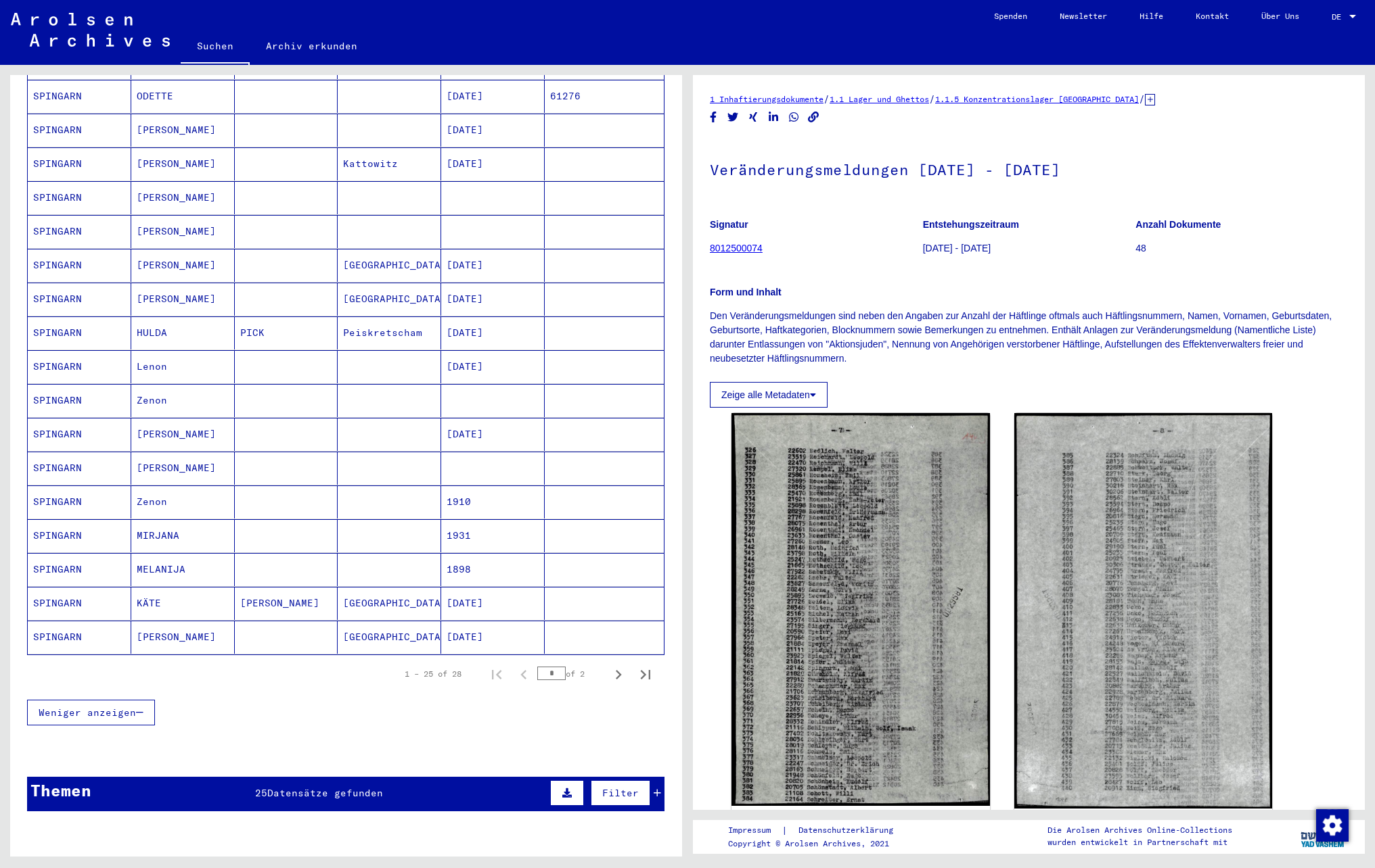
scroll to position [541, 0]
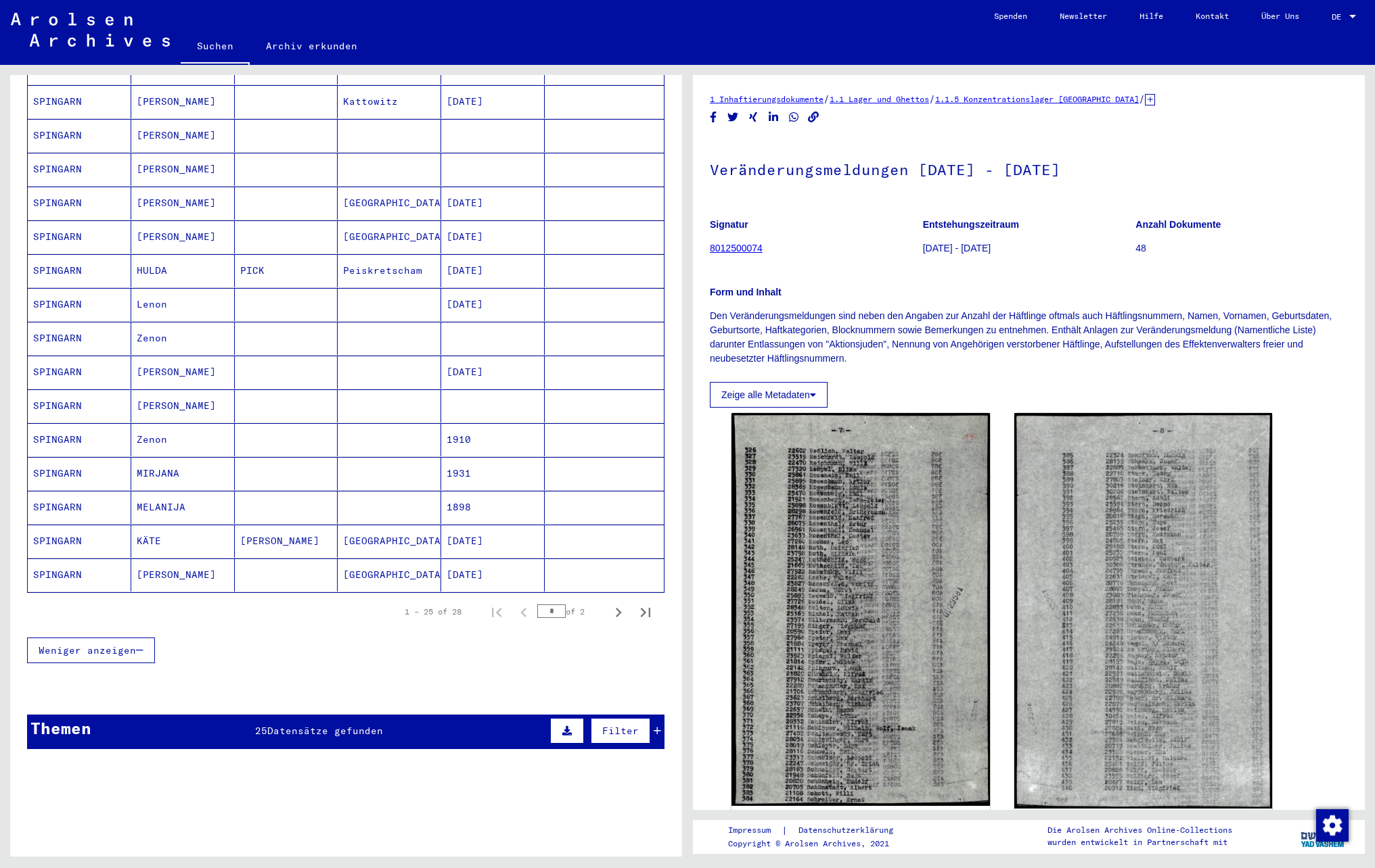
click at [464, 383] on mat-cell "[DATE]" at bounding box center [493, 372] width 104 height 33
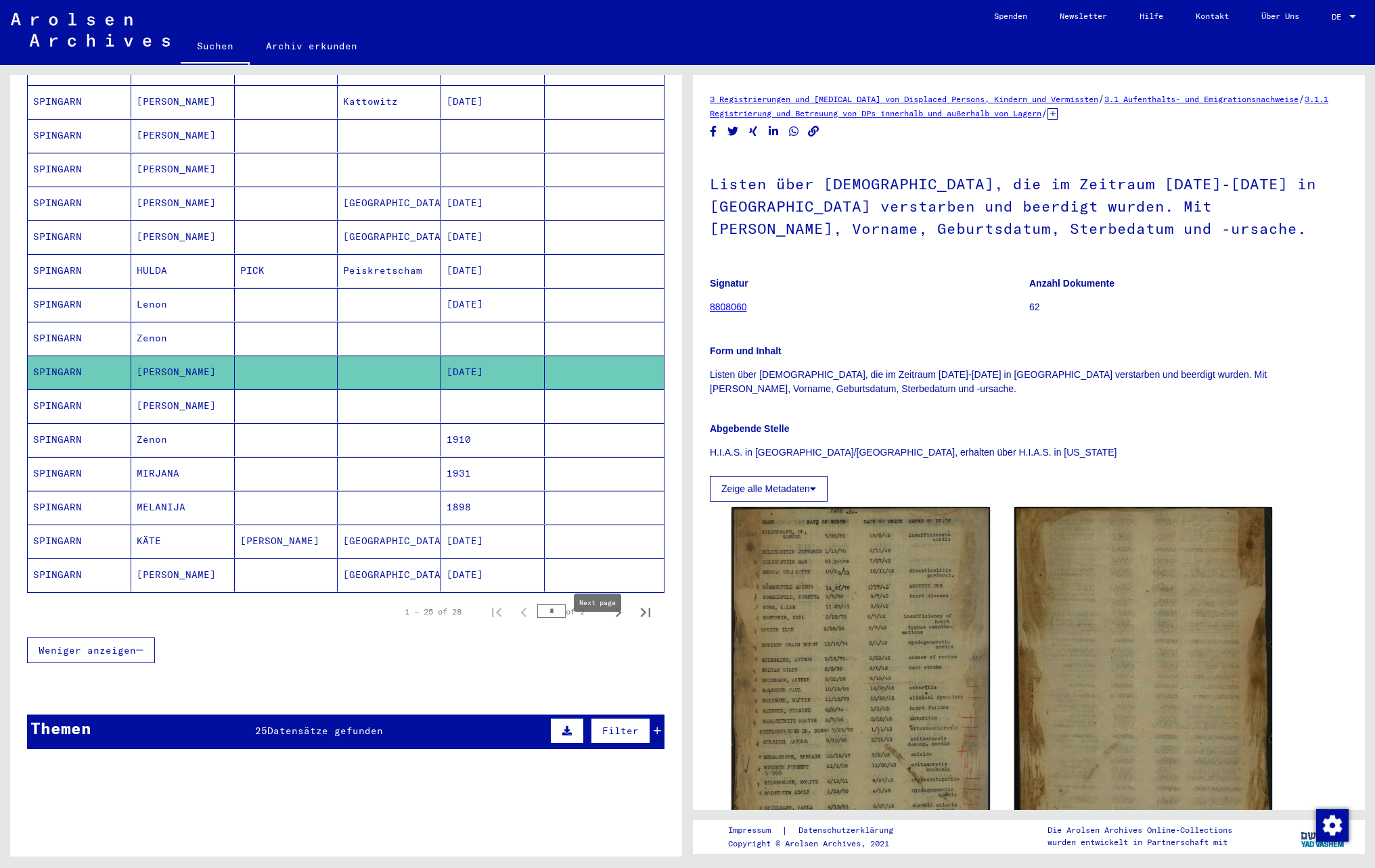
click at [609, 622] on icon "Next page" at bounding box center [618, 613] width 19 height 19
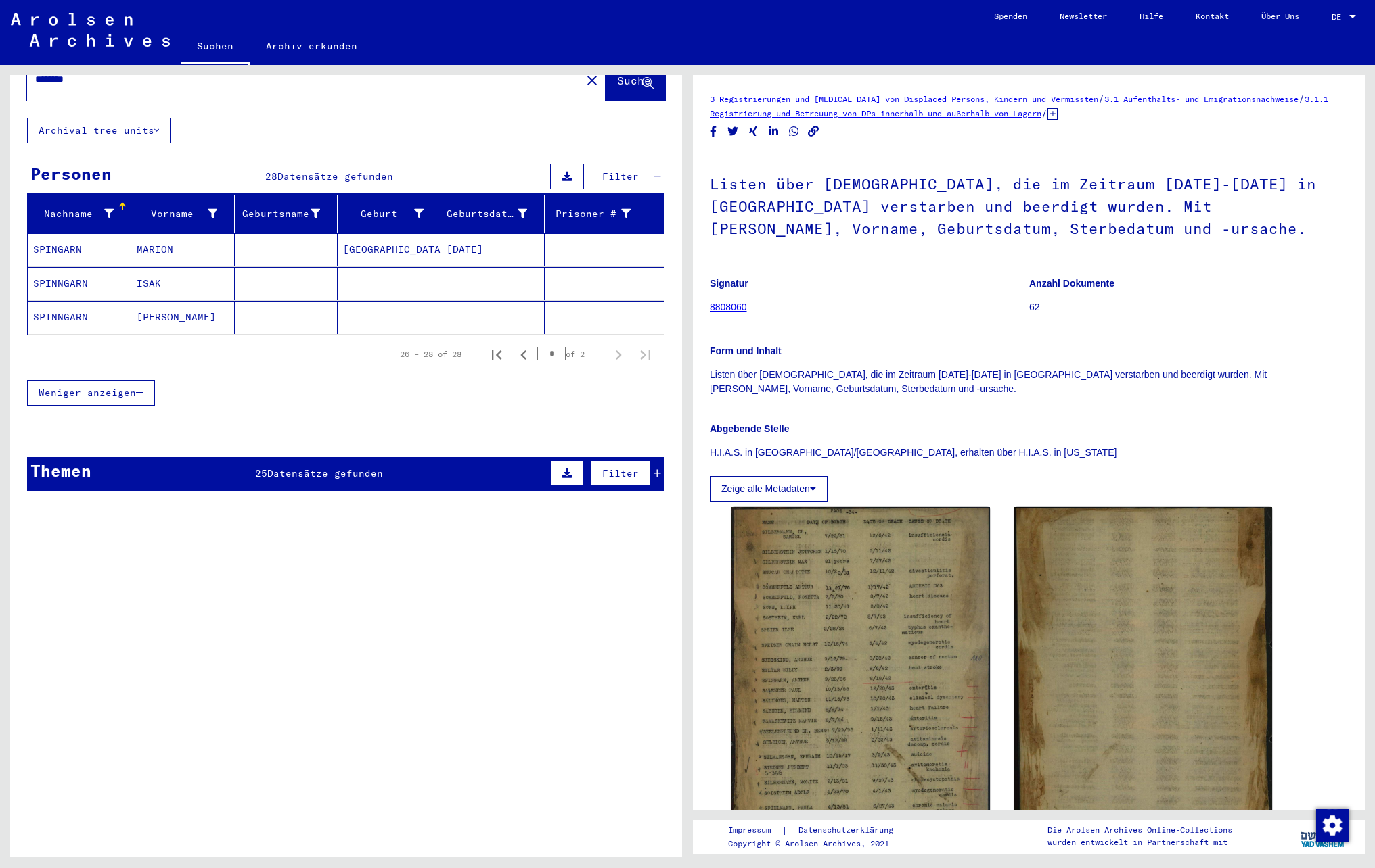
scroll to position [56, 0]
click at [261, 279] on mat-cell at bounding box center [286, 284] width 104 height 33
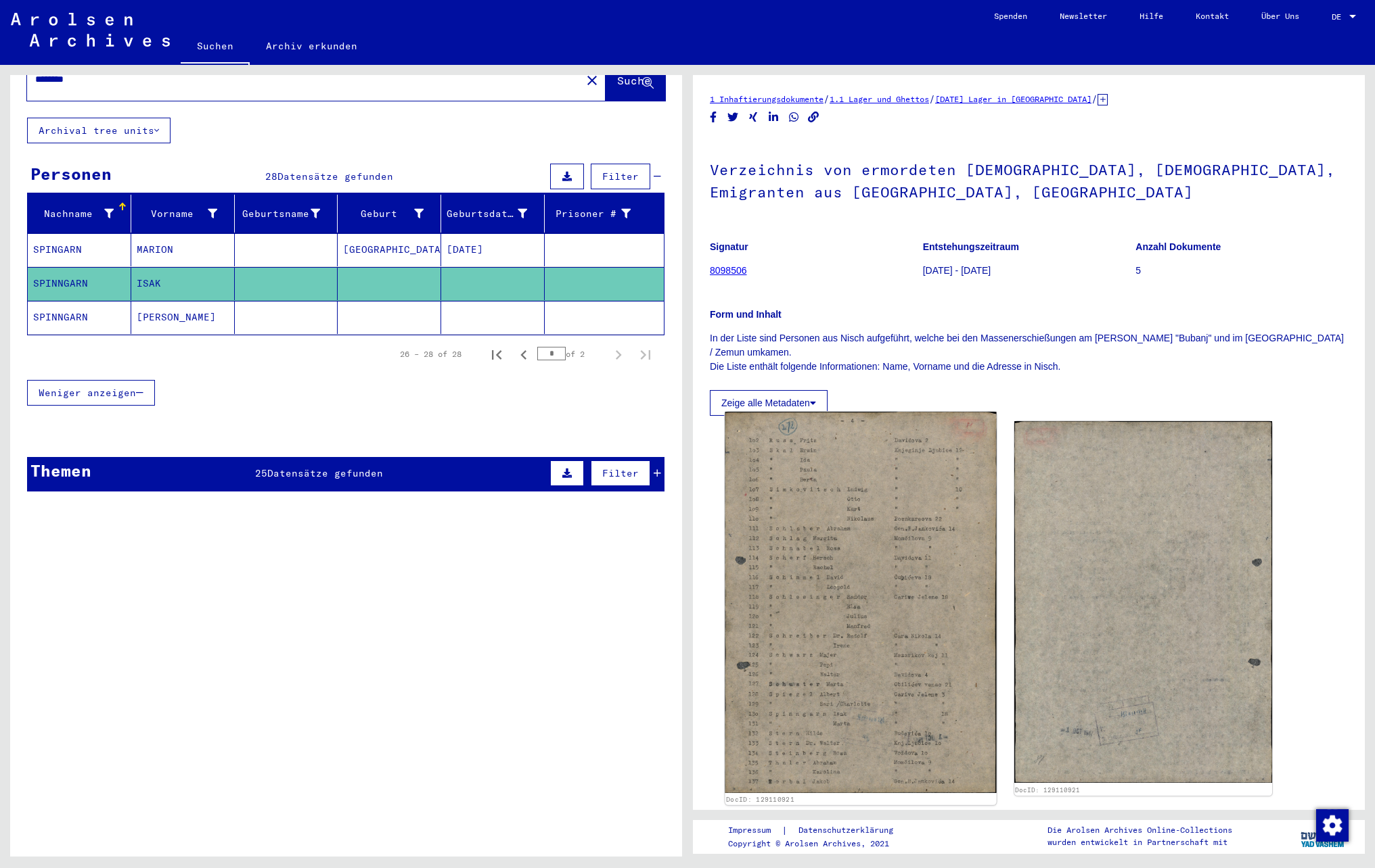
click at [851, 580] on img at bounding box center [860, 602] width 271 height 381
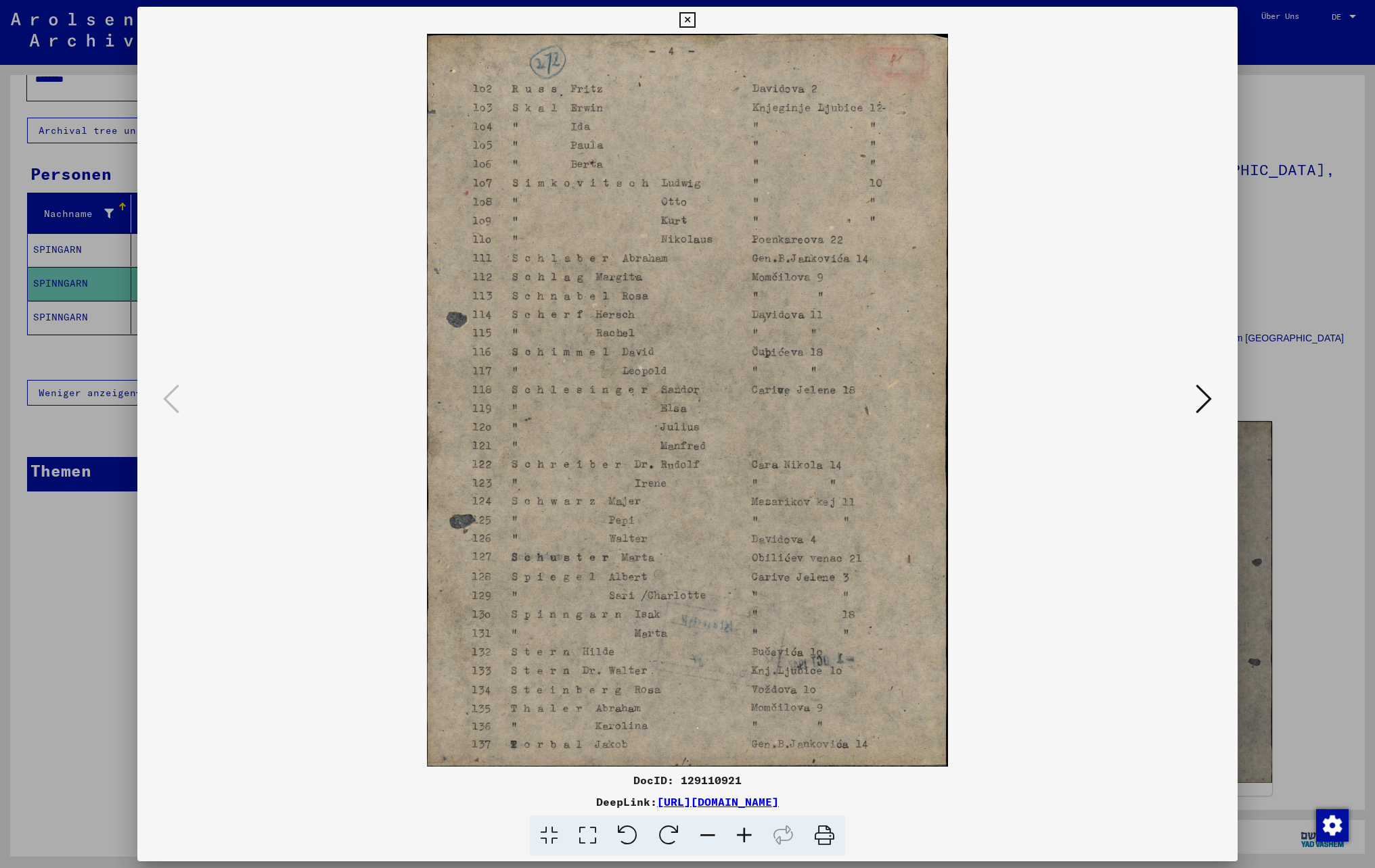
click at [740, 839] on icon at bounding box center [744, 837] width 36 height 41
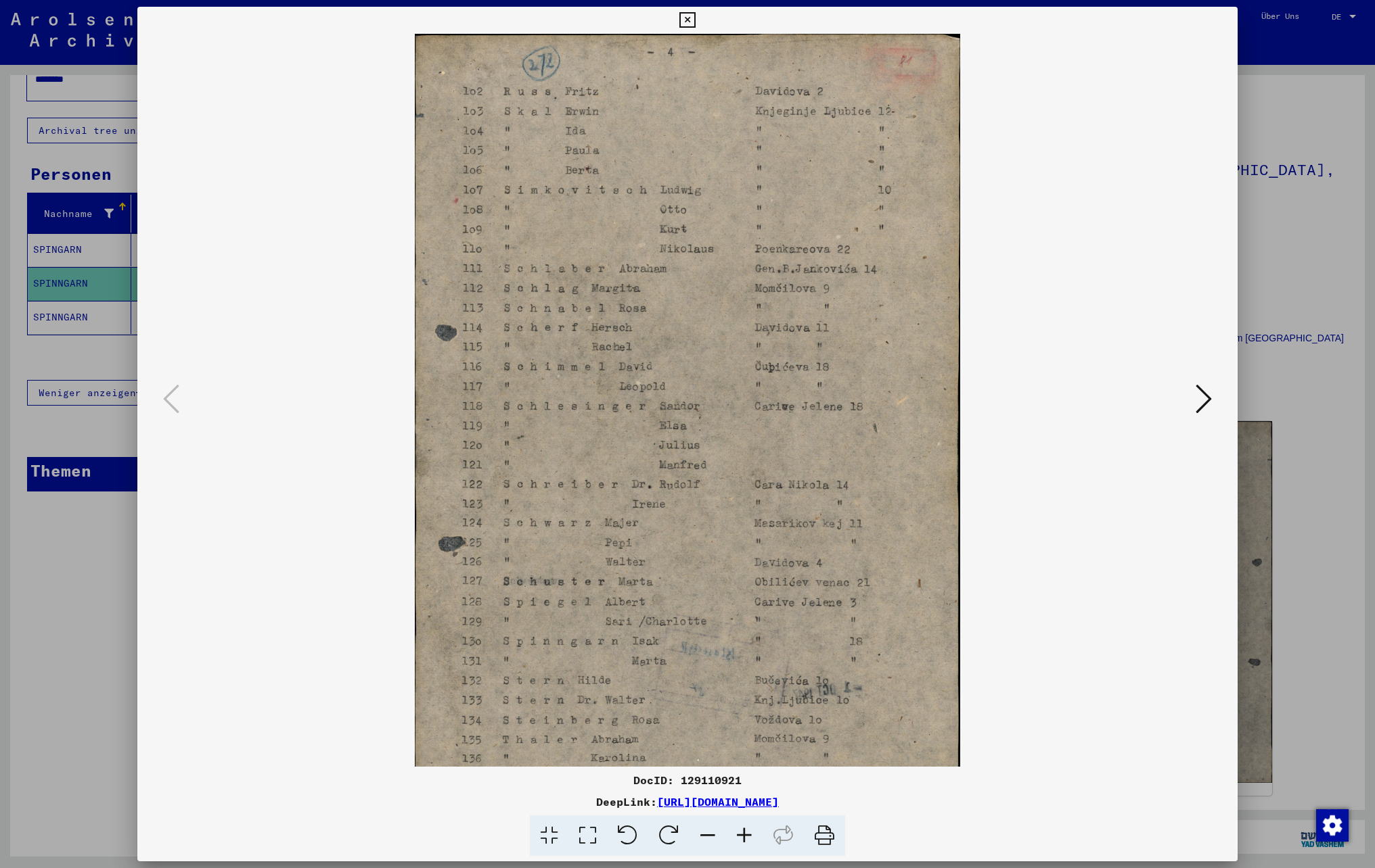
click at [740, 839] on icon at bounding box center [744, 837] width 36 height 41
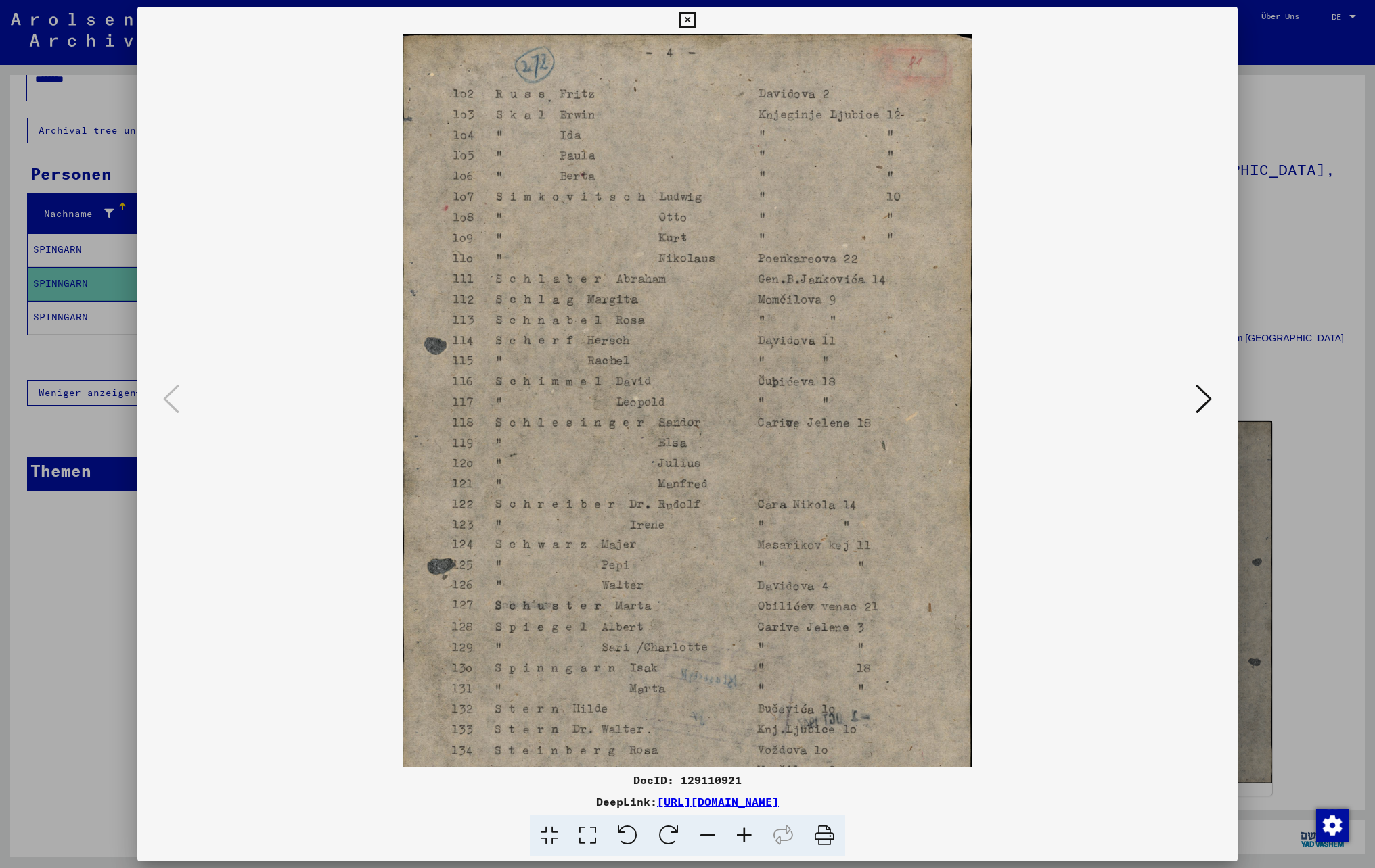
click at [740, 839] on icon at bounding box center [744, 837] width 36 height 41
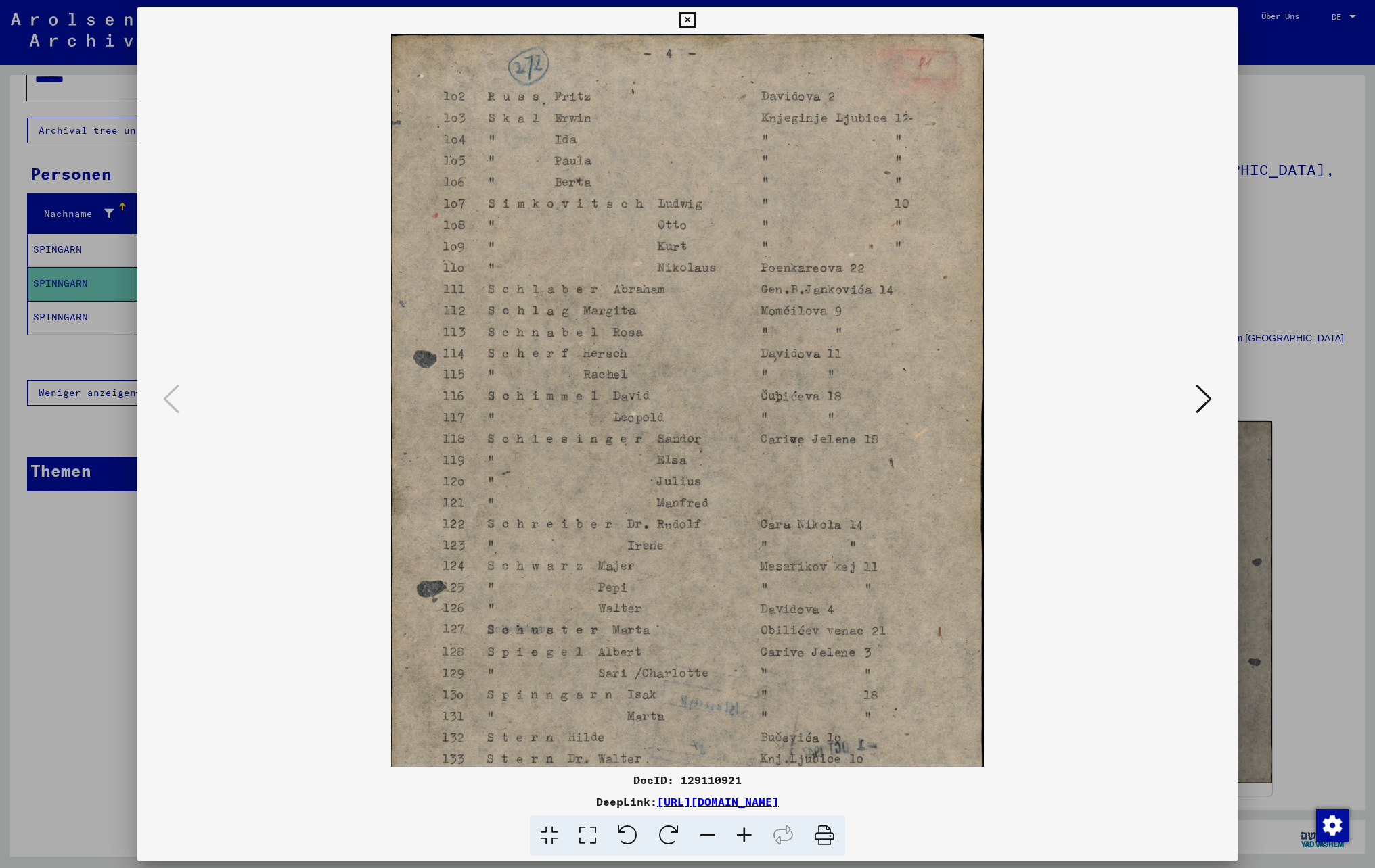
click at [740, 839] on icon at bounding box center [744, 837] width 36 height 41
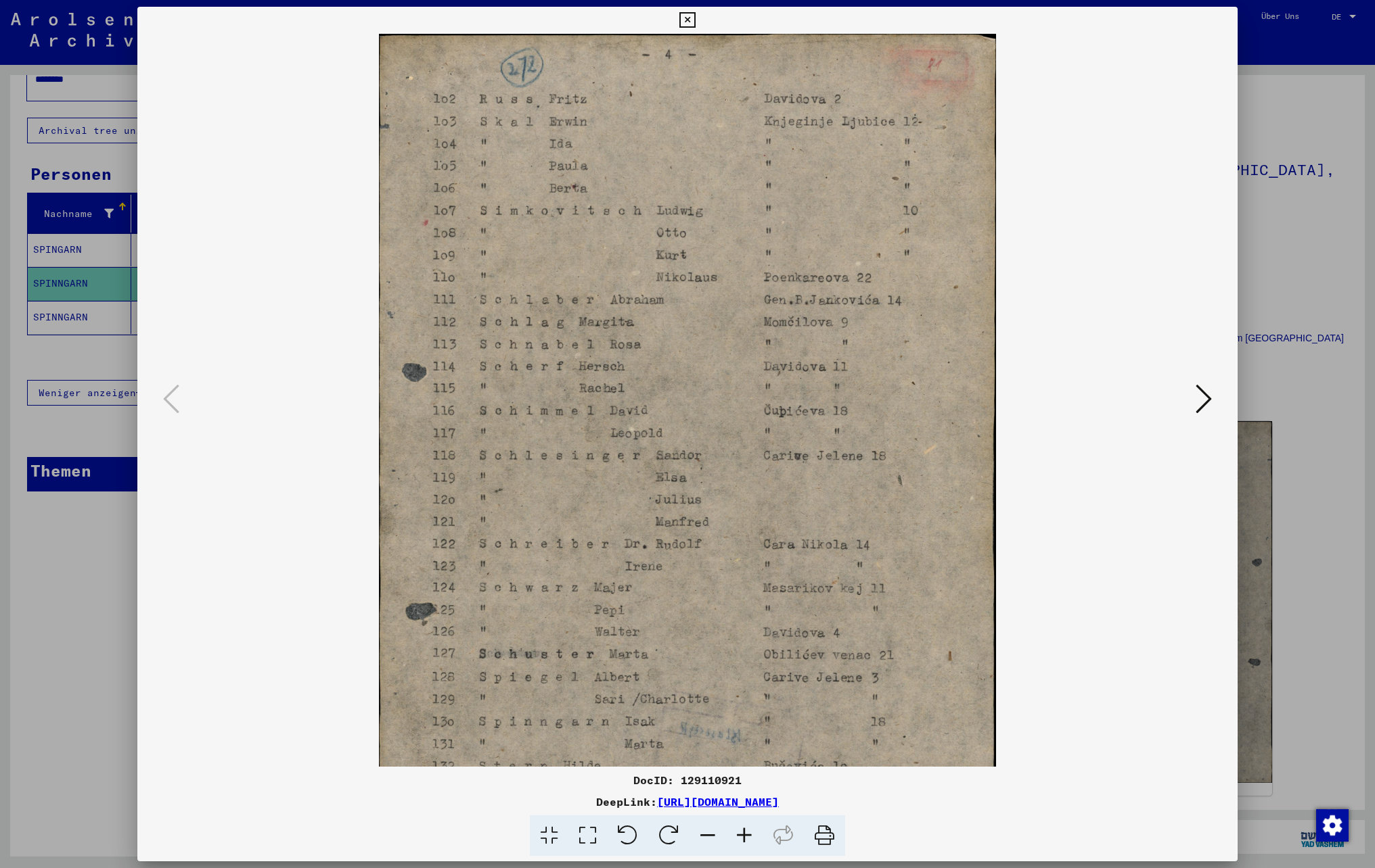
click at [740, 839] on icon at bounding box center [744, 837] width 36 height 41
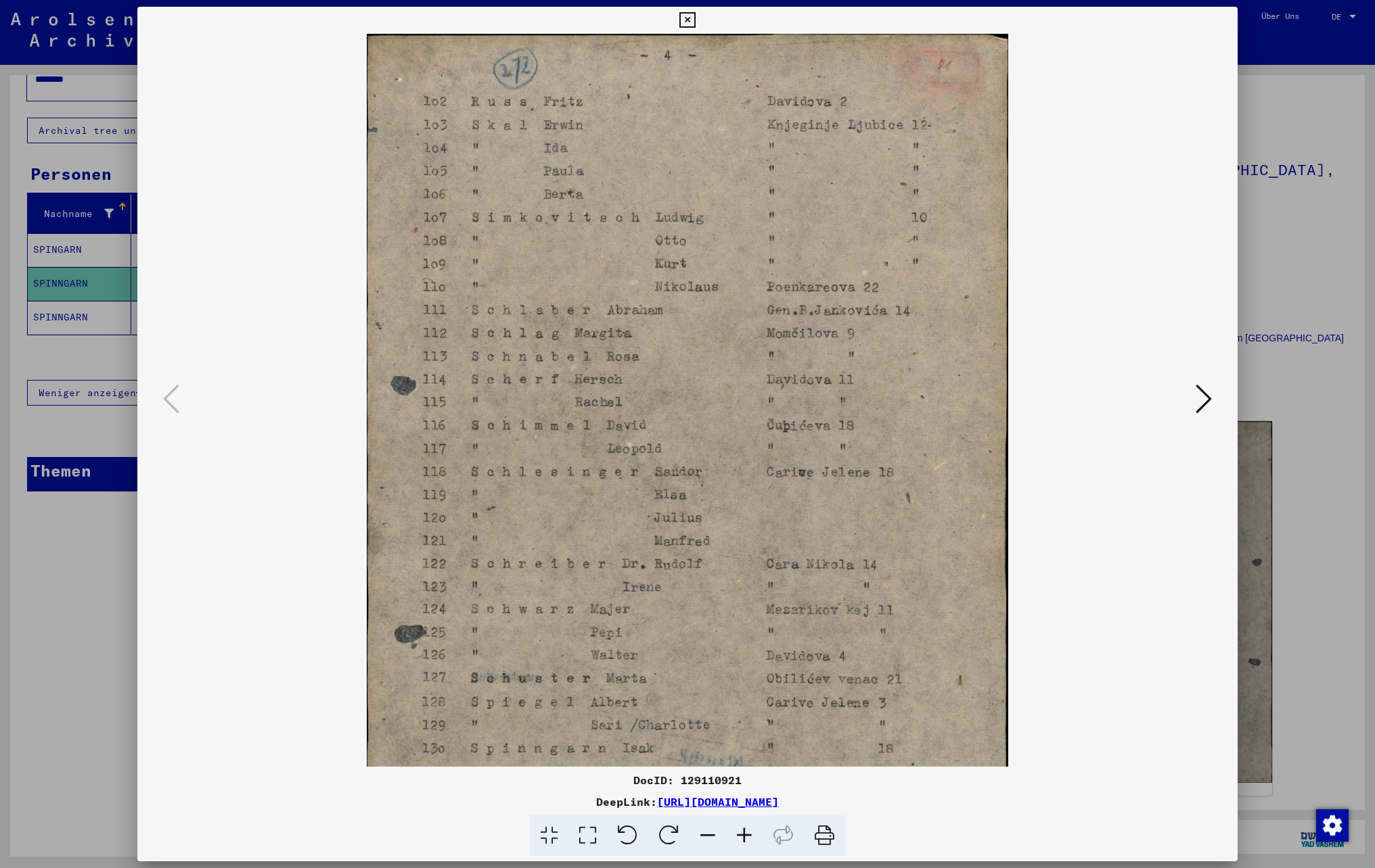
click at [740, 839] on icon at bounding box center [744, 837] width 36 height 41
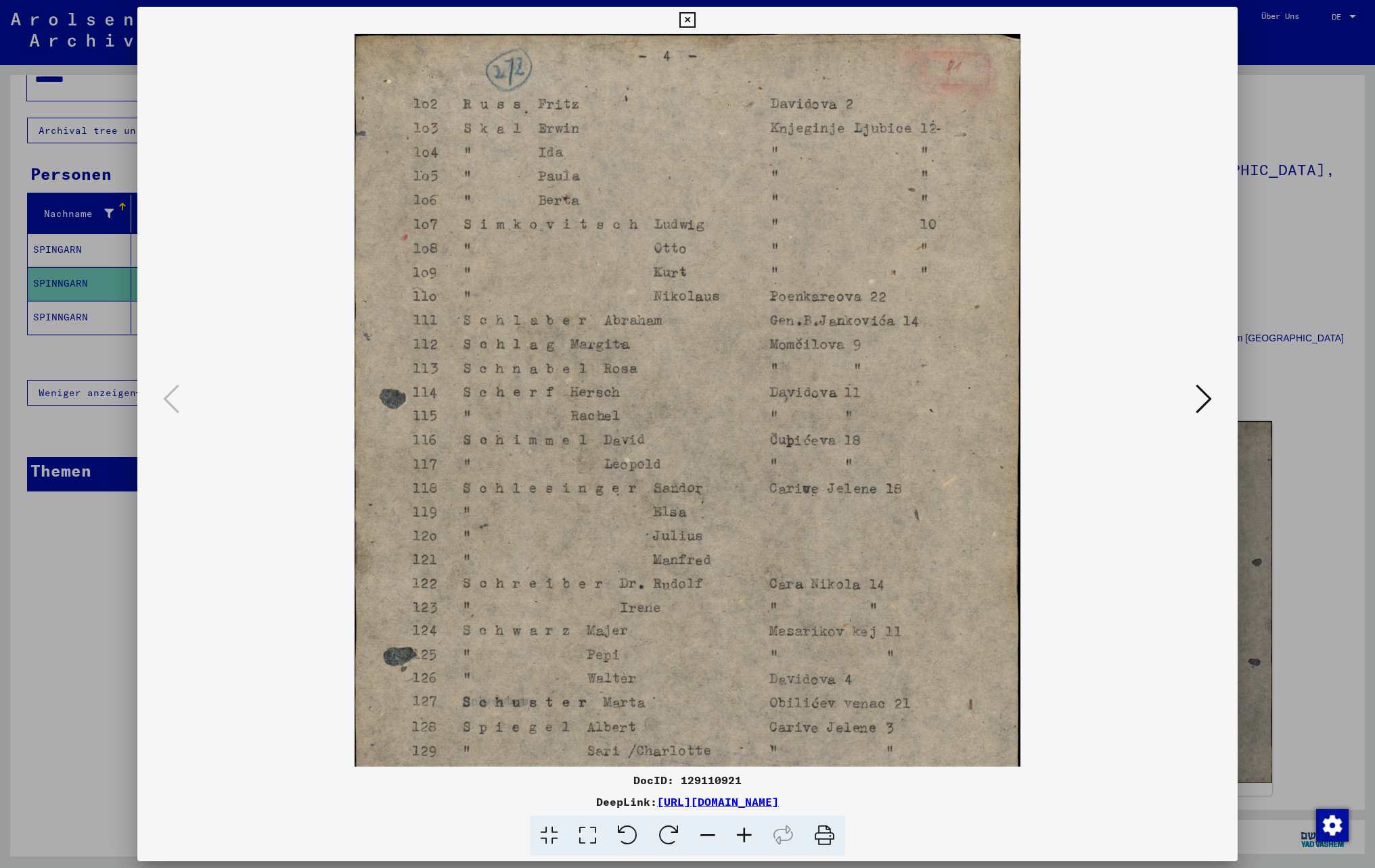
click at [740, 839] on icon at bounding box center [744, 837] width 36 height 41
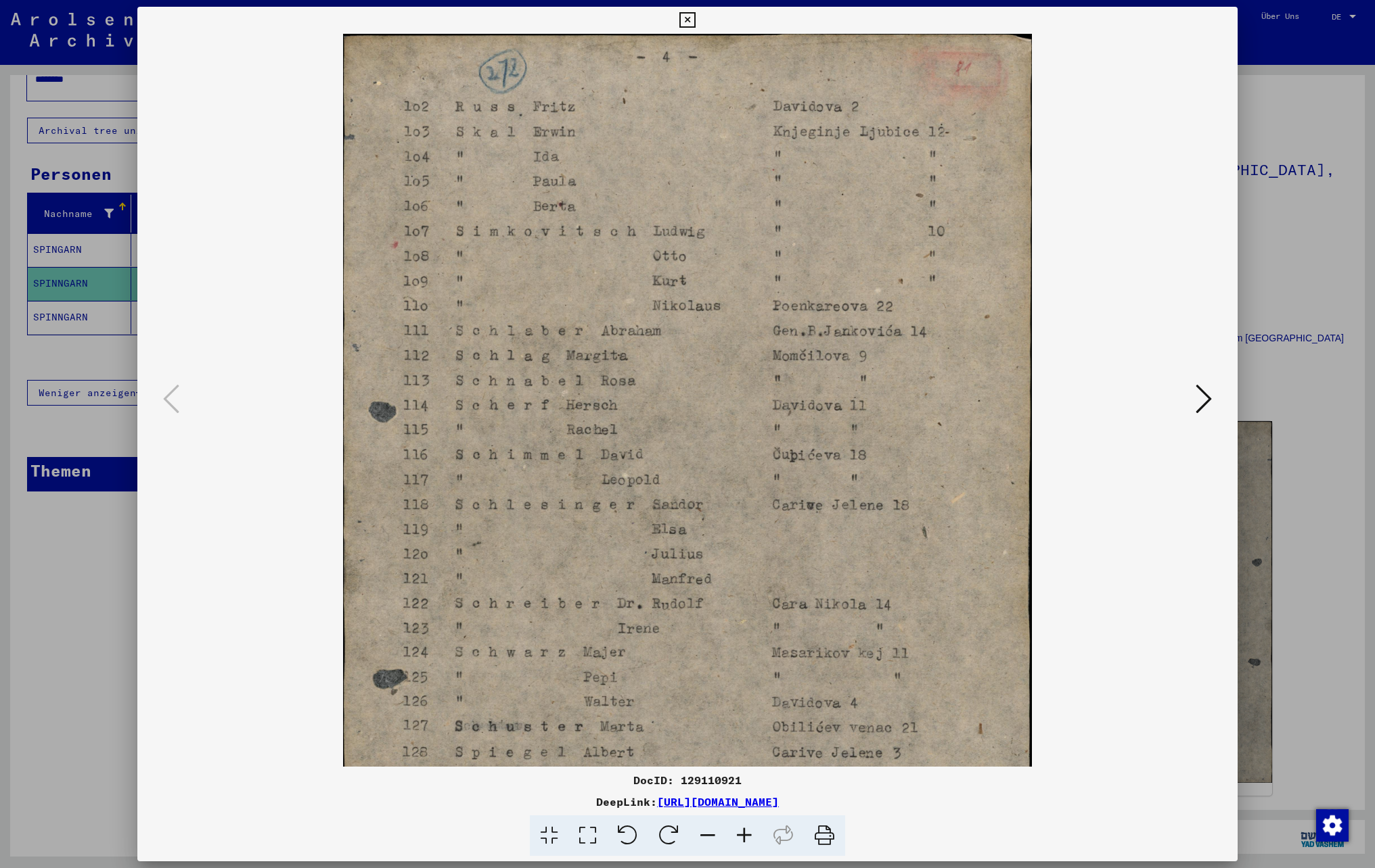
click at [740, 839] on icon at bounding box center [744, 837] width 36 height 41
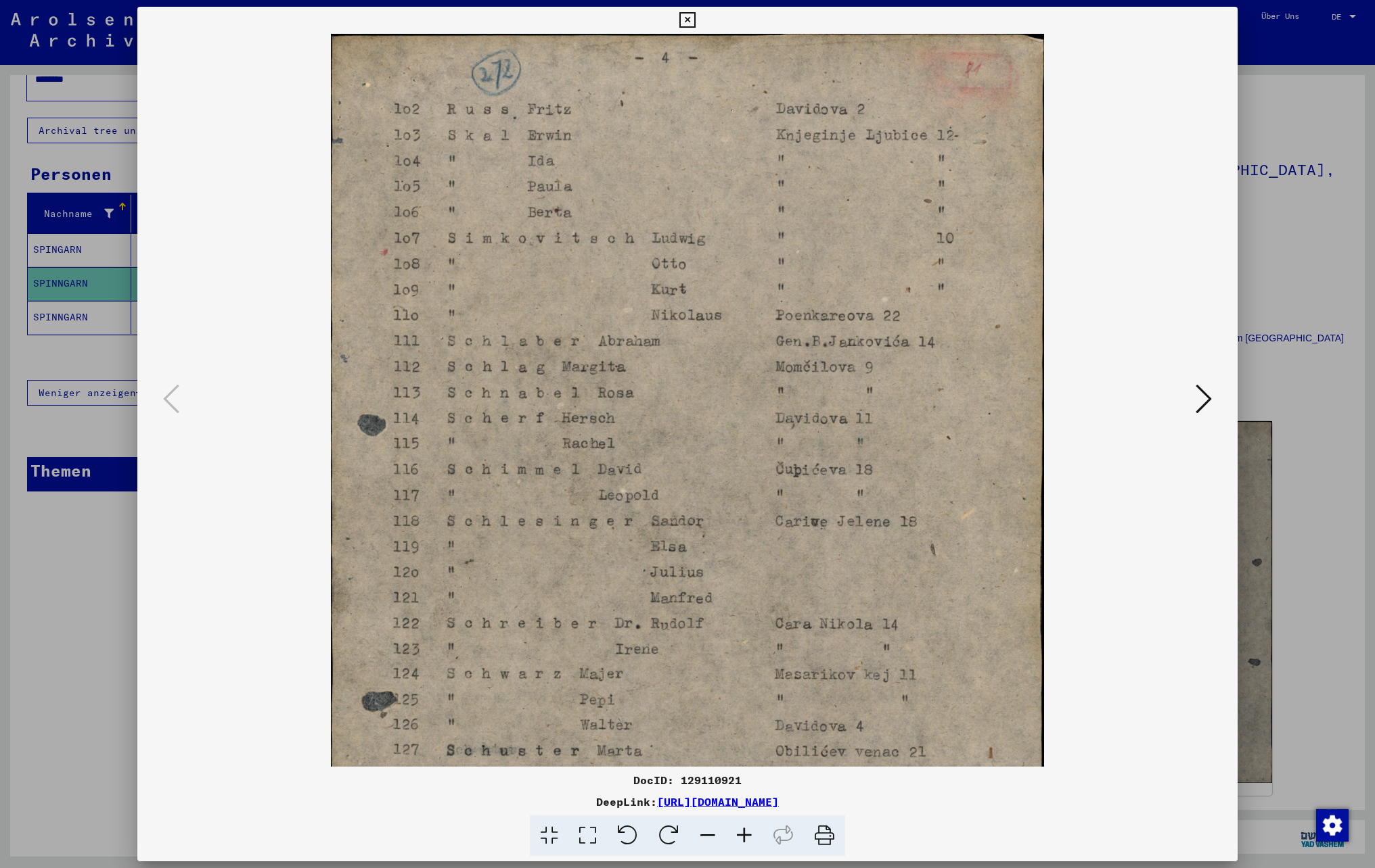
click at [740, 839] on icon at bounding box center [744, 837] width 36 height 41
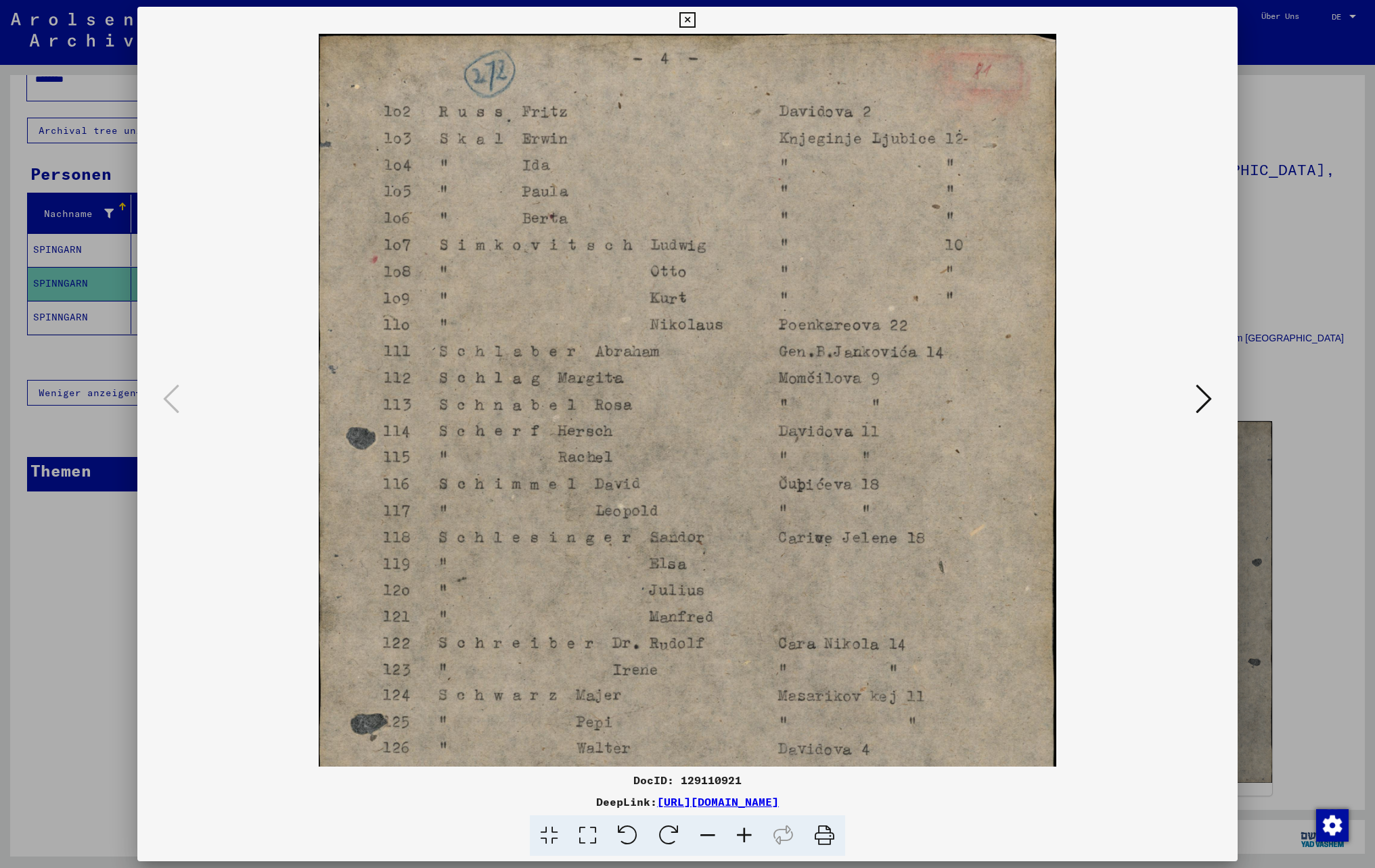
click at [740, 839] on icon at bounding box center [744, 837] width 36 height 41
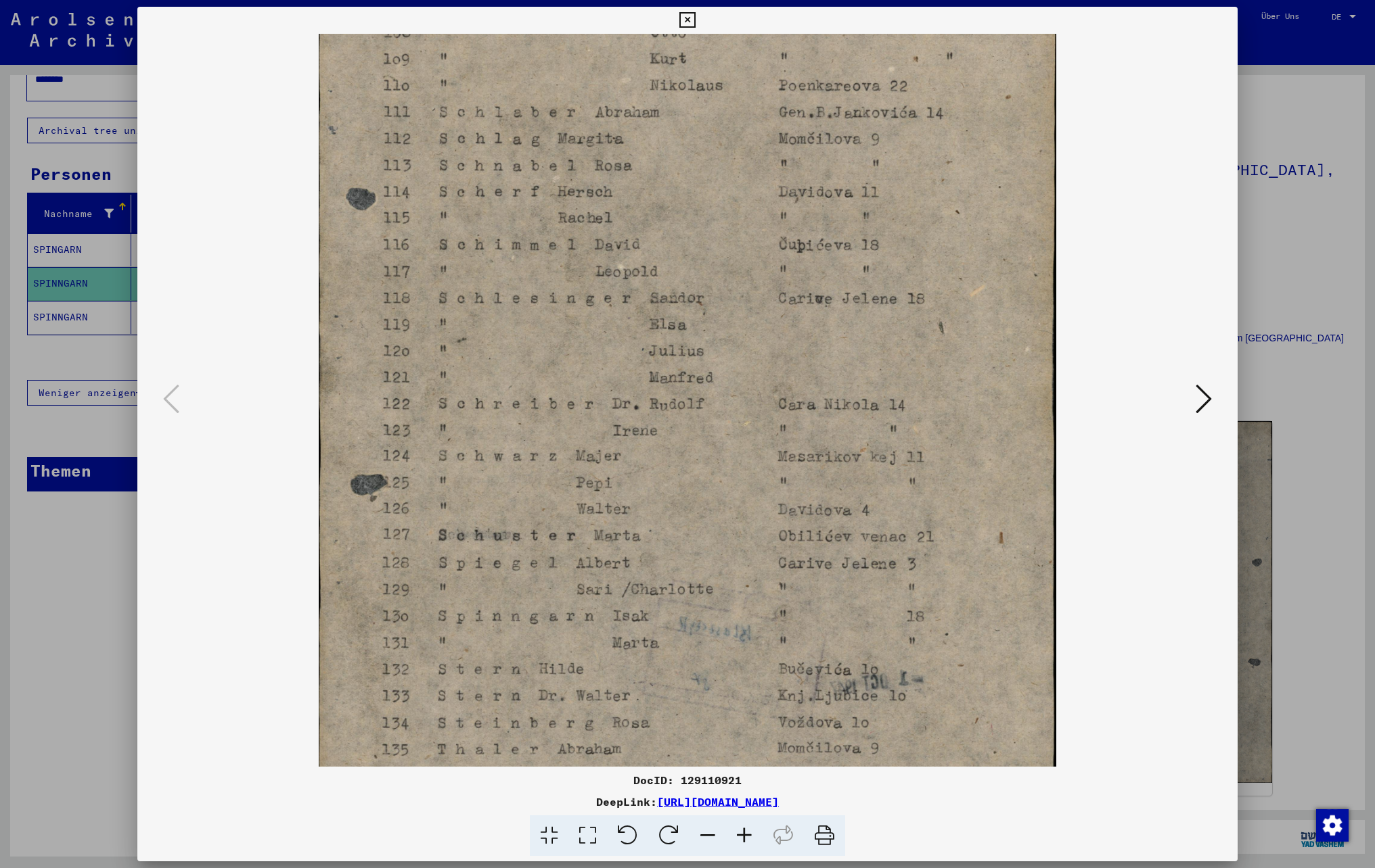
scroll to position [305, 0]
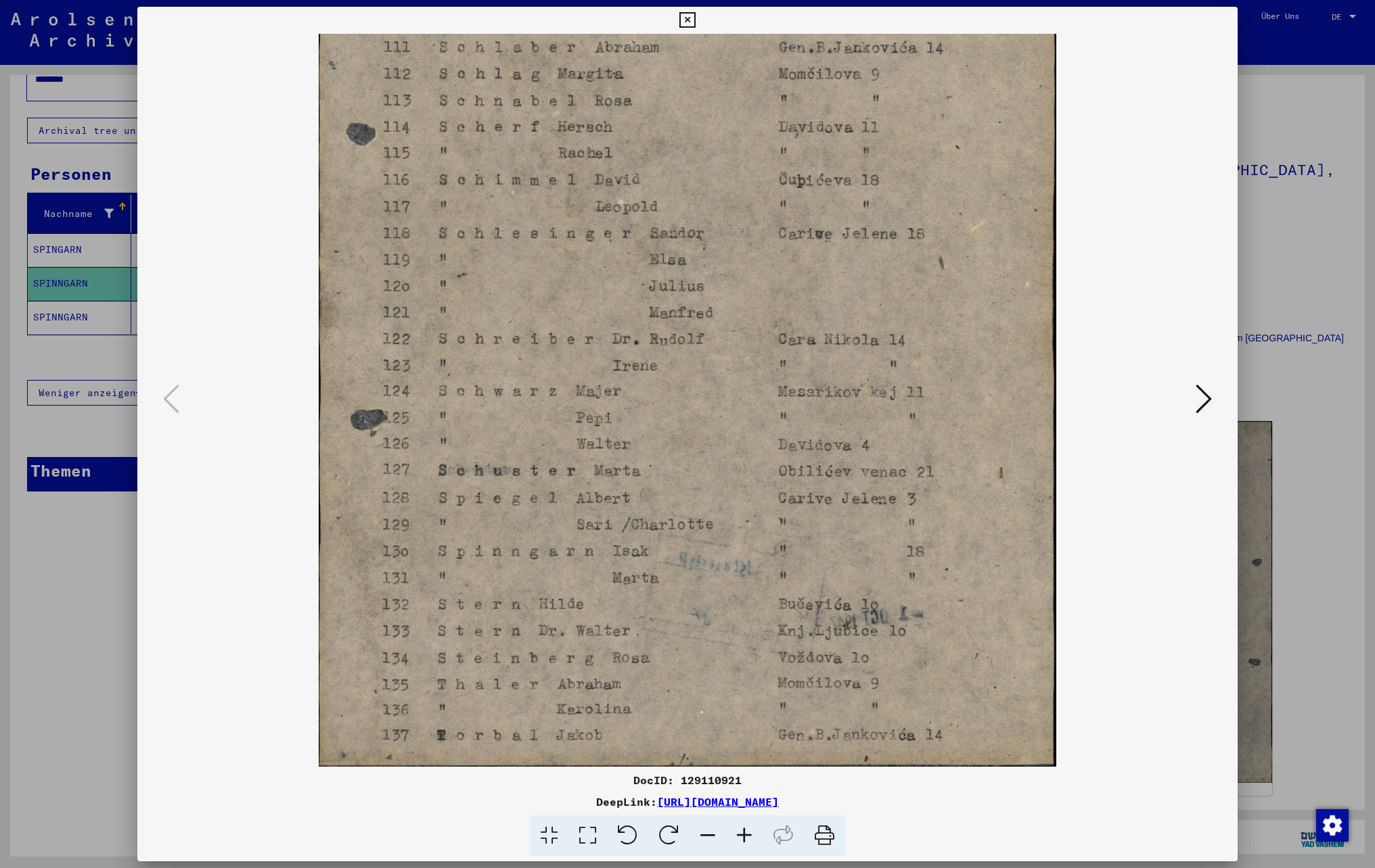
drag, startPoint x: 659, startPoint y: 580, endPoint x: 686, endPoint y: 115, distance: 465.8
click at [686, 115] on img at bounding box center [687, 248] width 738 height 1037
drag, startPoint x: 744, startPoint y: 443, endPoint x: 744, endPoint y: 407, distance: 36.0
click at [744, 407] on img at bounding box center [687, 248] width 738 height 1037
click at [689, 21] on icon at bounding box center [688, 20] width 16 height 16
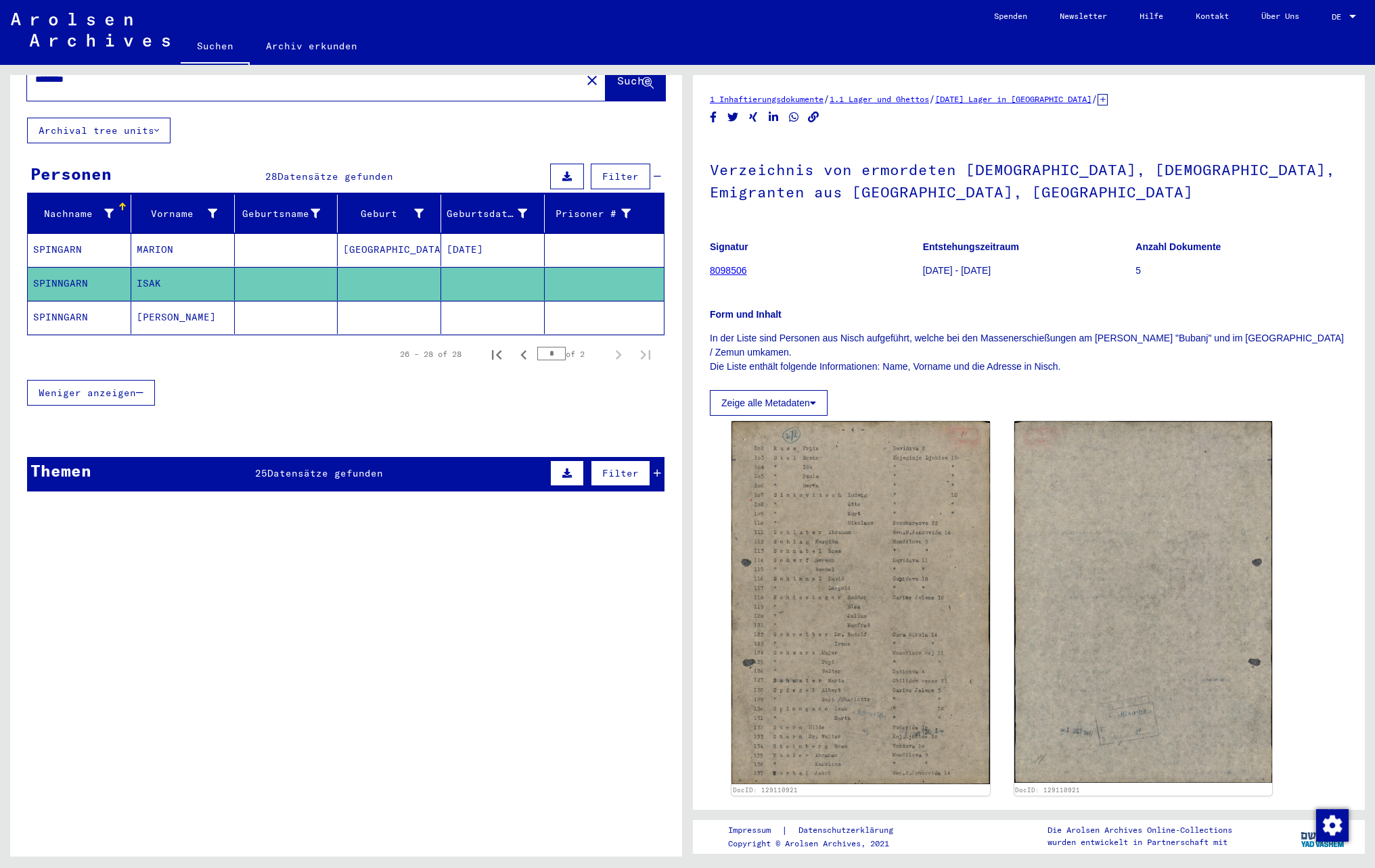
click at [167, 310] on mat-cell "[PERSON_NAME]" at bounding box center [182, 317] width 104 height 33
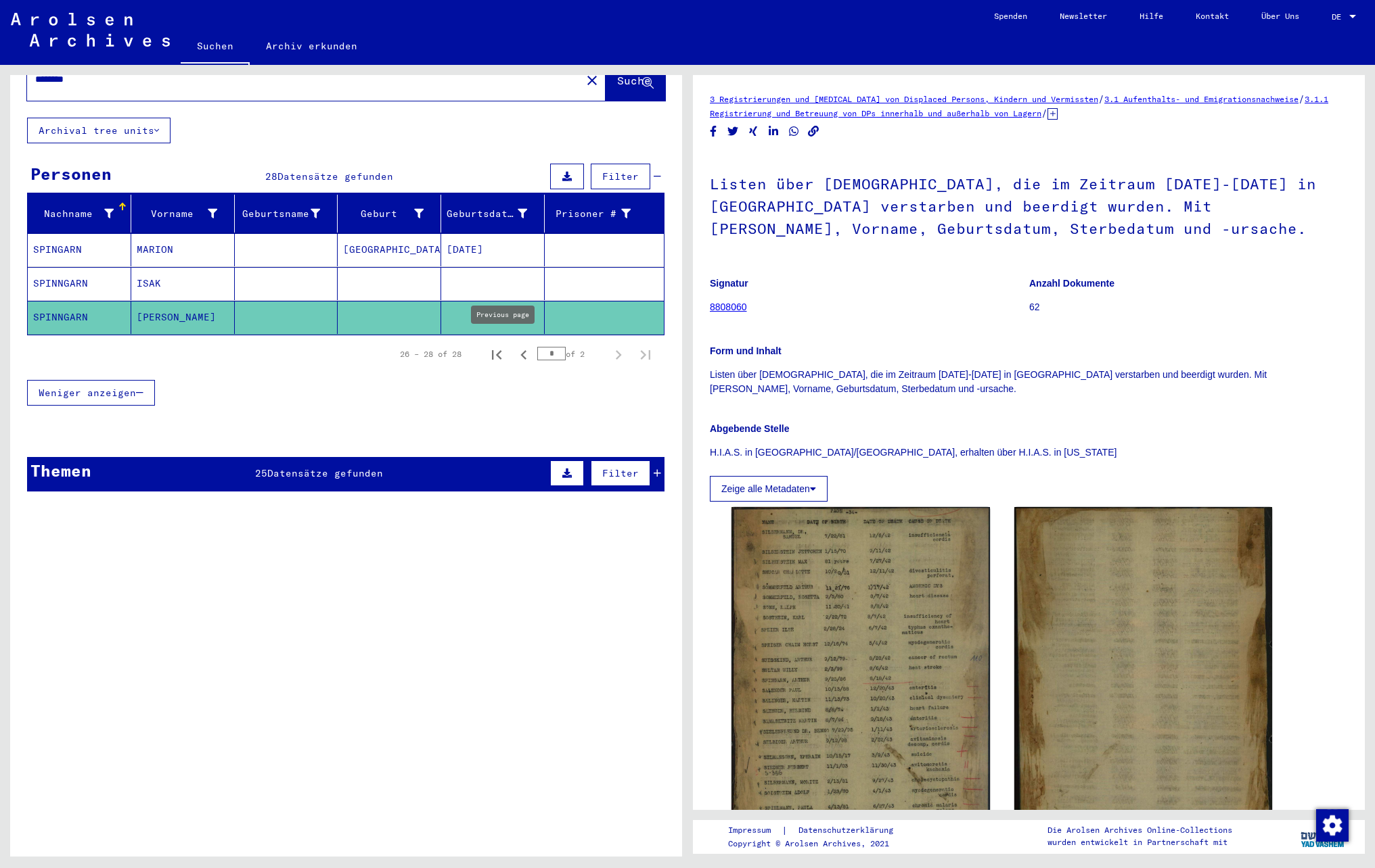
click at [514, 349] on icon "Previous page" at bounding box center [524, 355] width 19 height 19
type input "*"
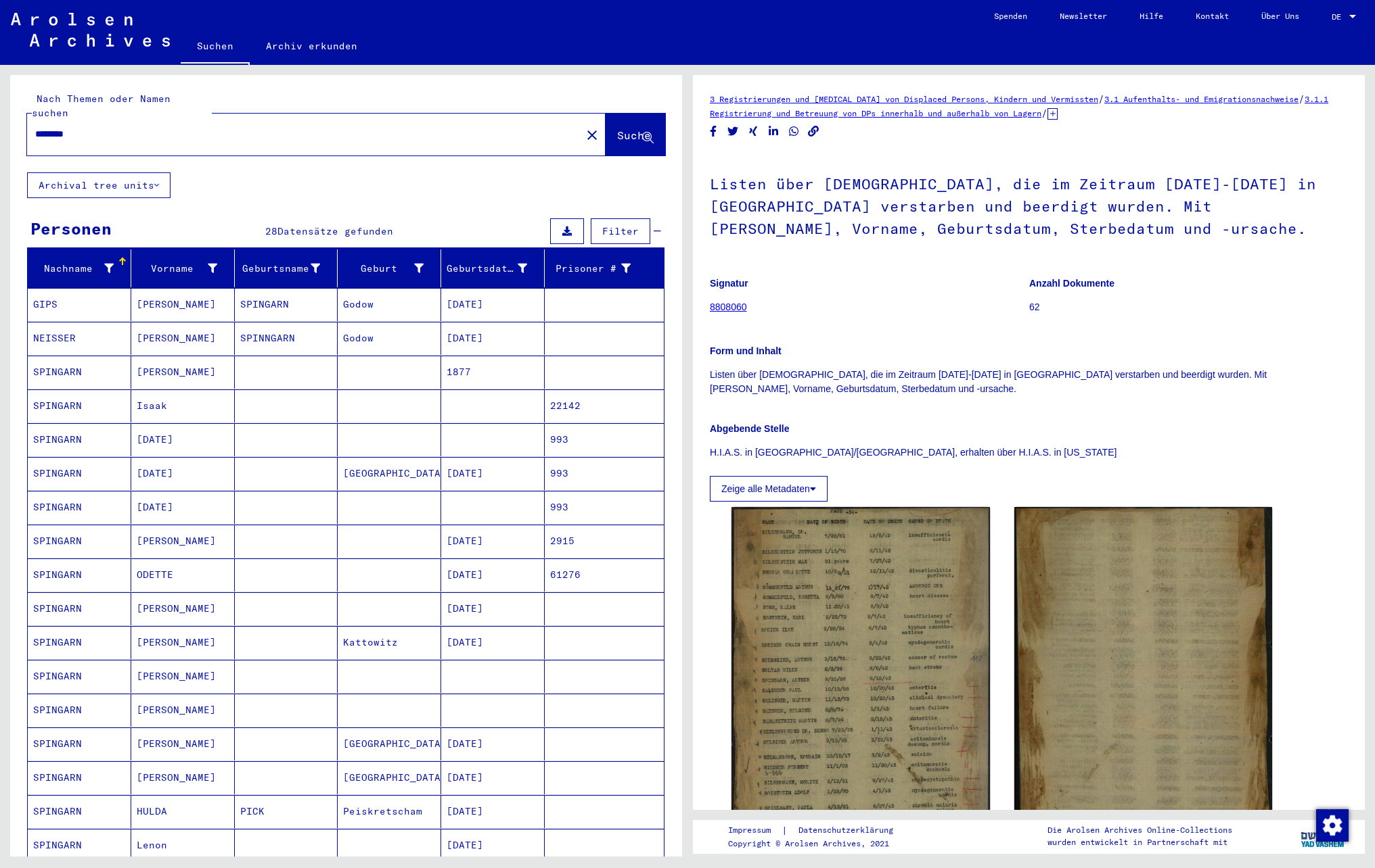
drag, startPoint x: 135, startPoint y: 111, endPoint x: 124, endPoint y: 118, distance: 13.0
click at [126, 119] on div "********" at bounding box center [300, 134] width 546 height 31
drag, startPoint x: 122, startPoint y: 120, endPoint x: -6, endPoint y: 120, distance: 128.0
click at [0, 120] on html "Suchen Archiv erkunden Spenden Newsletter Hilfe Kontakt Über Uns Suchen Archiv …" at bounding box center [688, 434] width 1375 height 868
type input "**********"
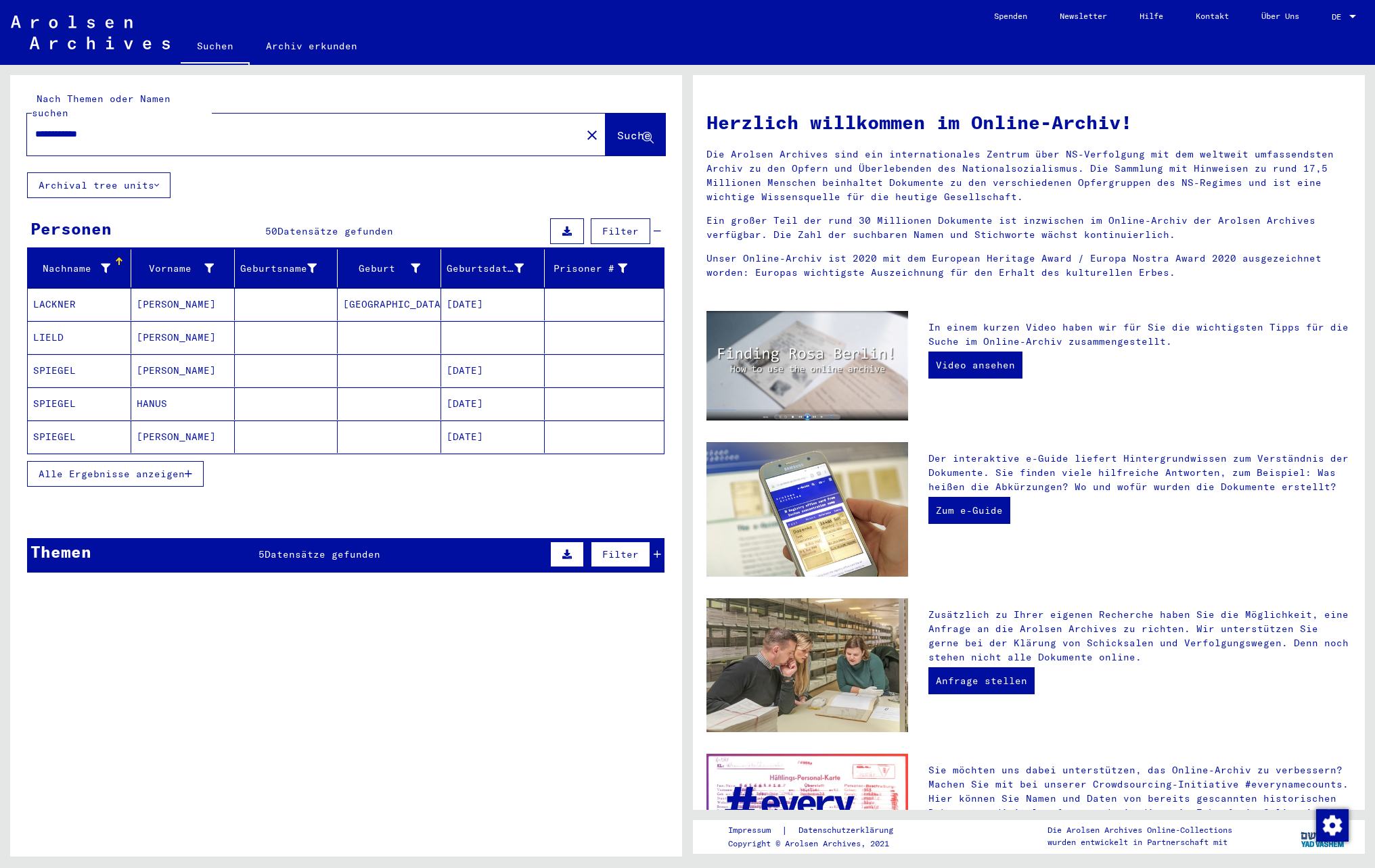
click at [181, 468] on span "Alle Ergebnisse anzeigen" at bounding box center [112, 473] width 146 height 12
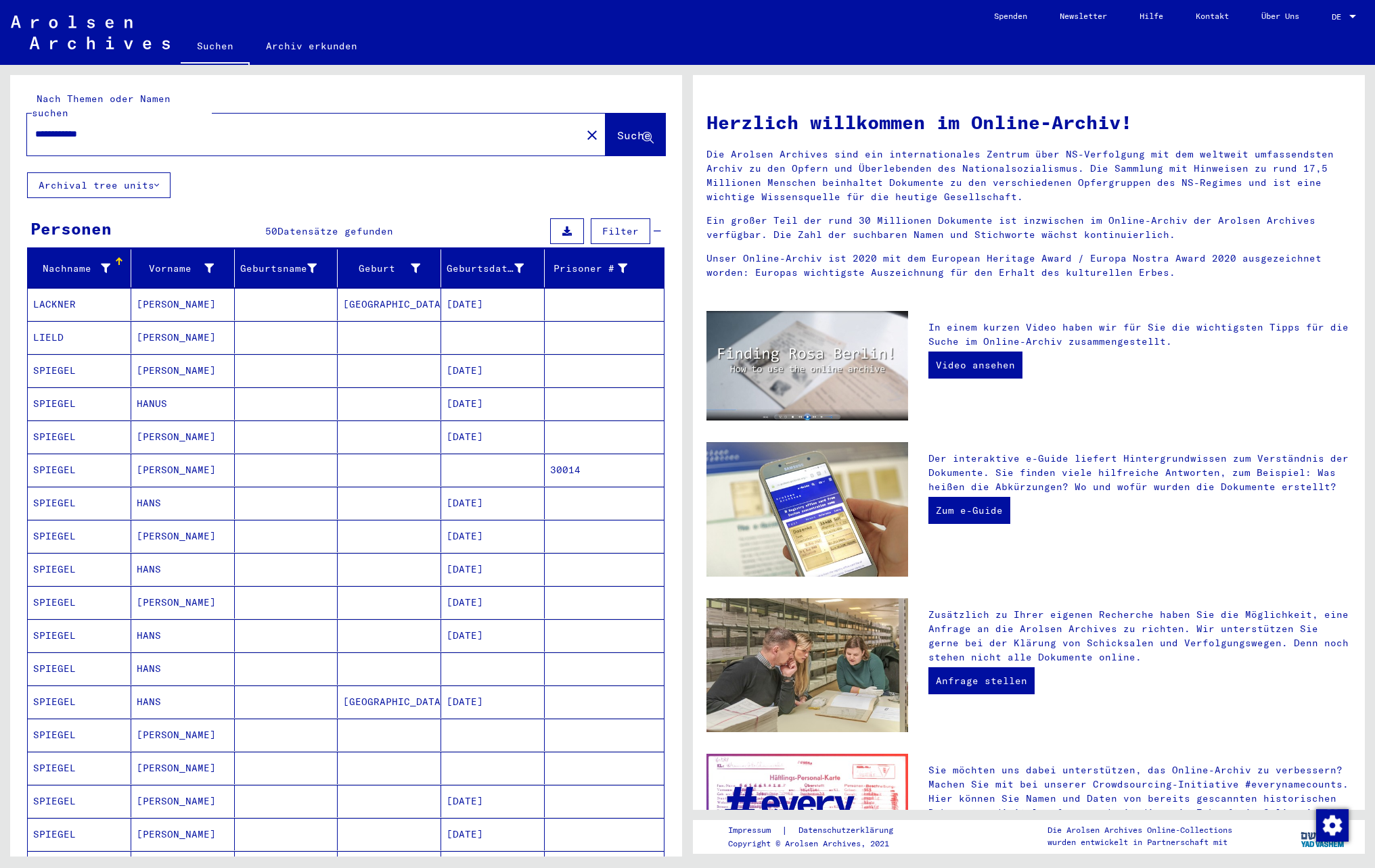
click at [263, 455] on mat-cell at bounding box center [286, 470] width 104 height 32
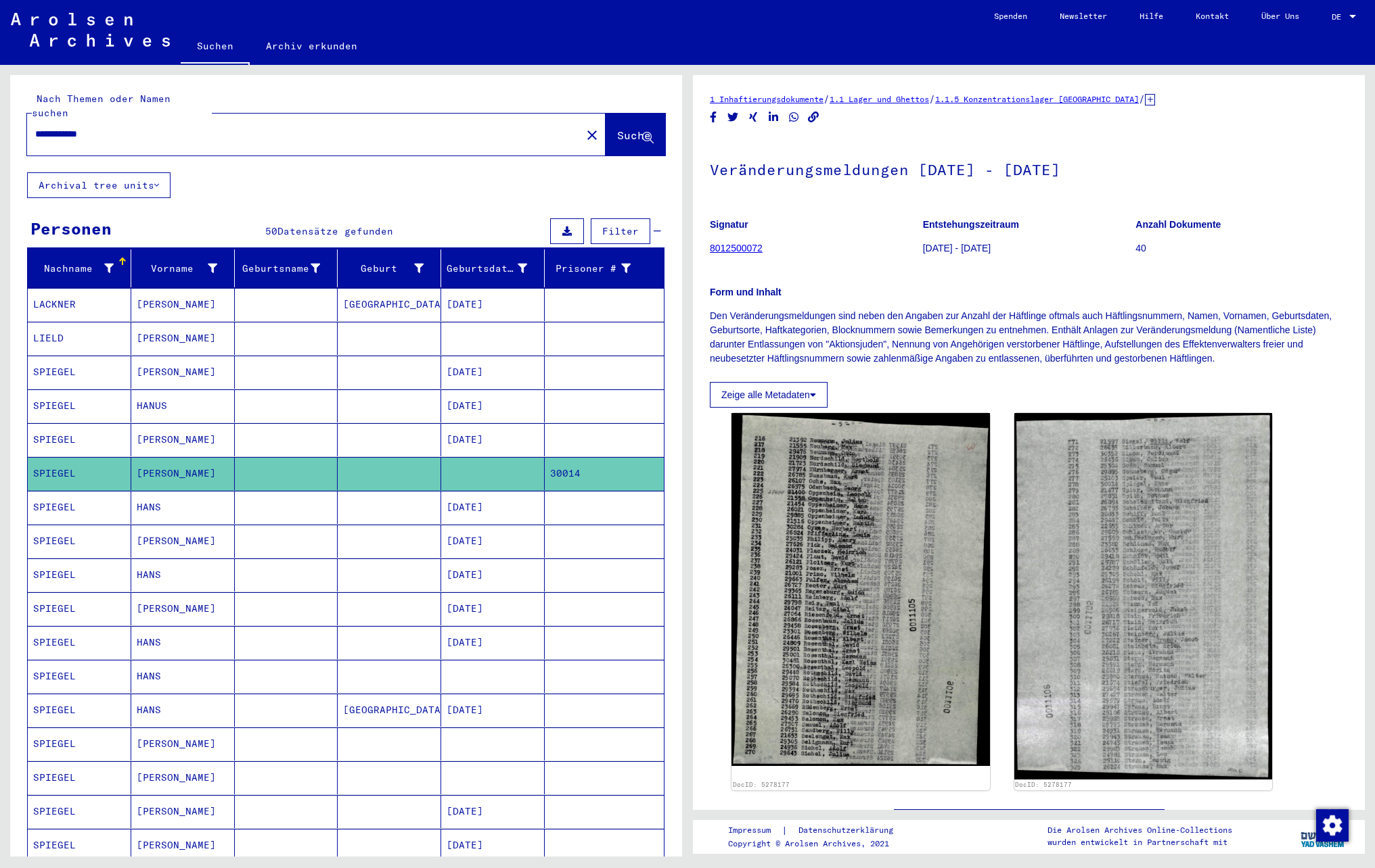
click at [298, 355] on mat-cell at bounding box center [286, 372] width 104 height 33
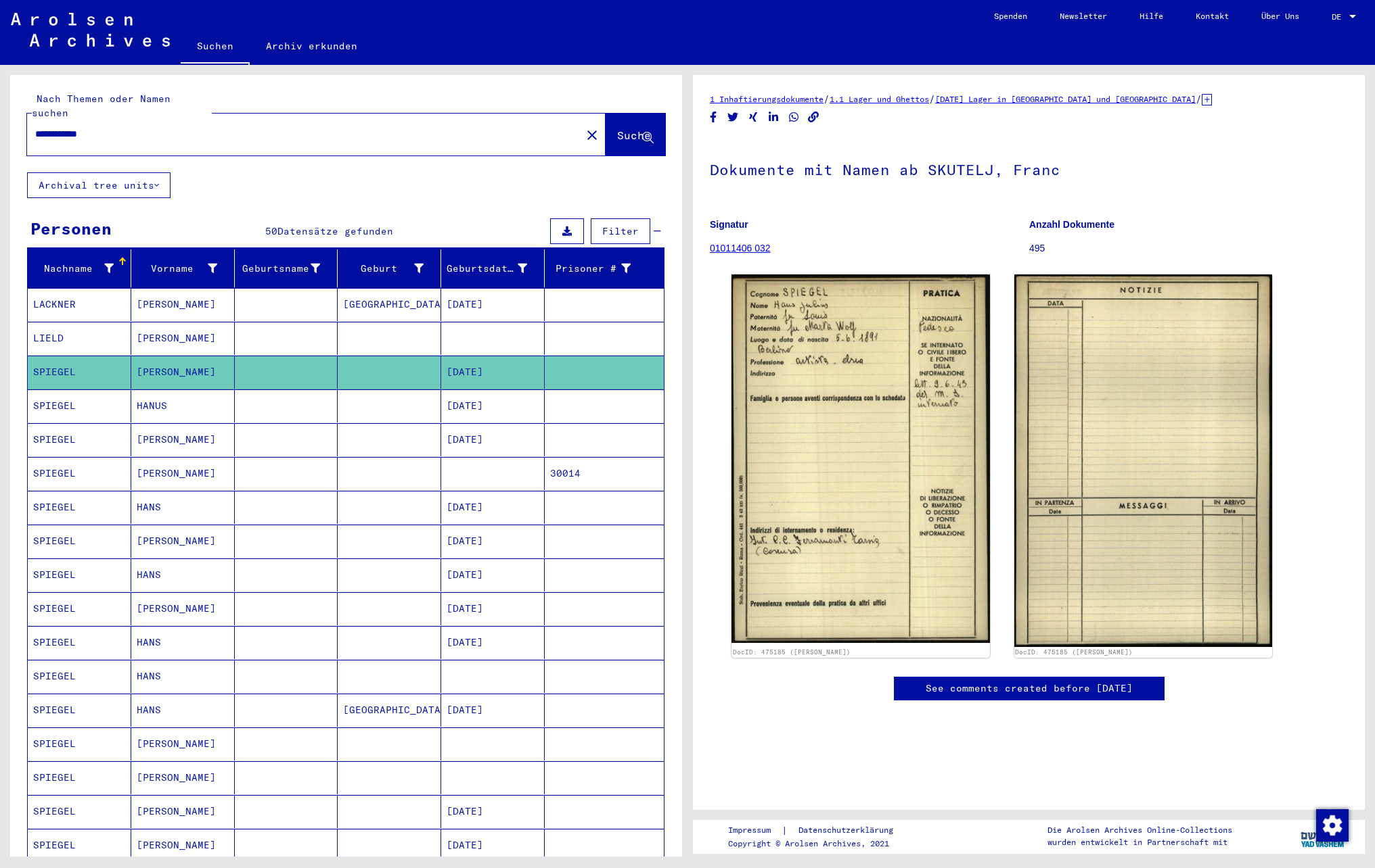
click at [275, 536] on mat-cell at bounding box center [286, 541] width 104 height 33
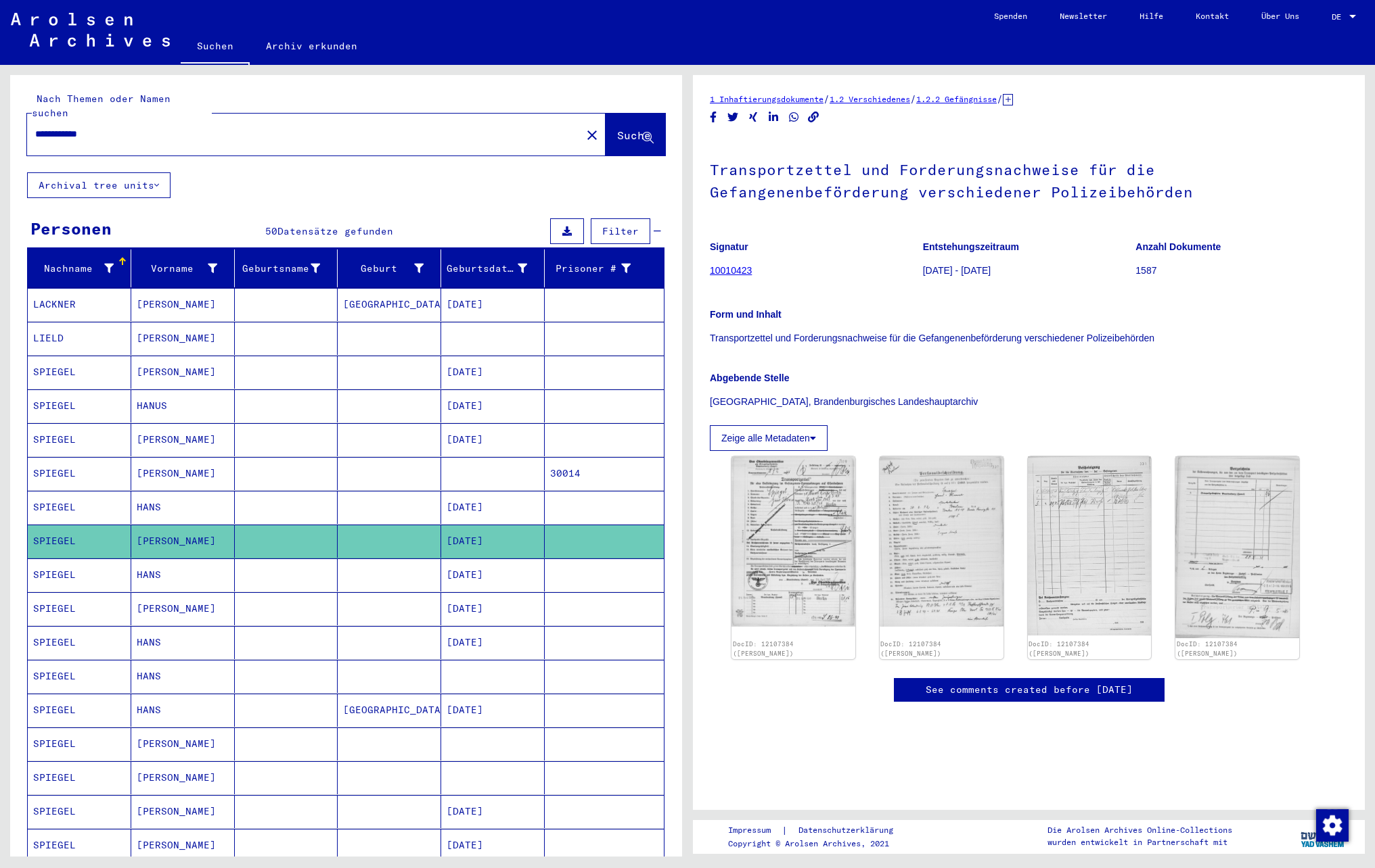
click at [268, 573] on mat-cell at bounding box center [286, 575] width 104 height 33
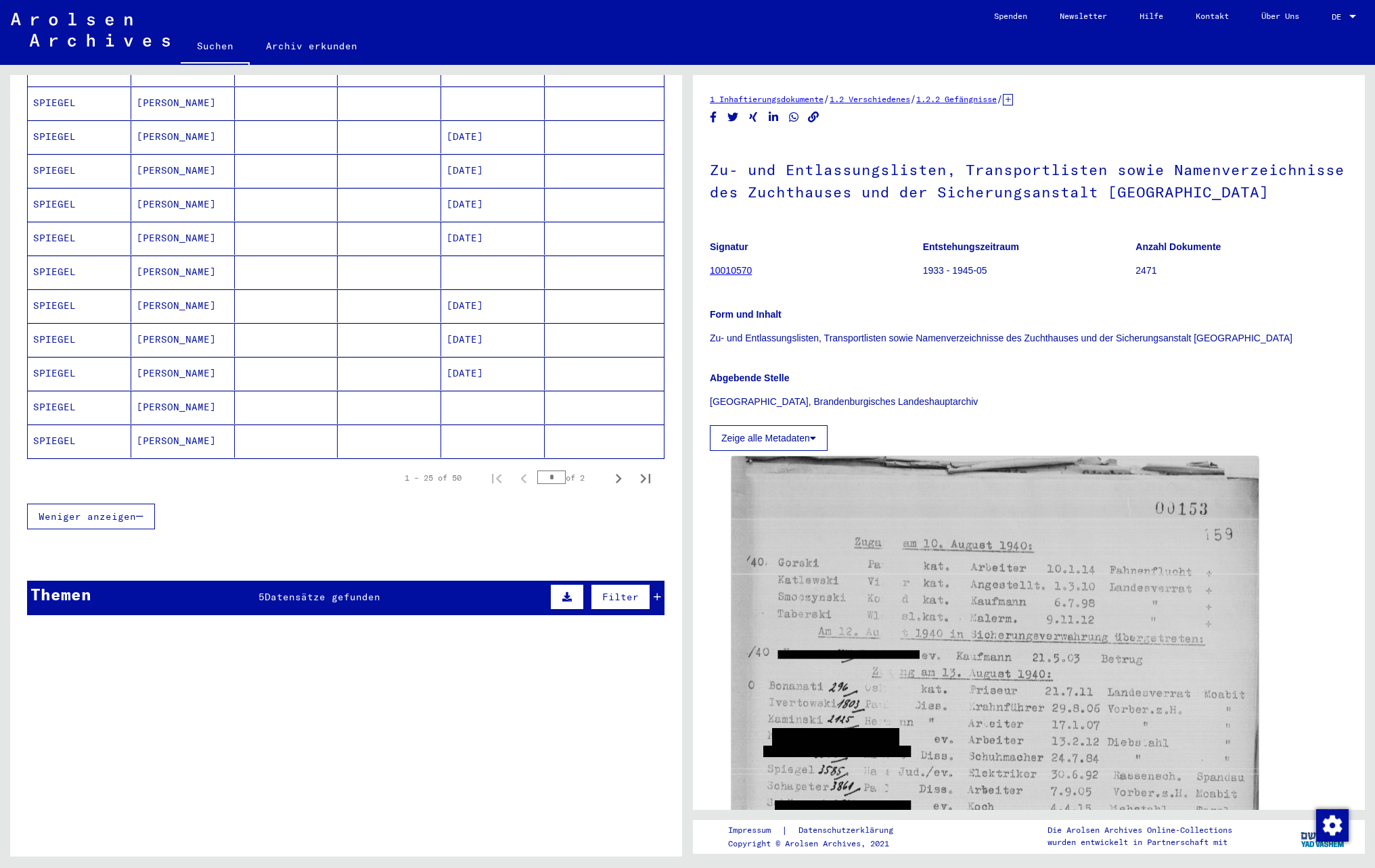
scroll to position [812, 0]
